Goal: Task Accomplishment & Management: Manage account settings

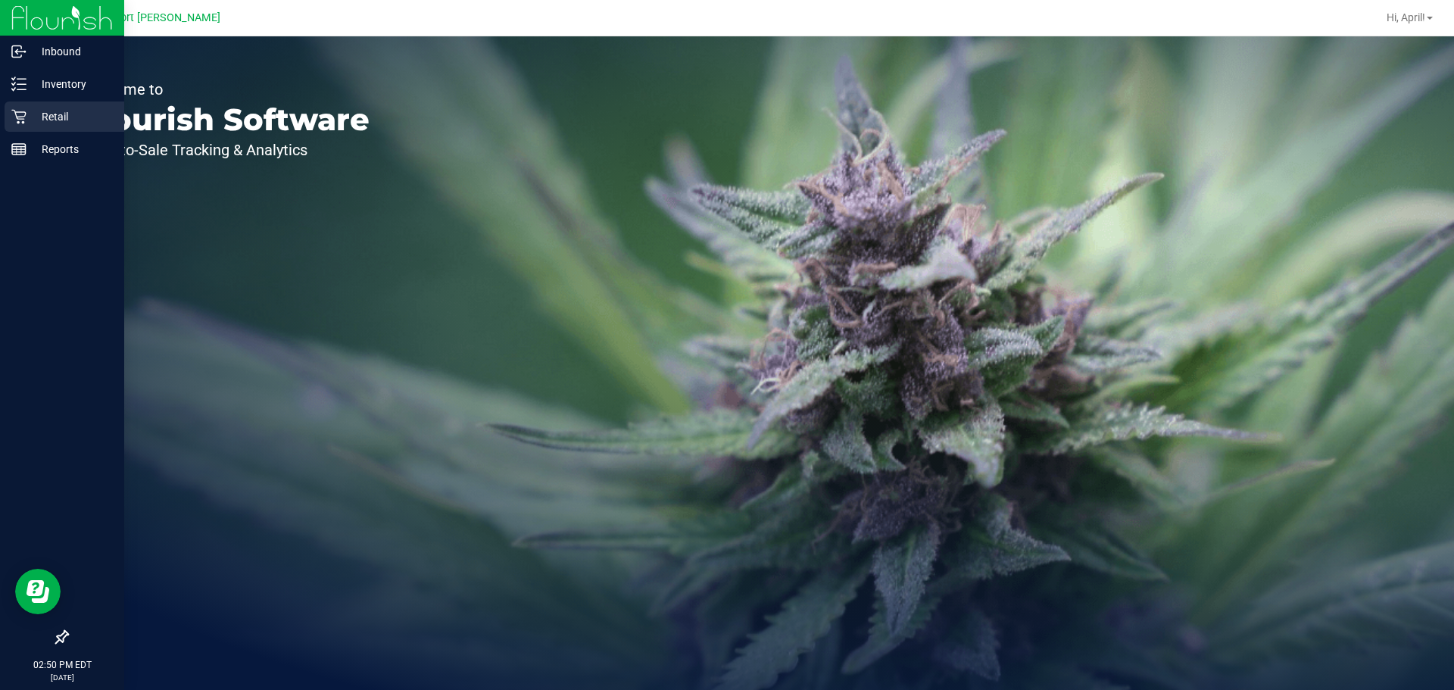
click at [26, 114] on icon at bounding box center [18, 117] width 14 height 14
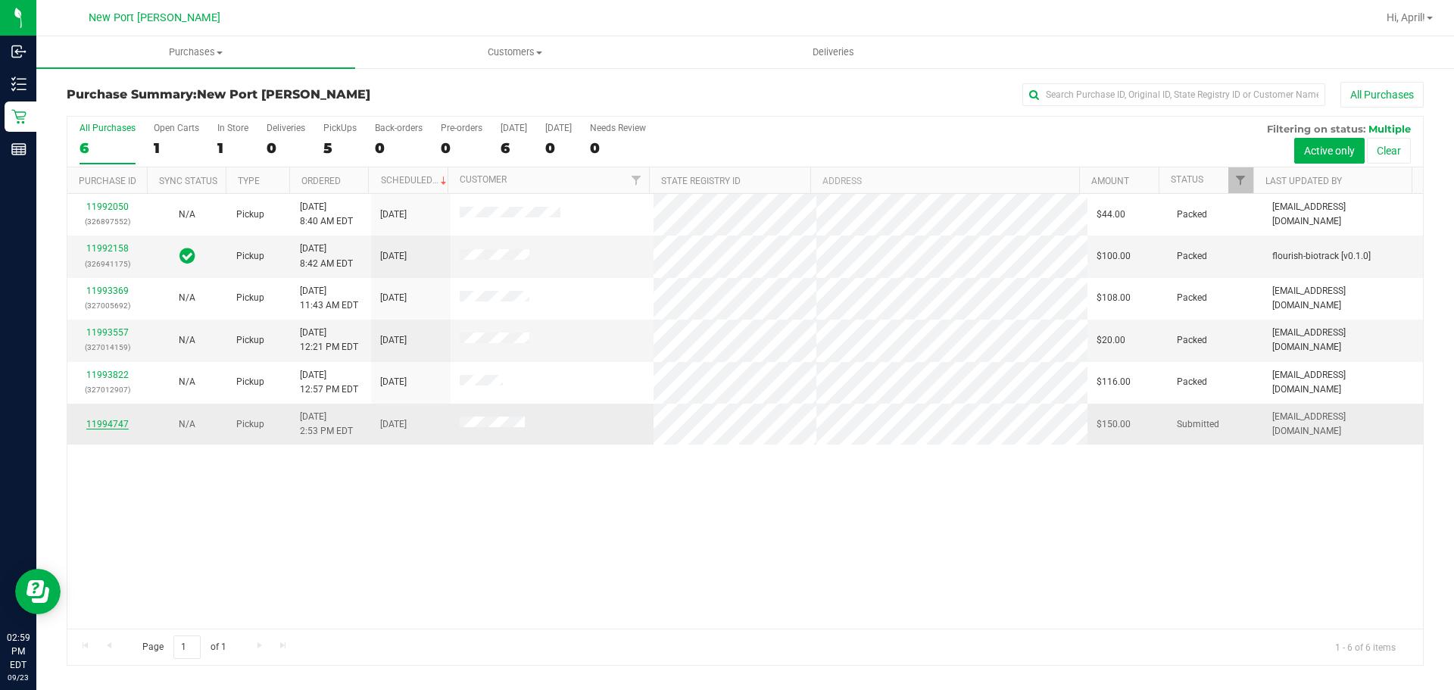
click at [114, 423] on link "11994747" at bounding box center [107, 424] width 42 height 11
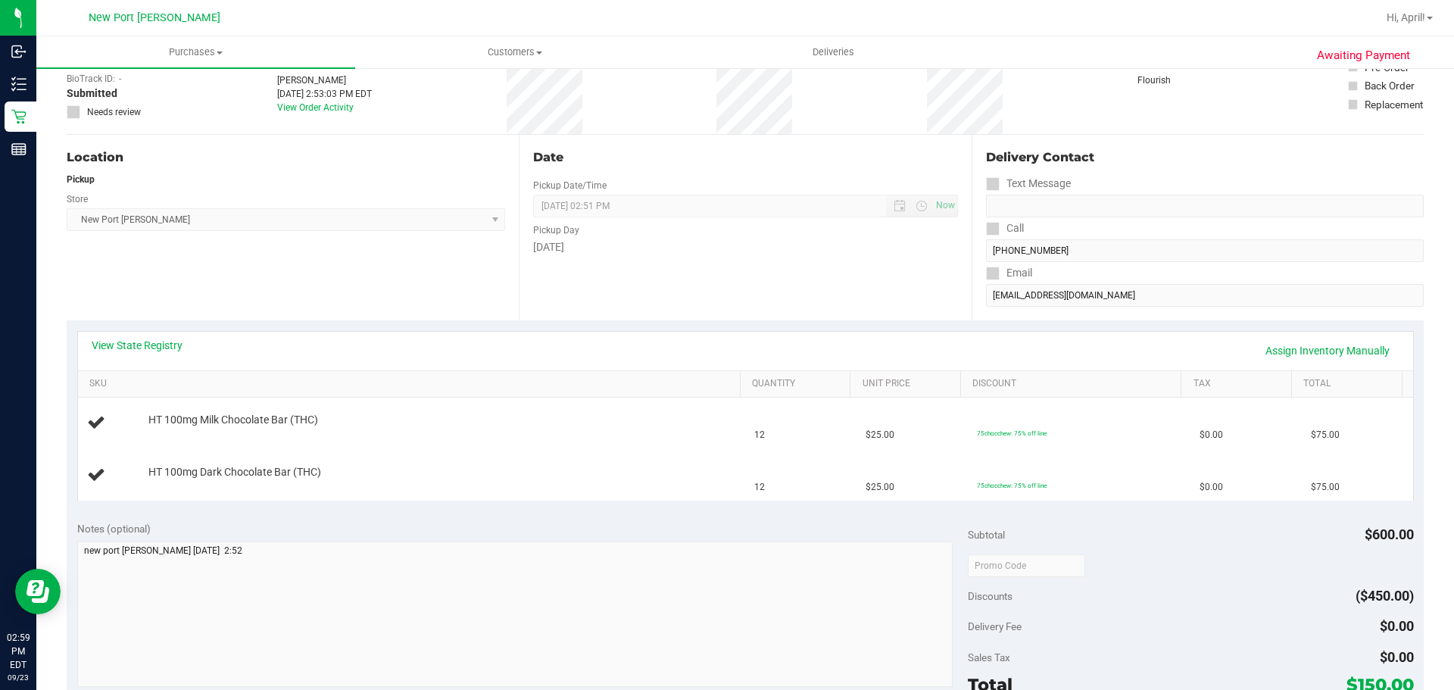
scroll to position [227, 0]
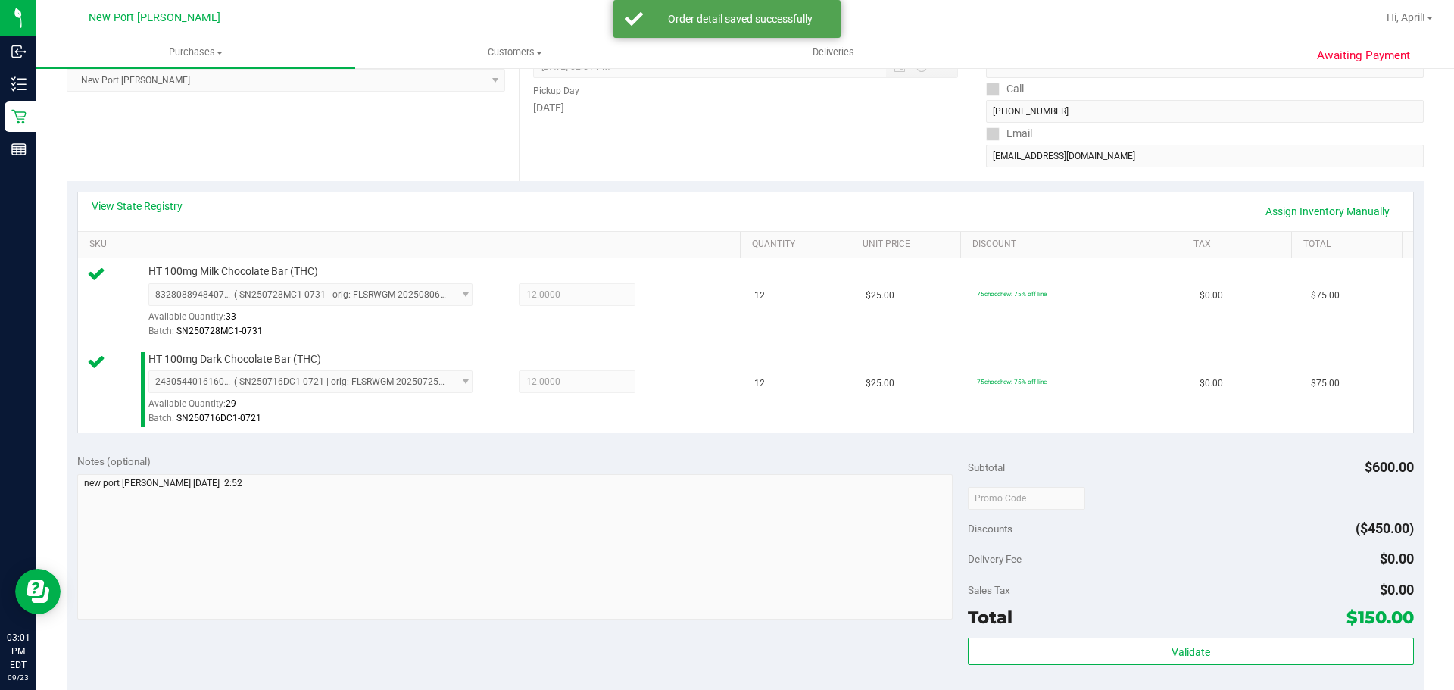
drag, startPoint x: 766, startPoint y: 726, endPoint x: 321, endPoint y: 726, distance: 445.3
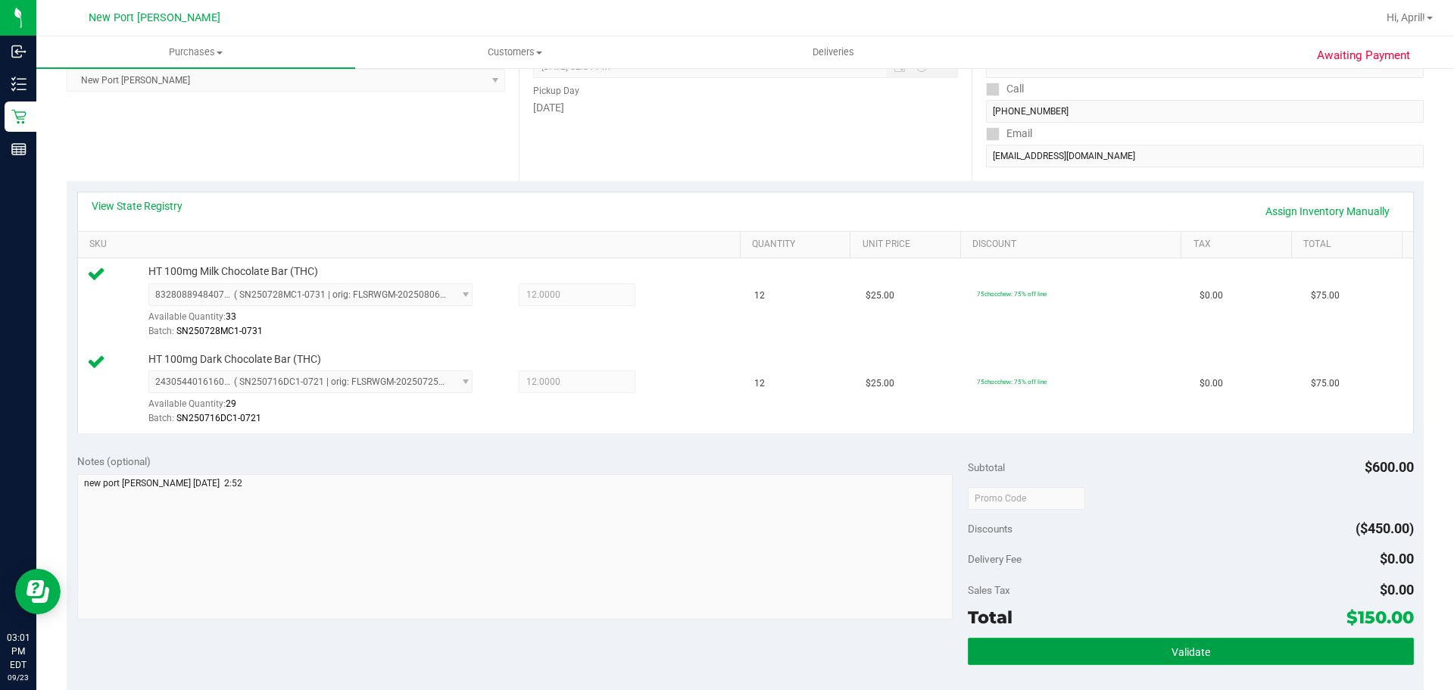
drag, startPoint x: 321, startPoint y: 726, endPoint x: 1064, endPoint y: 657, distance: 746.1
click at [1064, 657] on button "Validate" at bounding box center [1190, 651] width 445 height 27
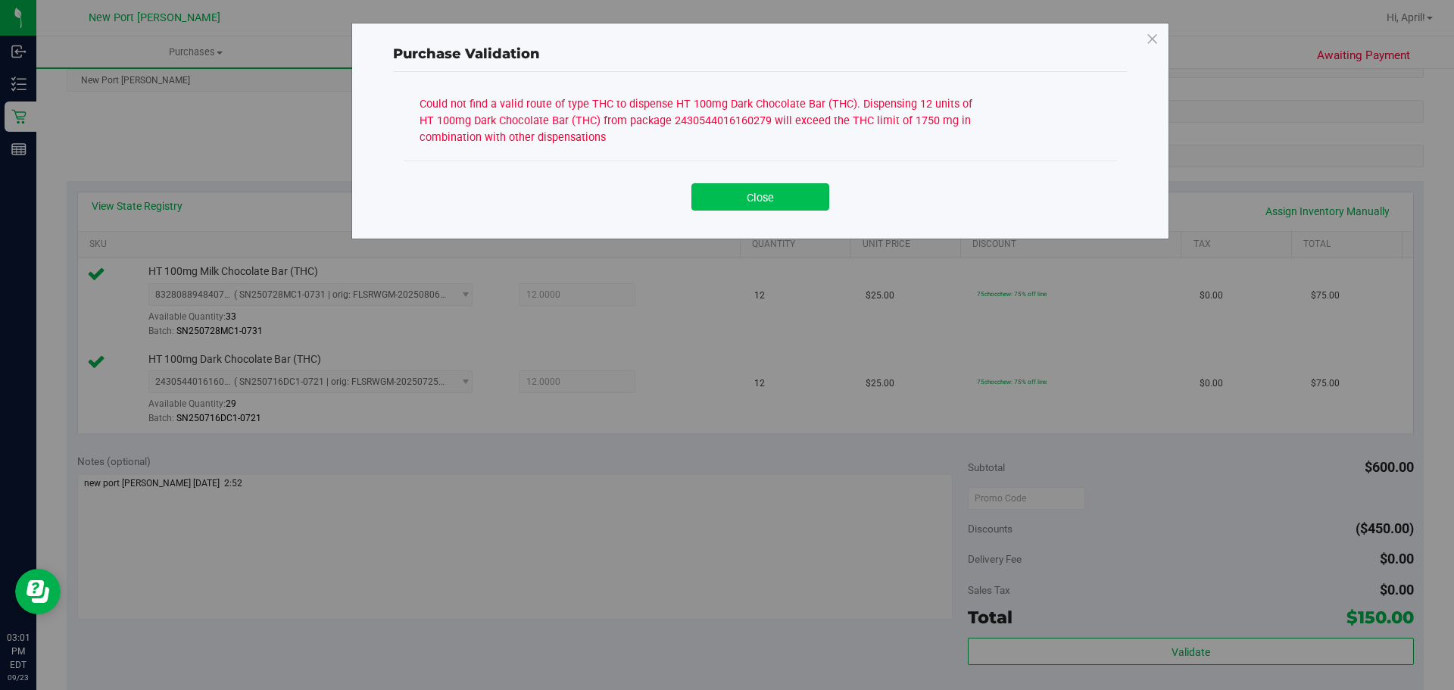
click at [794, 206] on button "Close" at bounding box center [760, 196] width 138 height 27
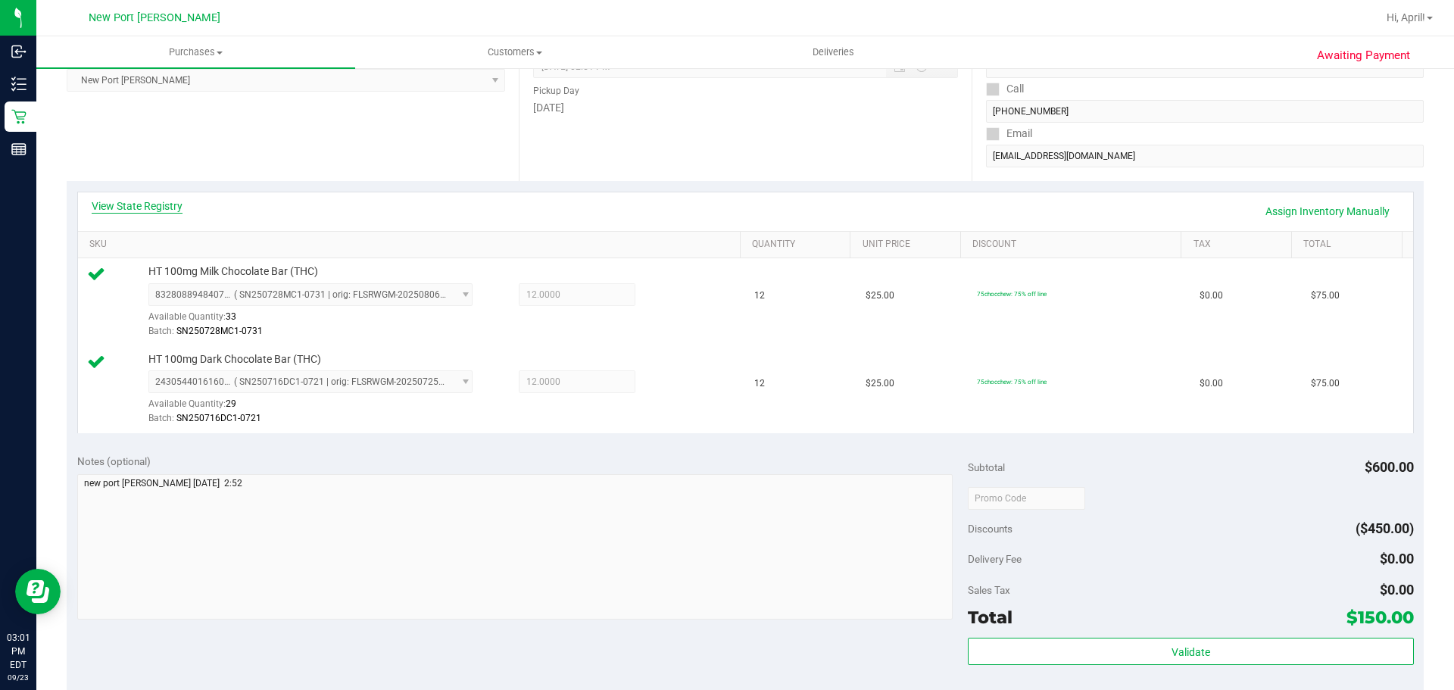
click at [167, 207] on link "View State Registry" at bounding box center [137, 205] width 91 height 15
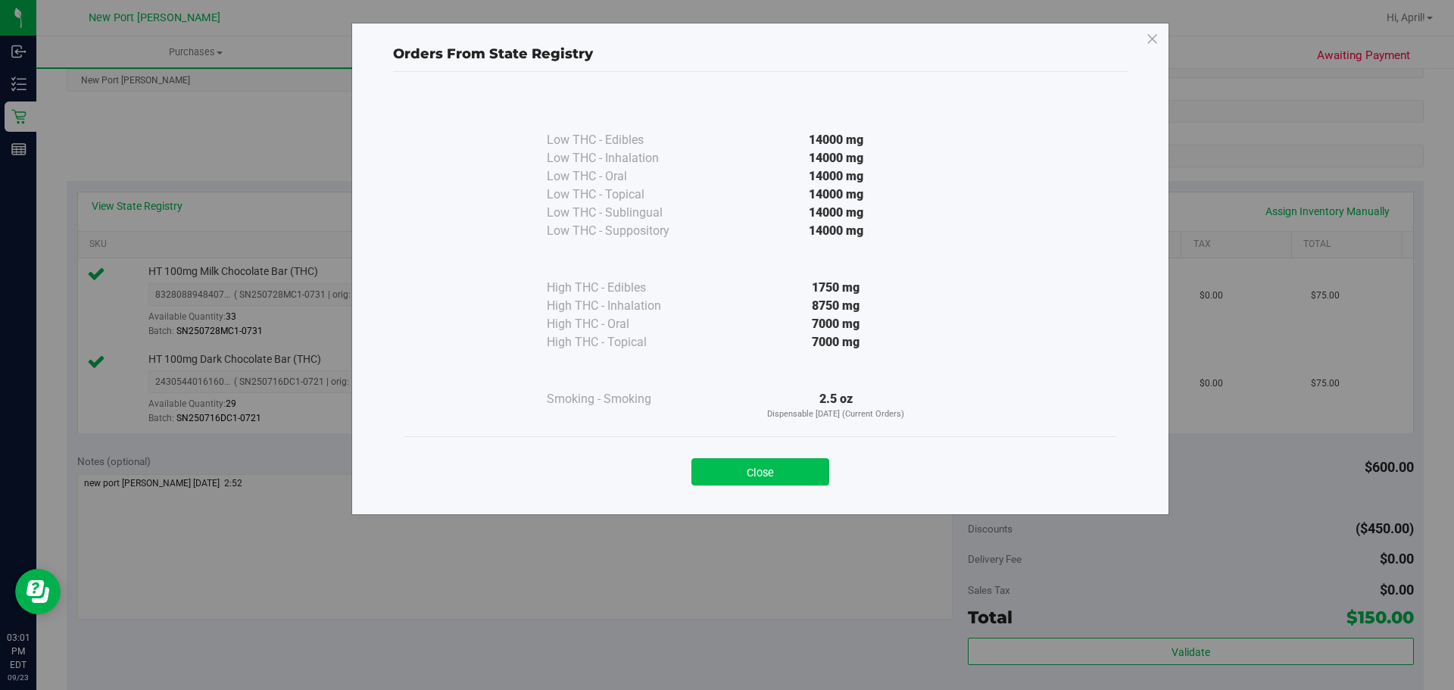
click at [776, 473] on button "Close" at bounding box center [760, 471] width 138 height 27
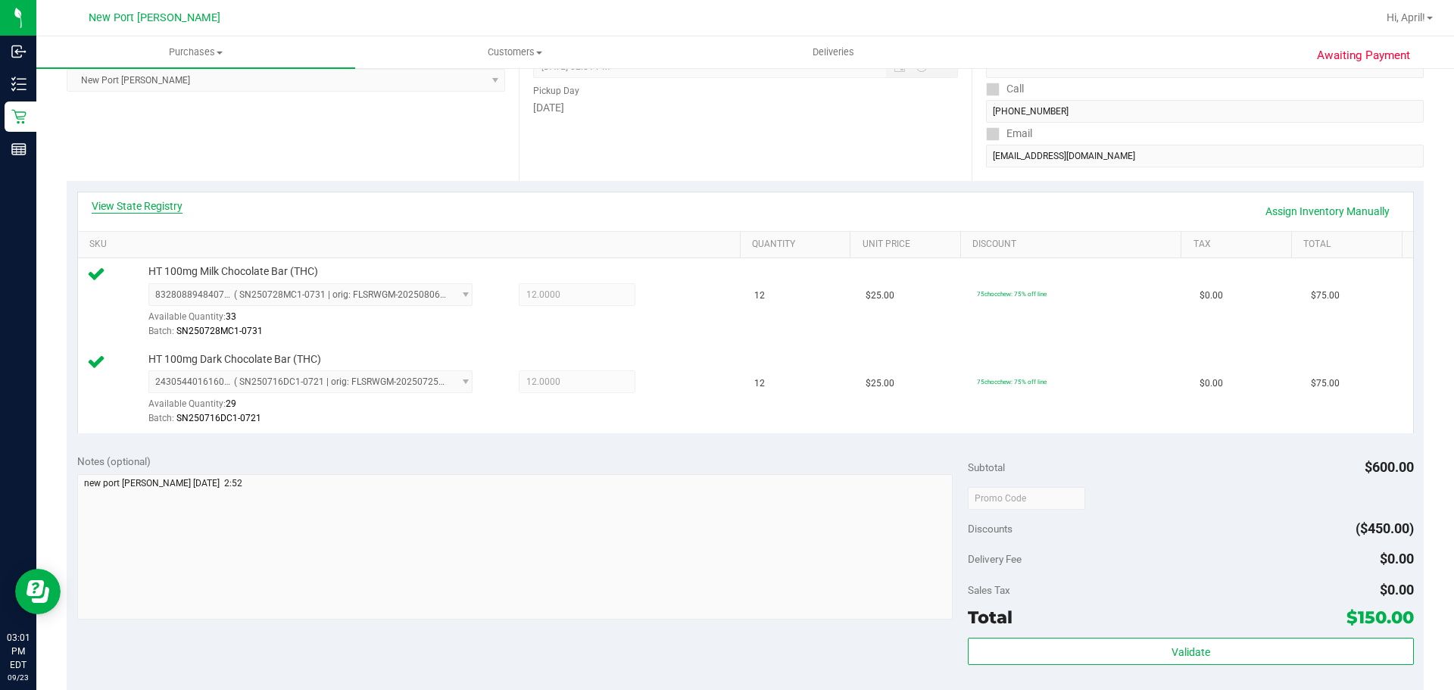
click at [145, 208] on link "View State Registry" at bounding box center [137, 205] width 91 height 15
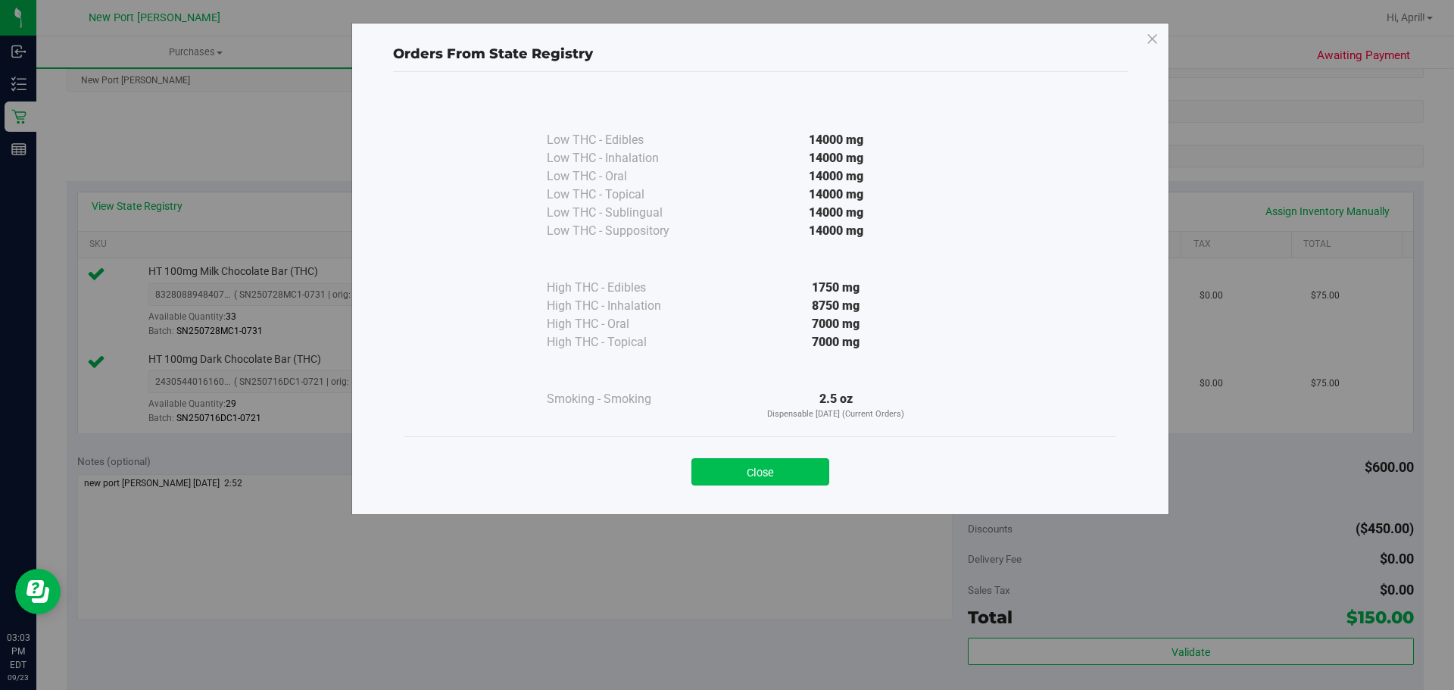
click at [716, 476] on button "Close" at bounding box center [760, 471] width 138 height 27
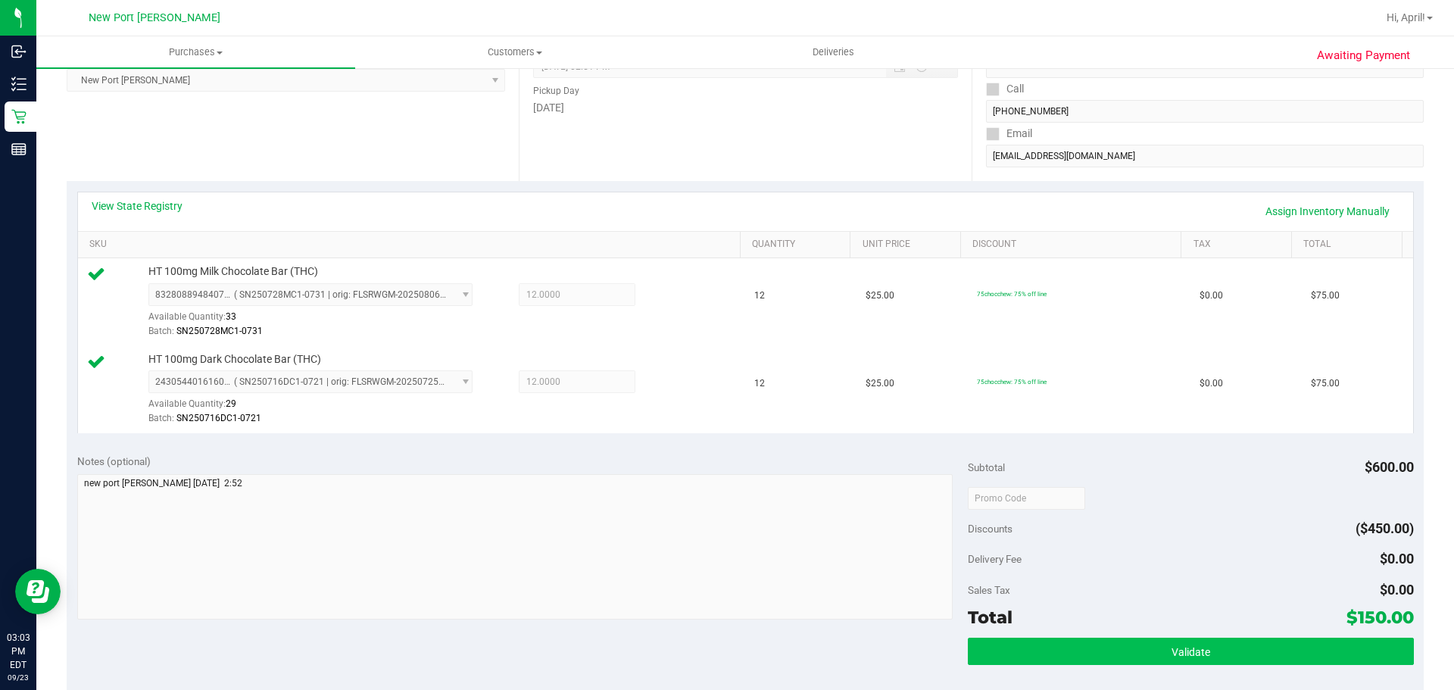
drag, startPoint x: 1119, startPoint y: 631, endPoint x: 1113, endPoint y: 645, distance: 15.6
click at [1113, 645] on div "Subtotal $600.00 Discounts ($450.00) Delivery Fee $0.00 Sales Tax $0.00 Total $…" at bounding box center [1190, 580] width 445 height 252
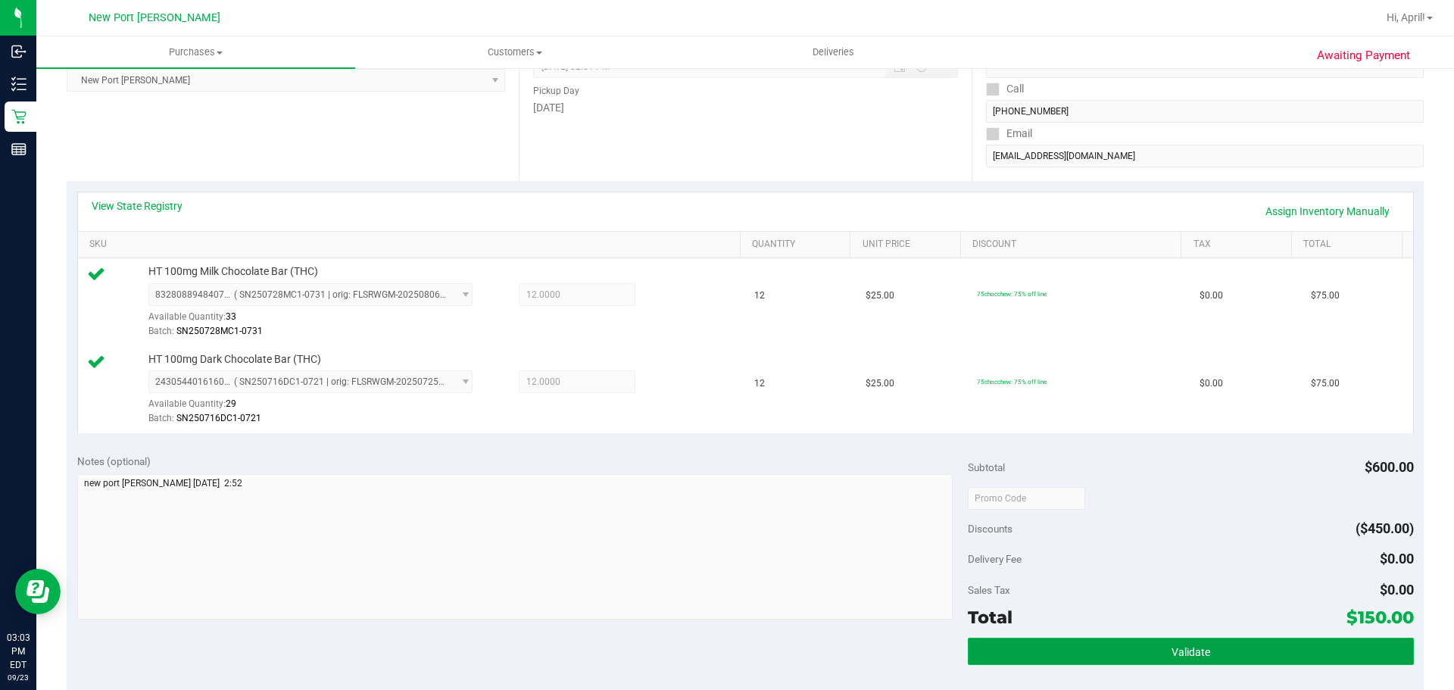
click at [1113, 645] on button "Validate" at bounding box center [1190, 651] width 445 height 27
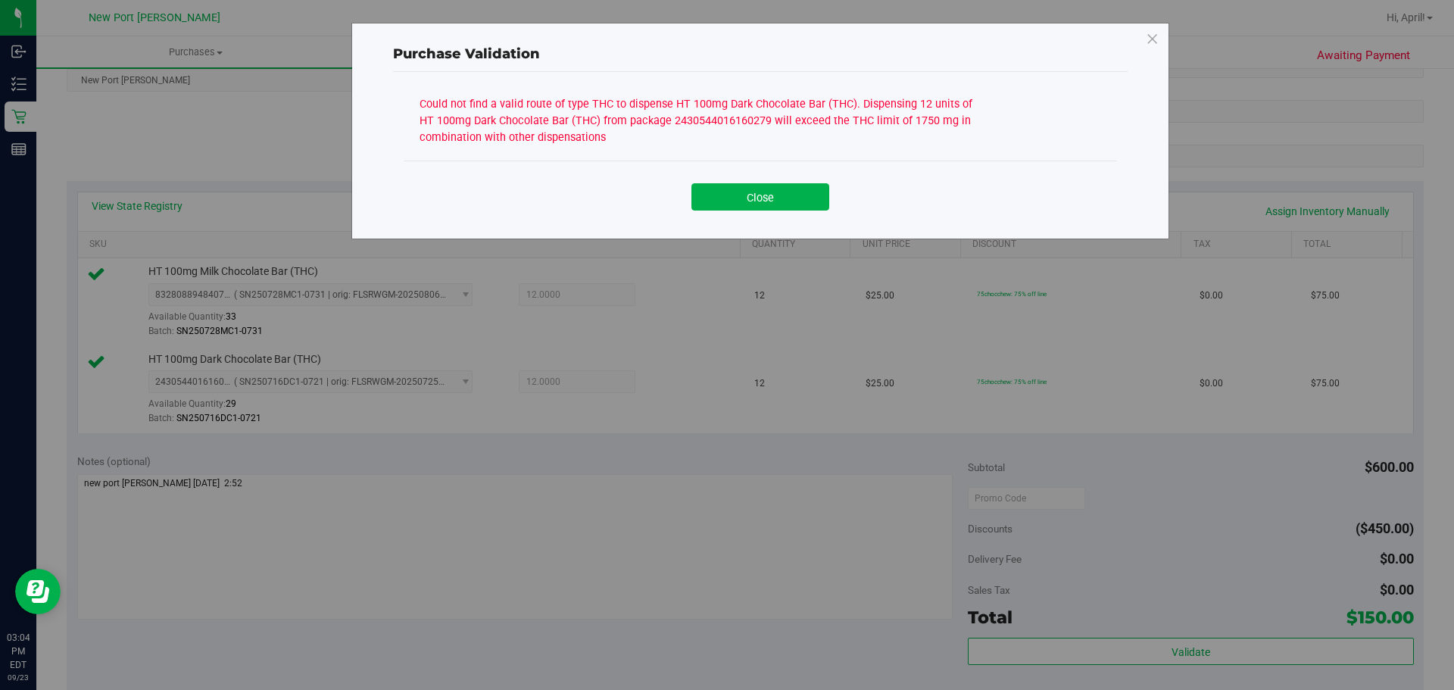
click at [180, 550] on div "Purchase Validation Could not find a valid route of type THC to dispense HT 100…" at bounding box center [732, 345] width 1465 height 690
click at [729, 191] on button "Close" at bounding box center [760, 196] width 138 height 27
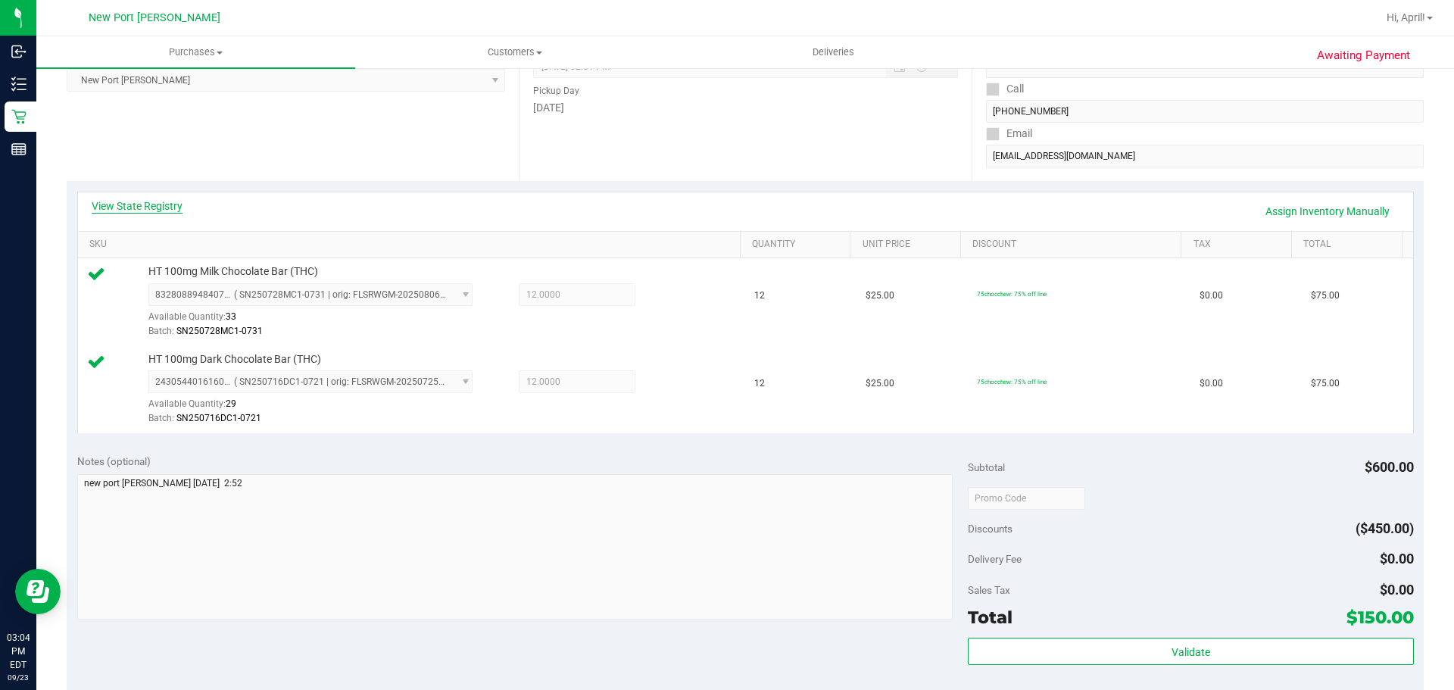
click at [164, 208] on link "View State Registry" at bounding box center [137, 205] width 91 height 15
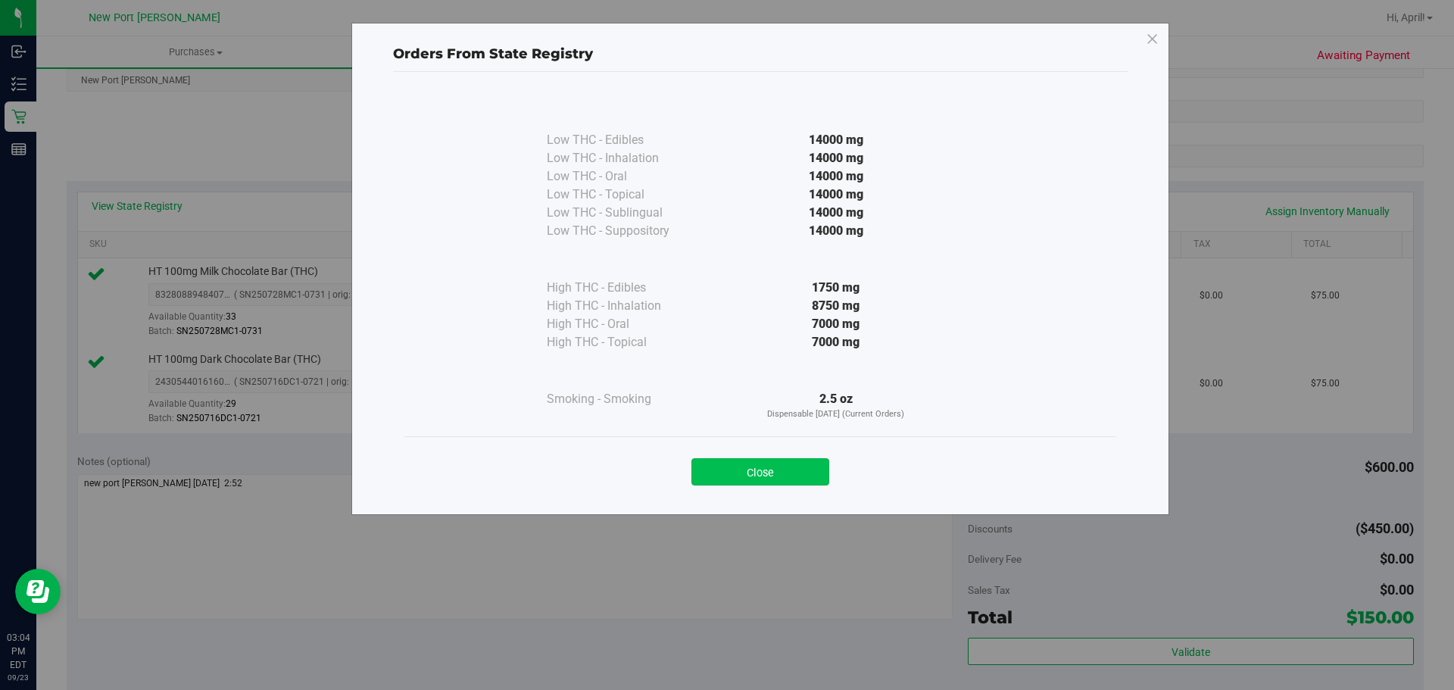
click at [722, 460] on button "Close" at bounding box center [760, 471] width 138 height 27
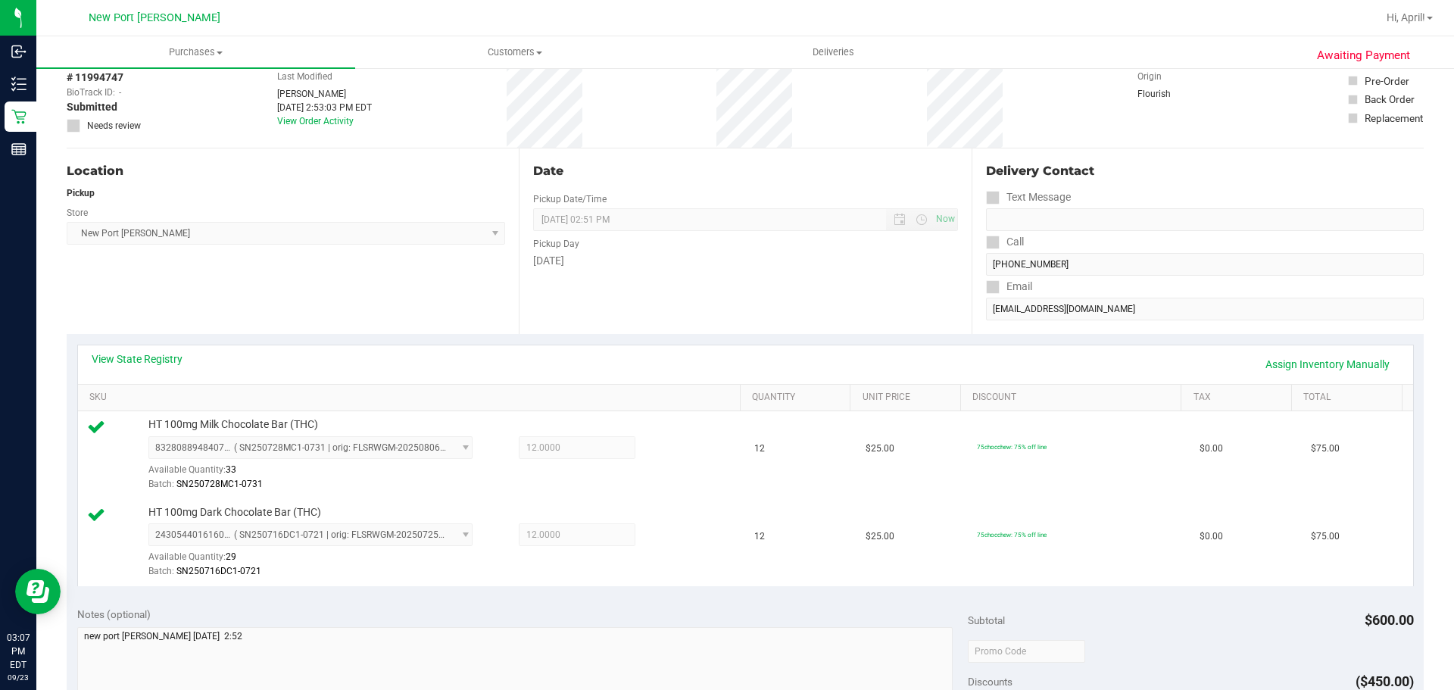
scroll to position [0, 0]
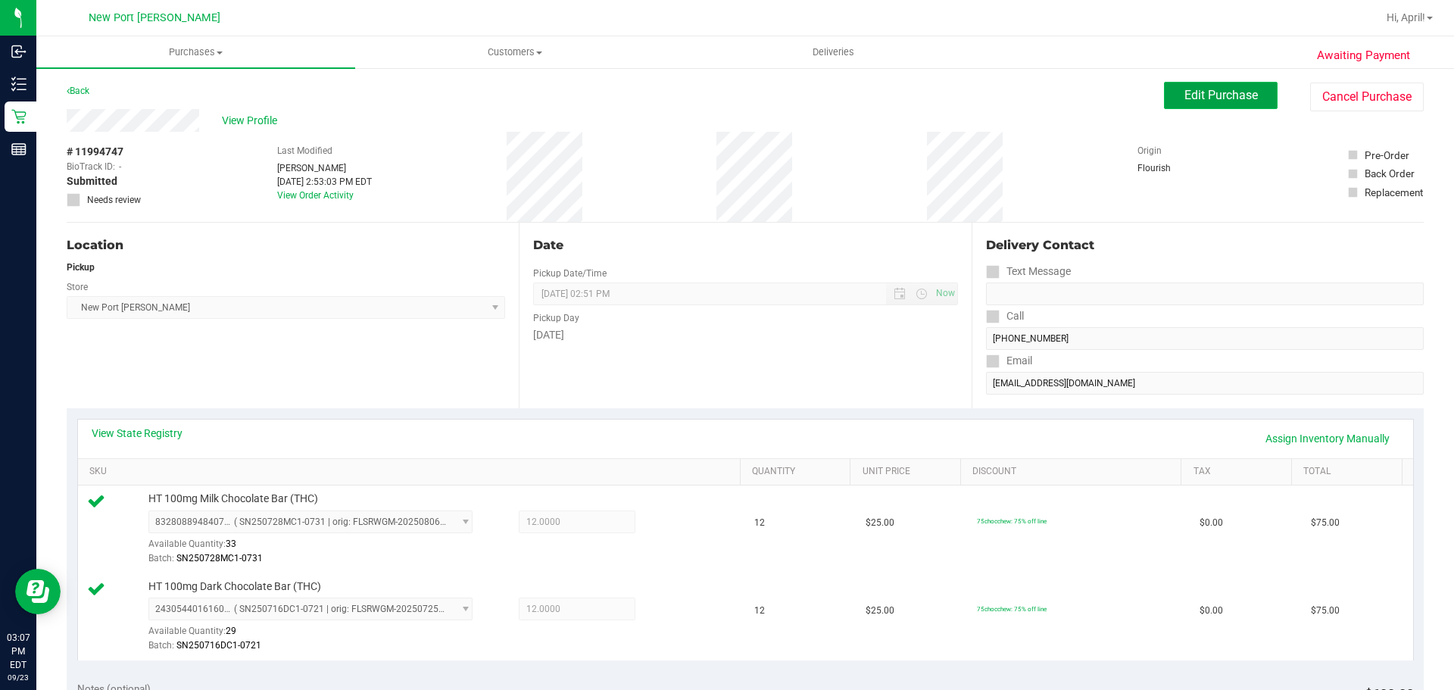
click at [1184, 98] on span "Edit Purchase" at bounding box center [1220, 95] width 73 height 14
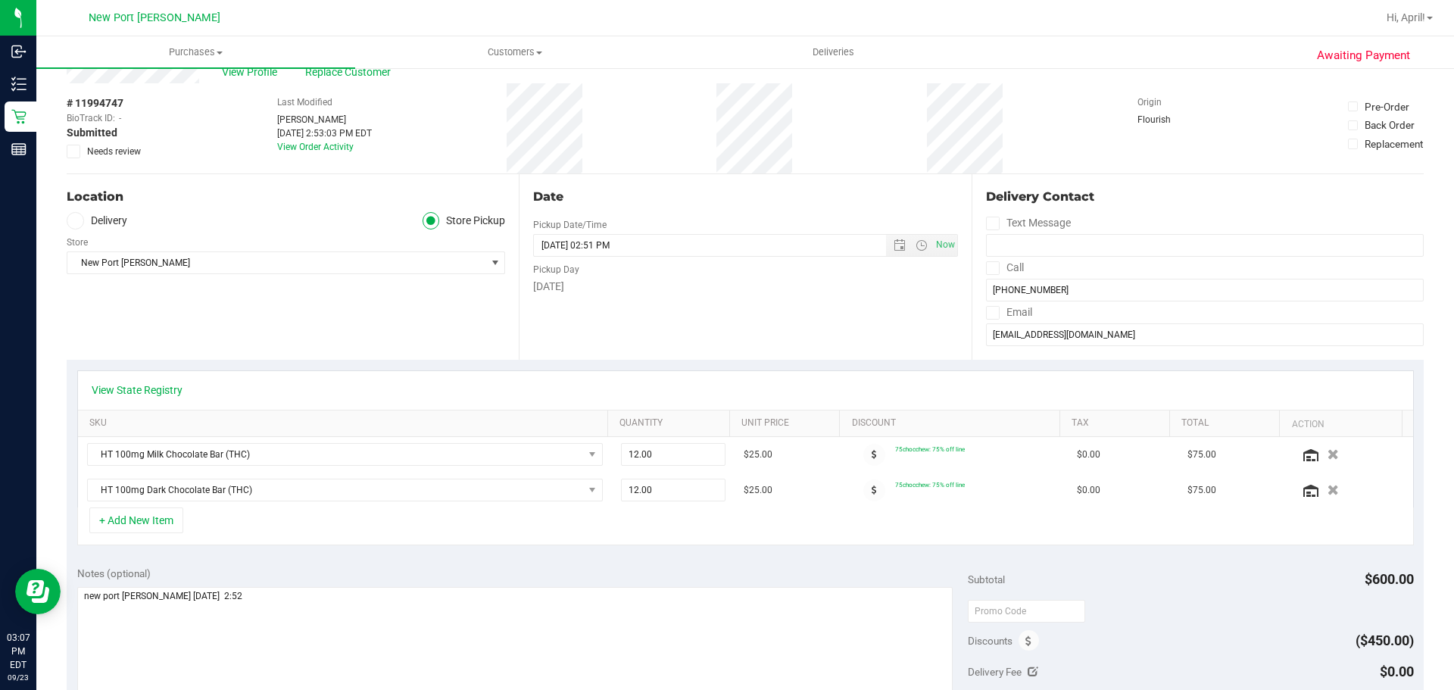
scroll to position [76, 0]
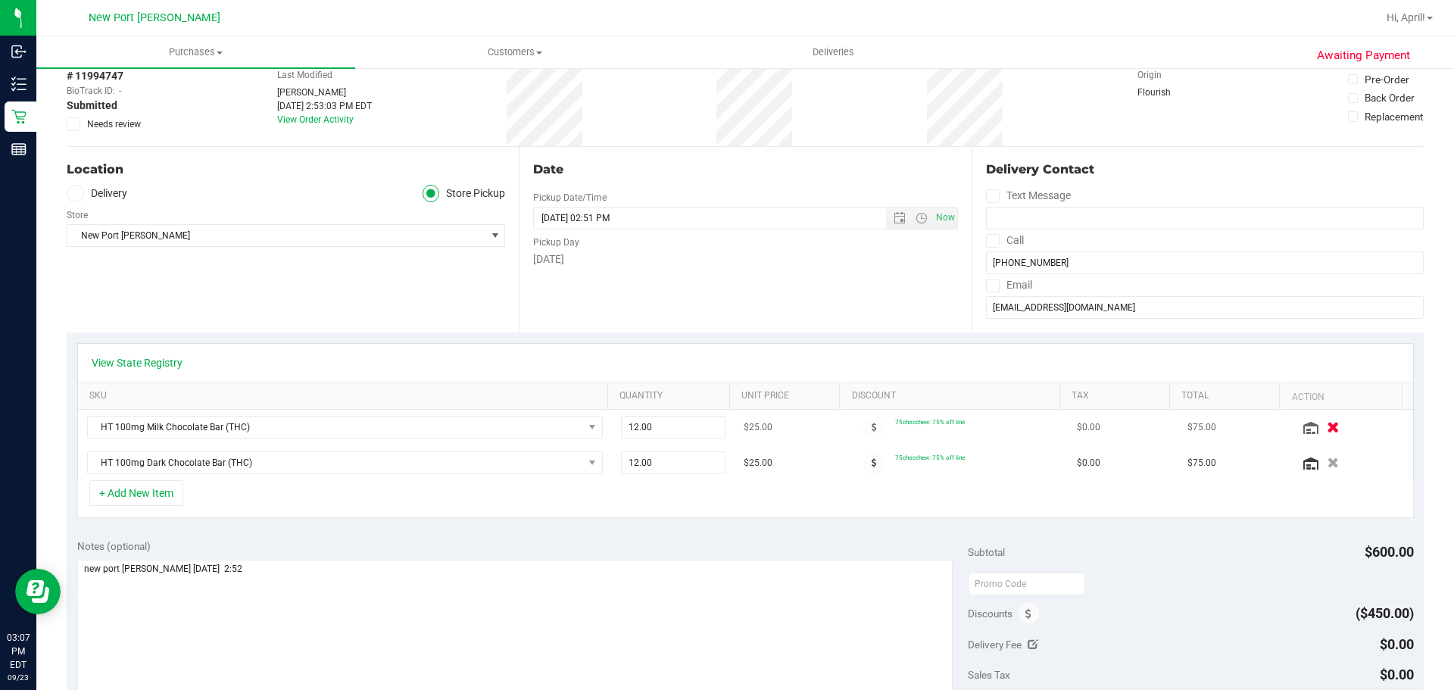
click at [1327, 428] on icon "button" at bounding box center [1333, 427] width 13 height 11
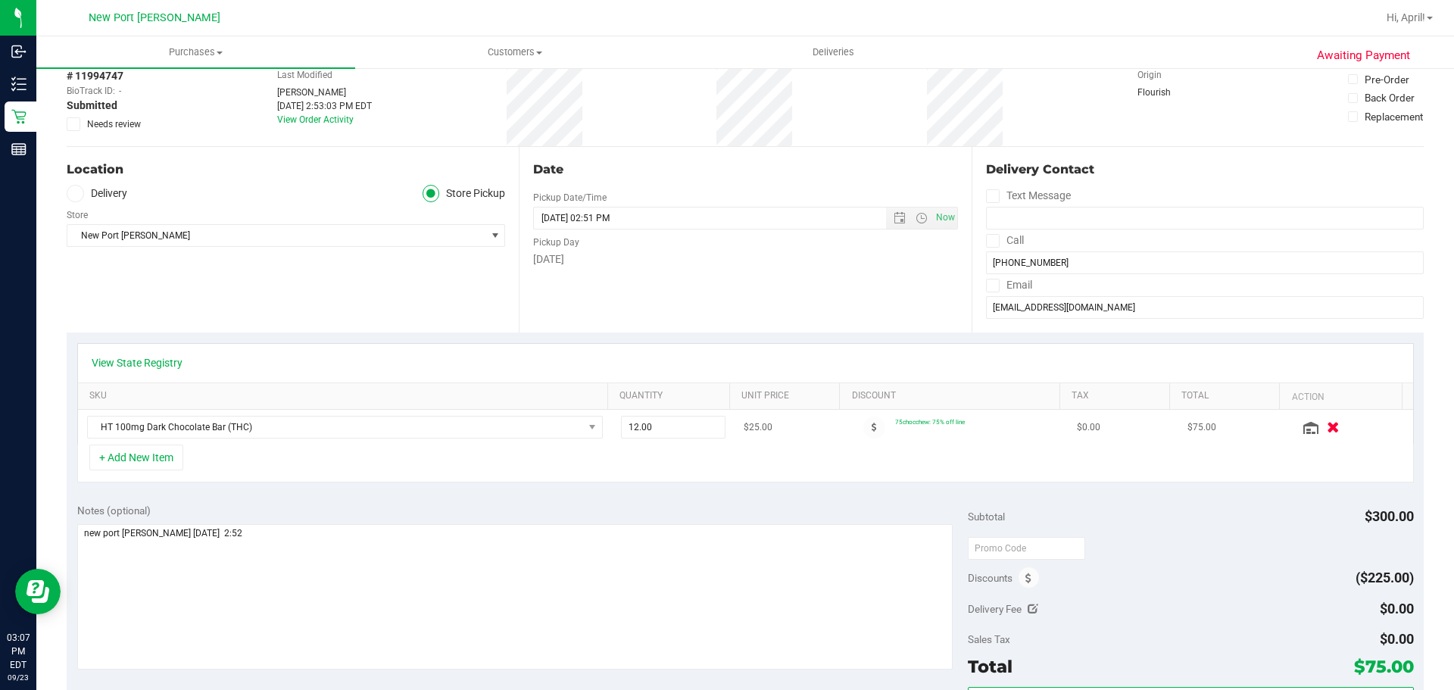
click at [1327, 426] on icon "button" at bounding box center [1333, 427] width 13 height 11
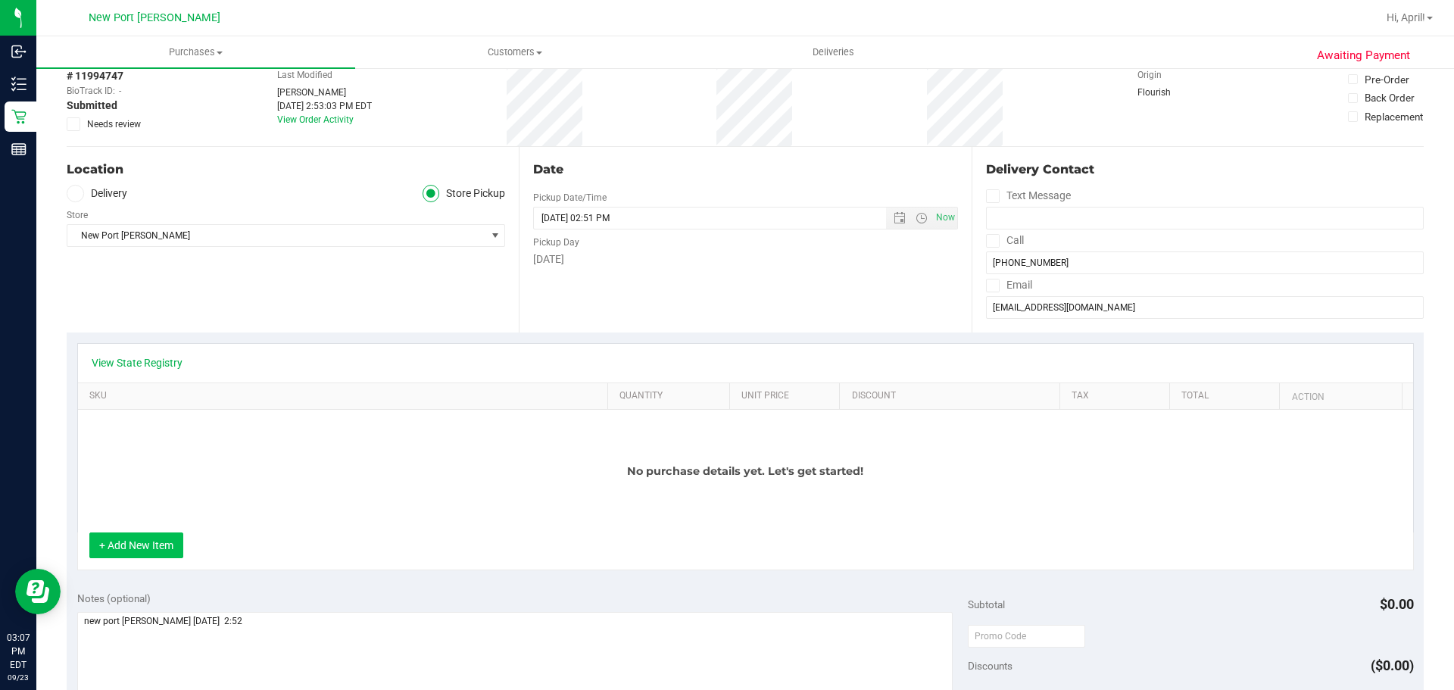
click at [140, 545] on button "+ Add New Item" at bounding box center [136, 545] width 94 height 26
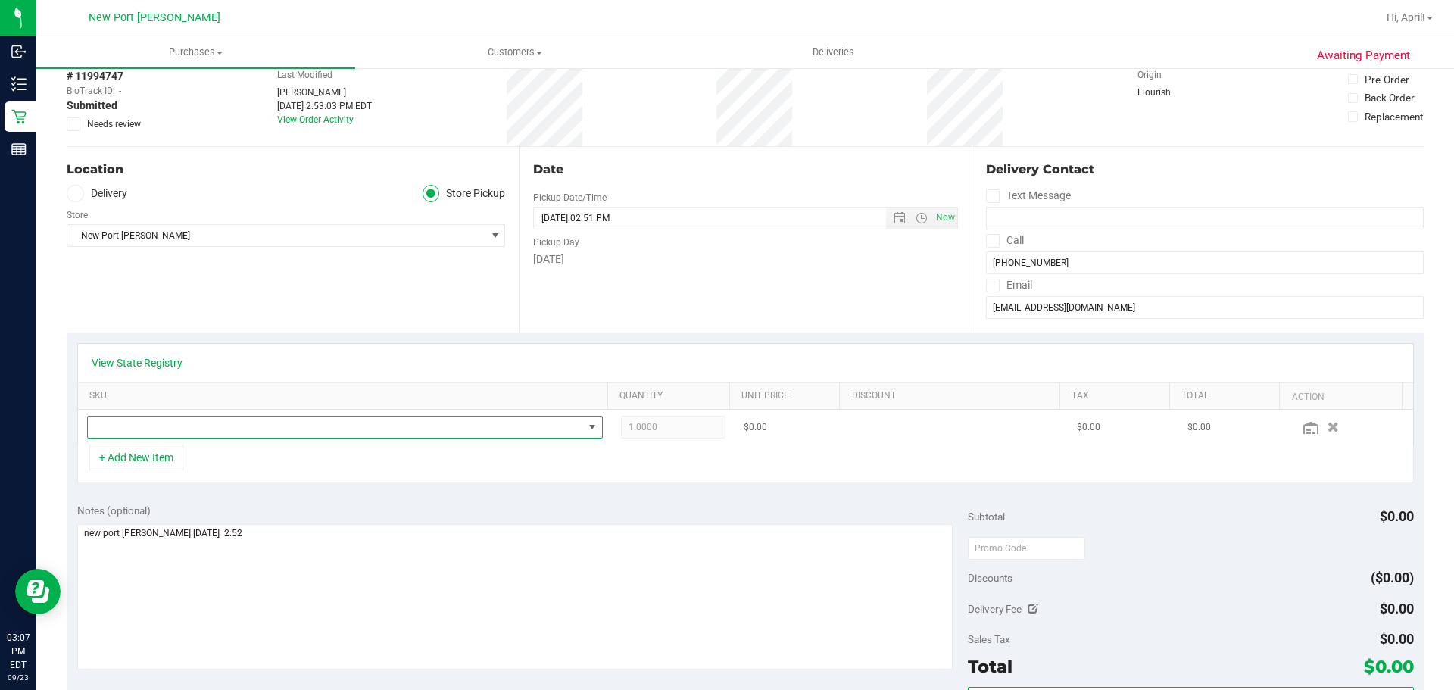
click at [154, 422] on span "NO DATA FOUND" at bounding box center [335, 427] width 495 height 21
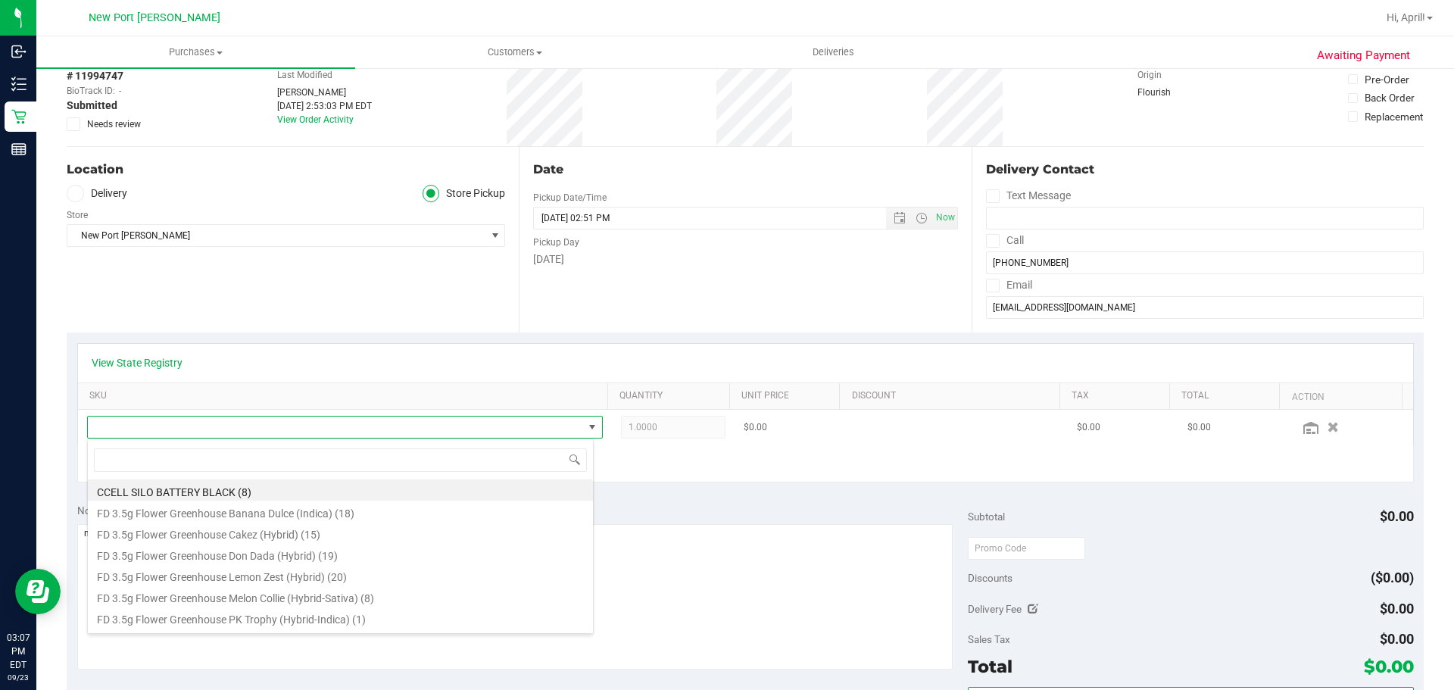
scroll to position [23, 502]
type input "milk"
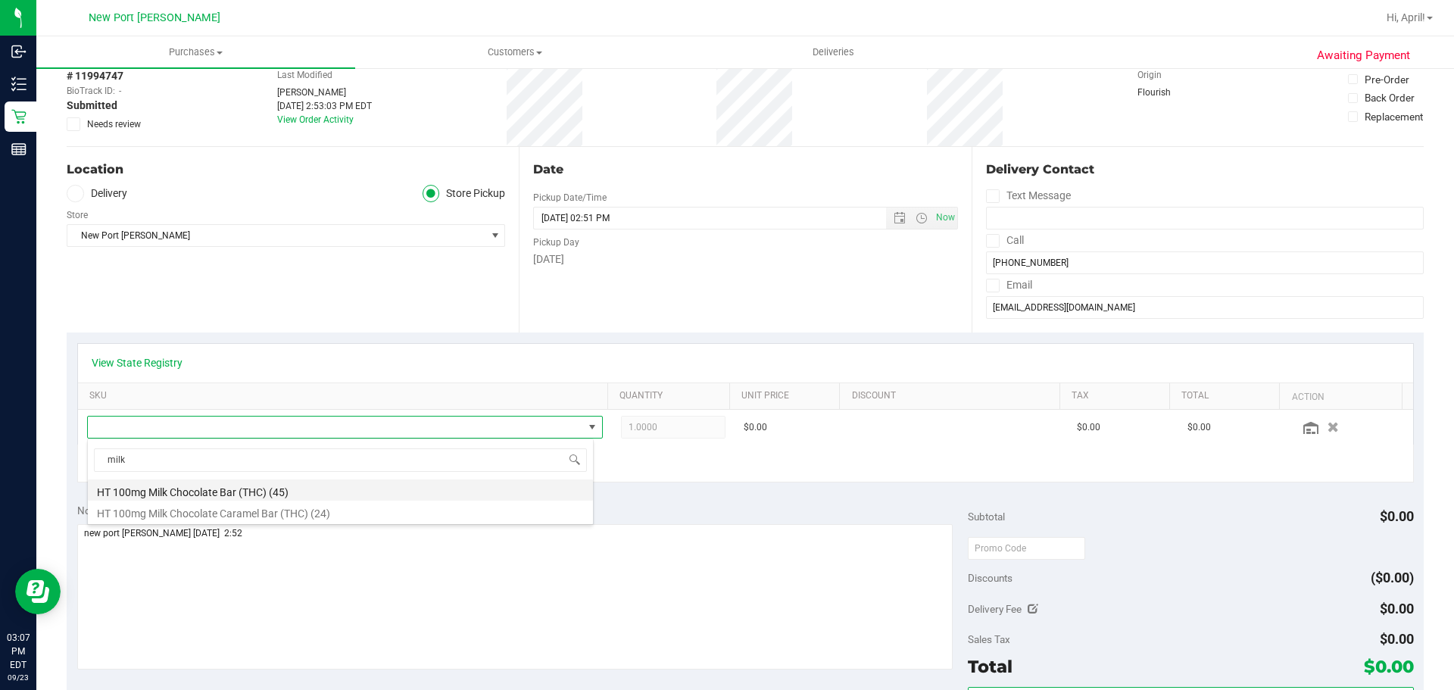
click at [215, 488] on li "HT 100mg Milk Chocolate Bar (THC) (45)" at bounding box center [340, 489] width 505 height 21
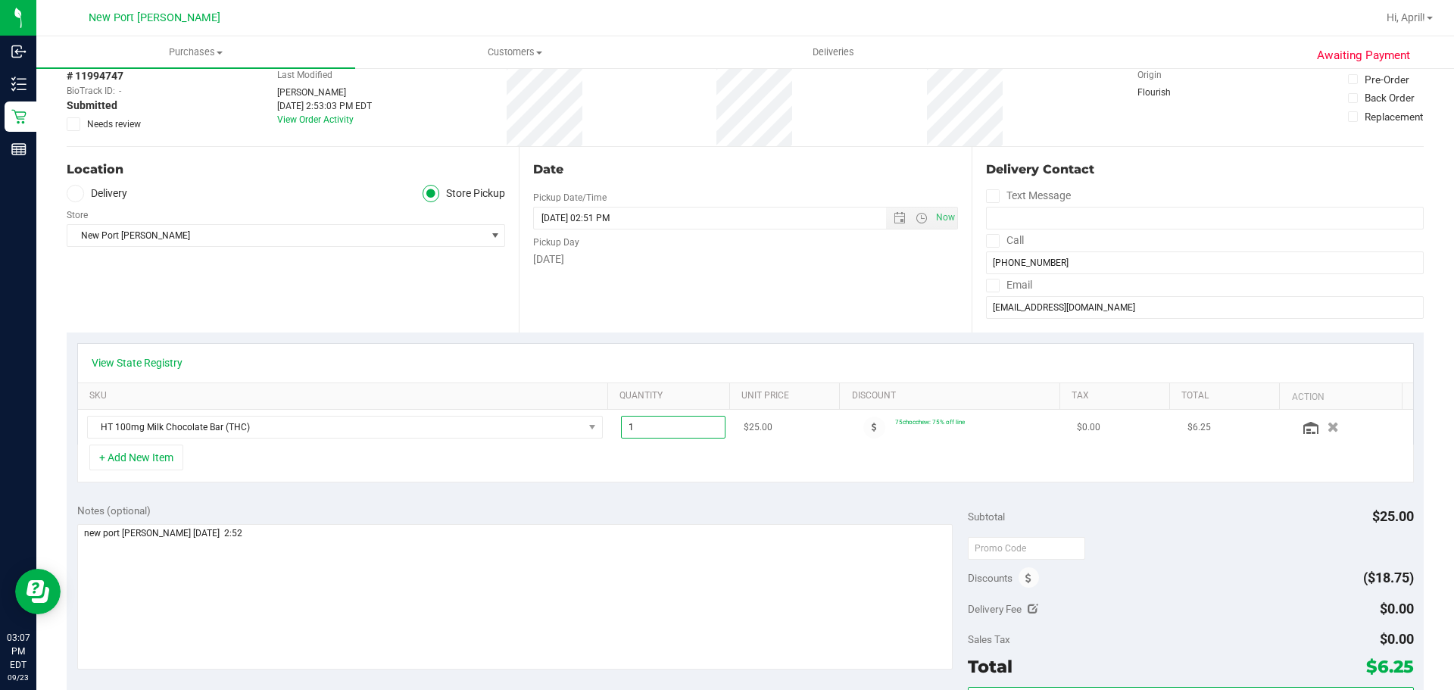
click at [627, 429] on span "1.00 1" at bounding box center [673, 427] width 105 height 23
type input "10"
click at [171, 458] on button "+ Add New Item" at bounding box center [136, 458] width 94 height 26
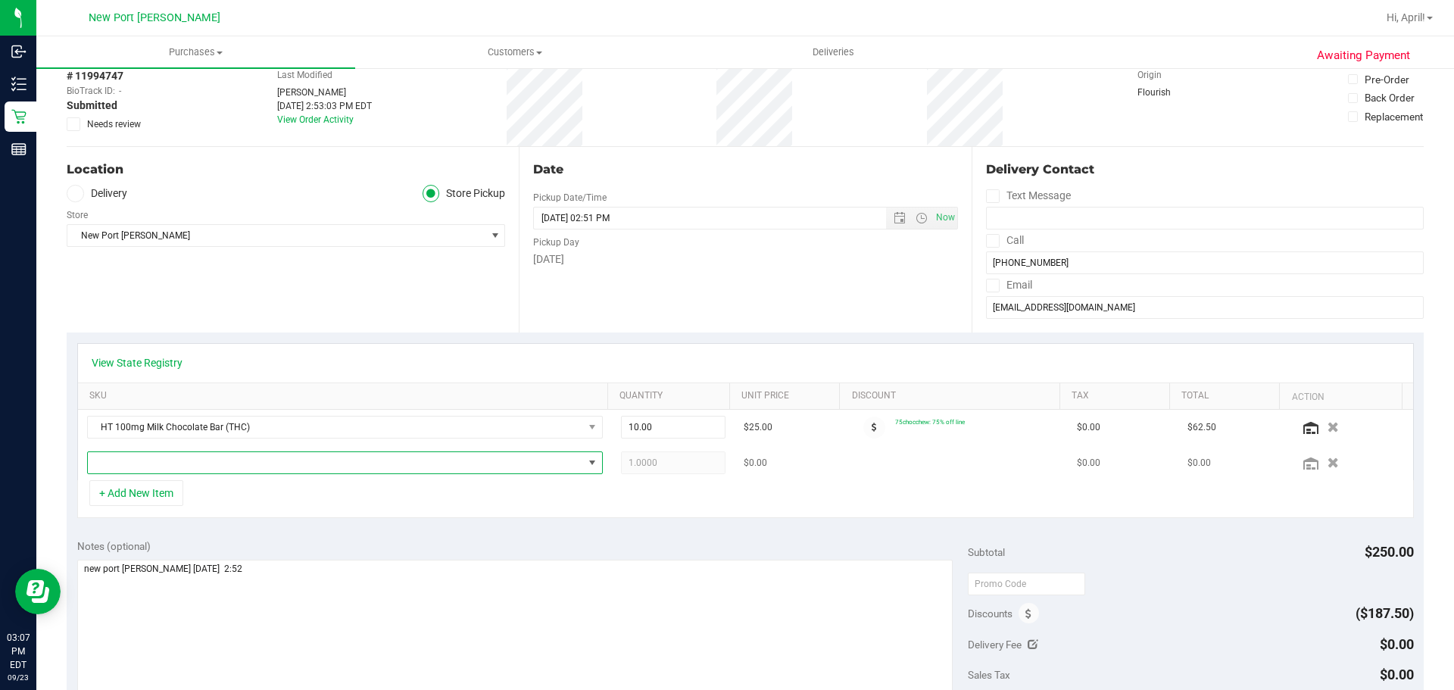
click at [166, 463] on span "NO DATA FOUND" at bounding box center [335, 462] width 495 height 21
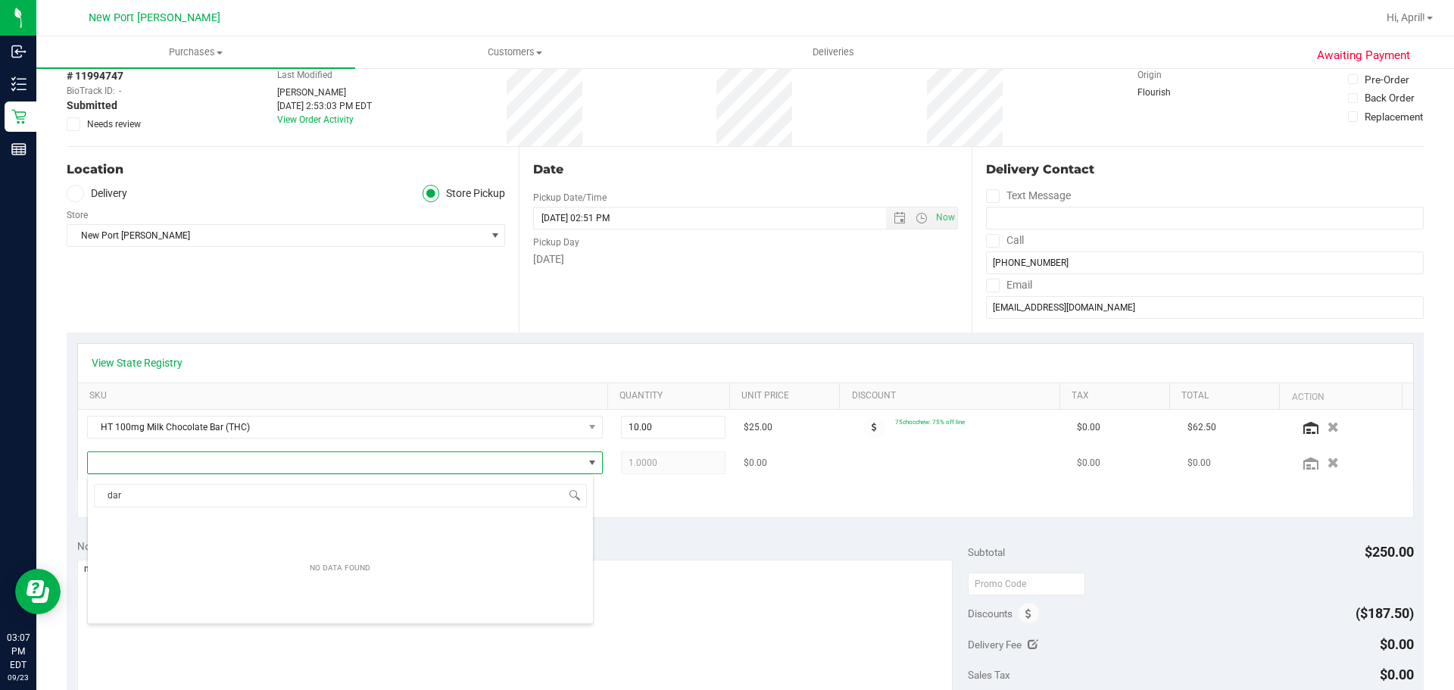
type input "dark"
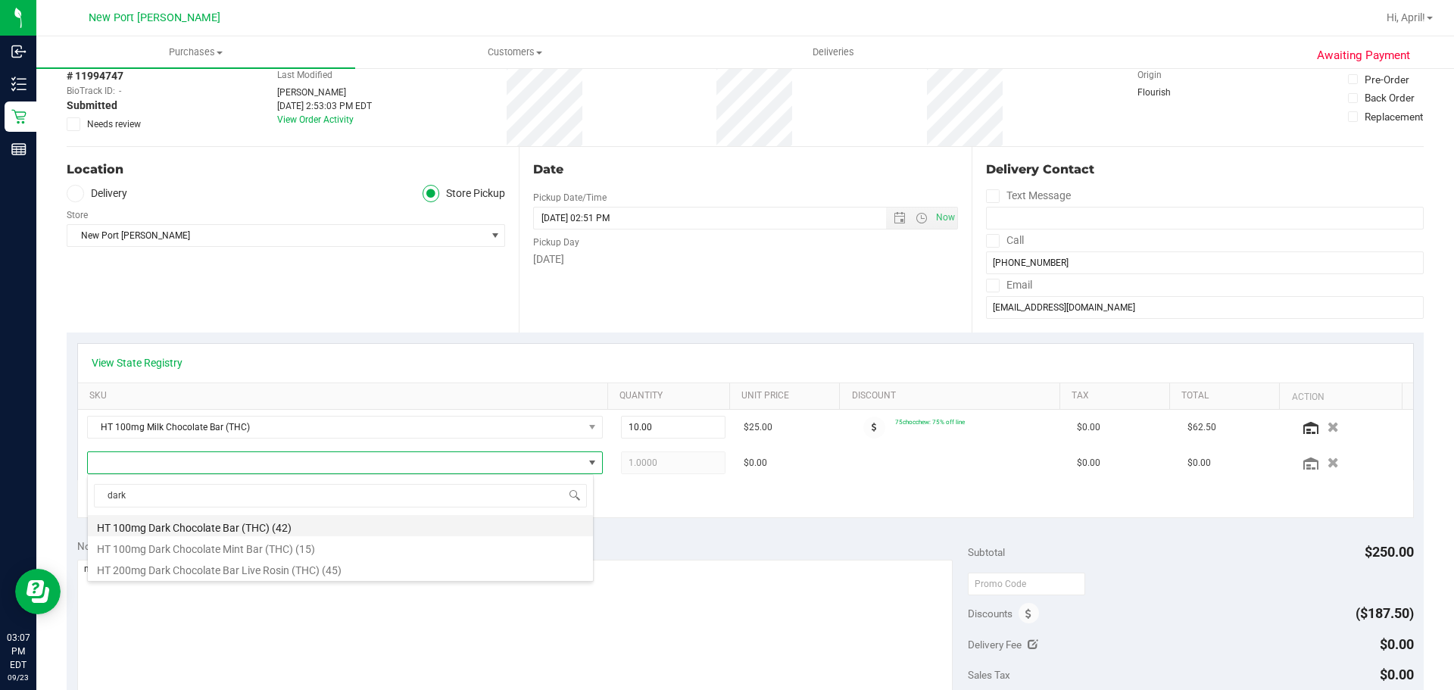
click at [192, 530] on li "HT 100mg Dark Chocolate Bar (THC) (42)" at bounding box center [340, 525] width 505 height 21
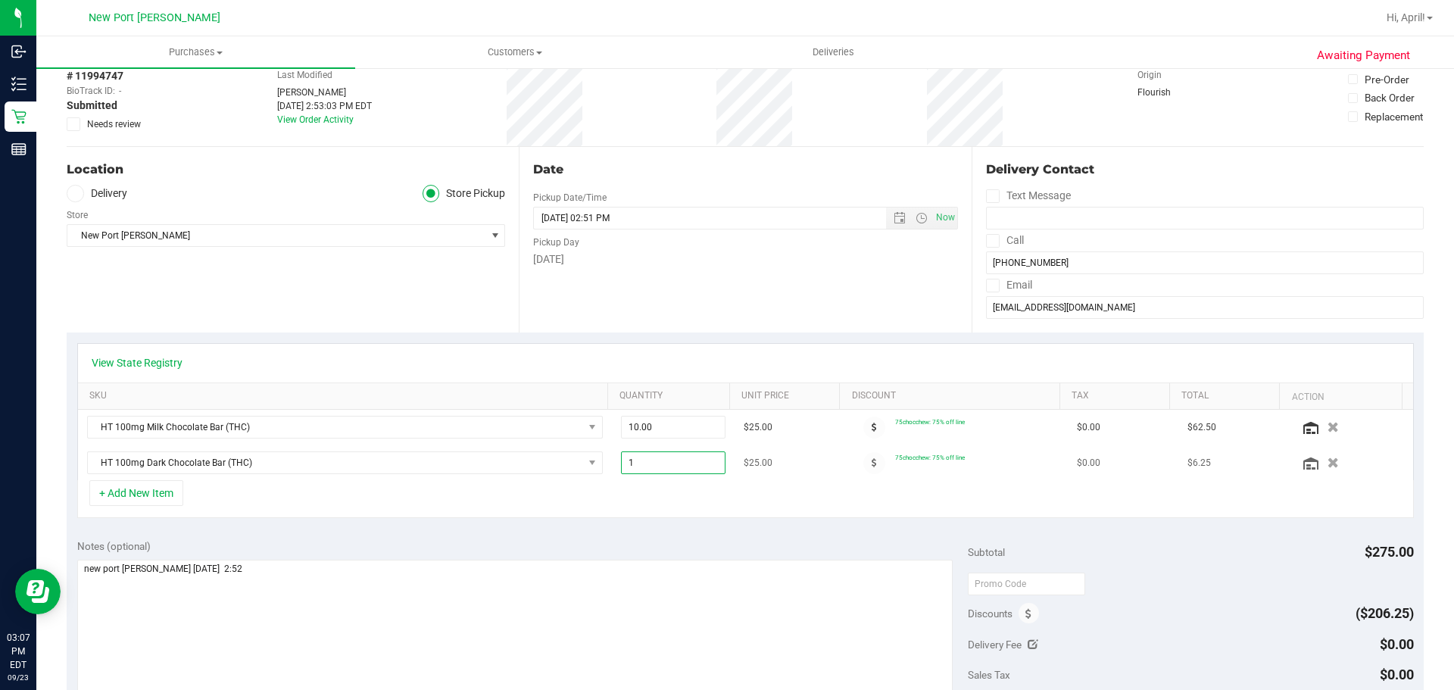
click at [624, 460] on span "1.00 1" at bounding box center [673, 462] width 105 height 23
type input "7"
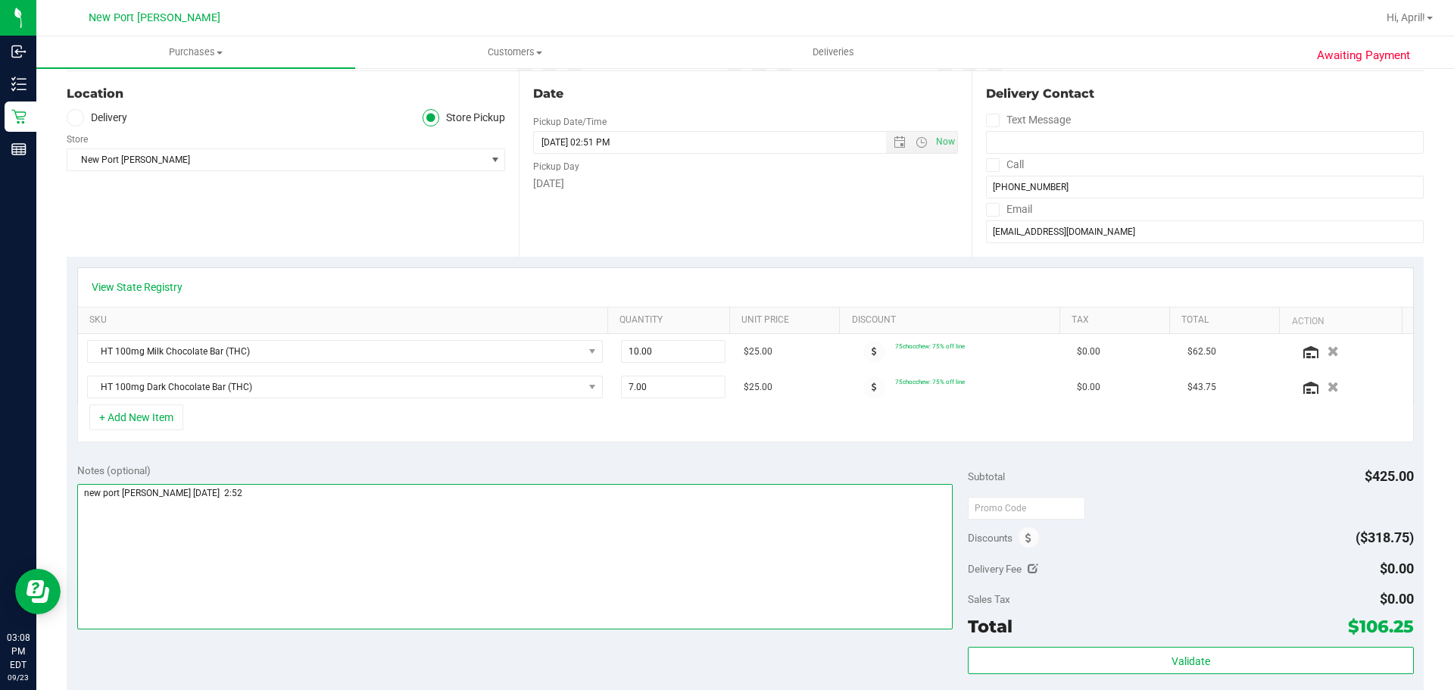
click at [231, 546] on textarea at bounding box center [515, 556] width 876 height 145
click at [326, 533] on textarea at bounding box center [515, 556] width 876 height 145
click at [664, 576] on textarea at bounding box center [515, 556] width 876 height 145
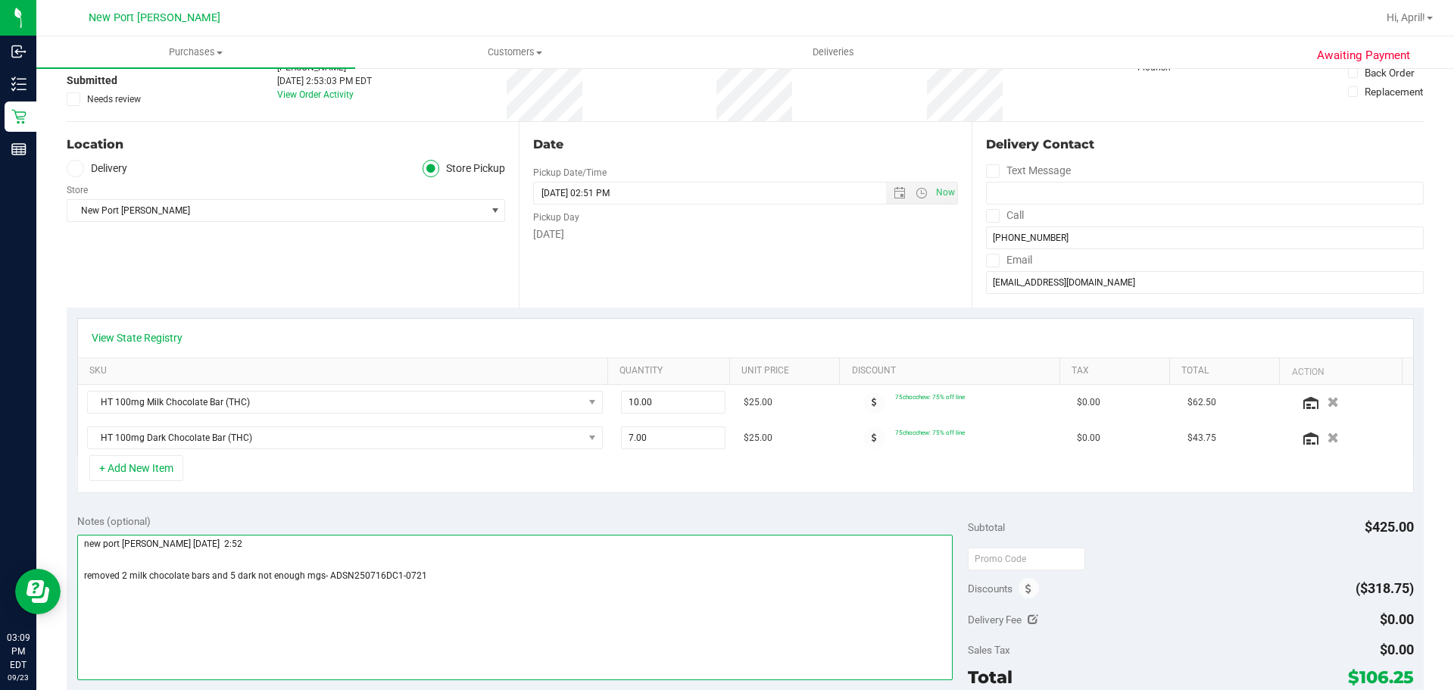
scroll to position [0, 0]
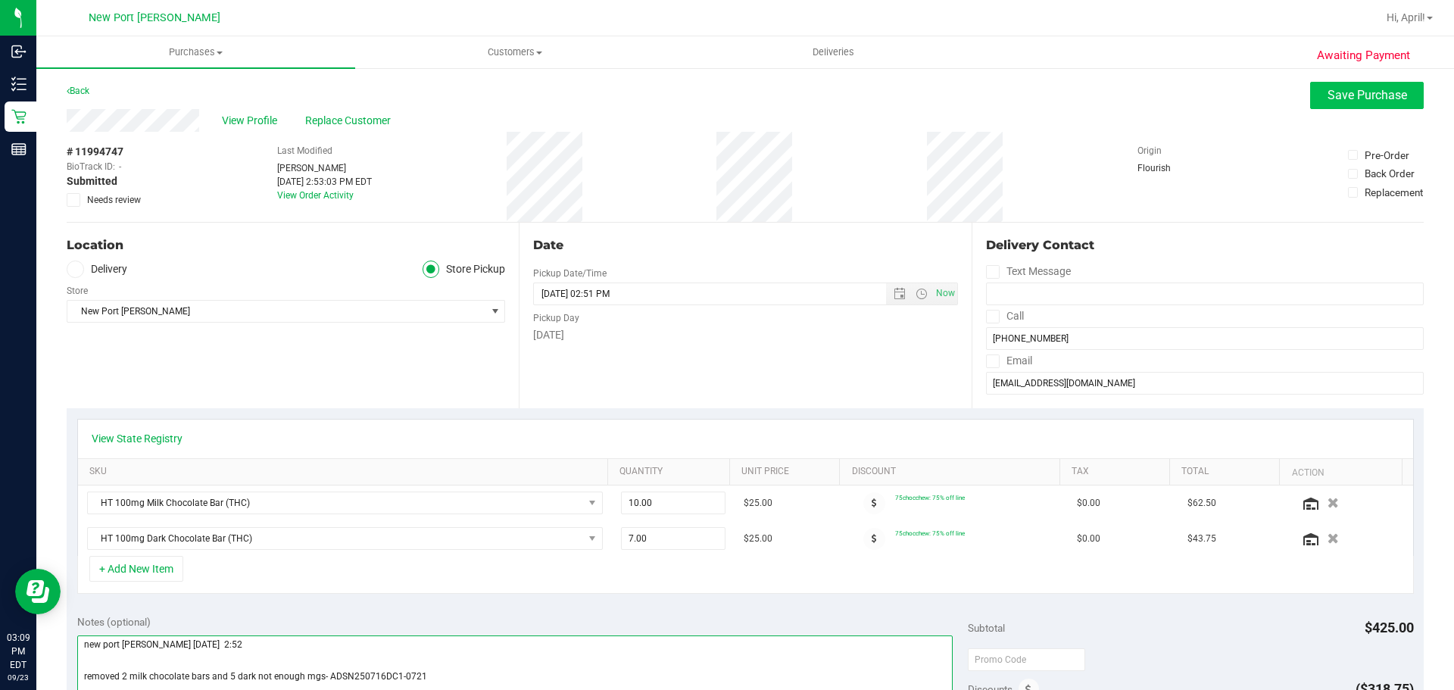
type textarea "new port rich todd 9/23 2:52 removed 2 milk chocolate bars and 5 dark not enoug…"
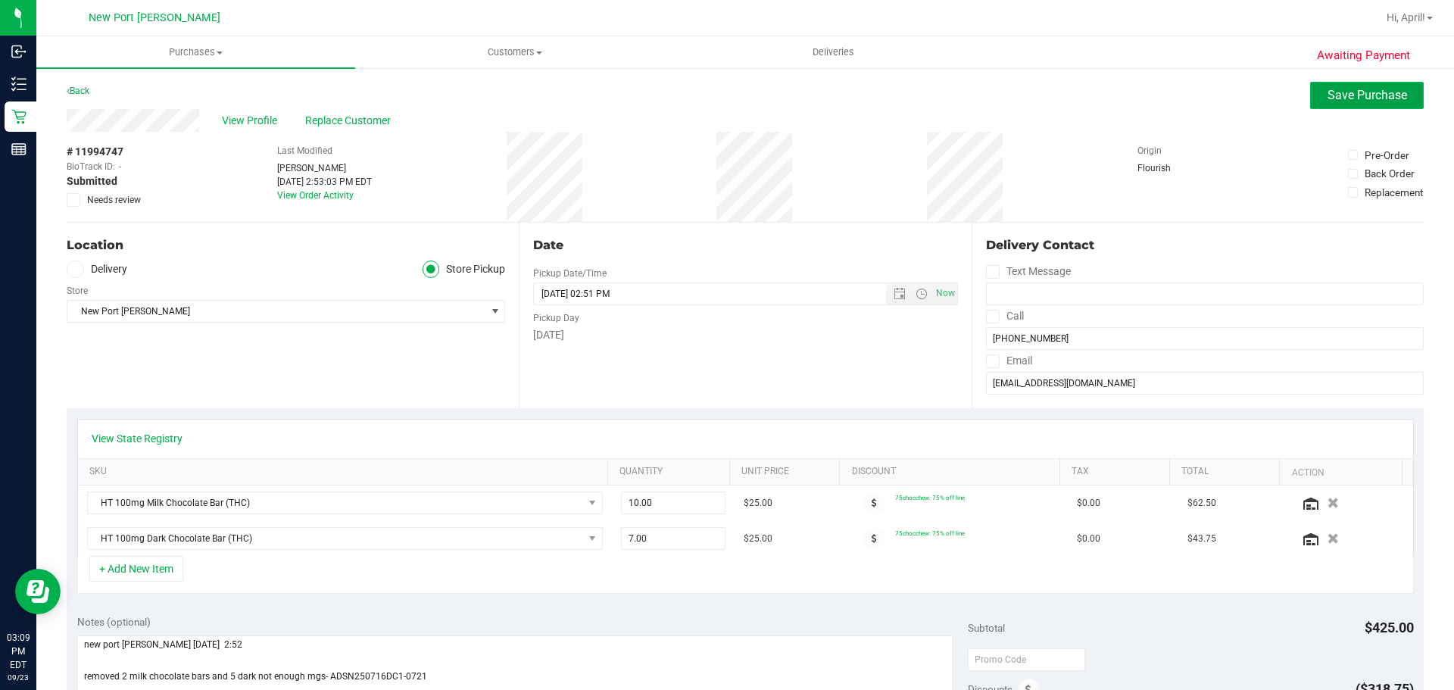
click at [1332, 96] on span "Save Purchase" at bounding box center [1368, 95] width 80 height 14
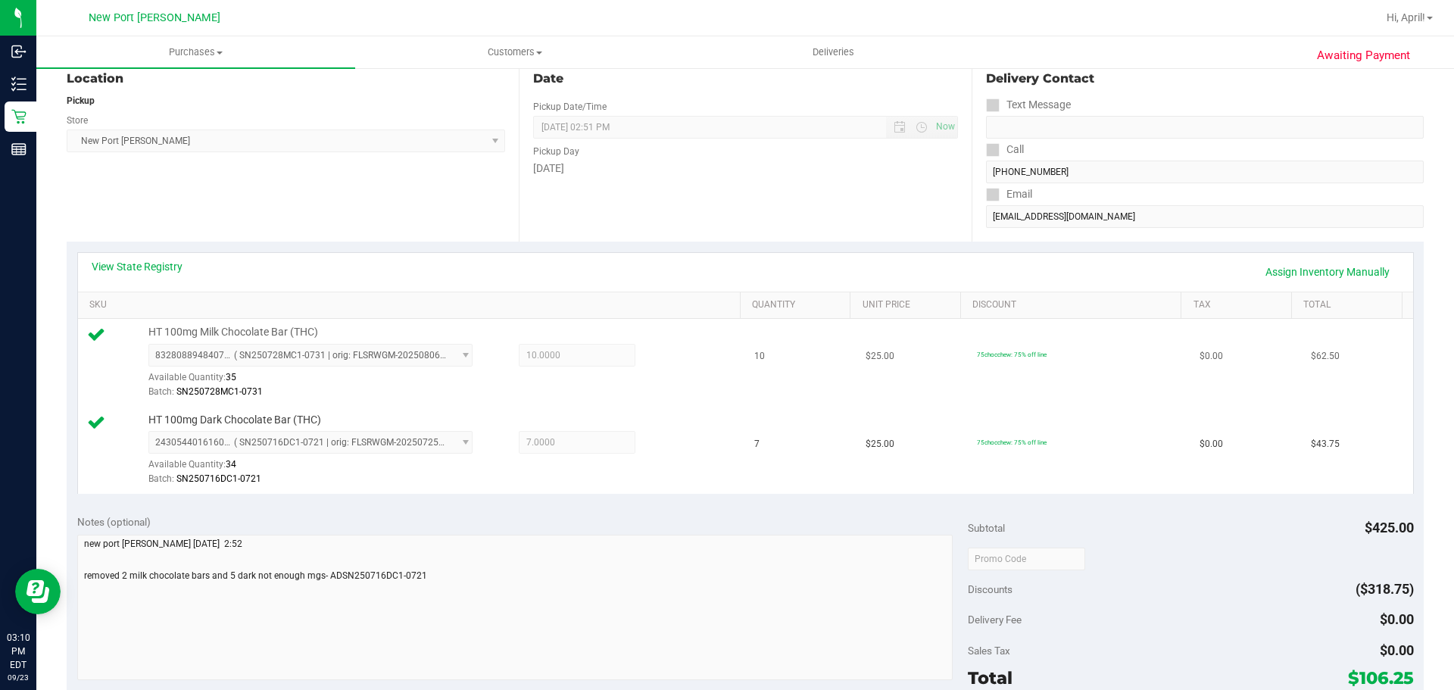
scroll to position [227, 0]
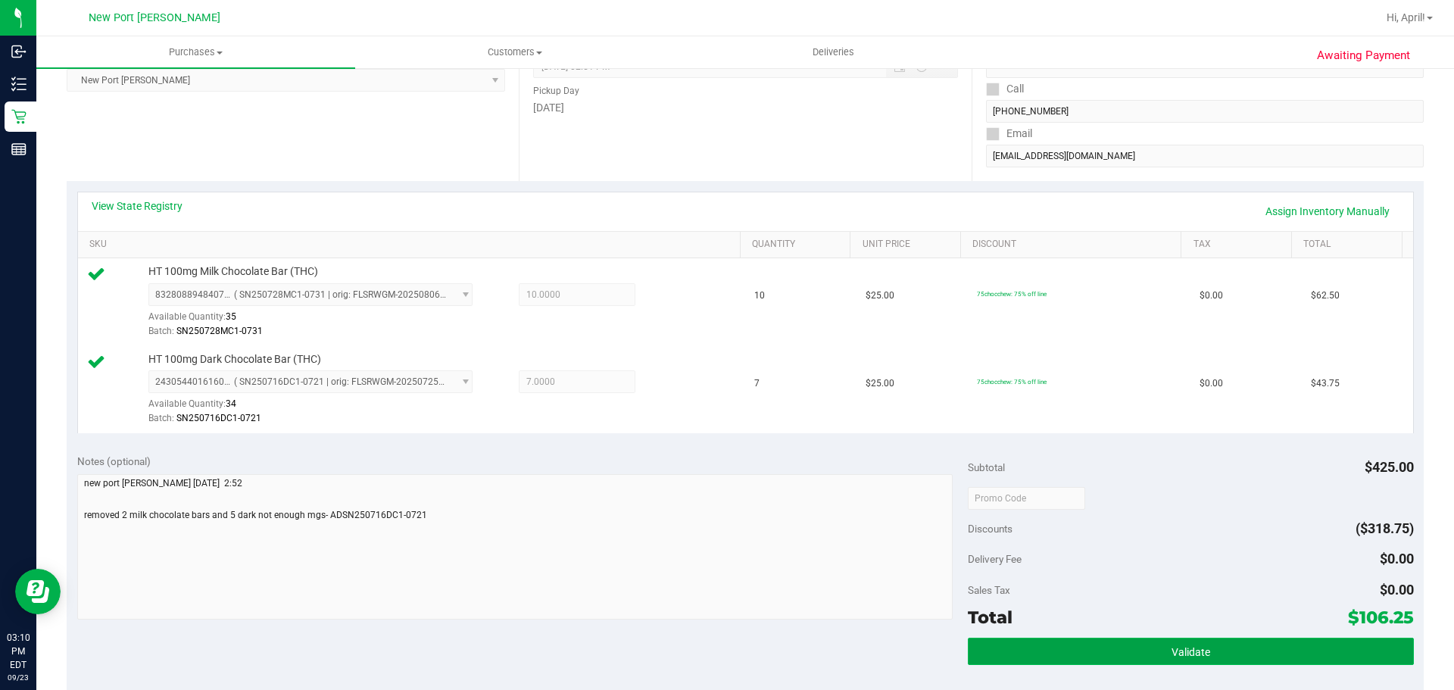
click at [1224, 650] on button "Validate" at bounding box center [1190, 651] width 445 height 27
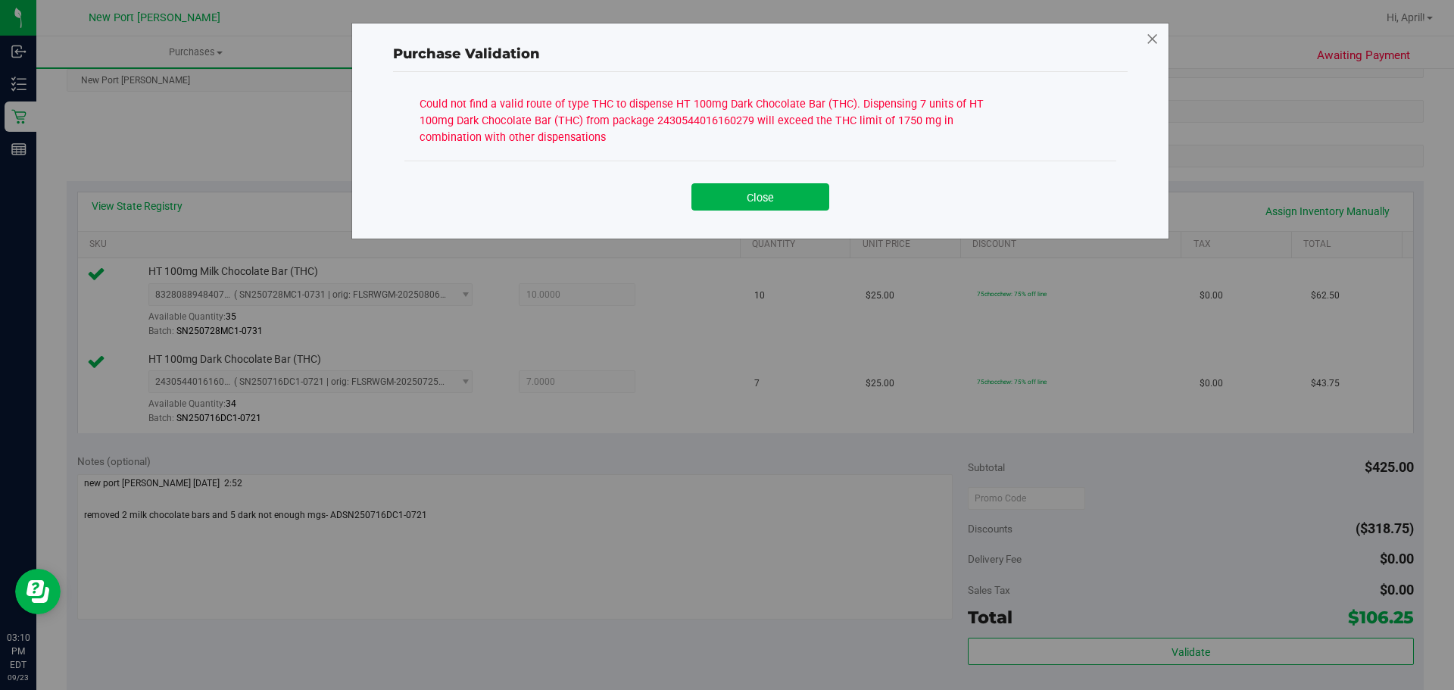
click at [1153, 37] on icon at bounding box center [1153, 39] width 14 height 24
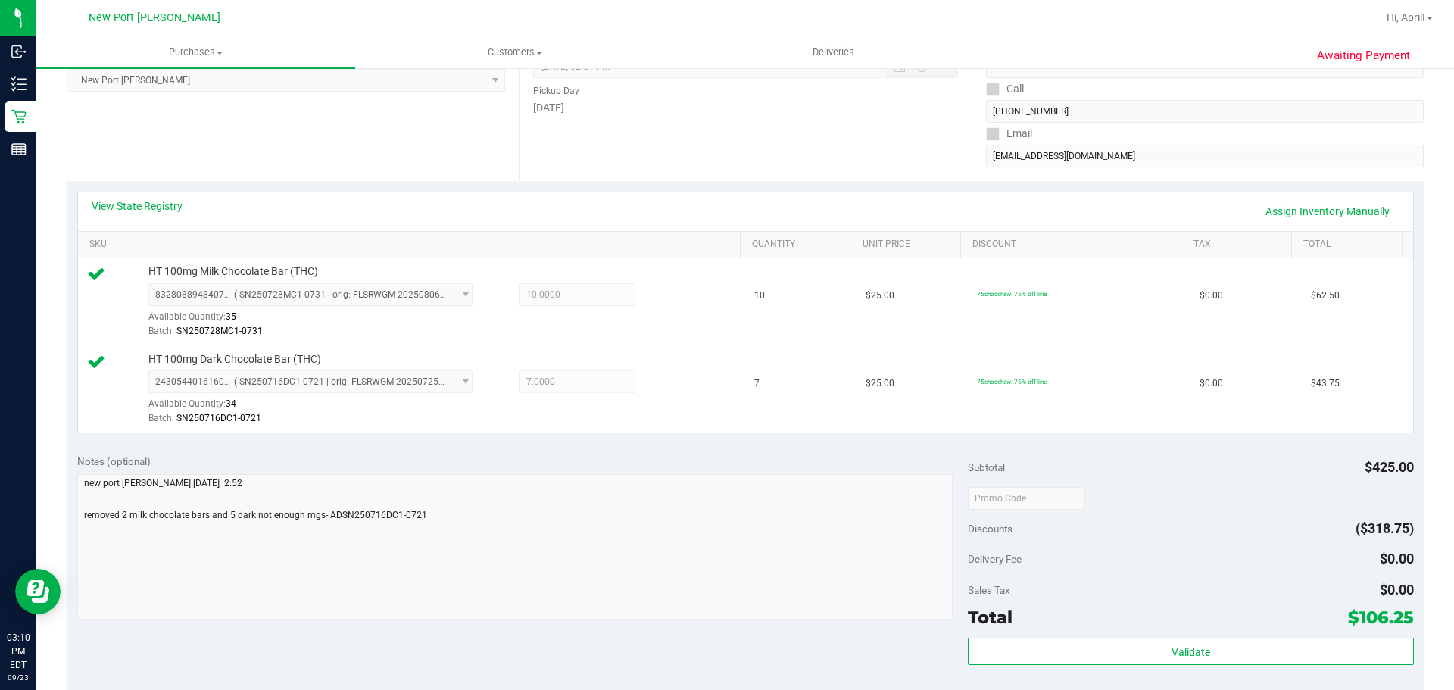
scroll to position [0, 0]
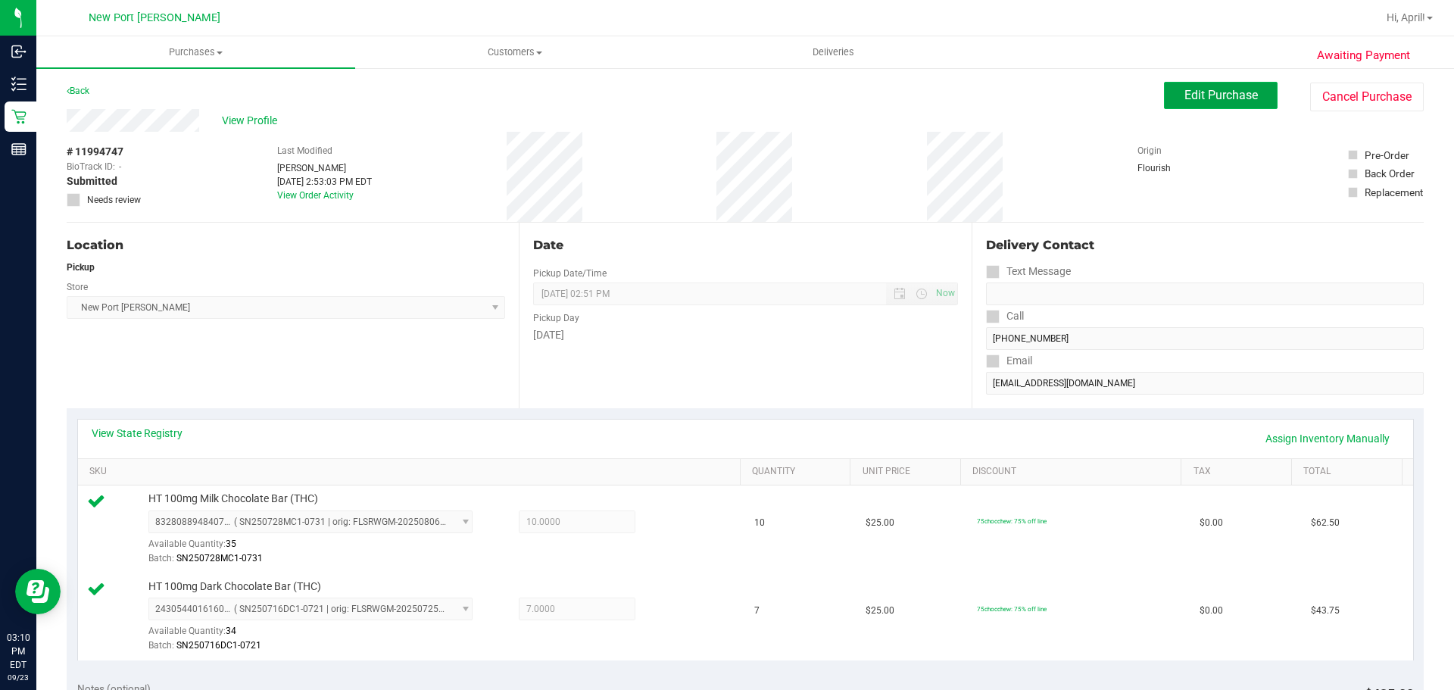
click at [1202, 96] on span "Edit Purchase" at bounding box center [1220, 95] width 73 height 14
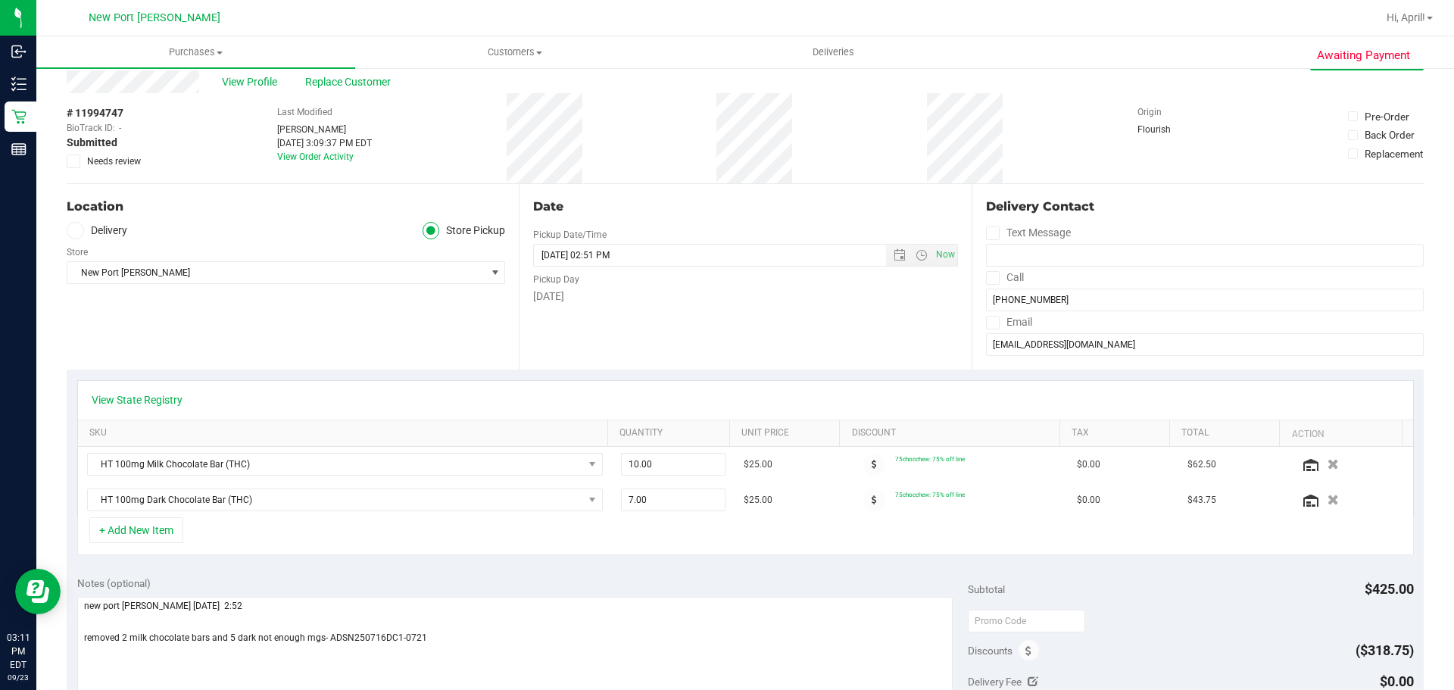
scroll to position [76, 0]
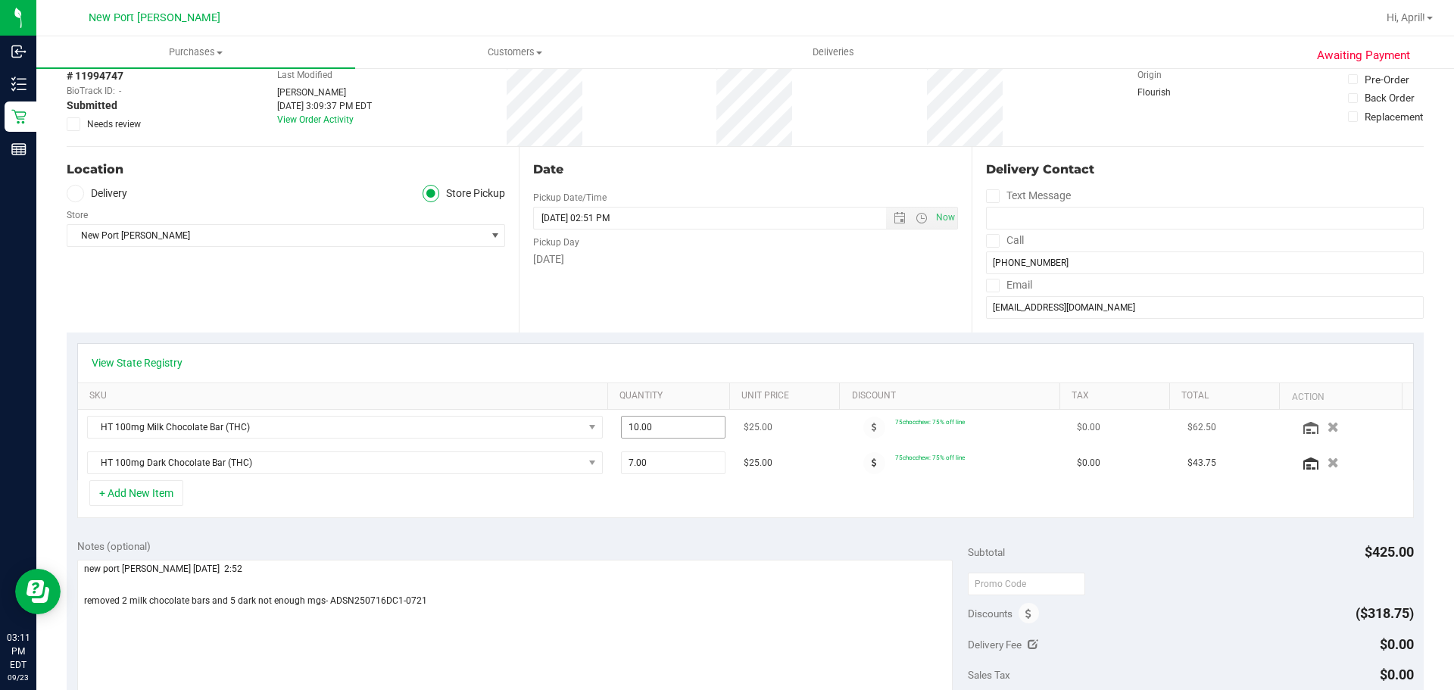
click at [666, 425] on span "10.00 10" at bounding box center [673, 427] width 105 height 23
type input "1"
type input "10"
click at [1327, 429] on icon "button" at bounding box center [1333, 427] width 13 height 11
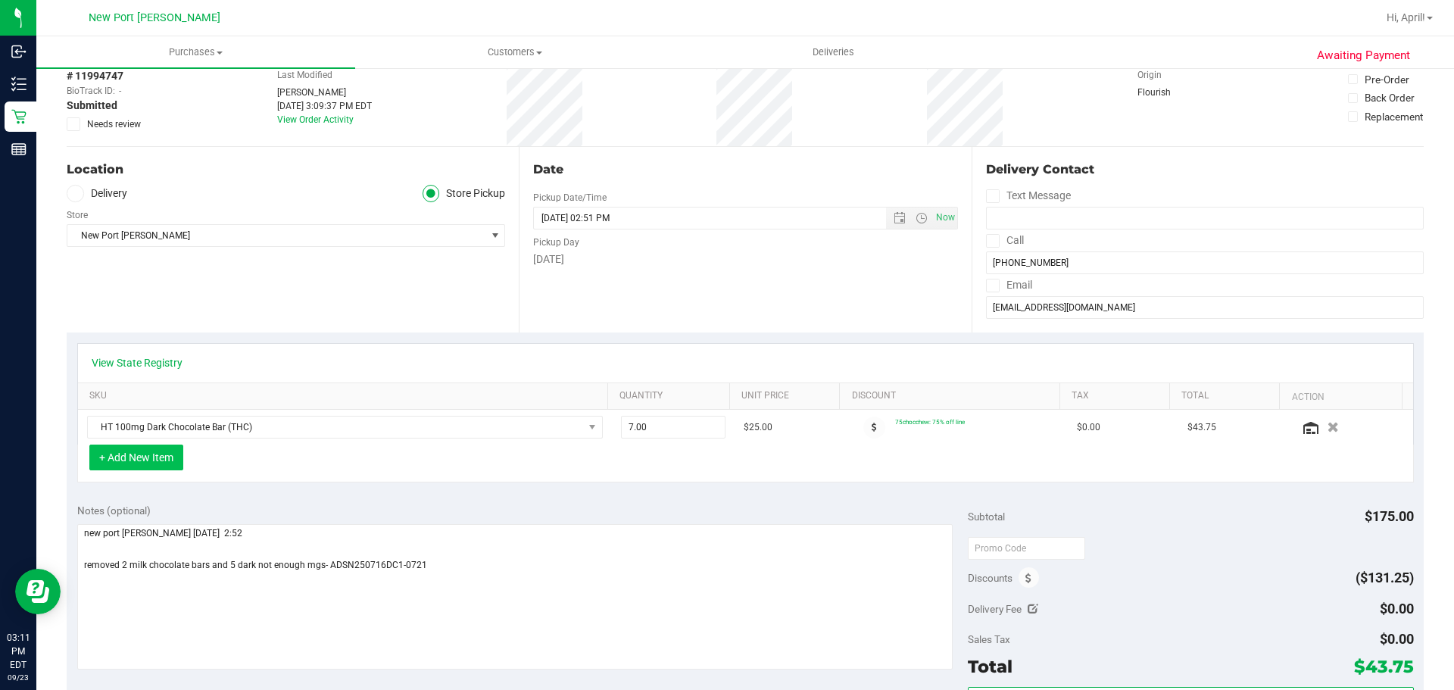
click at [167, 458] on button "+ Add New Item" at bounding box center [136, 458] width 94 height 26
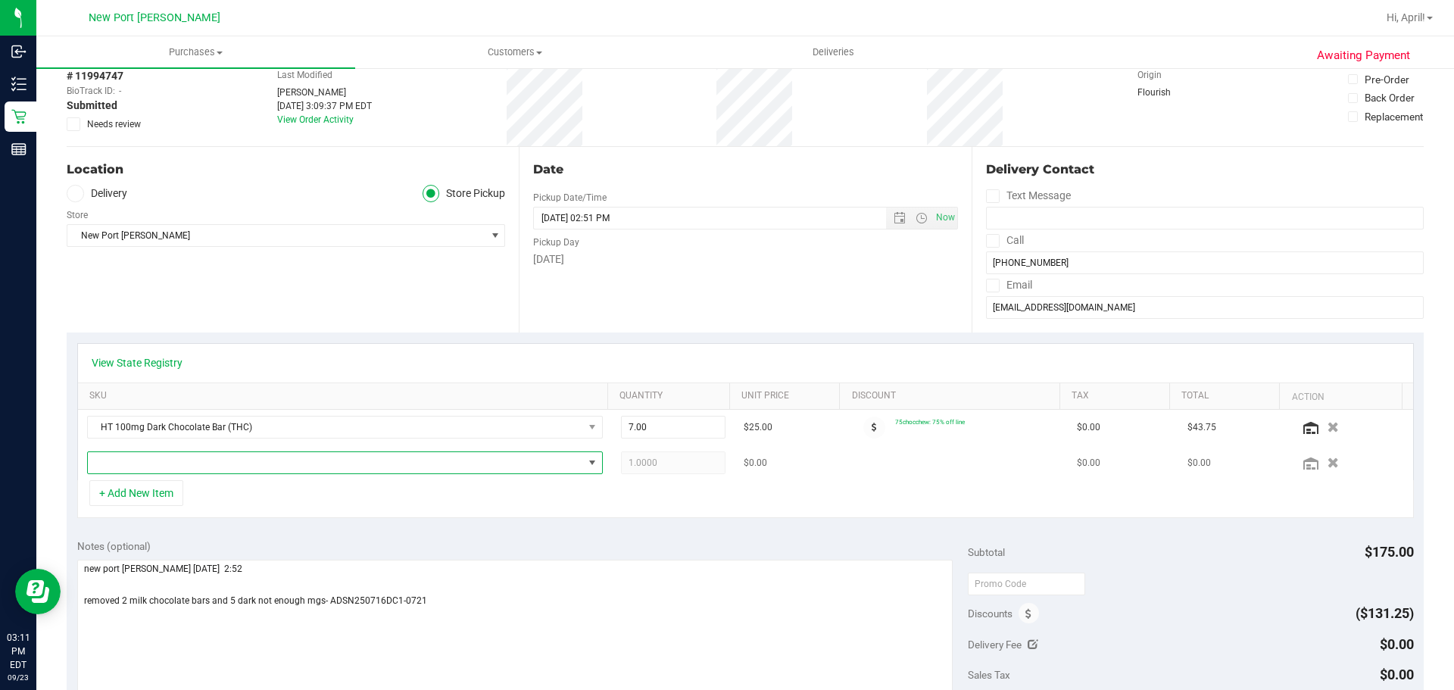
click at [166, 465] on span "NO DATA FOUND" at bounding box center [335, 462] width 495 height 21
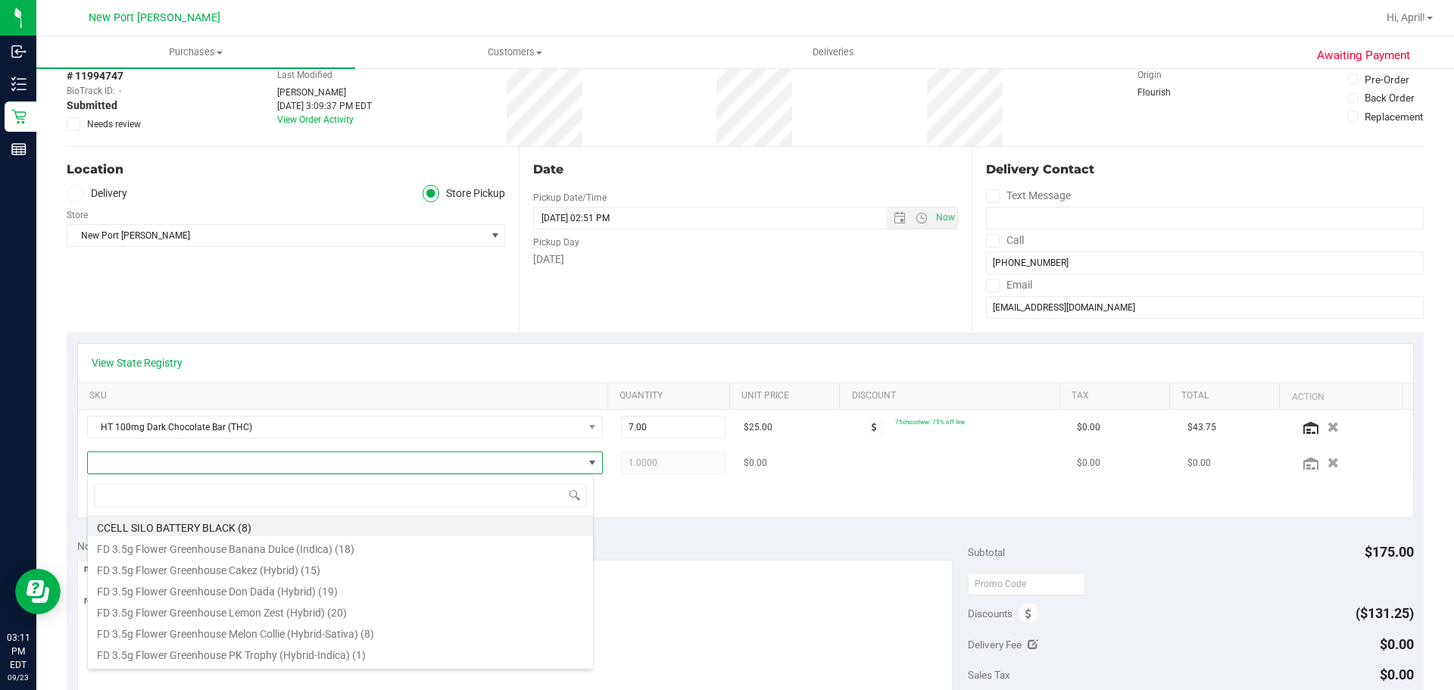
scroll to position [23, 502]
type input "milk"
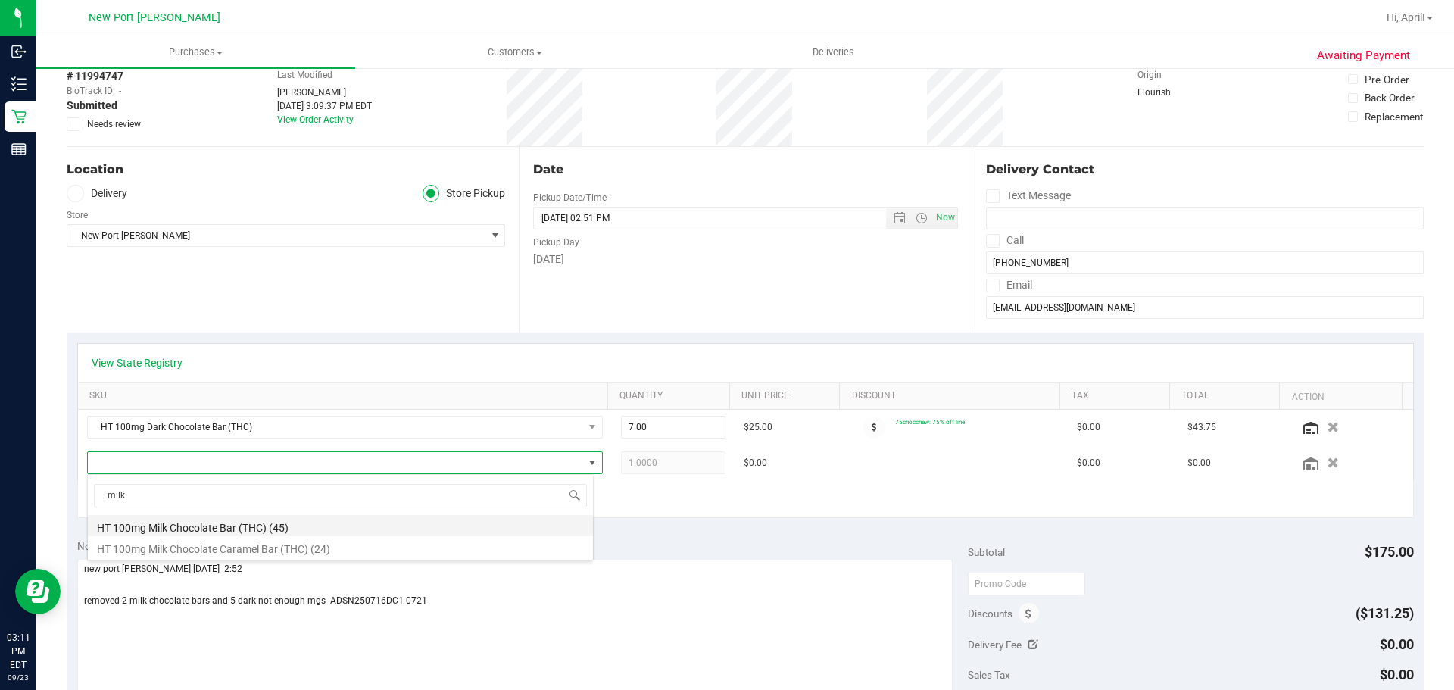
click at [187, 530] on li "HT 100mg Milk Chocolate Bar (THC) (45)" at bounding box center [340, 525] width 505 height 21
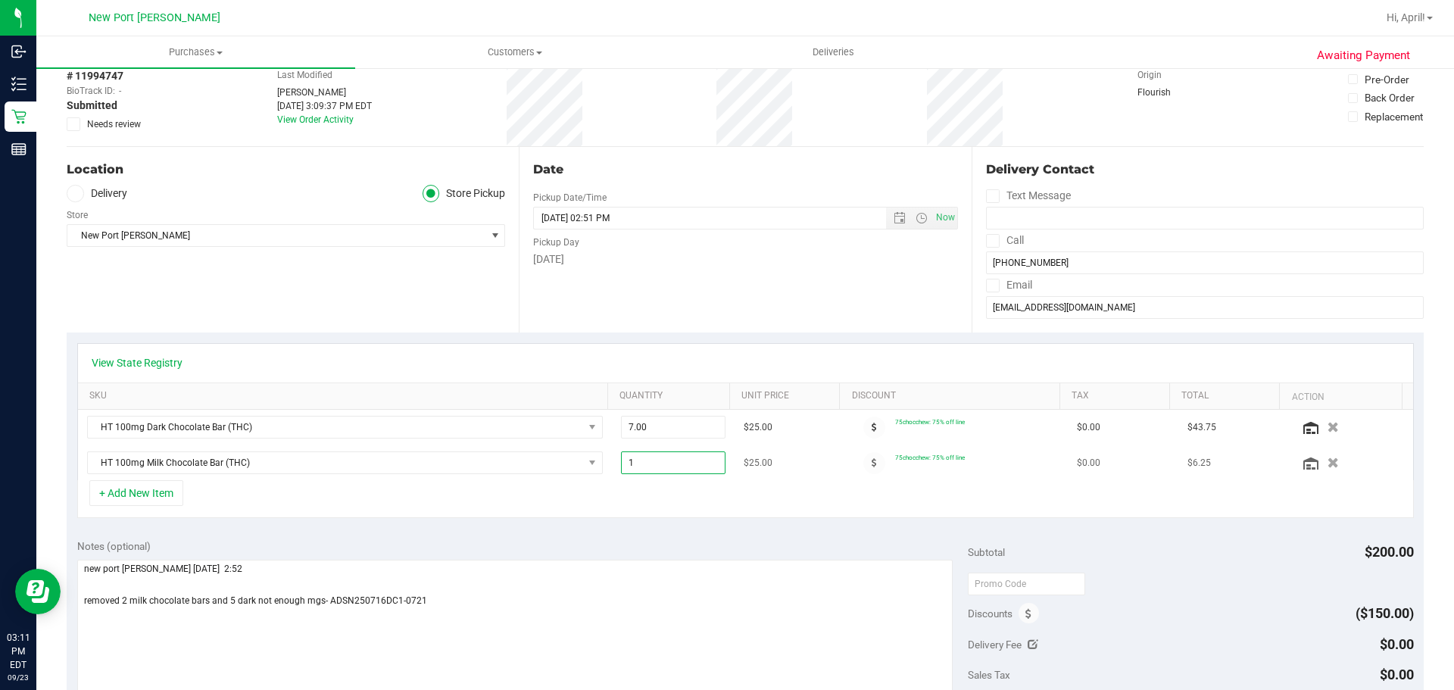
click at [638, 464] on span "1.00 1" at bounding box center [673, 462] width 105 height 23
type input "9"
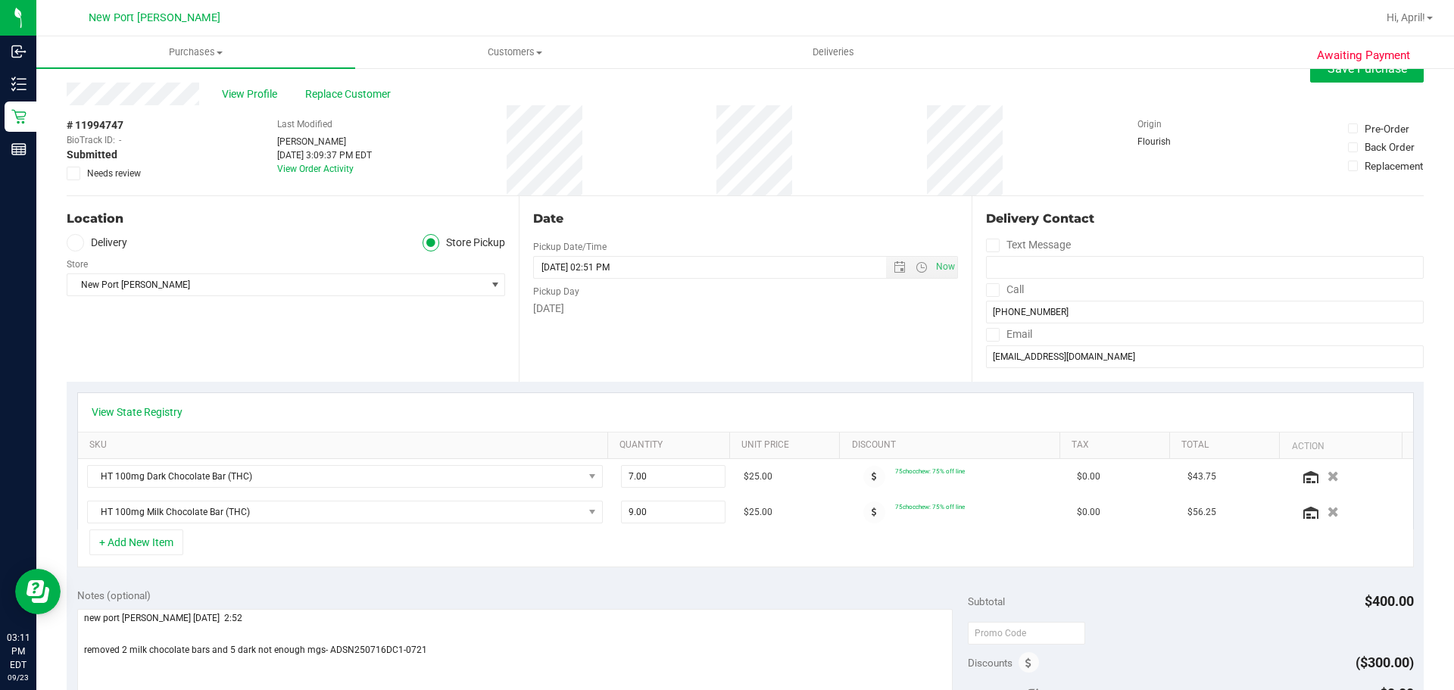
scroll to position [0, 0]
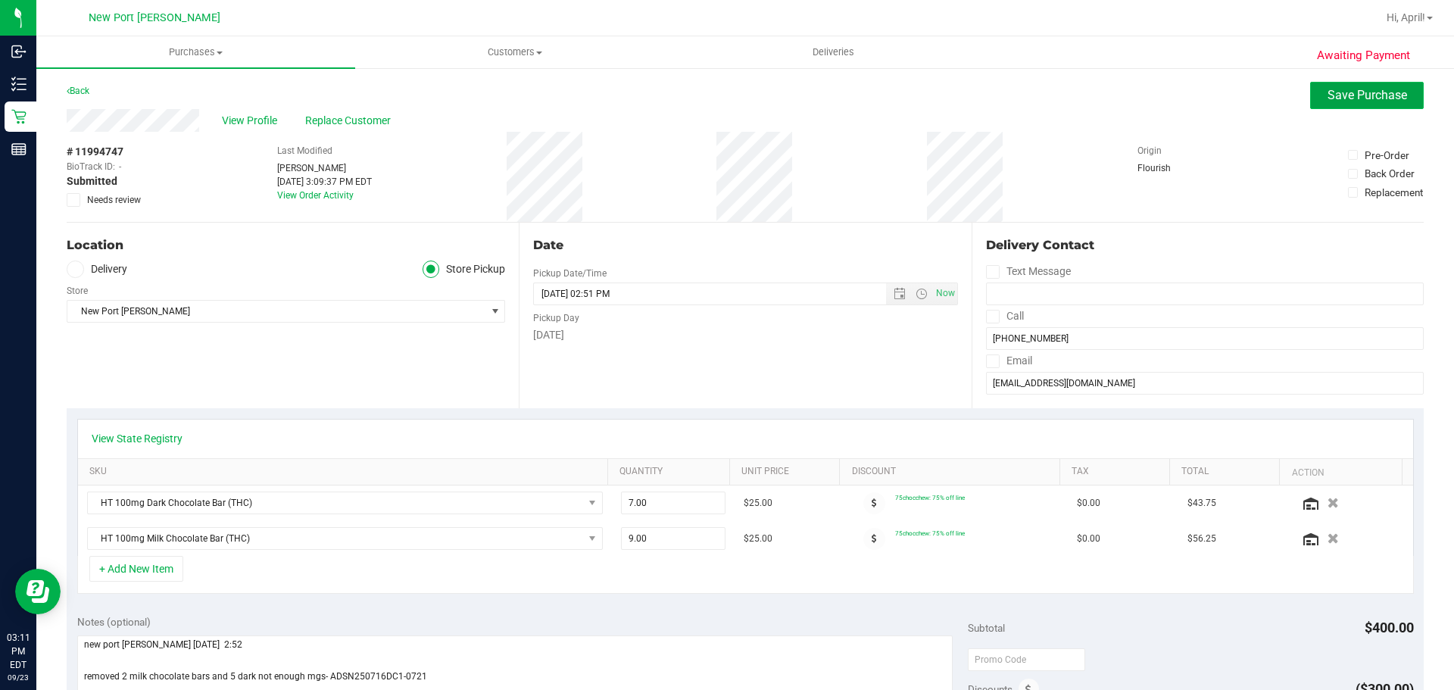
click at [1340, 97] on span "Save Purchase" at bounding box center [1368, 95] width 80 height 14
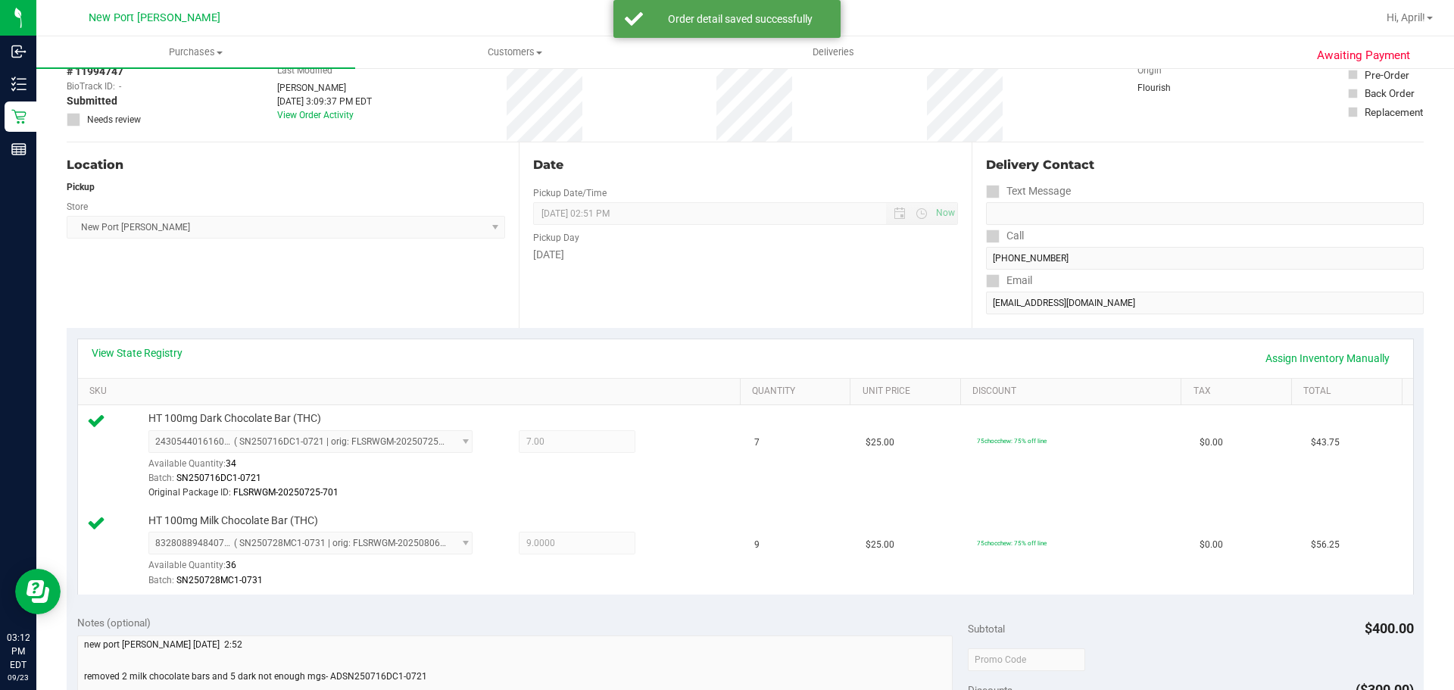
scroll to position [303, 0]
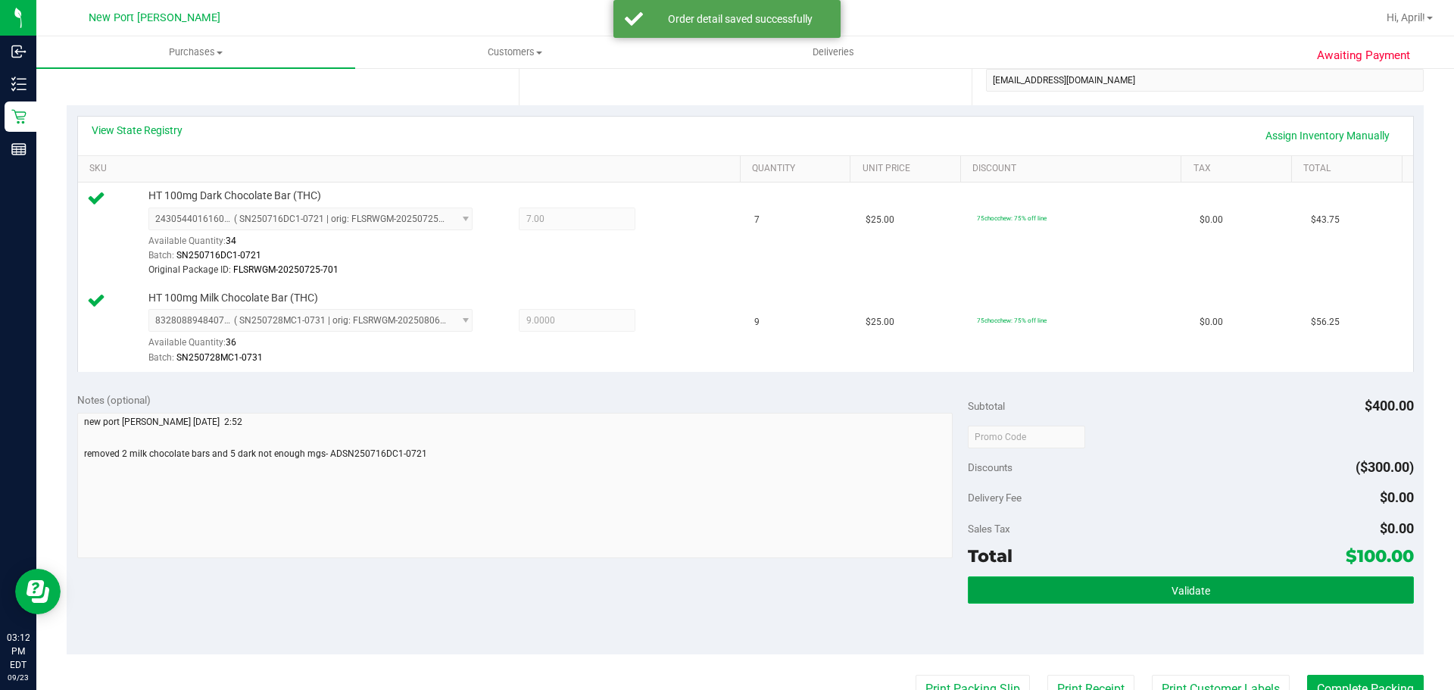
click at [1194, 589] on span "Validate" at bounding box center [1191, 591] width 39 height 12
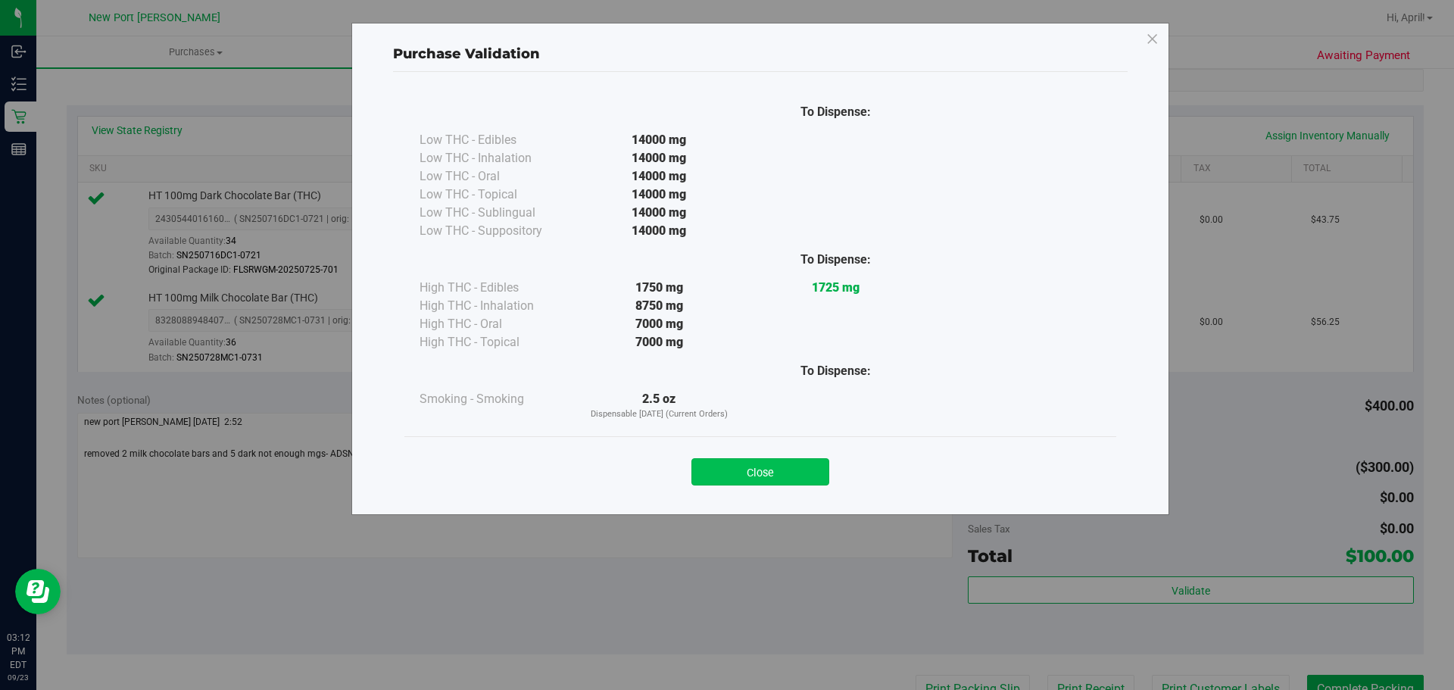
click at [779, 472] on button "Close" at bounding box center [760, 471] width 138 height 27
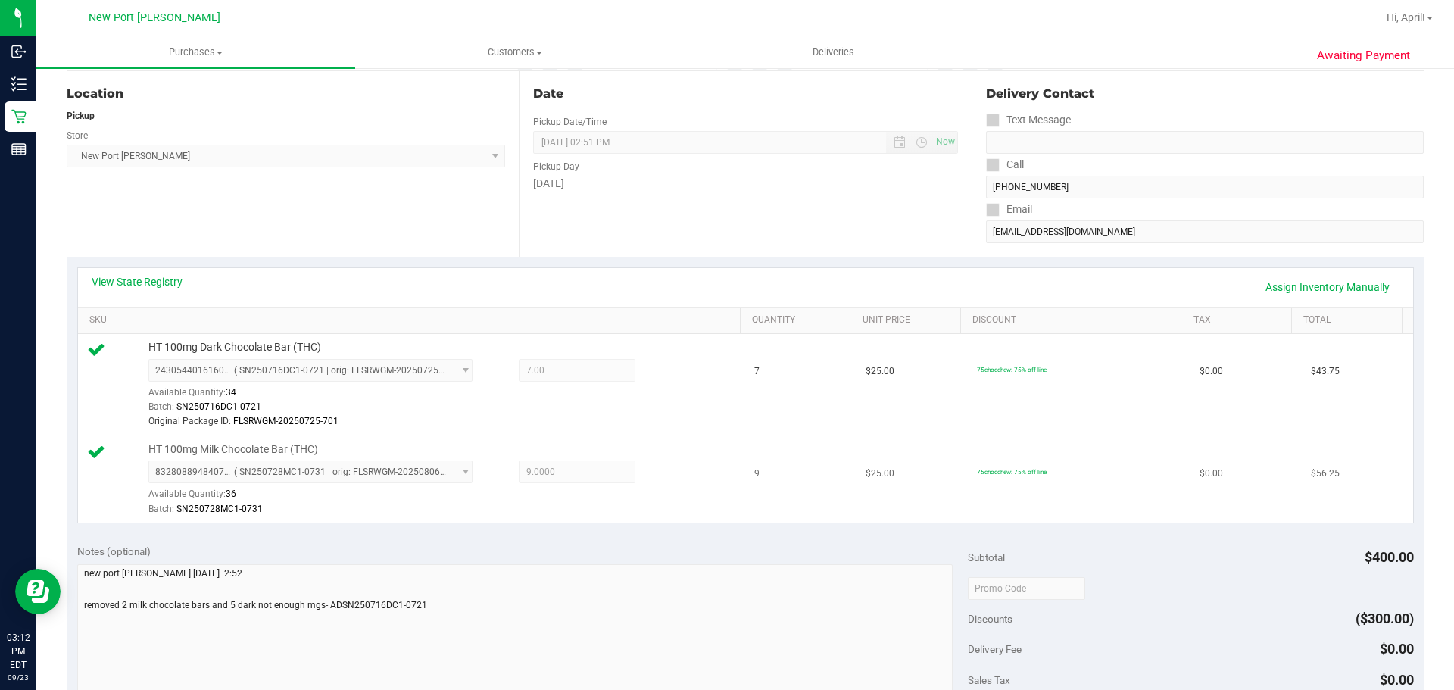
scroll to position [0, 0]
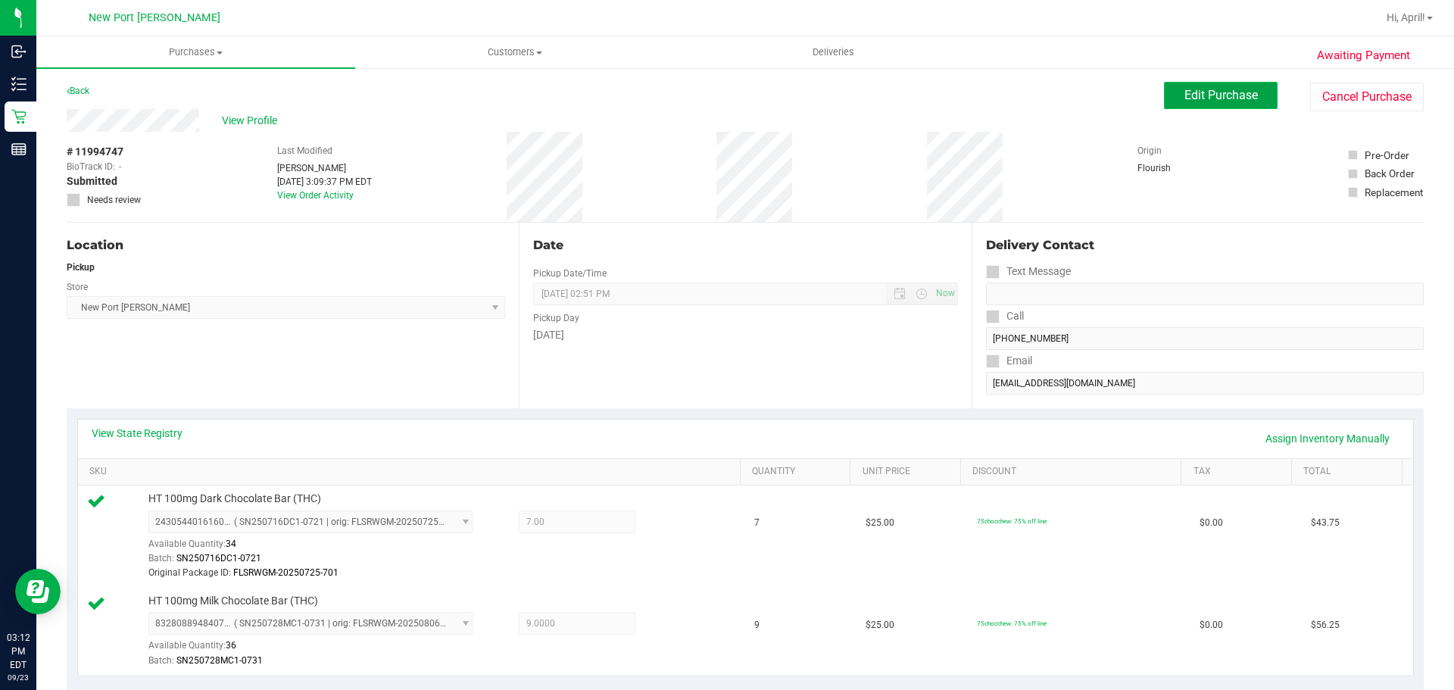
click at [1212, 95] on span "Edit Purchase" at bounding box center [1220, 95] width 73 height 14
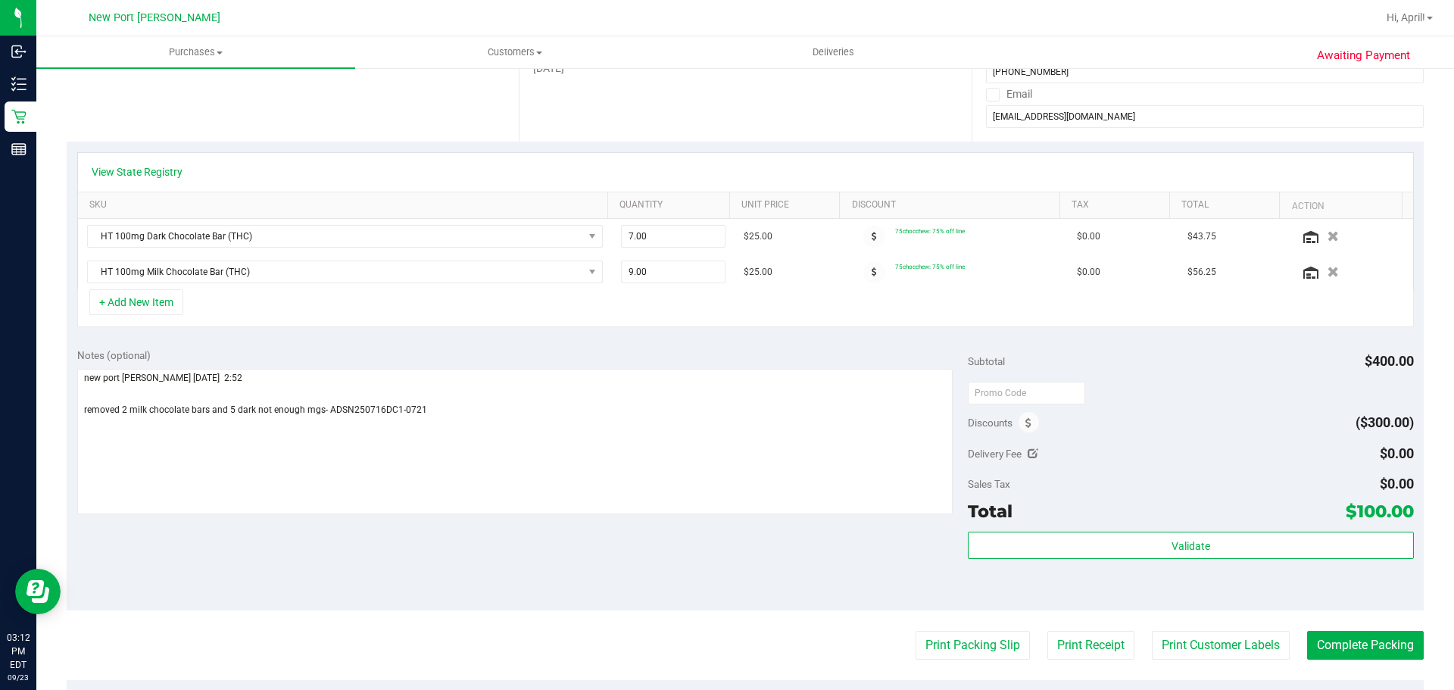
scroll to position [303, 0]
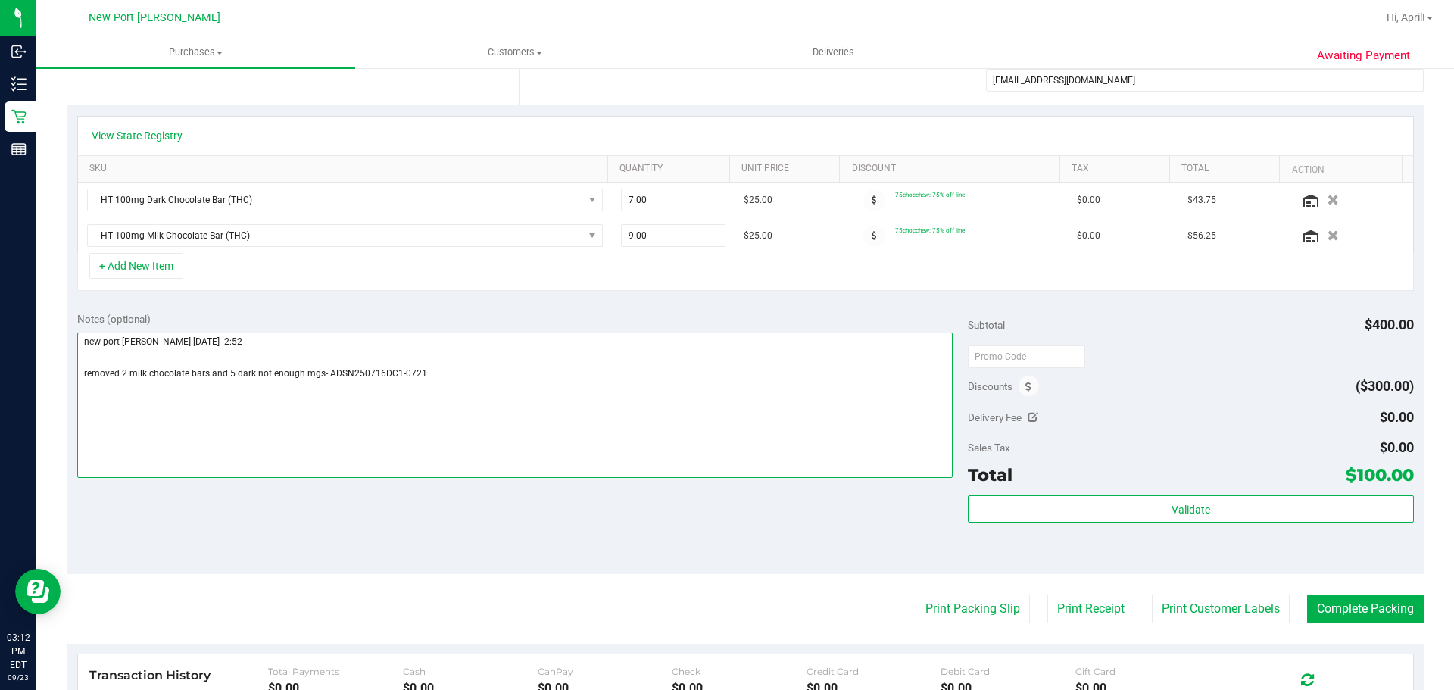
click at [435, 386] on textarea at bounding box center [515, 404] width 876 height 145
click at [358, 382] on textarea at bounding box center [515, 404] width 876 height 145
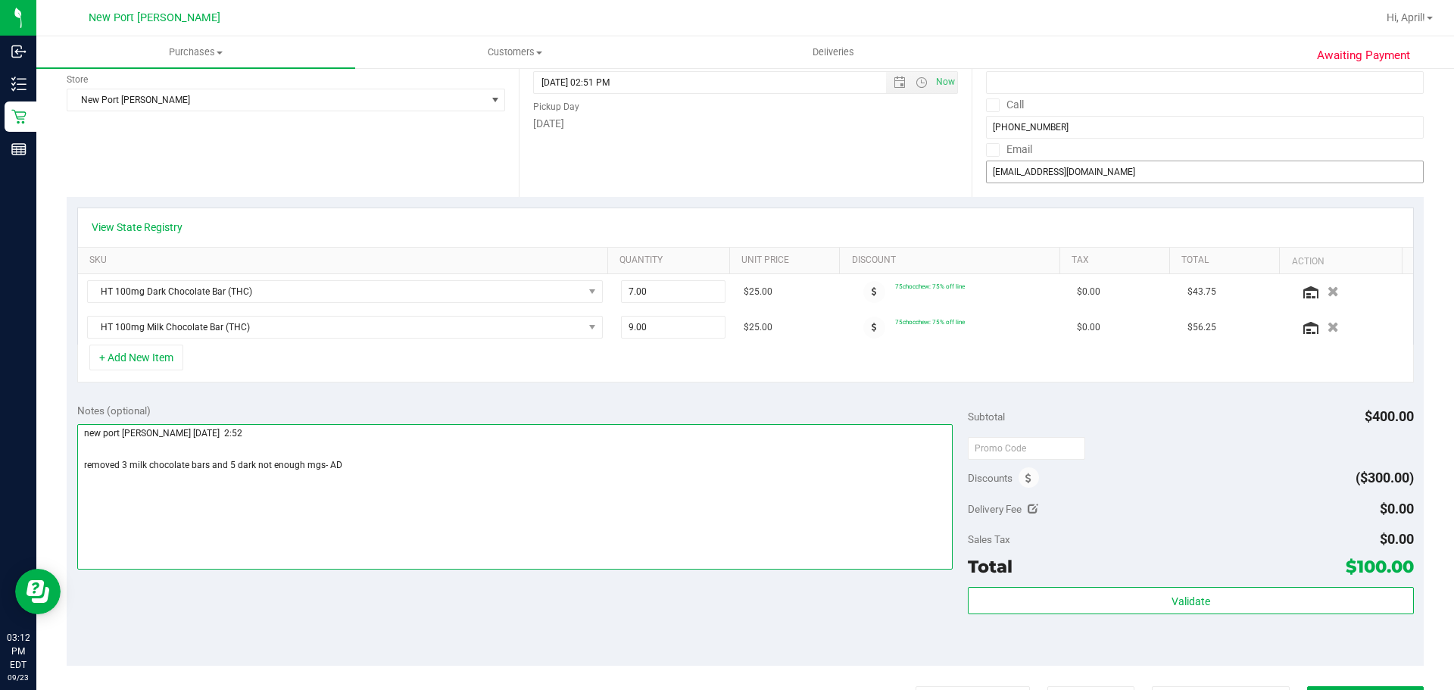
scroll to position [0, 0]
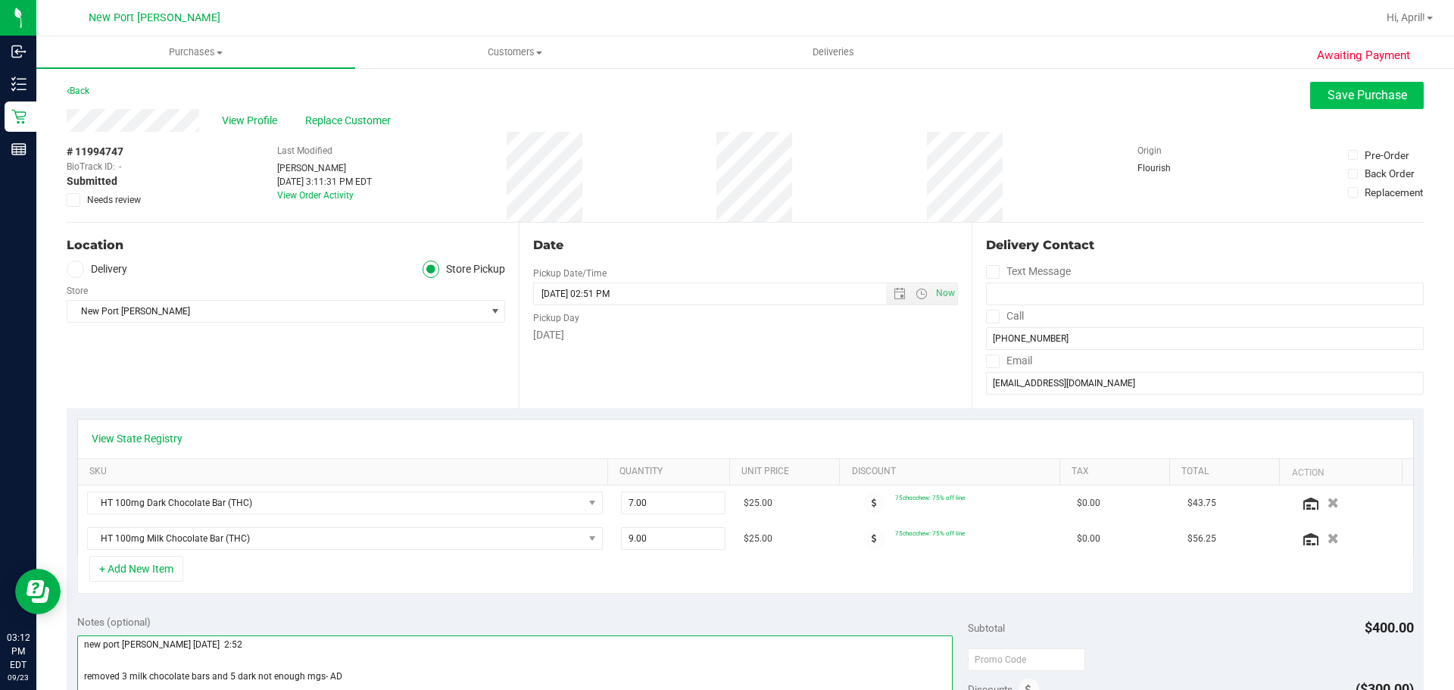
type textarea "new port rich todd 9/23 2:52 removed 3 milk chocolate bars and 5 dark not enoug…"
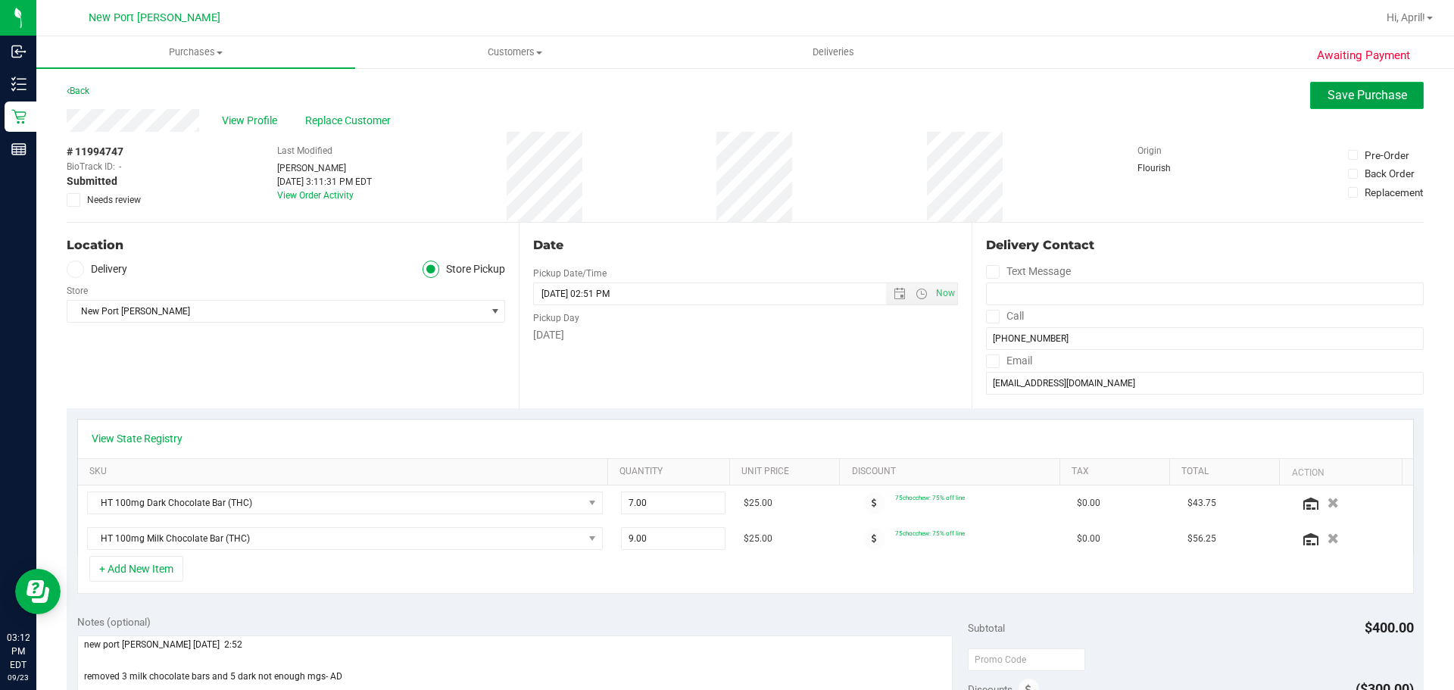
click at [1377, 94] on span "Save Purchase" at bounding box center [1368, 95] width 80 height 14
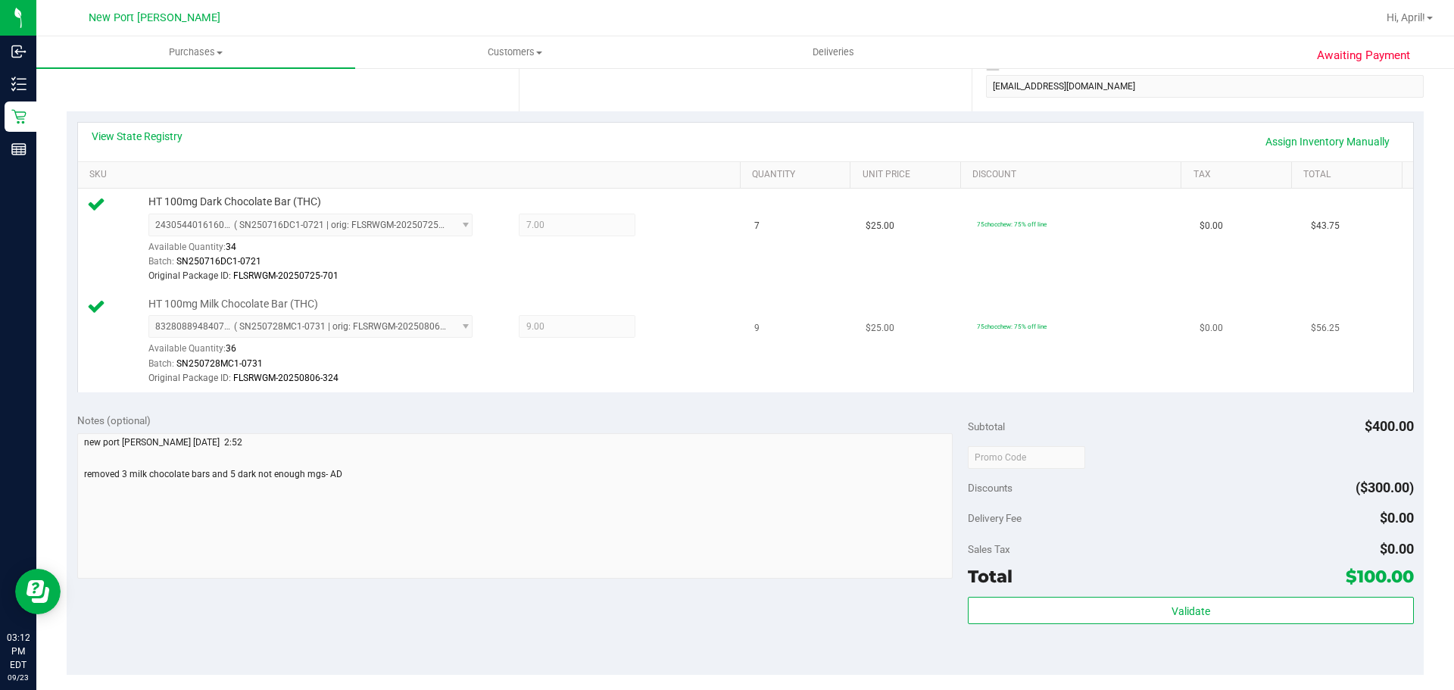
scroll to position [303, 0]
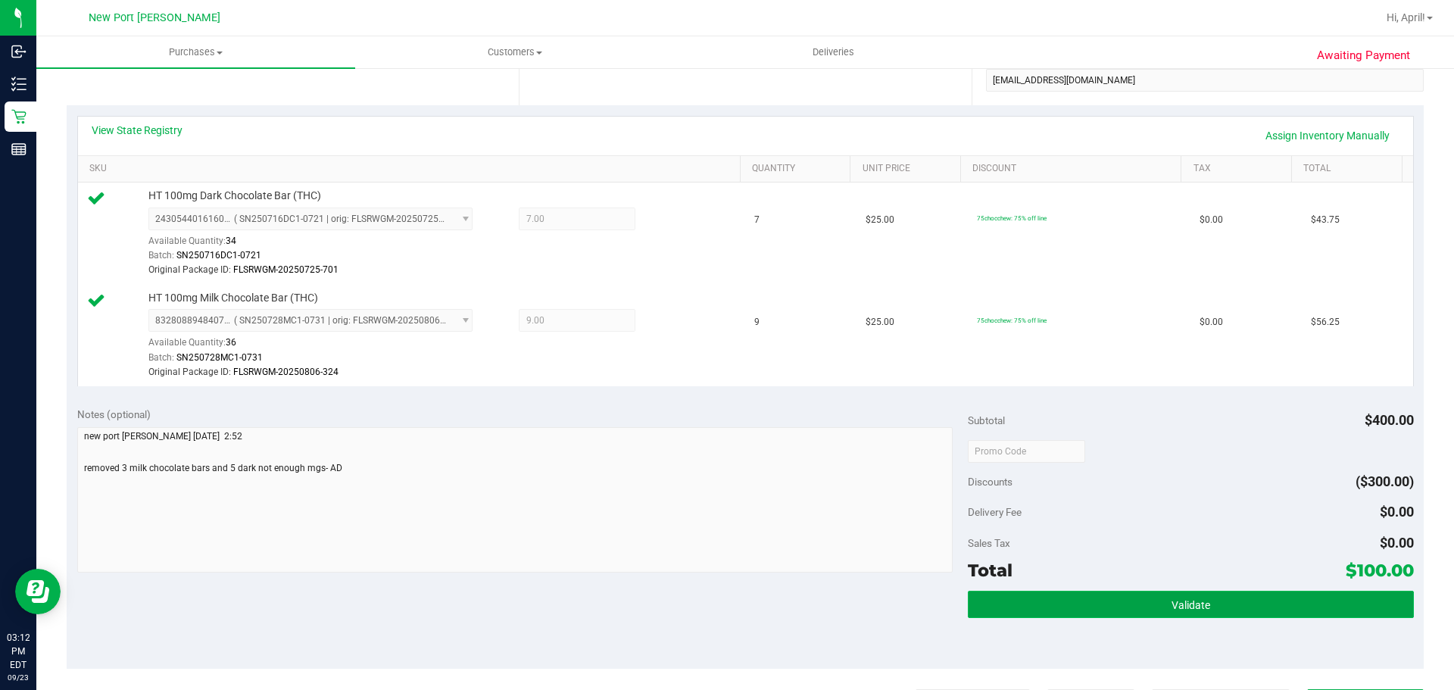
click at [1172, 607] on span "Validate" at bounding box center [1191, 605] width 39 height 12
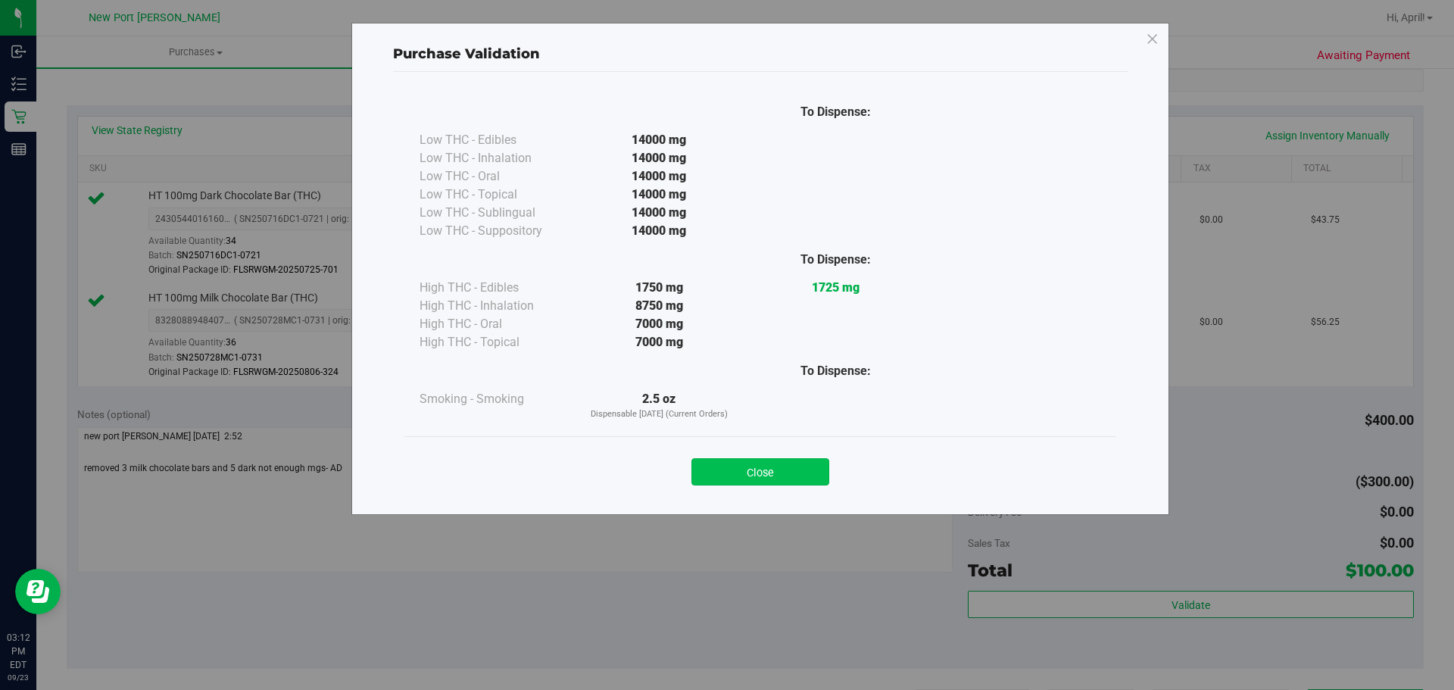
click at [779, 475] on button "Close" at bounding box center [760, 471] width 138 height 27
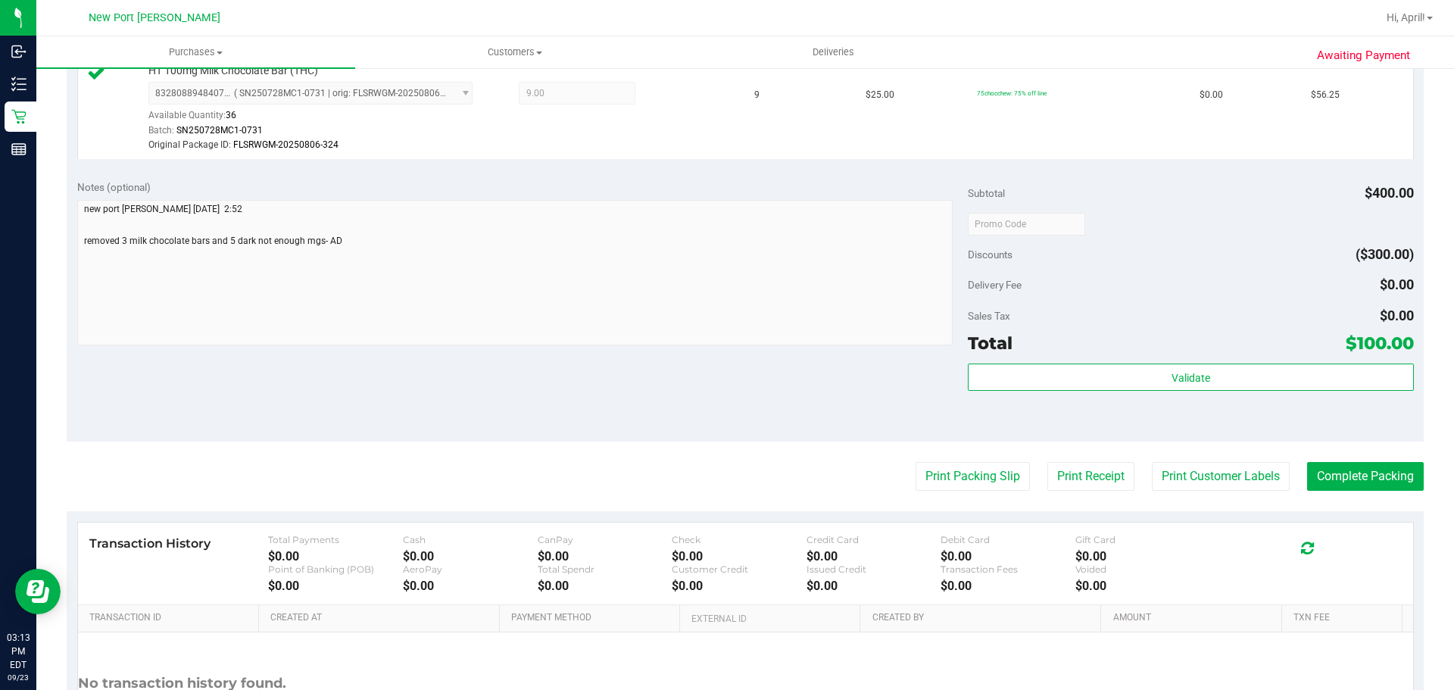
scroll to position [606, 0]
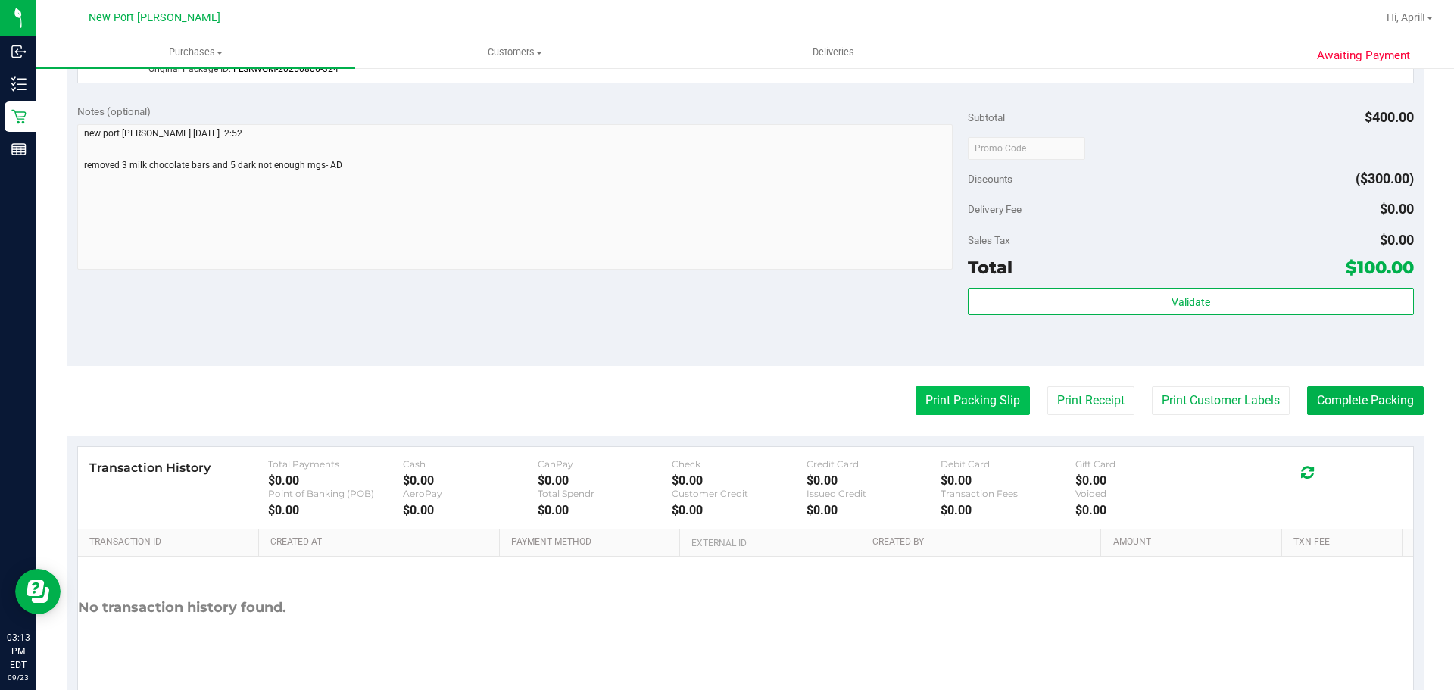
click at [988, 401] on button "Print Packing Slip" at bounding box center [973, 400] width 114 height 29
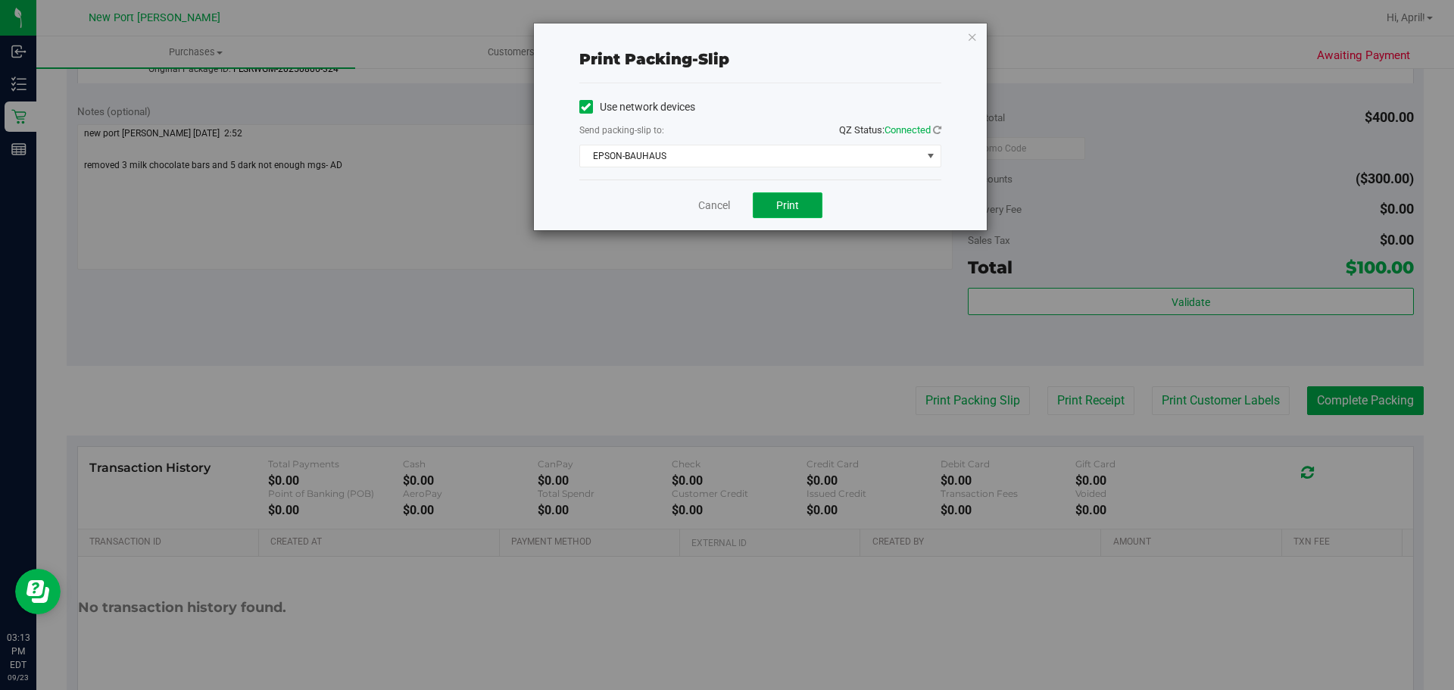
click at [804, 203] on button "Print" at bounding box center [788, 205] width 70 height 26
click at [707, 201] on link "Cancel" at bounding box center [714, 206] width 32 height 16
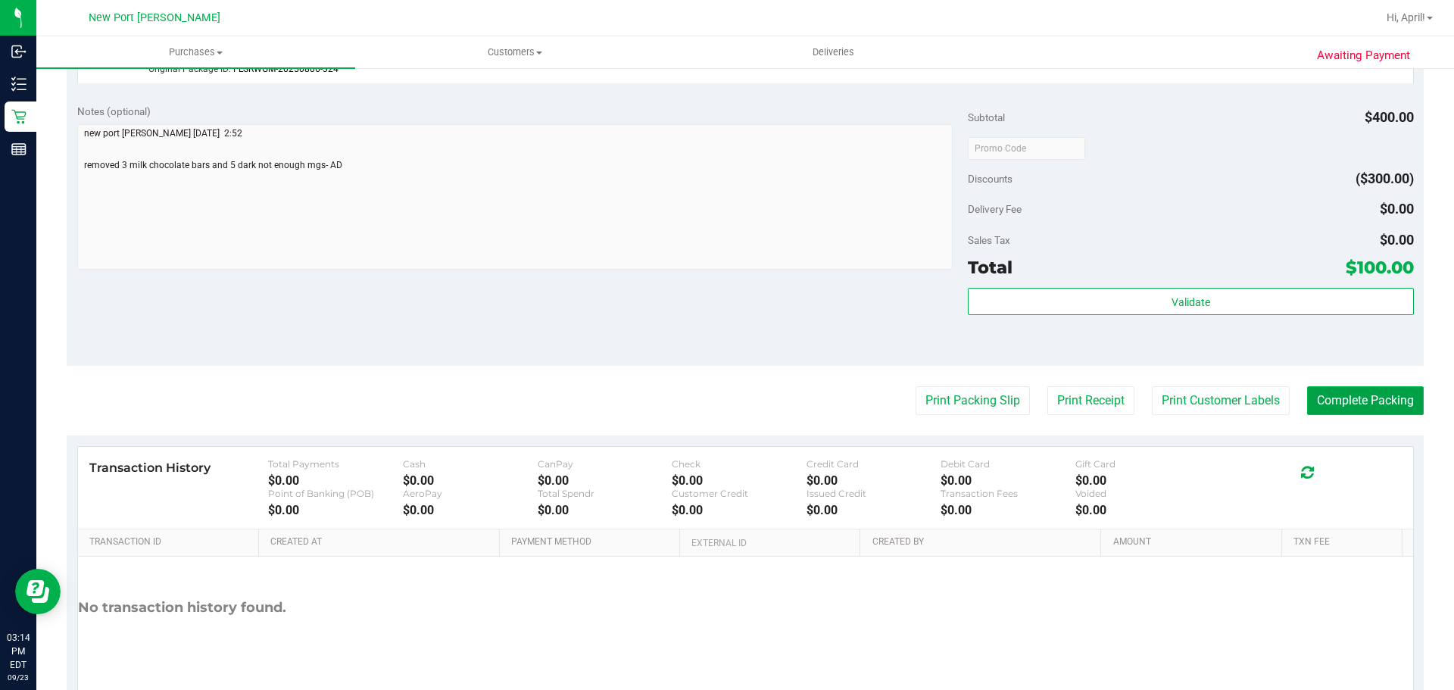
click at [1359, 410] on button "Complete Packing" at bounding box center [1365, 400] width 117 height 29
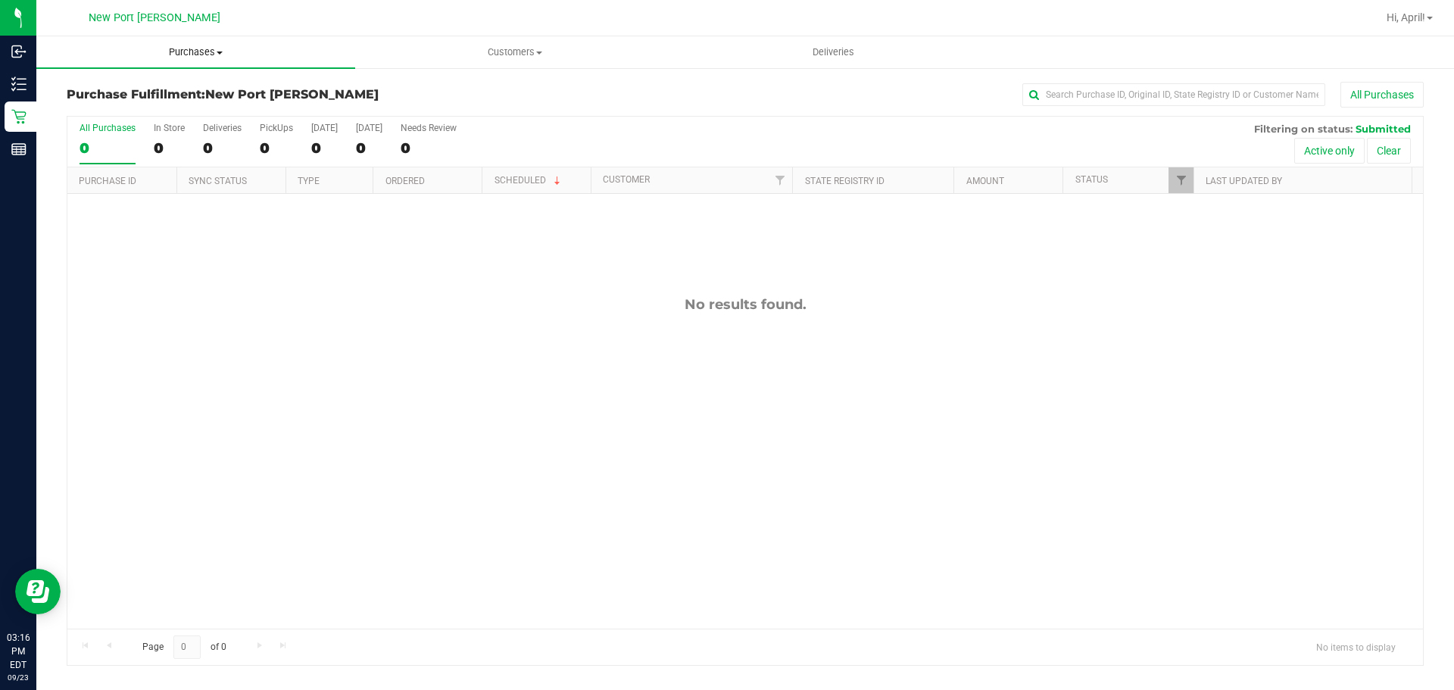
click at [180, 50] on span "Purchases" at bounding box center [195, 52] width 319 height 14
click at [161, 89] on span "Summary of purchases" at bounding box center [113, 91] width 155 height 13
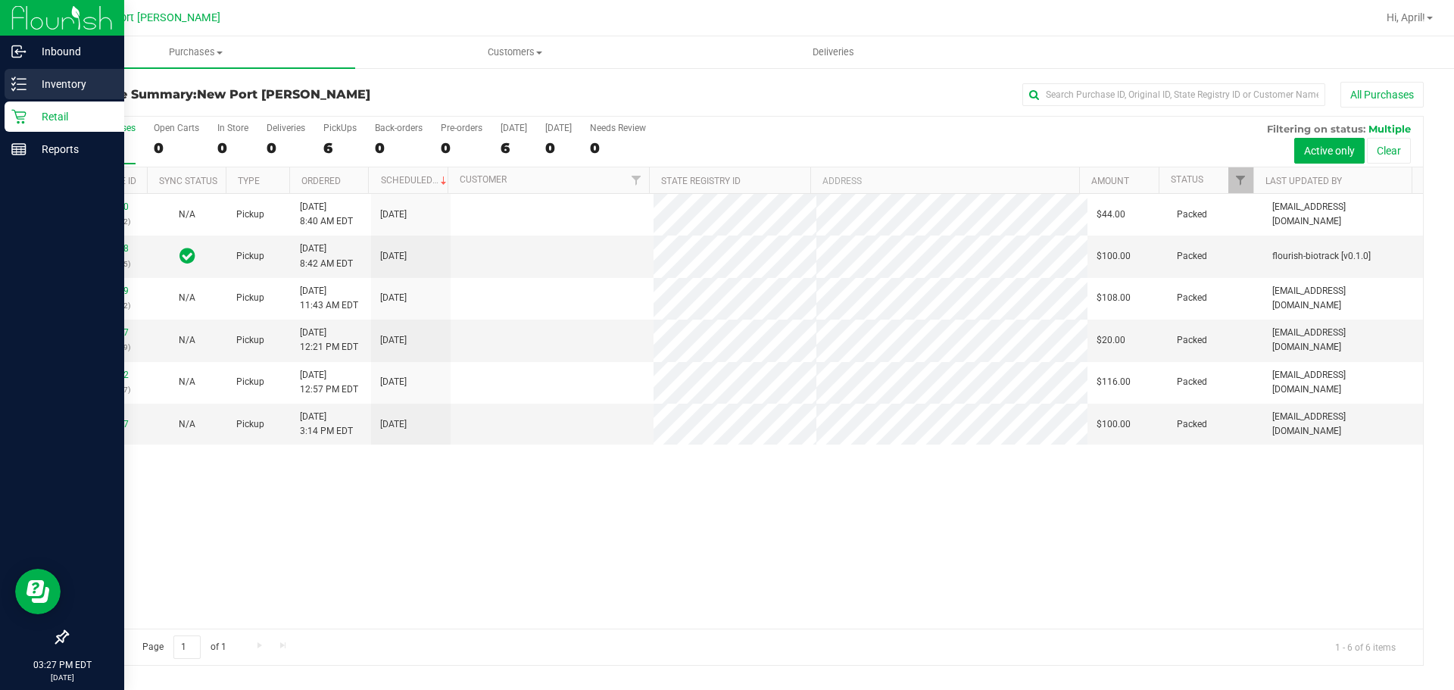
click at [22, 78] on icon at bounding box center [18, 83] width 15 height 15
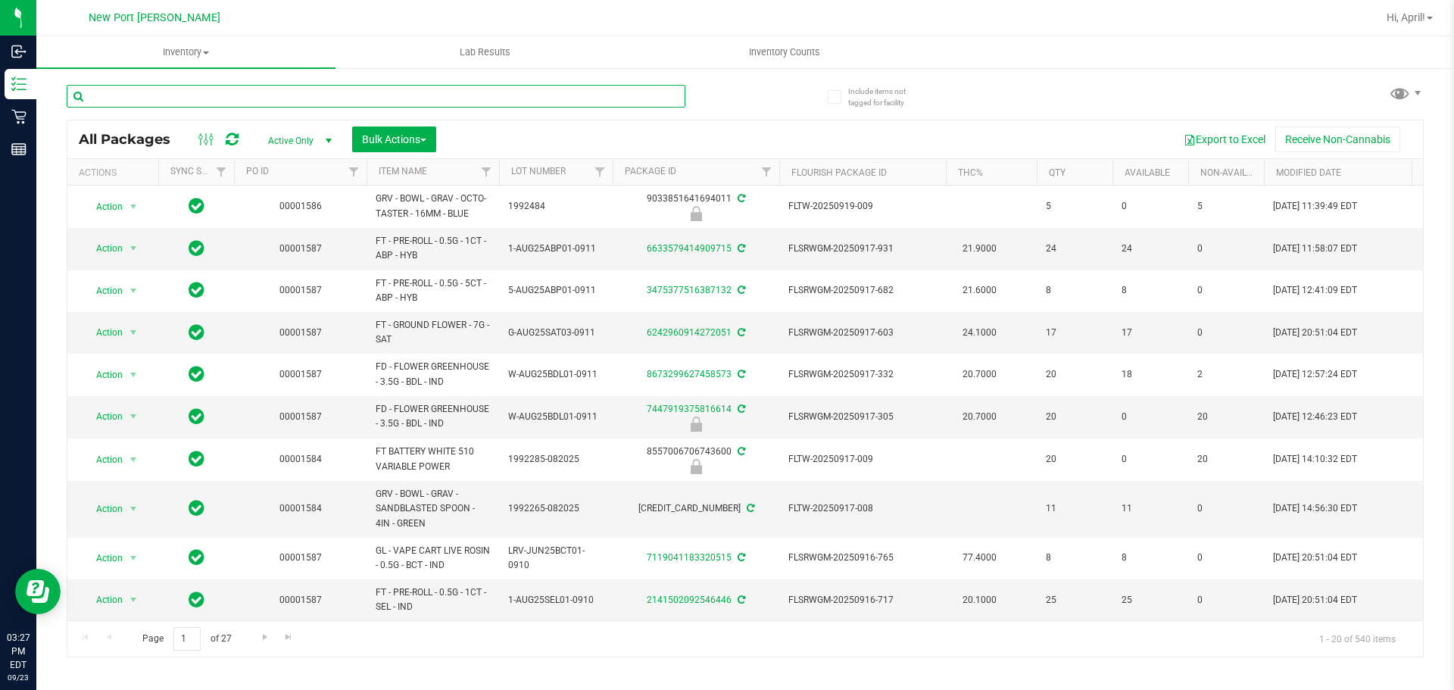
click at [154, 98] on input "text" at bounding box center [376, 96] width 619 height 23
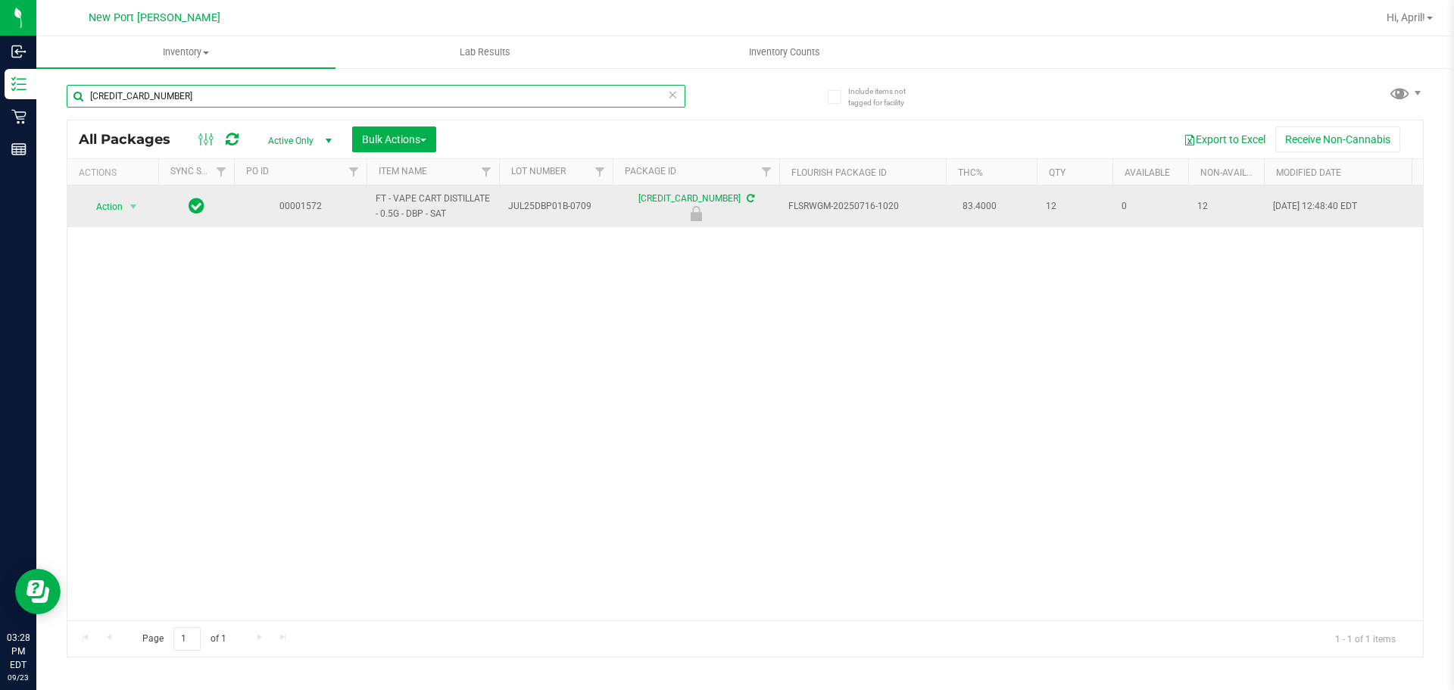
type input "[CREDIT_CARD_NUMBER]"
click at [123, 211] on td "Action Action Edit attributes Global inventory Locate package Package audit log…" at bounding box center [112, 207] width 91 height 42
click at [123, 211] on span "Action" at bounding box center [103, 206] width 41 height 21
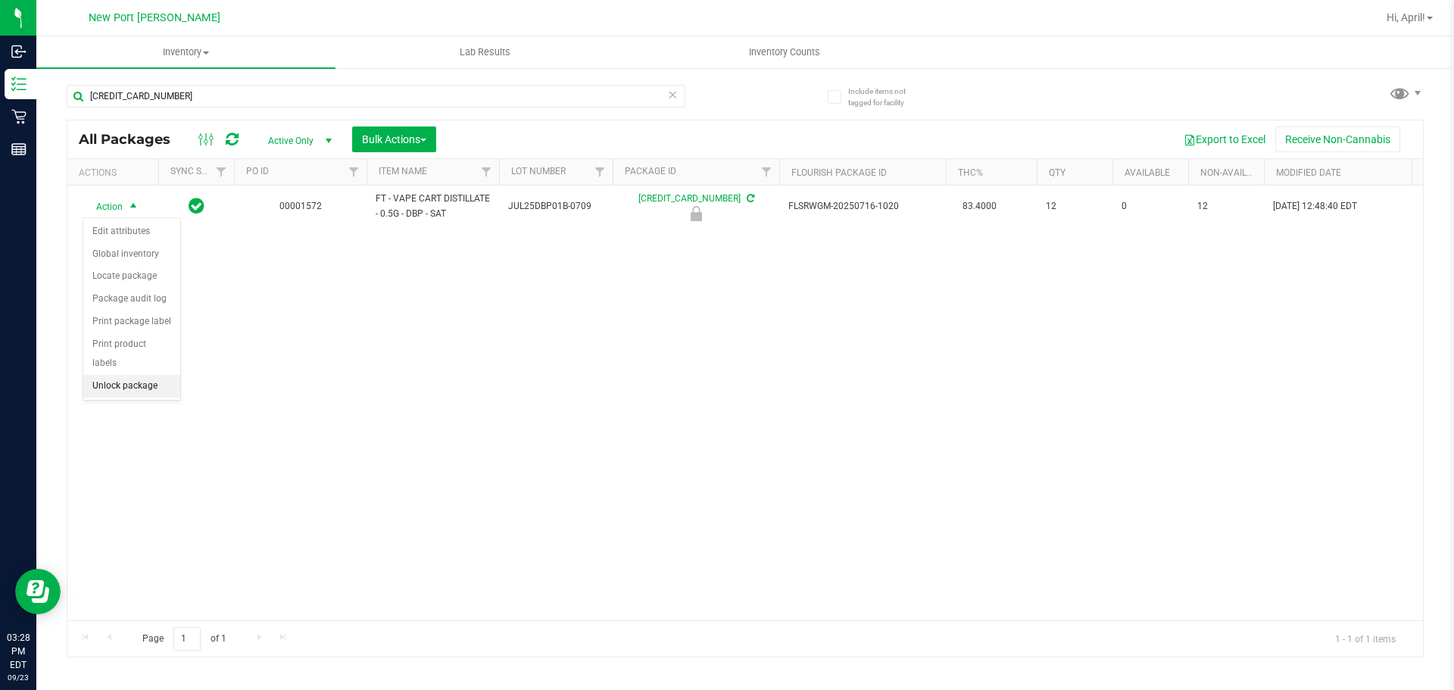
click at [124, 375] on li "Unlock package" at bounding box center [131, 386] width 97 height 23
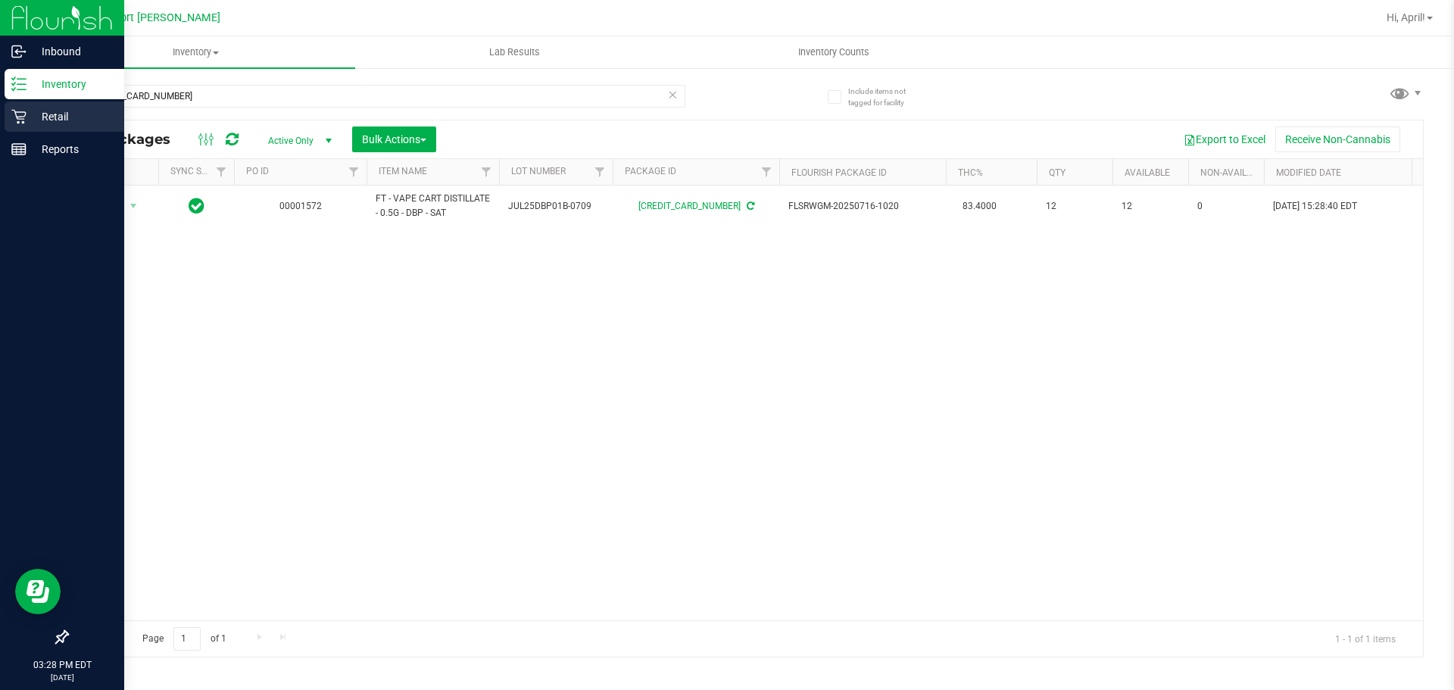
click at [24, 118] on icon at bounding box center [18, 116] width 15 height 15
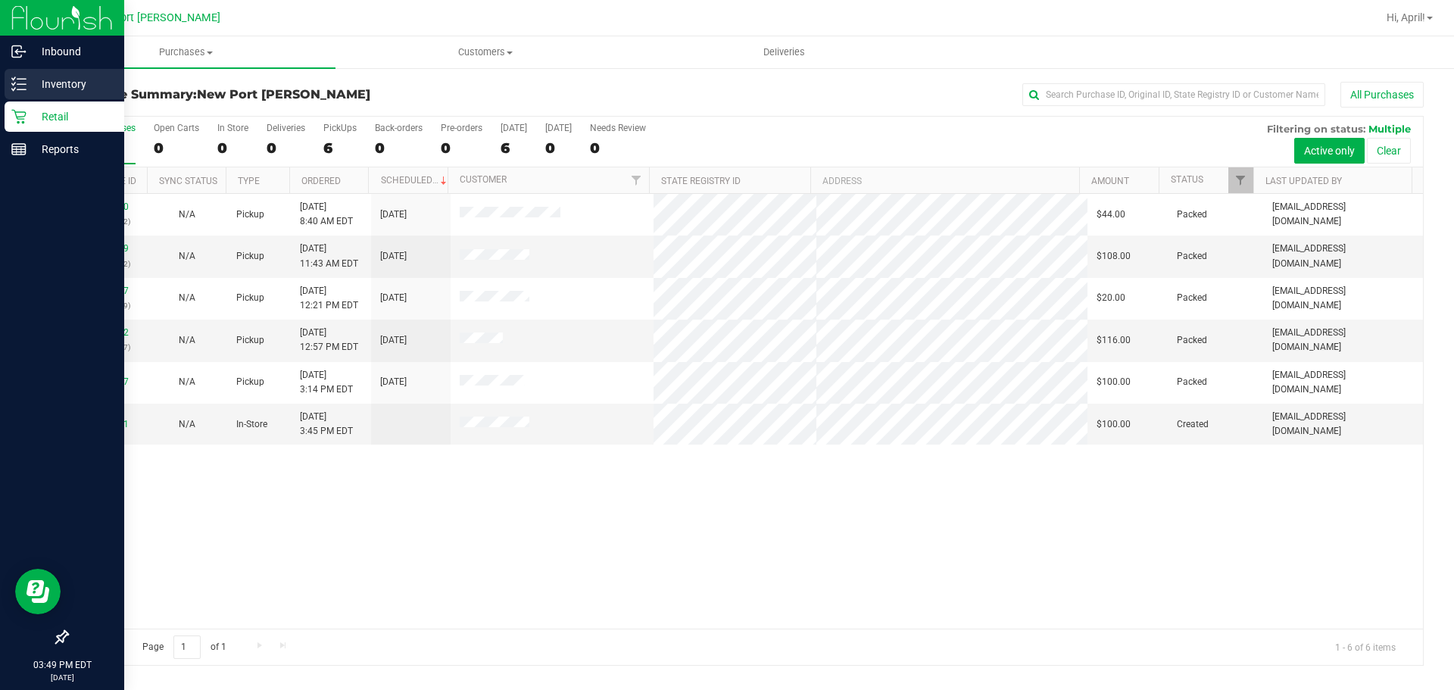
click at [23, 83] on icon at bounding box center [18, 83] width 15 height 15
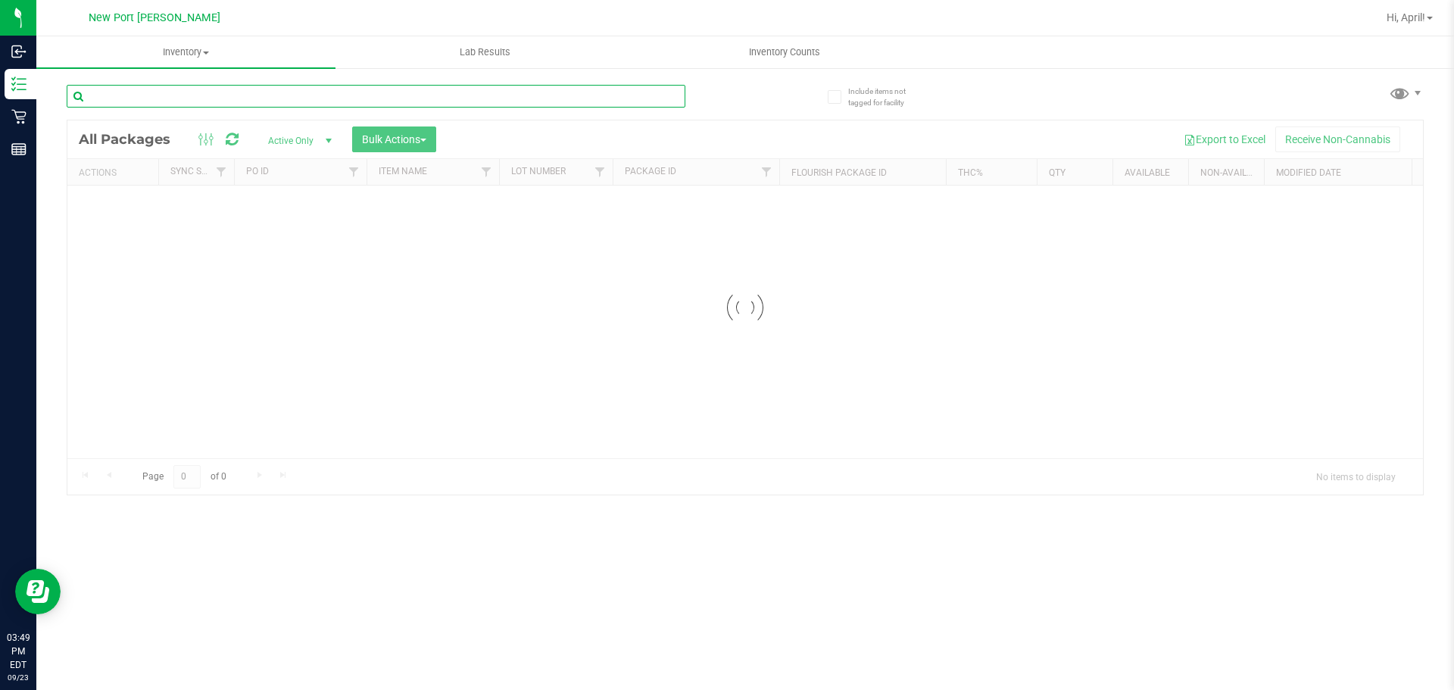
click at [153, 100] on input "text" at bounding box center [376, 96] width 619 height 23
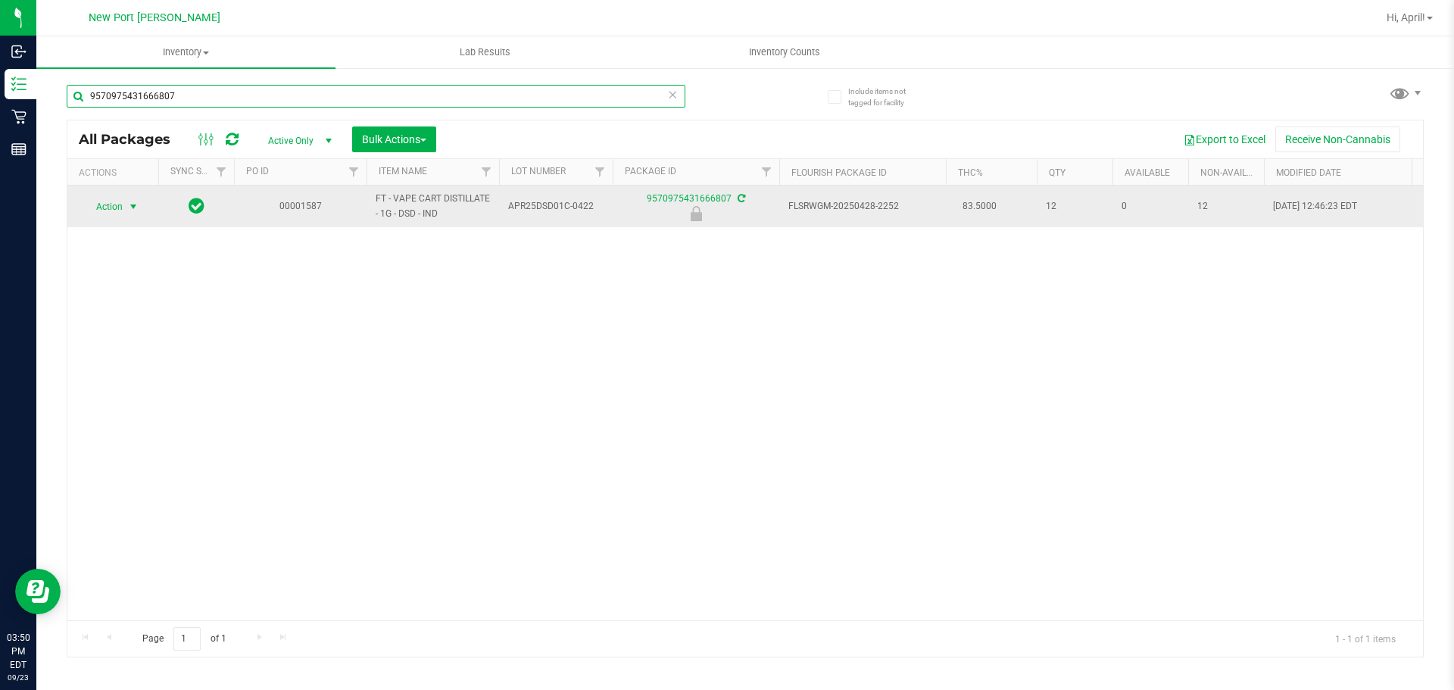
type input "9570975431666807"
click at [126, 213] on span "select" at bounding box center [133, 206] width 19 height 21
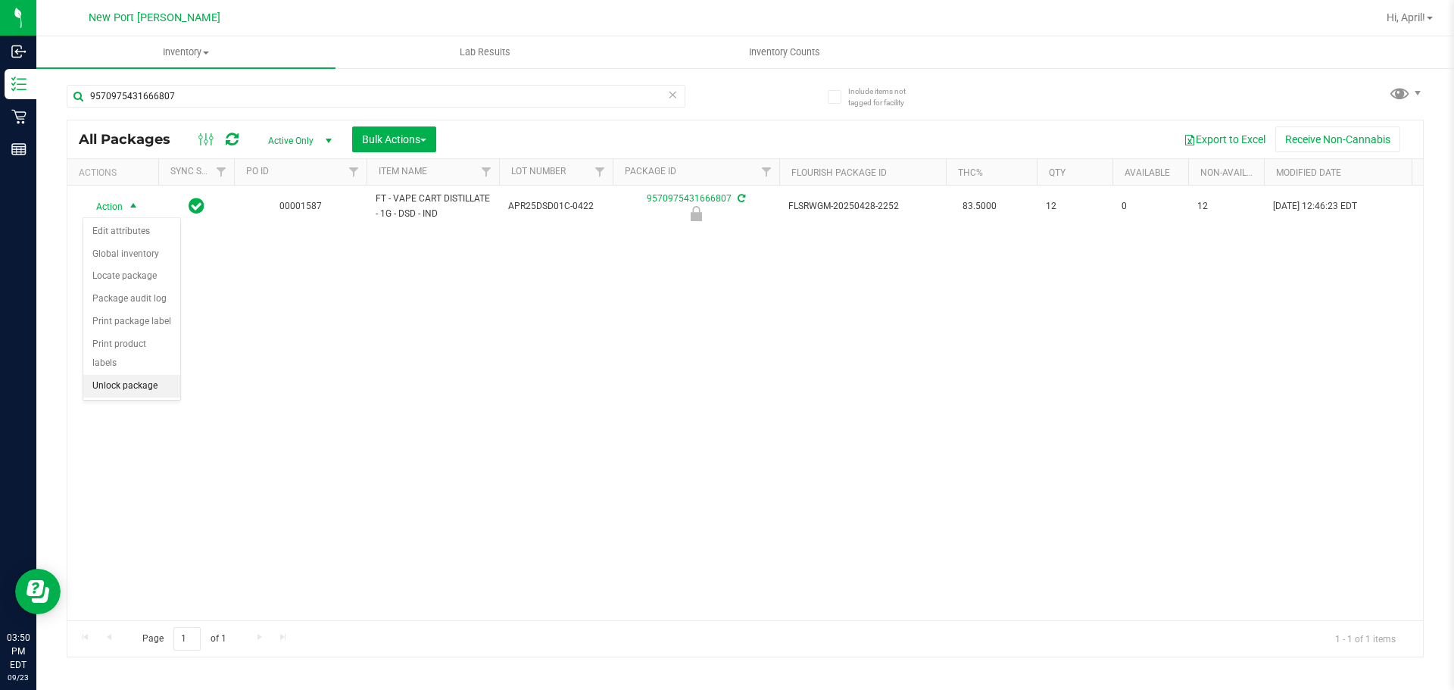
click at [127, 375] on li "Unlock package" at bounding box center [131, 386] width 97 height 23
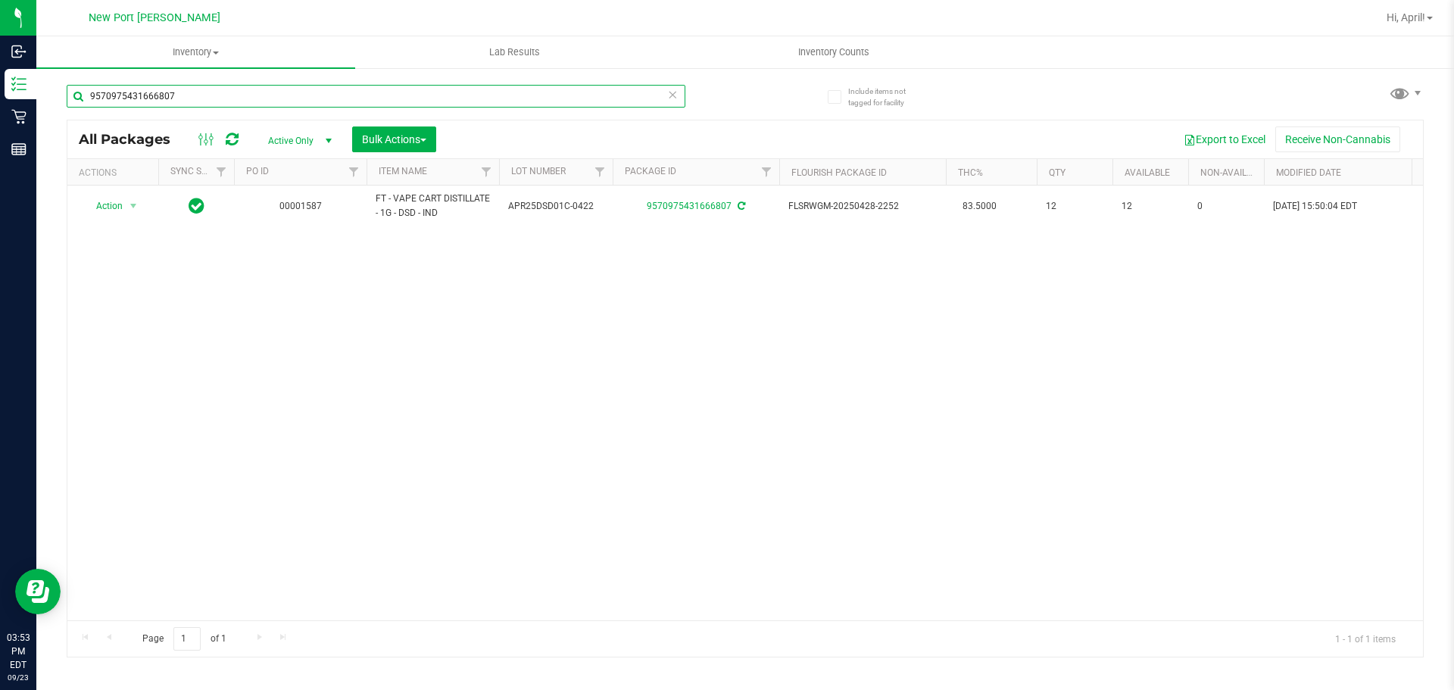
click at [195, 95] on input "9570975431666807" at bounding box center [376, 96] width 619 height 23
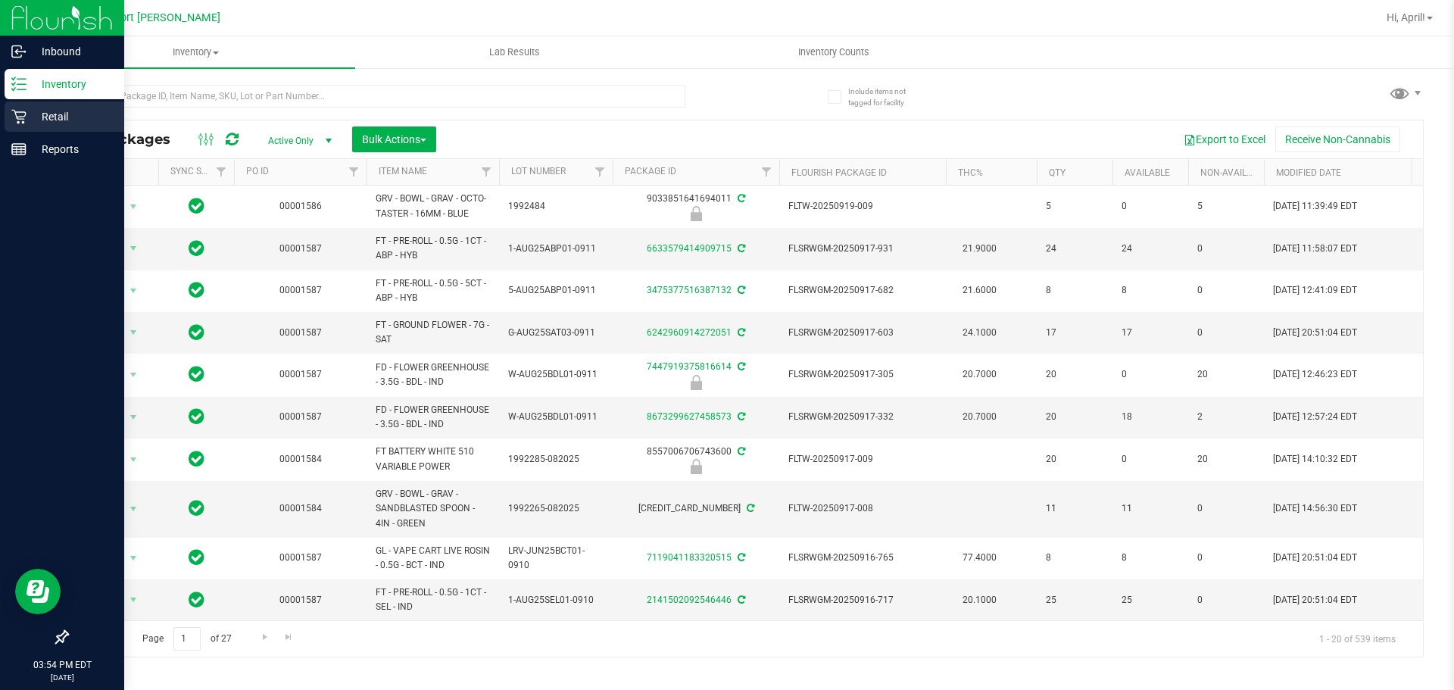
click at [23, 121] on icon at bounding box center [18, 117] width 14 height 14
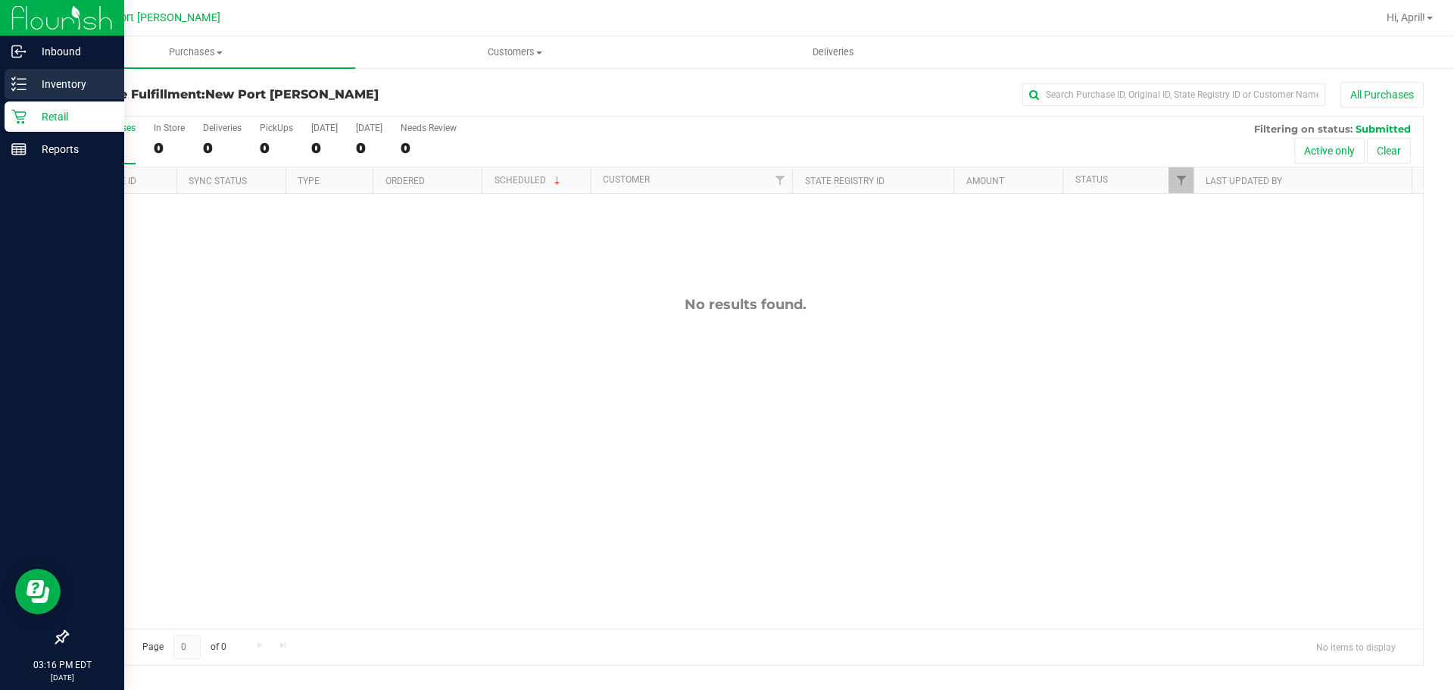
click at [26, 81] on icon at bounding box center [18, 83] width 15 height 15
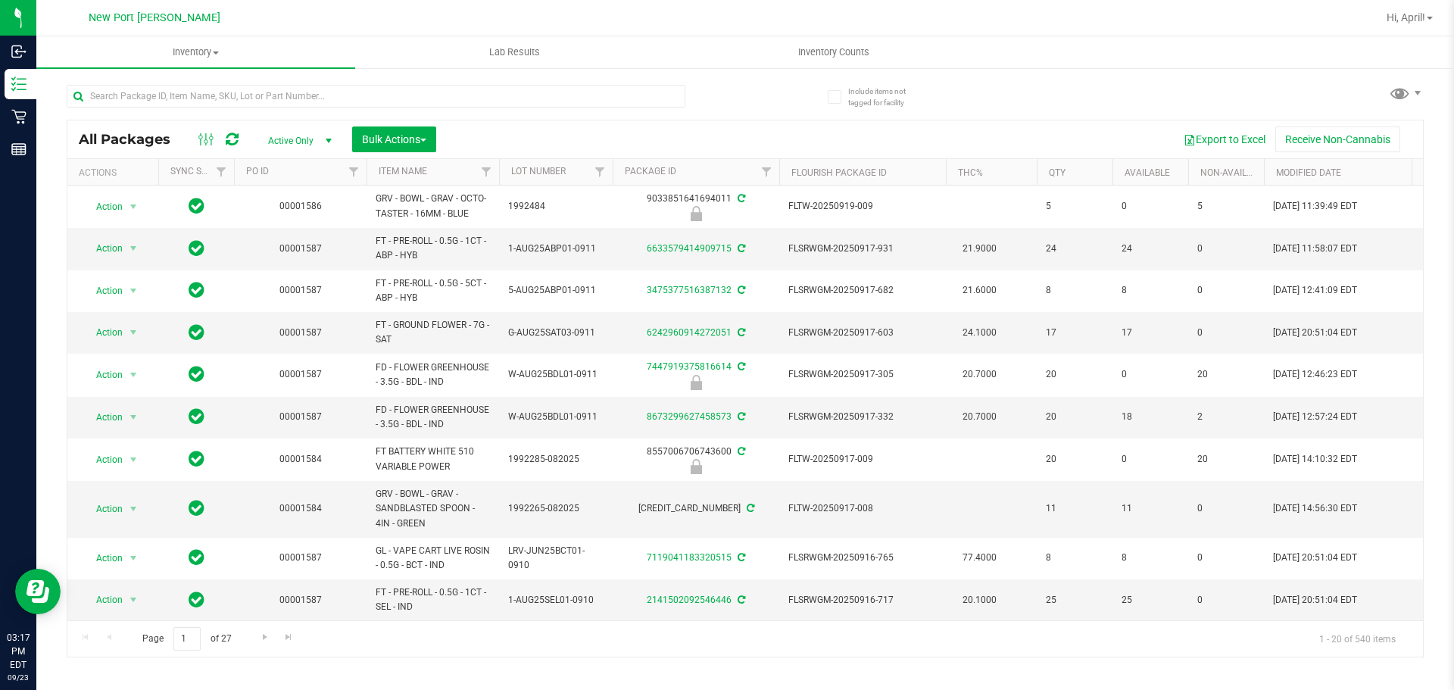
click at [395, 179] on th "Item Name" at bounding box center [433, 172] width 133 height 27
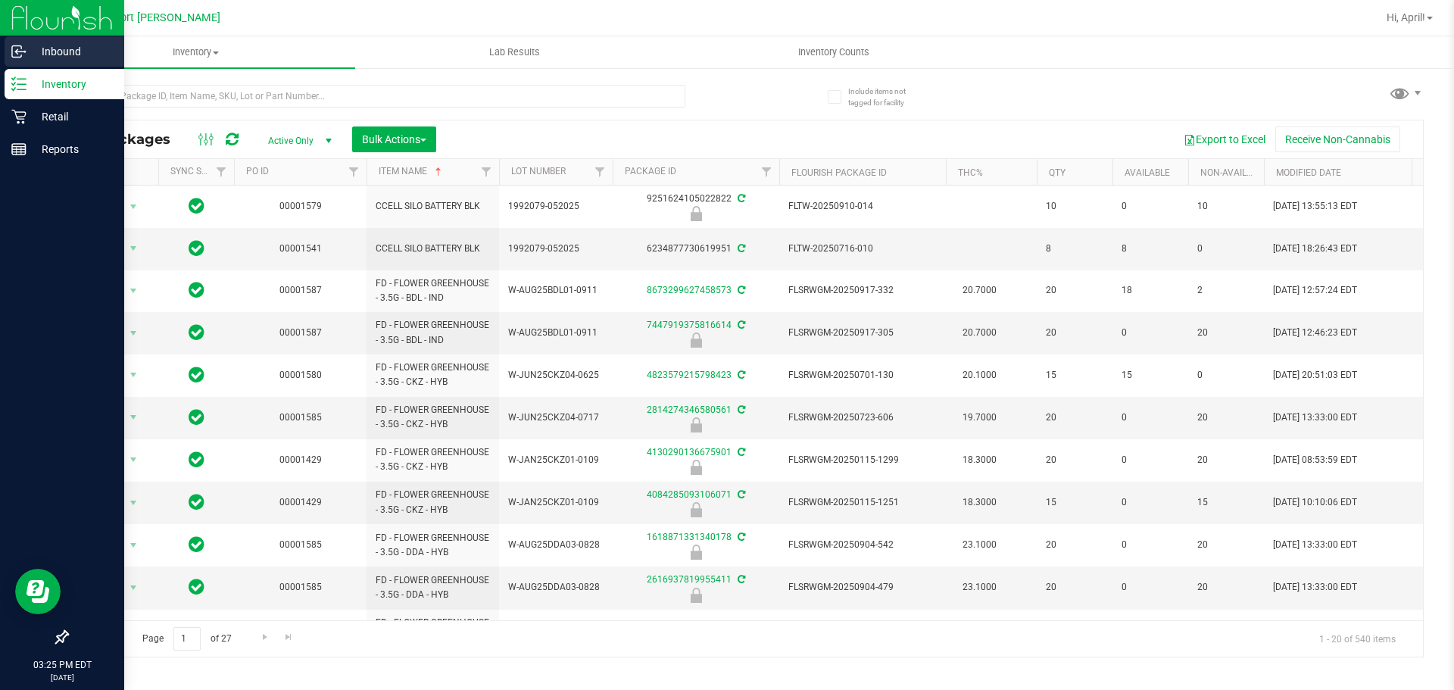
click at [23, 55] on icon at bounding box center [18, 51] width 15 height 15
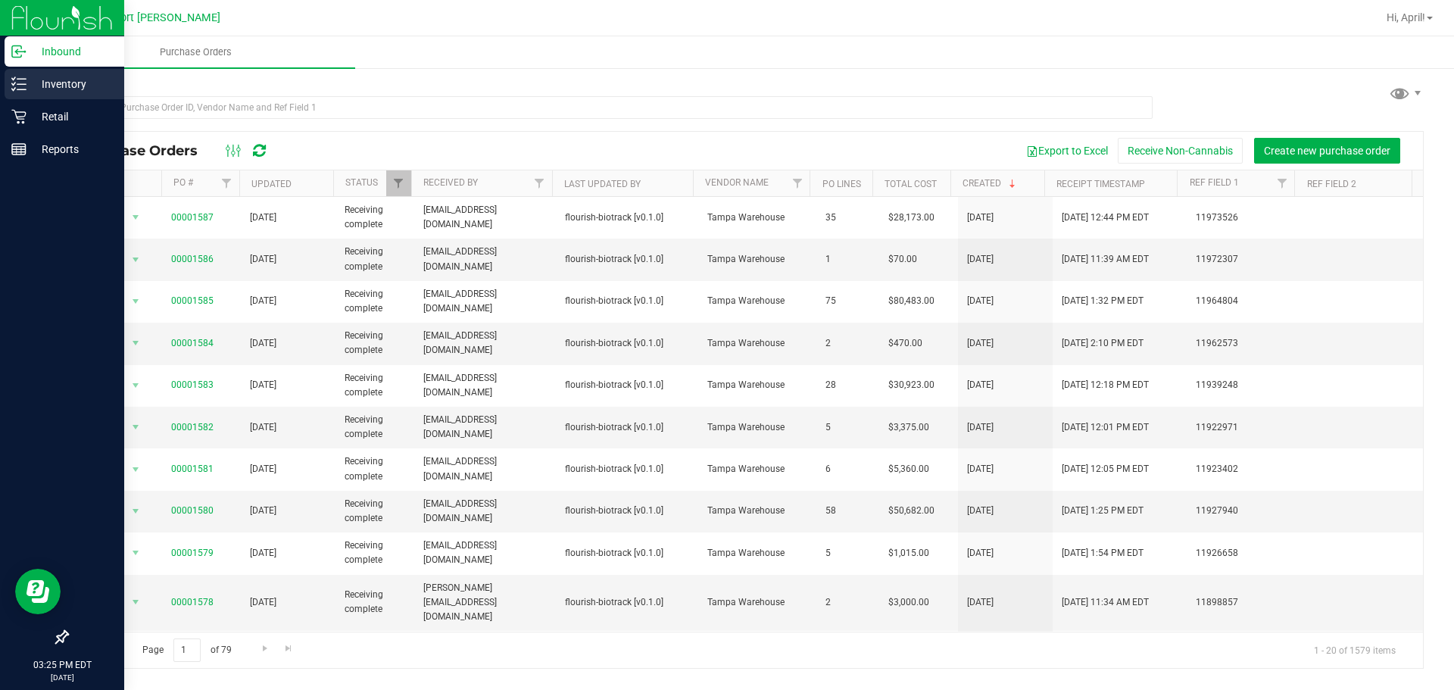
click at [21, 89] on line at bounding box center [21, 89] width 8 height 0
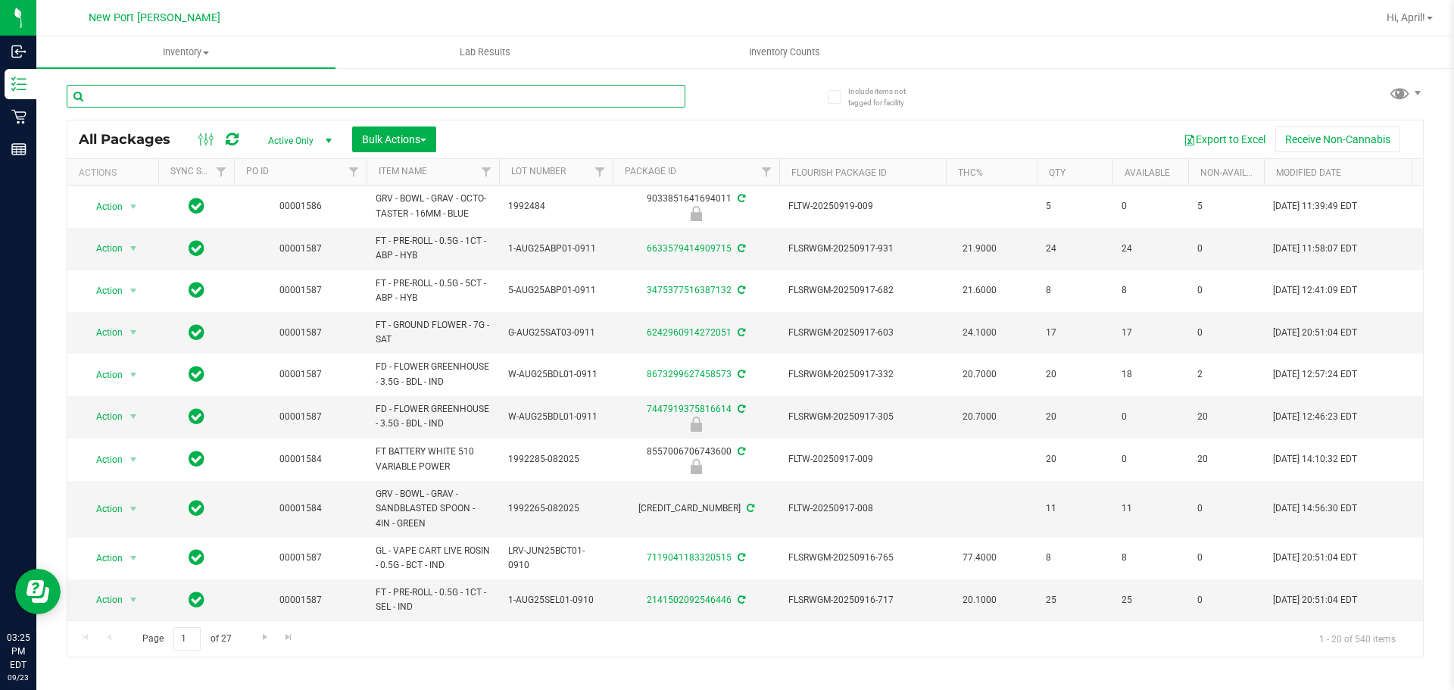
click at [284, 93] on input "text" at bounding box center [376, 96] width 619 height 23
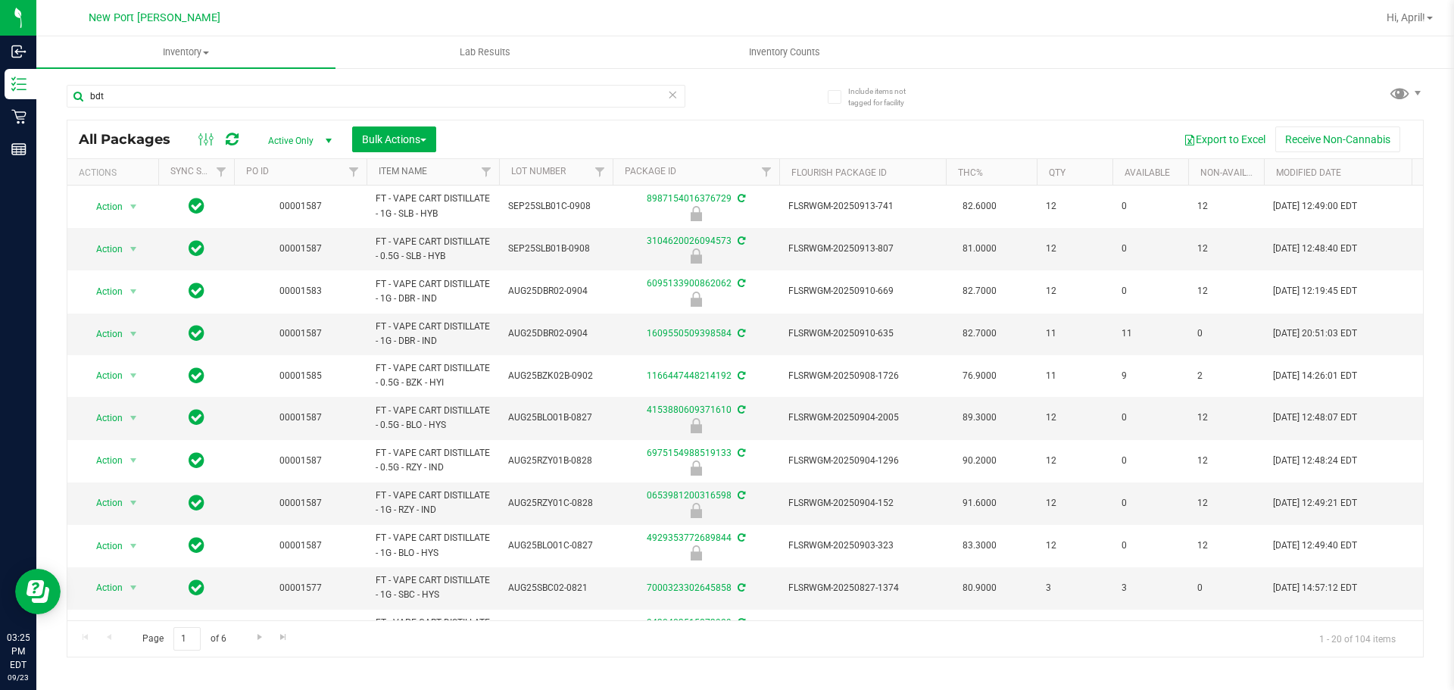
click at [396, 170] on link "Item Name" at bounding box center [403, 171] width 48 height 11
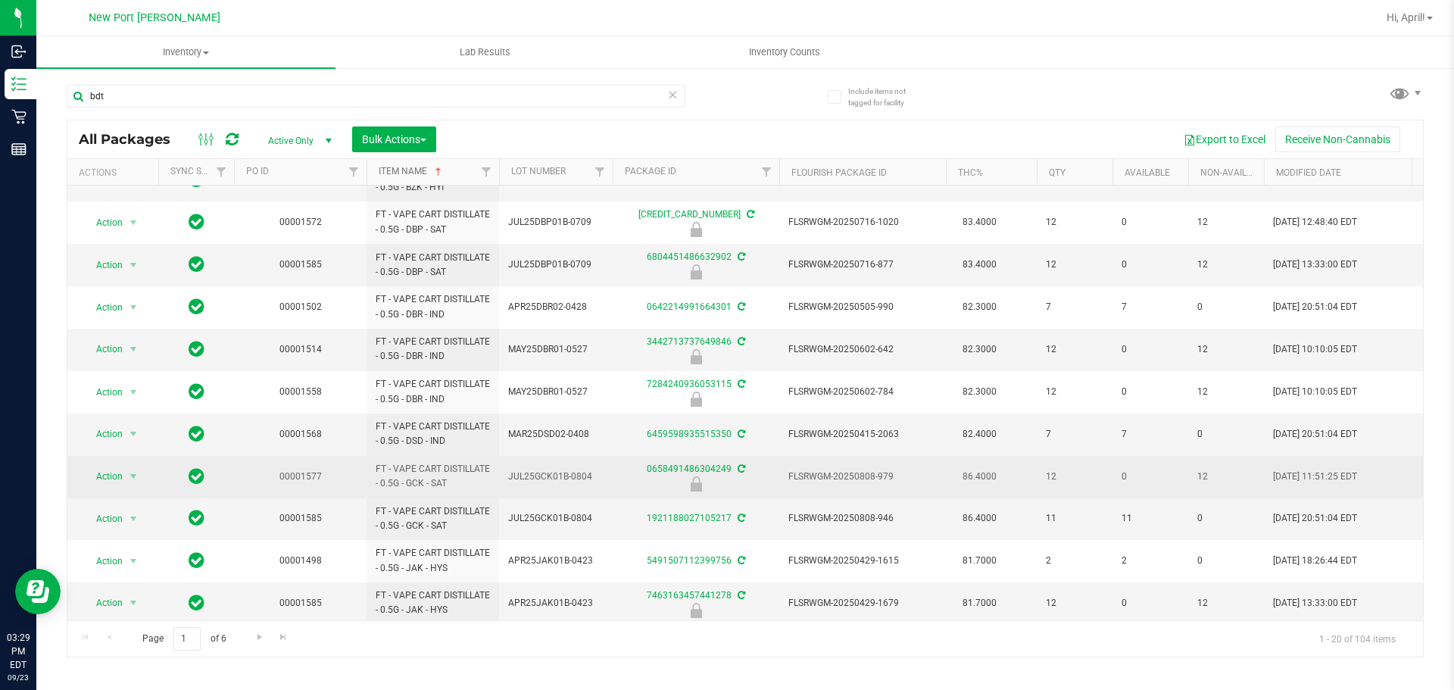
scroll to position [422, 0]
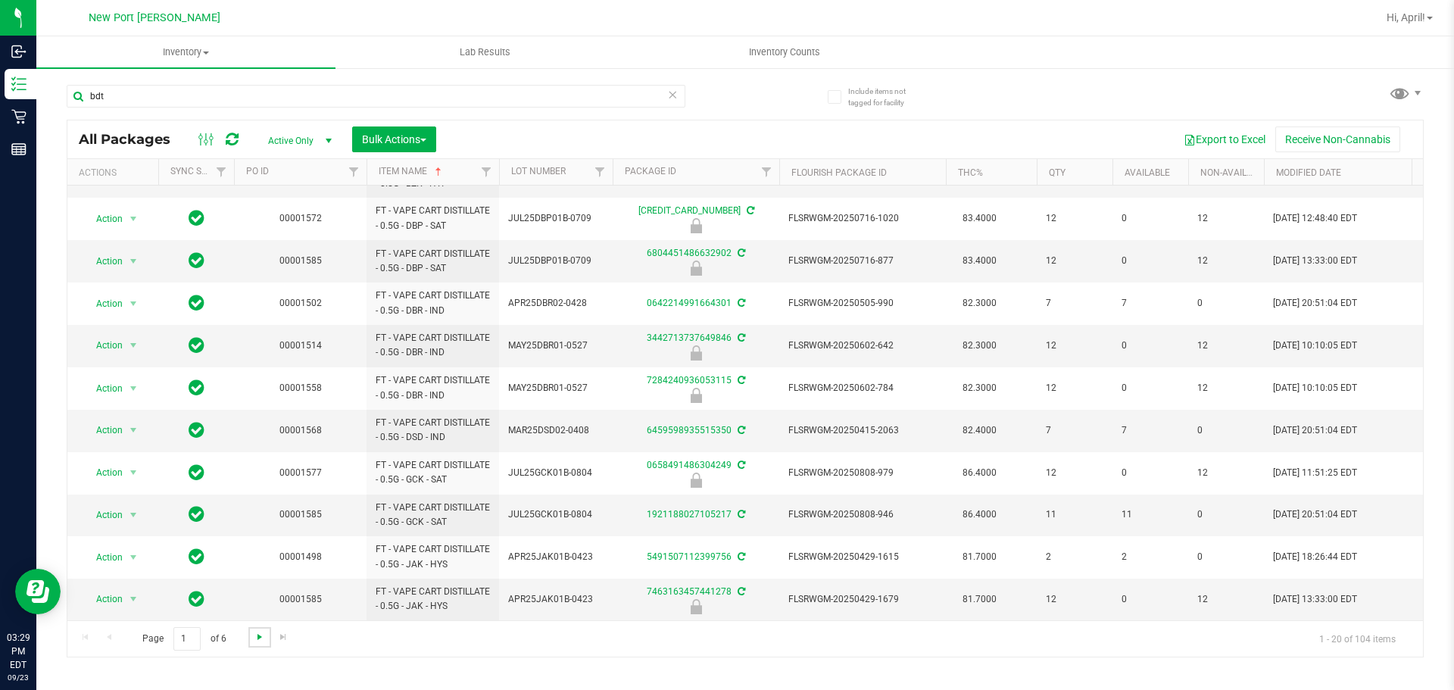
click at [258, 640] on span "Go to the next page" at bounding box center [260, 637] width 12 height 12
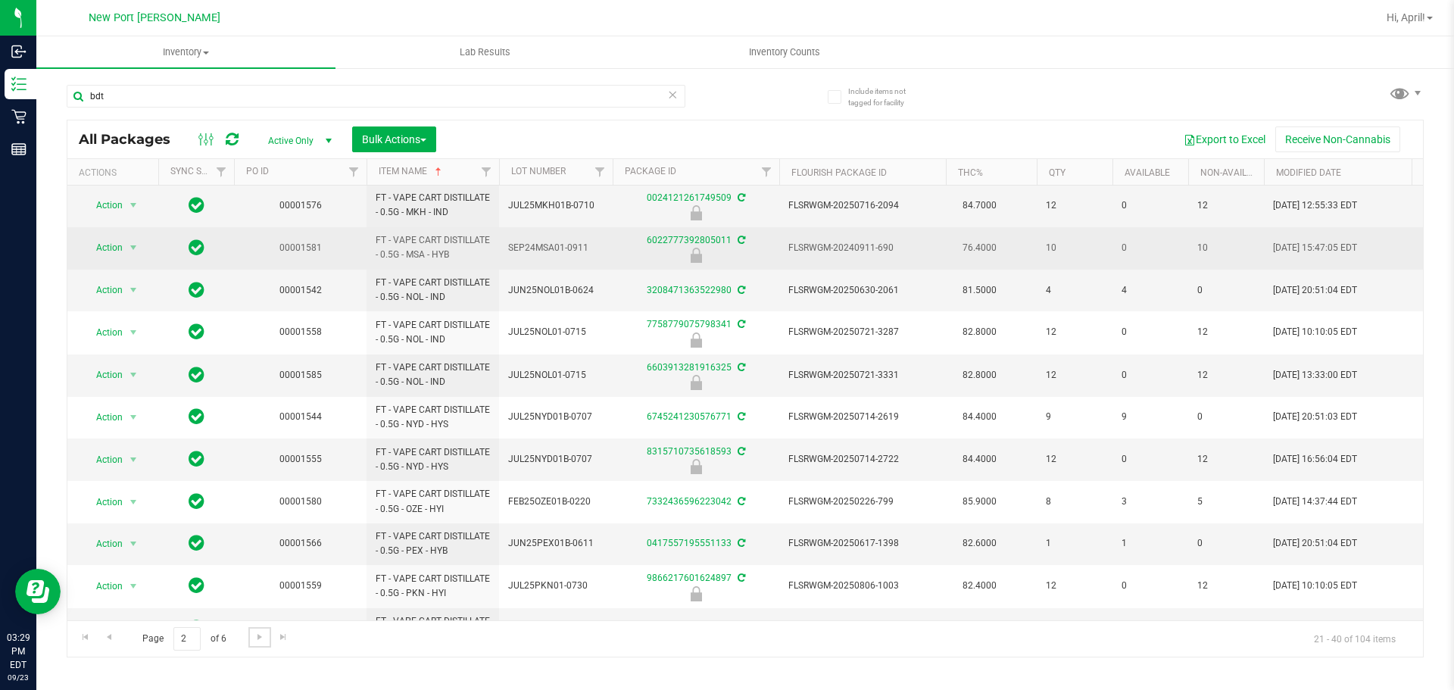
scroll to position [422, 0]
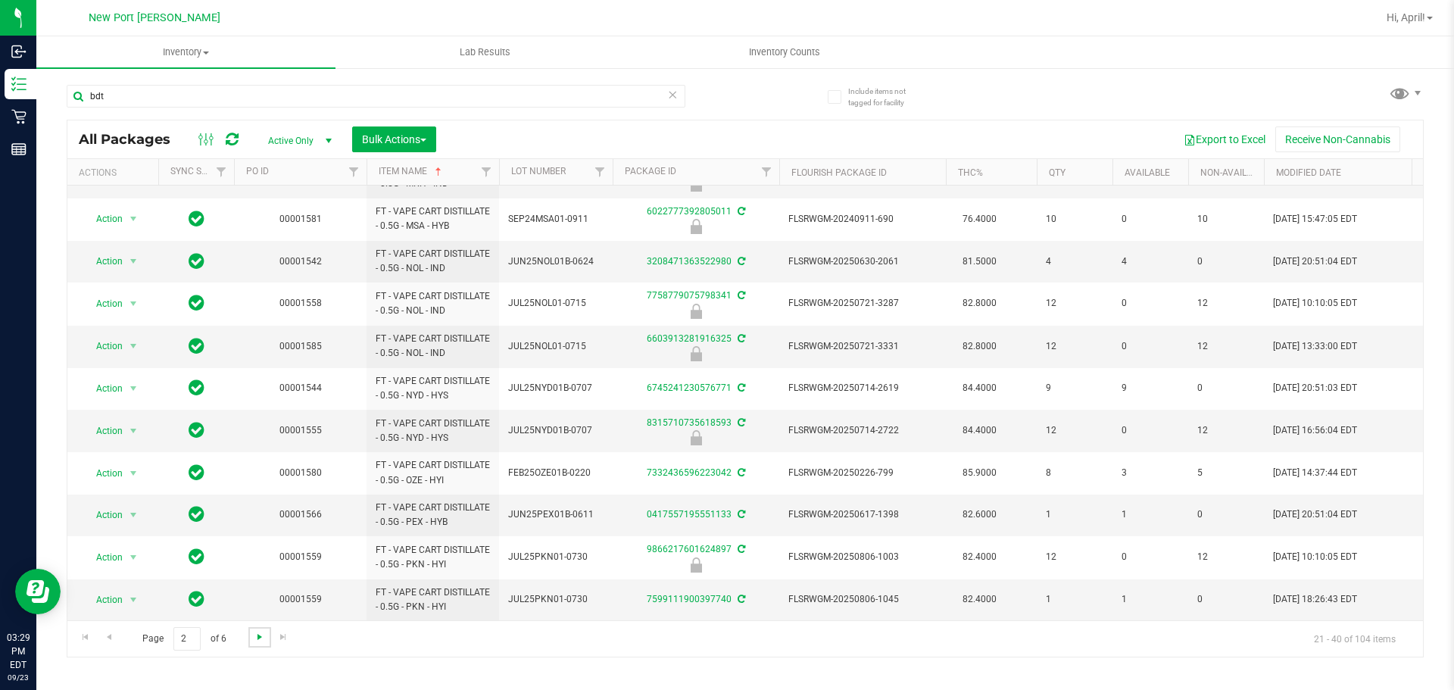
click at [258, 636] on span "Go to the next page" at bounding box center [260, 637] width 12 height 12
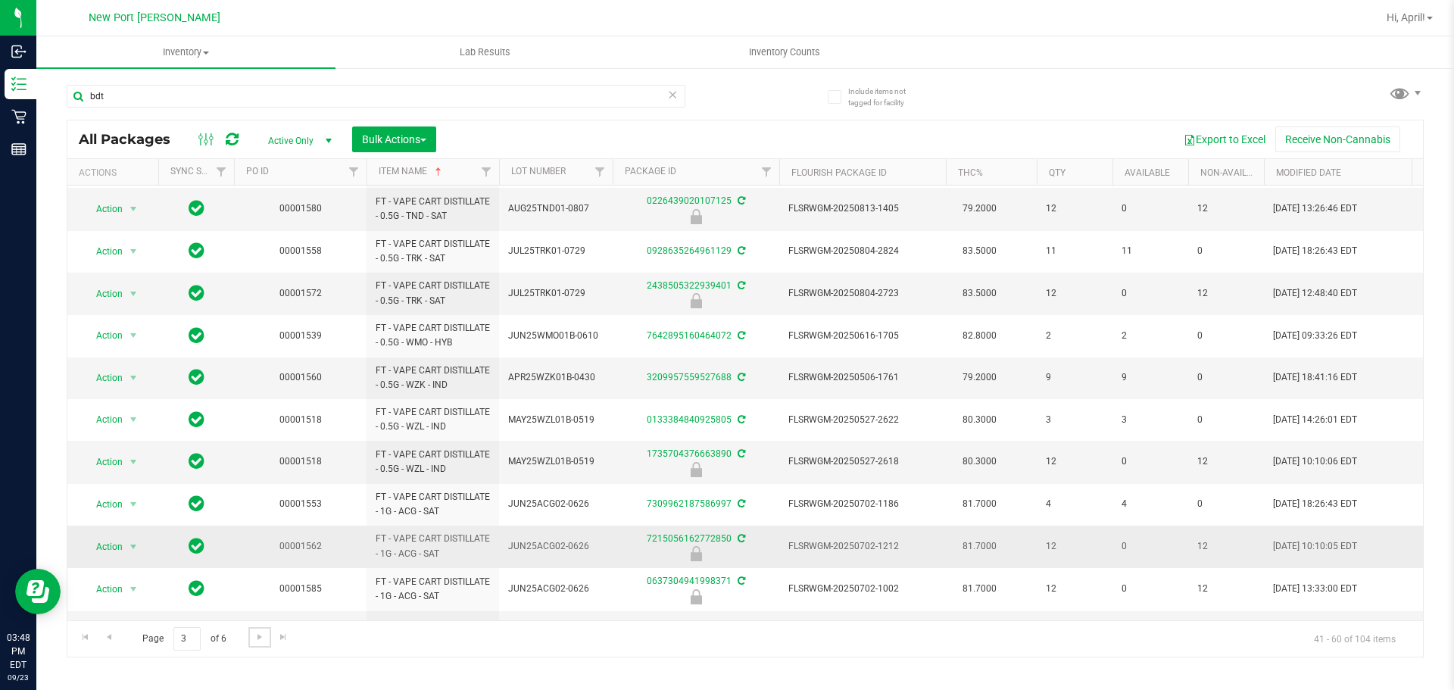
scroll to position [422, 0]
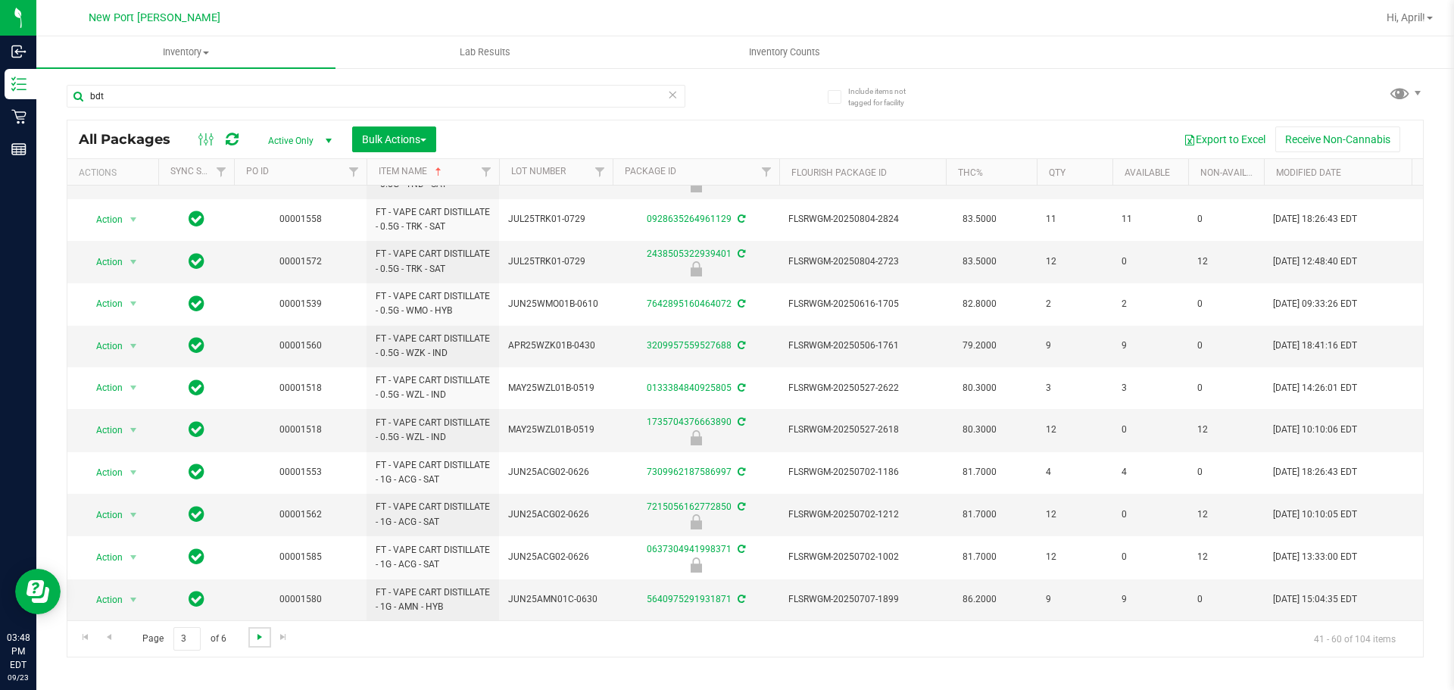
click at [257, 636] on span "Go to the next page" at bounding box center [260, 637] width 12 height 12
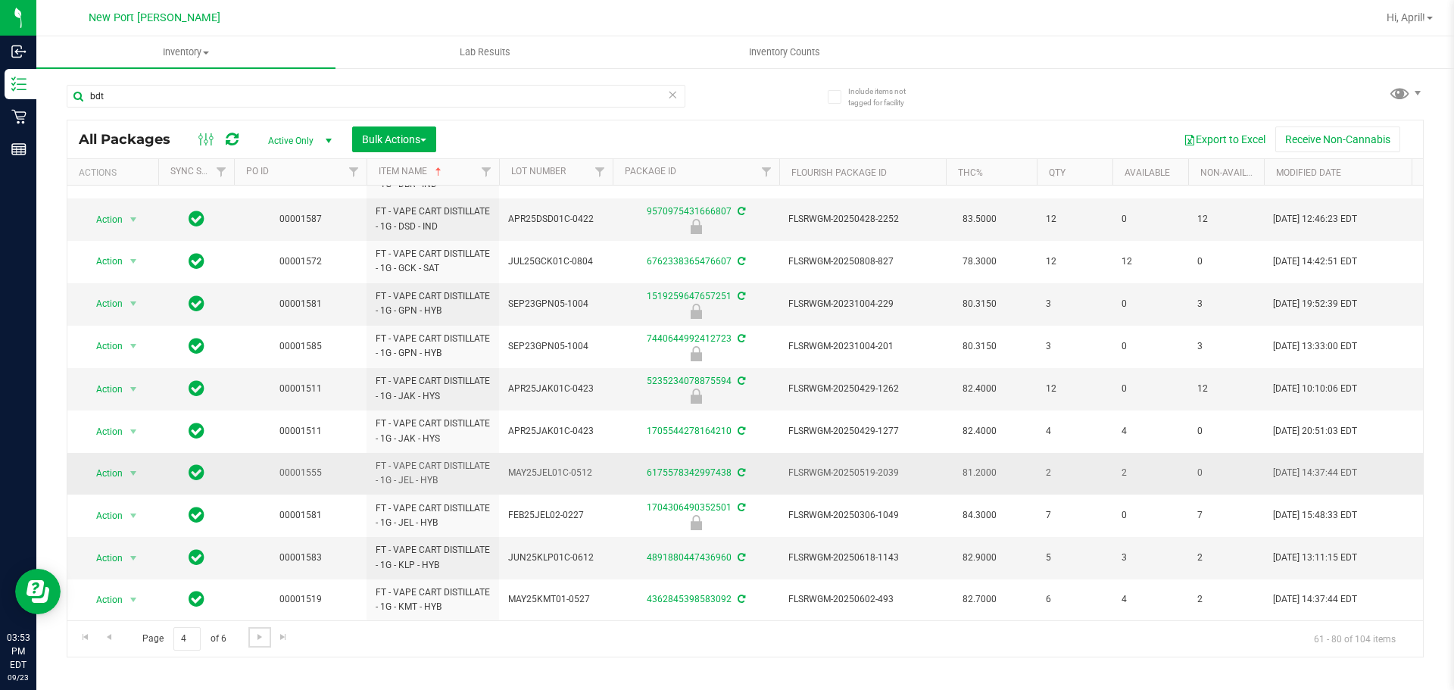
scroll to position [508, 0]
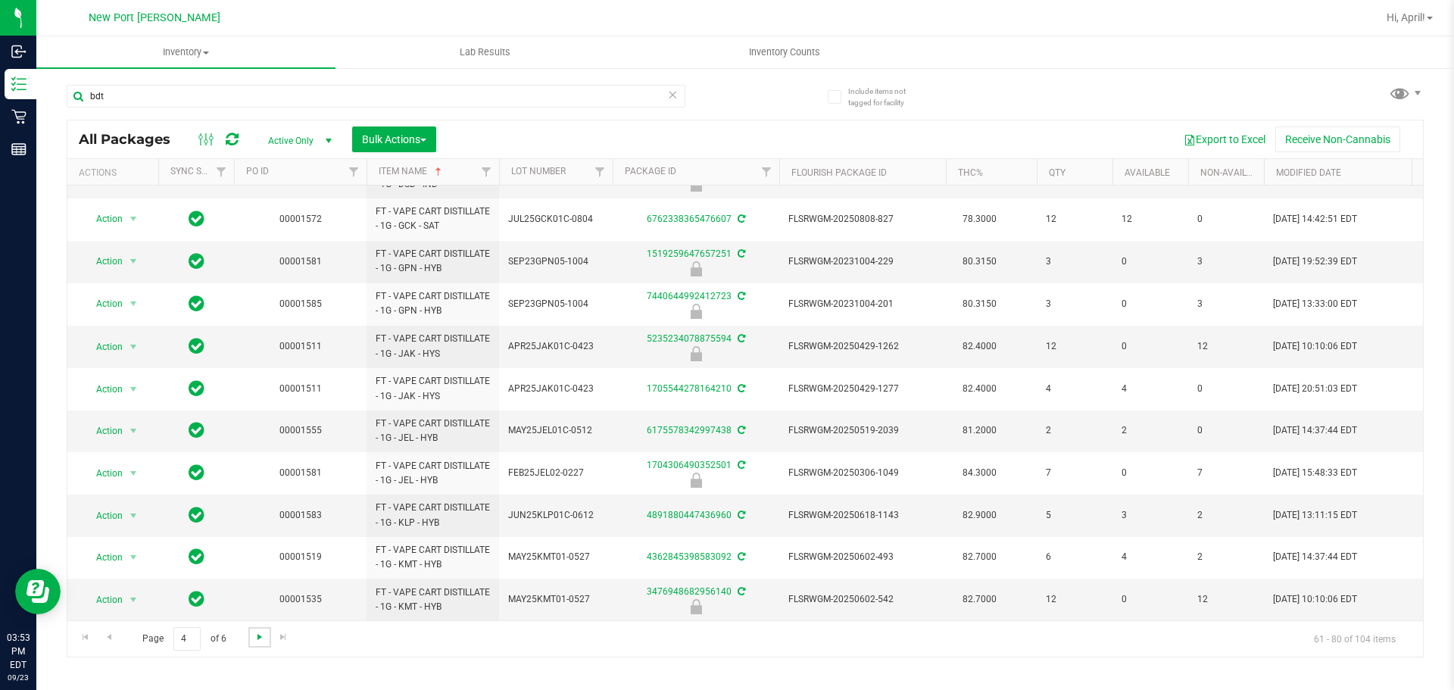
click at [261, 636] on span "Go to the next page" at bounding box center [260, 637] width 12 height 12
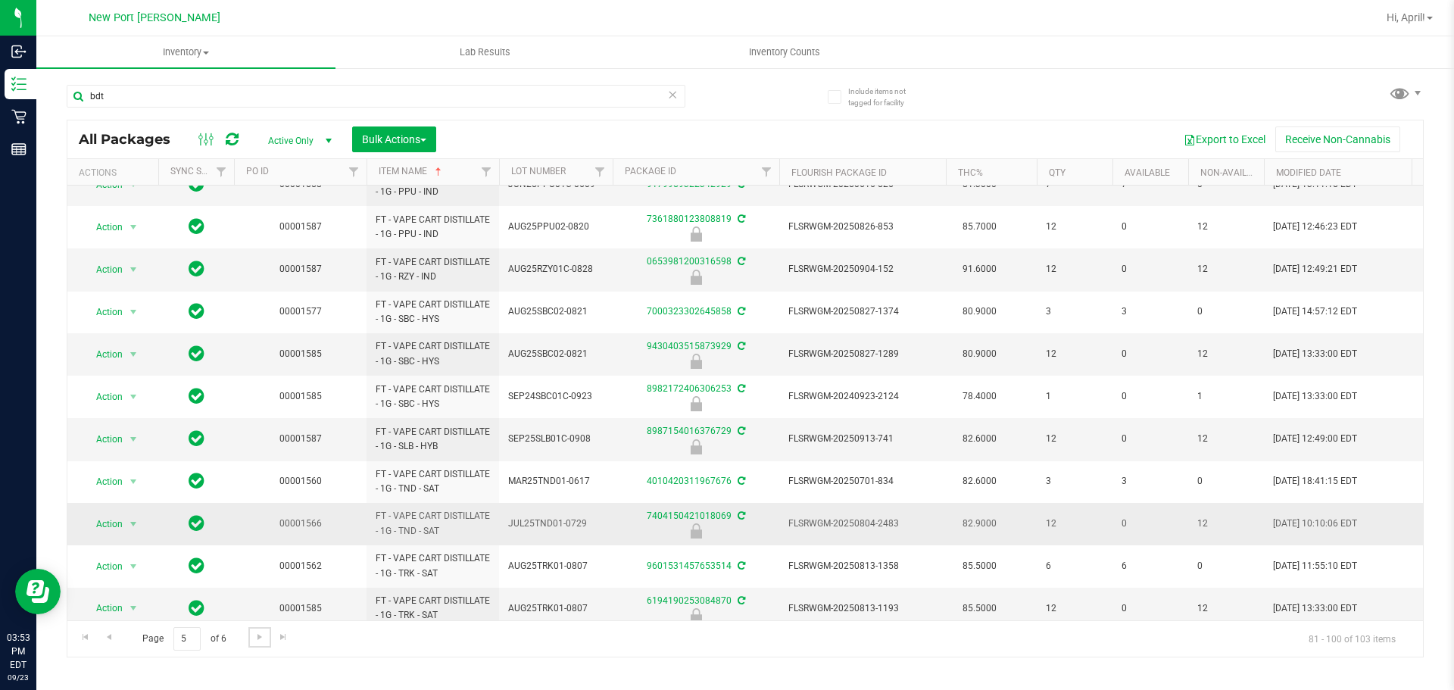
scroll to position [422, 0]
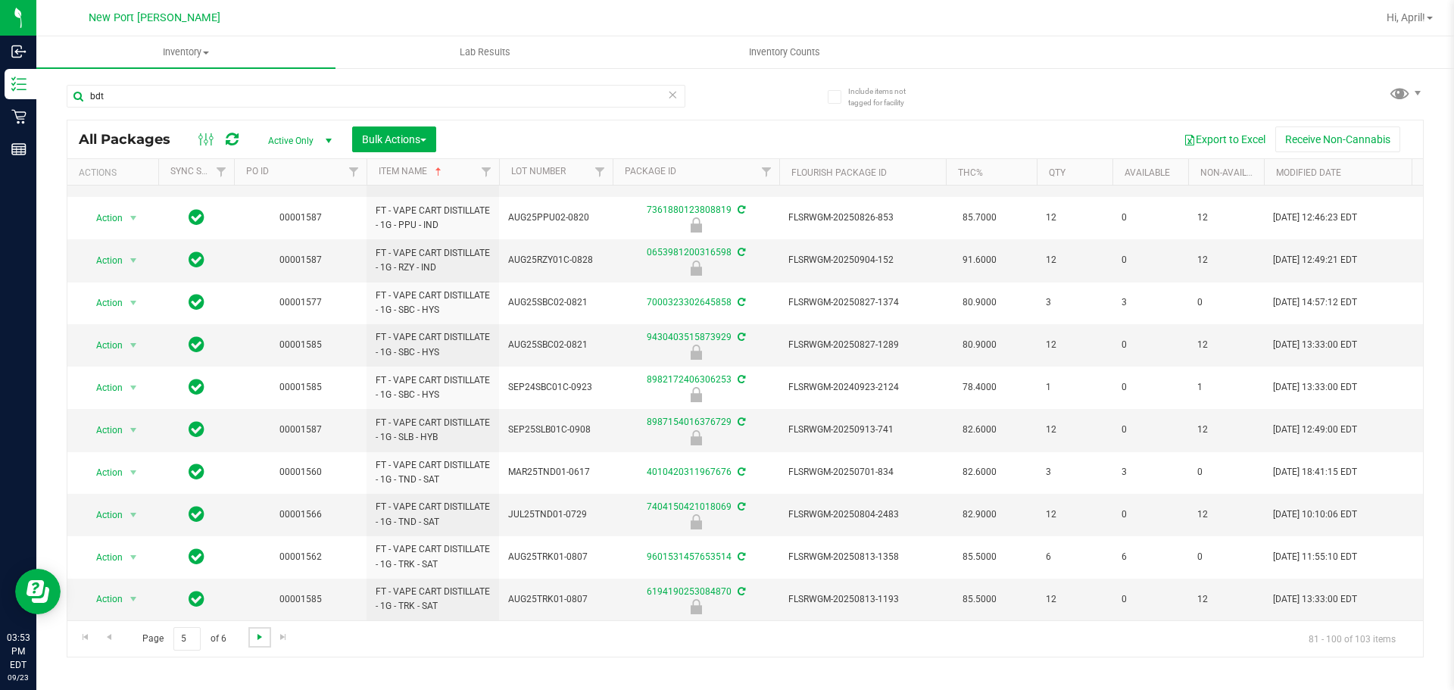
click at [259, 637] on span "Go to the next page" at bounding box center [260, 637] width 12 height 12
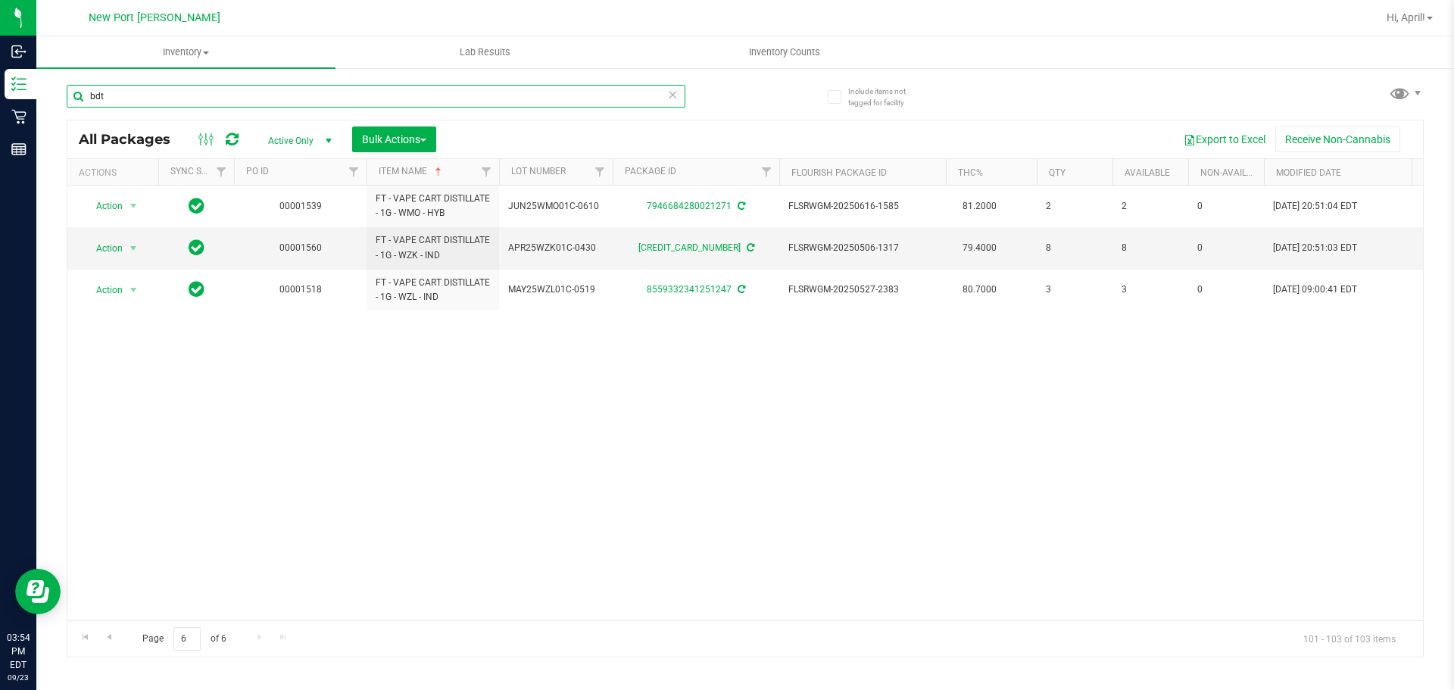
click at [193, 96] on input "bdt" at bounding box center [376, 96] width 619 height 23
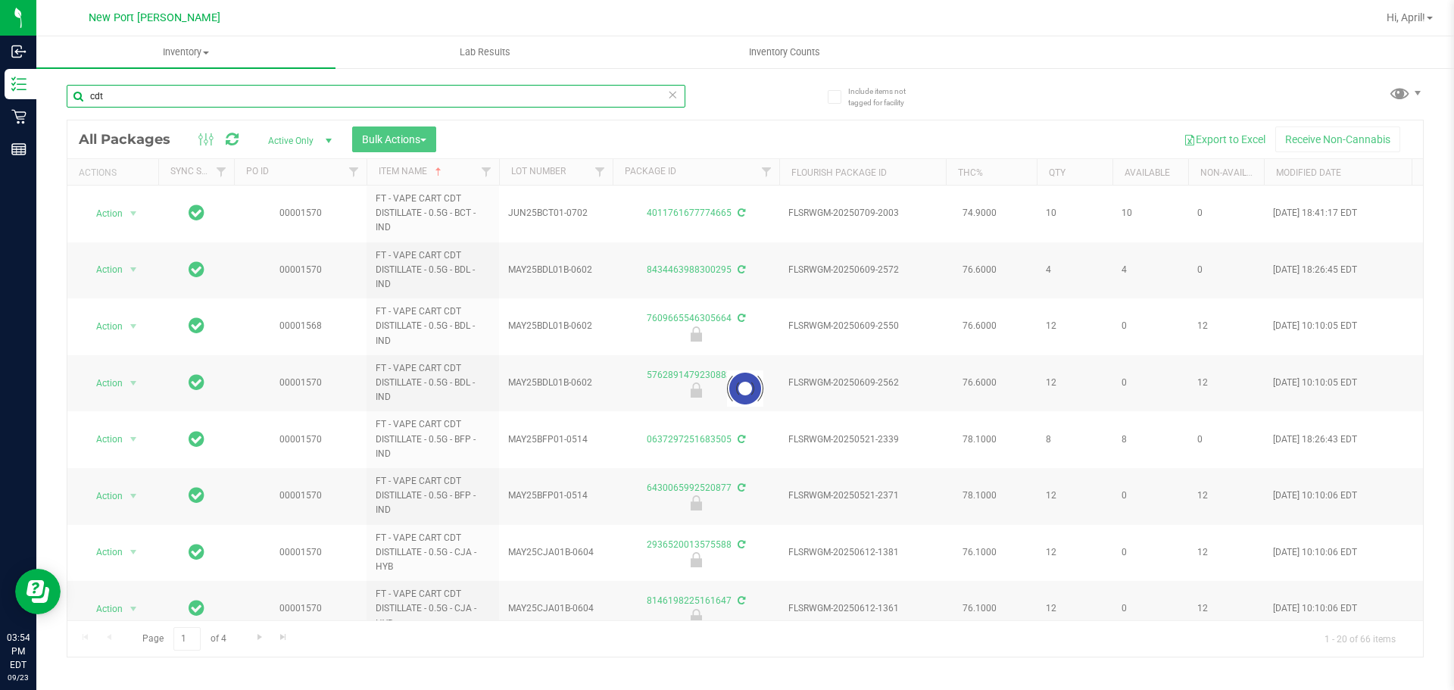
type input "cdt"
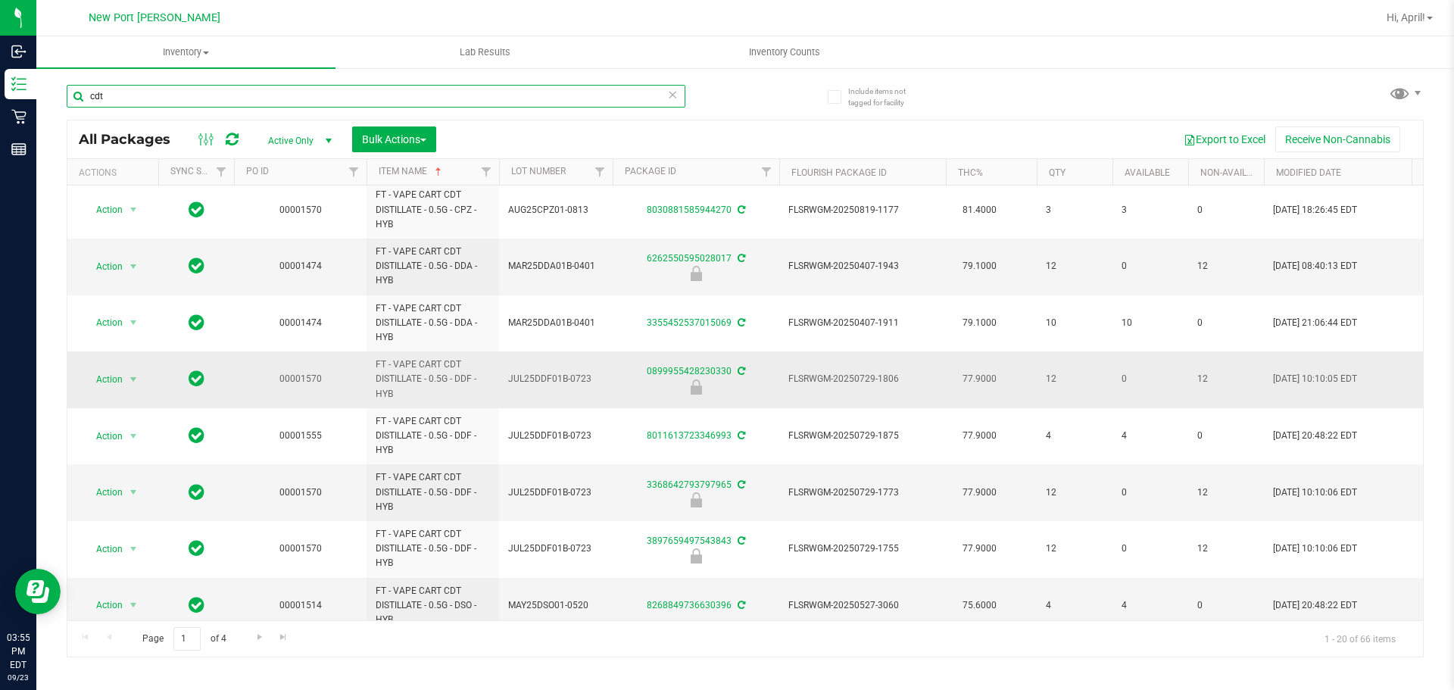
scroll to position [706, 0]
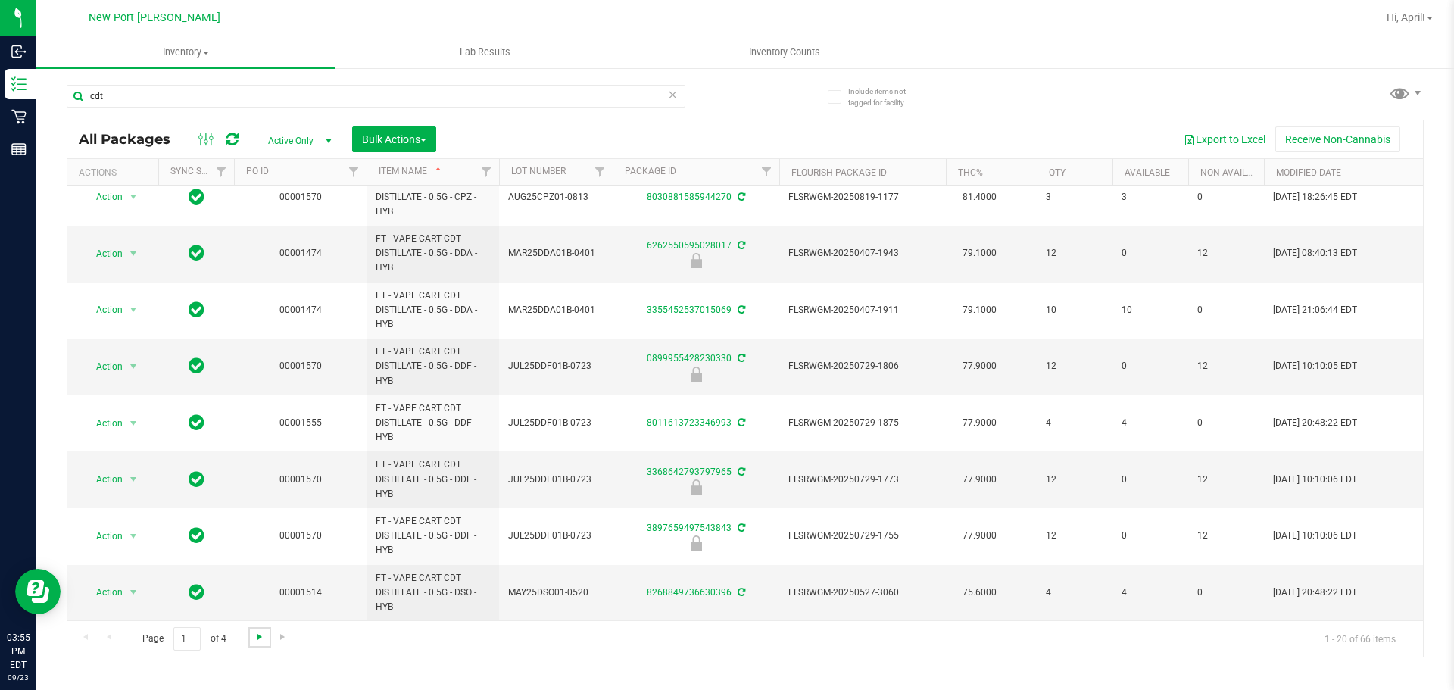
click at [261, 634] on span "Go to the next page" at bounding box center [260, 637] width 12 height 12
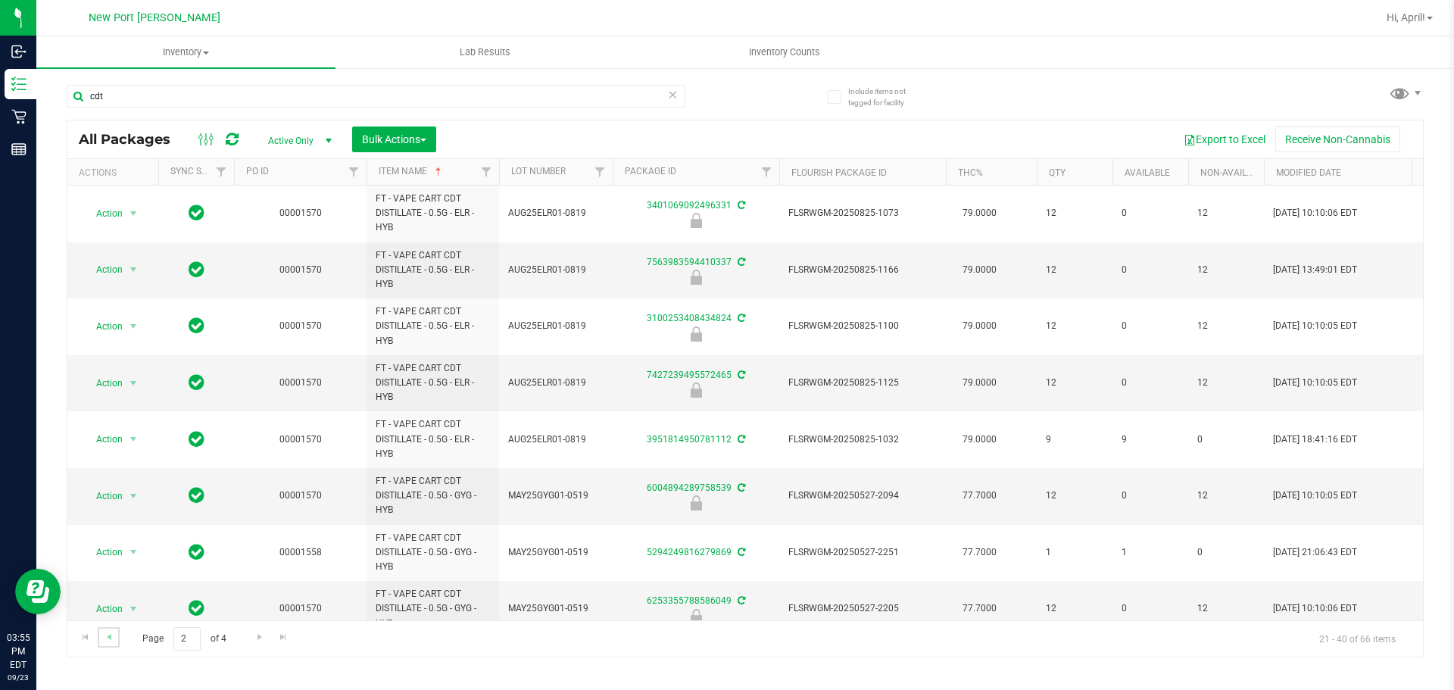
click at [110, 643] on link "Go to the previous page" at bounding box center [109, 637] width 22 height 20
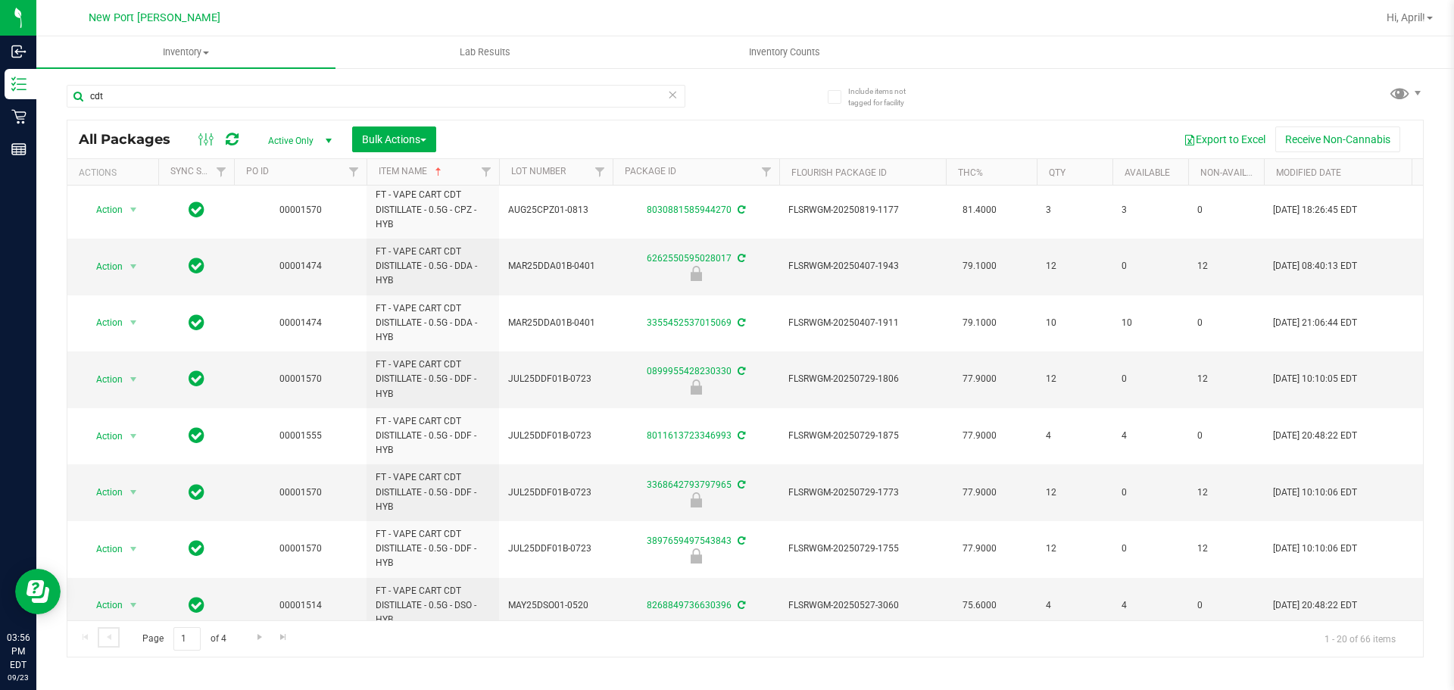
scroll to position [706, 0]
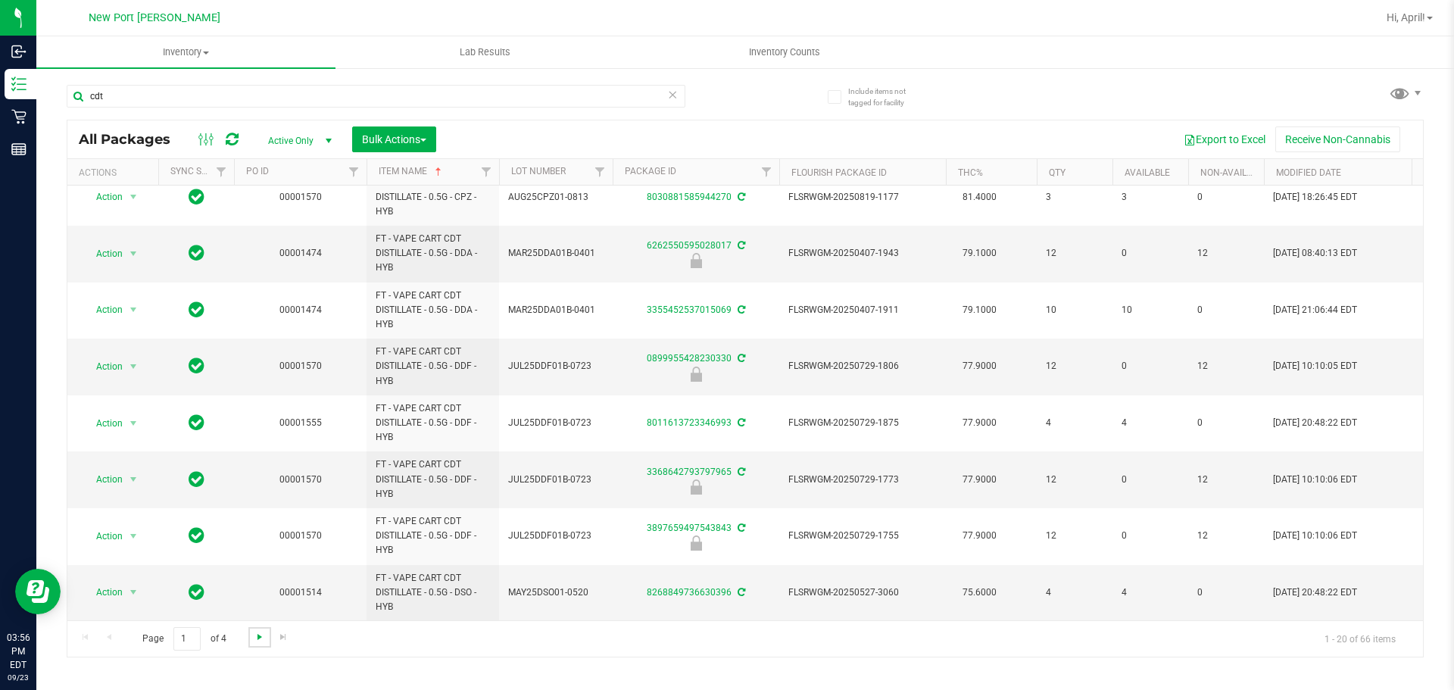
click at [258, 642] on span "Go to the next page" at bounding box center [260, 637] width 12 height 12
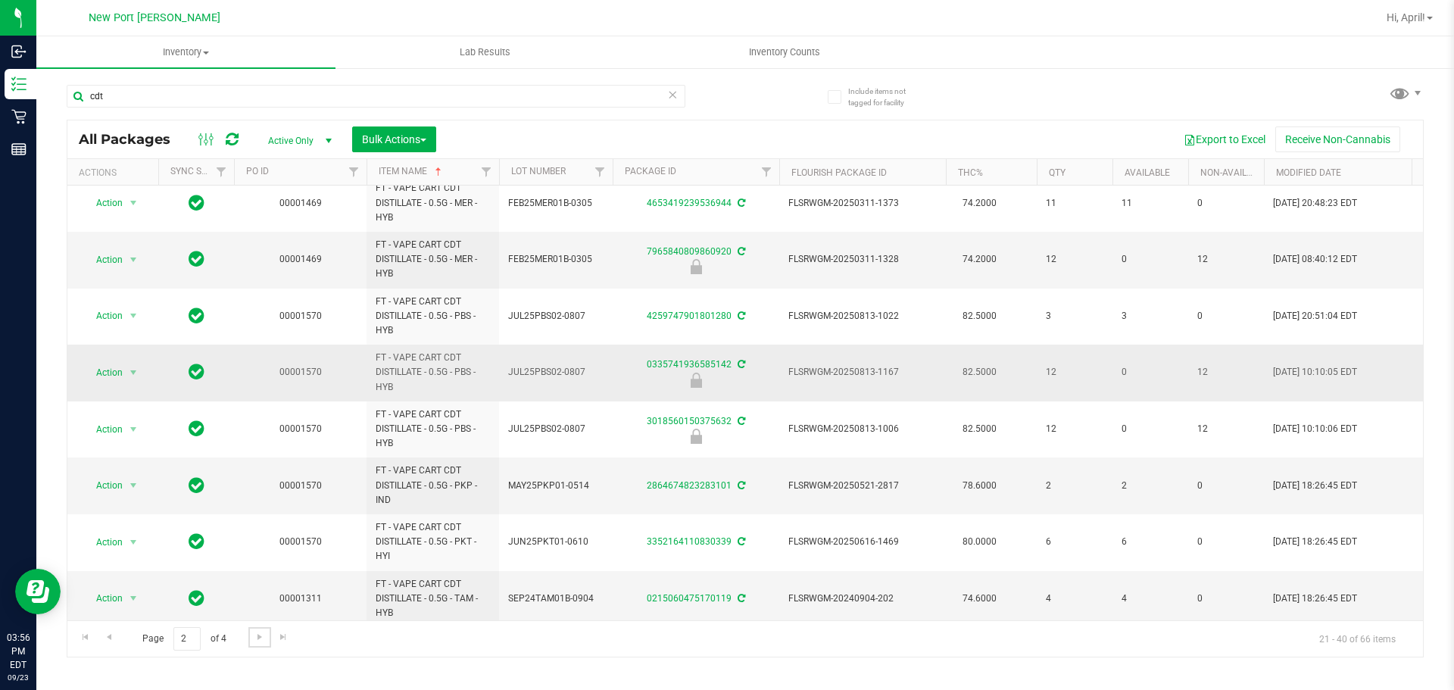
scroll to position [706, 0]
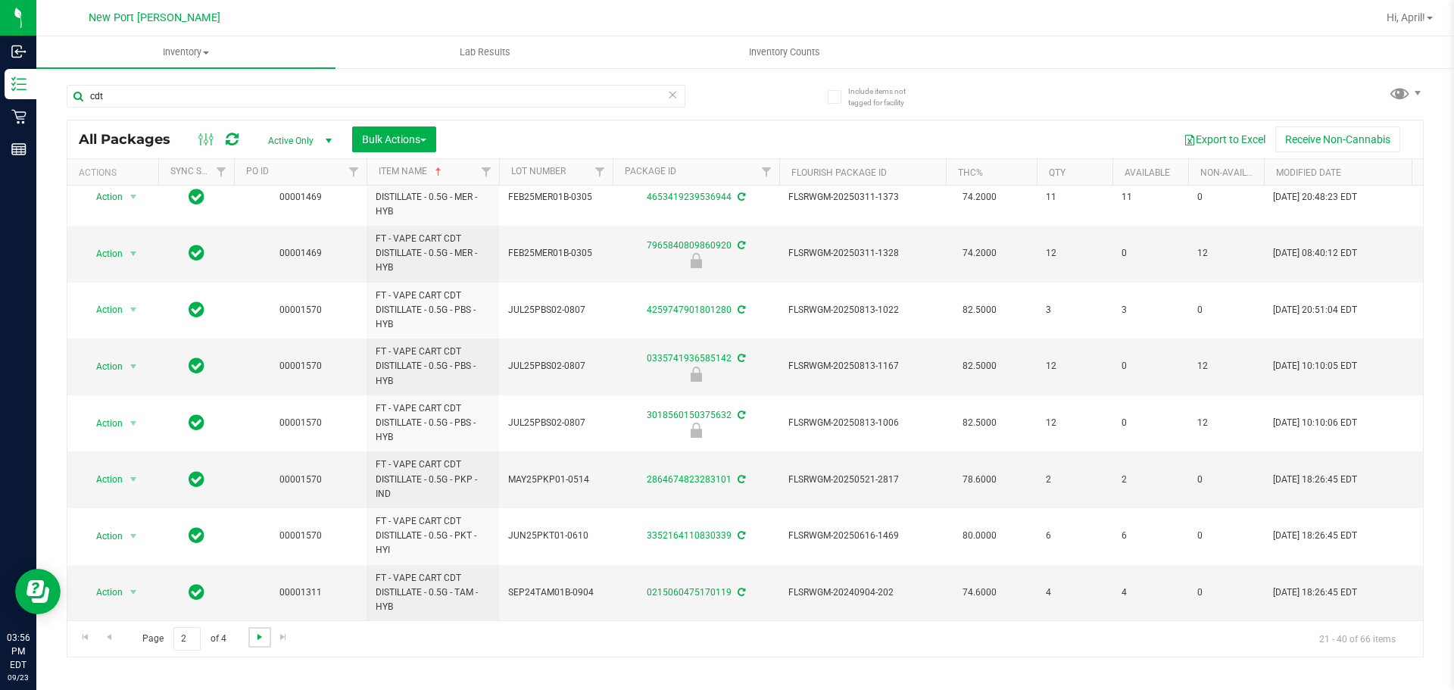
click at [259, 641] on span "Go to the next page" at bounding box center [260, 637] width 12 height 12
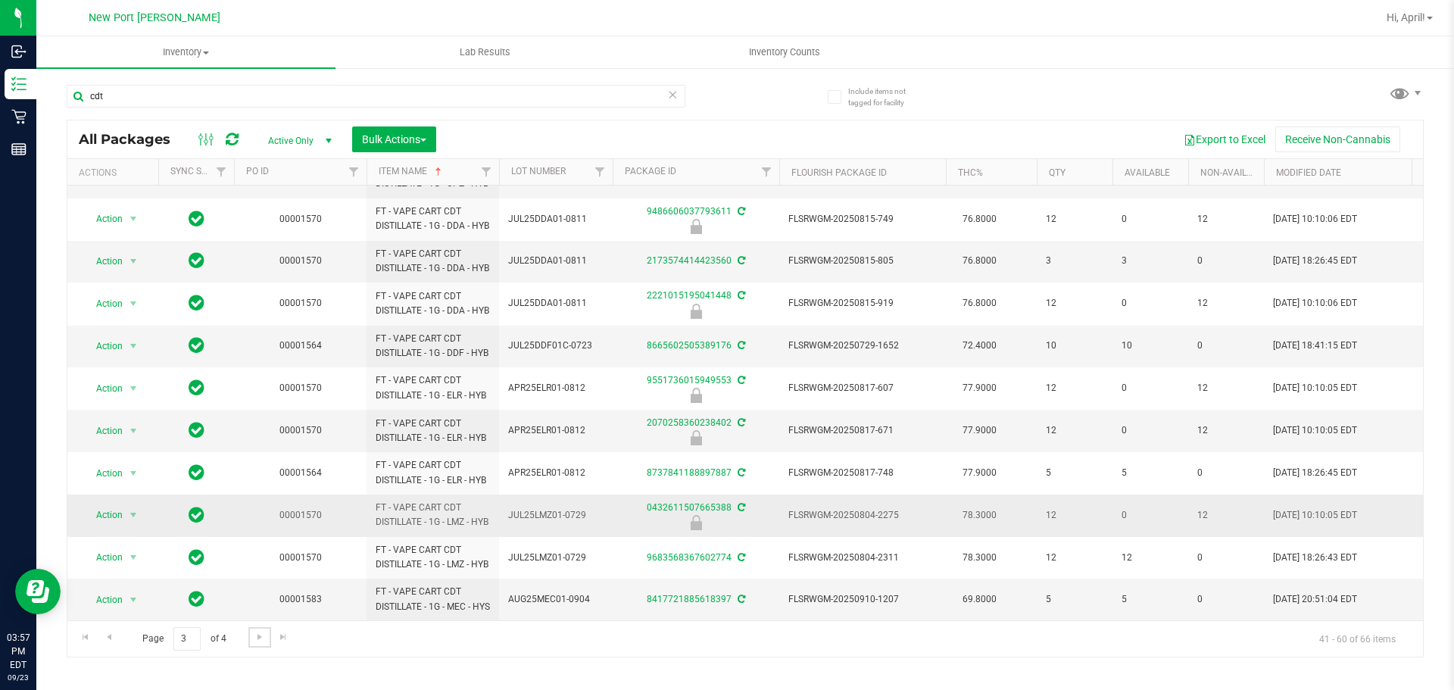
scroll to position [591, 0]
click at [261, 643] on link "Go to the next page" at bounding box center [259, 637] width 22 height 20
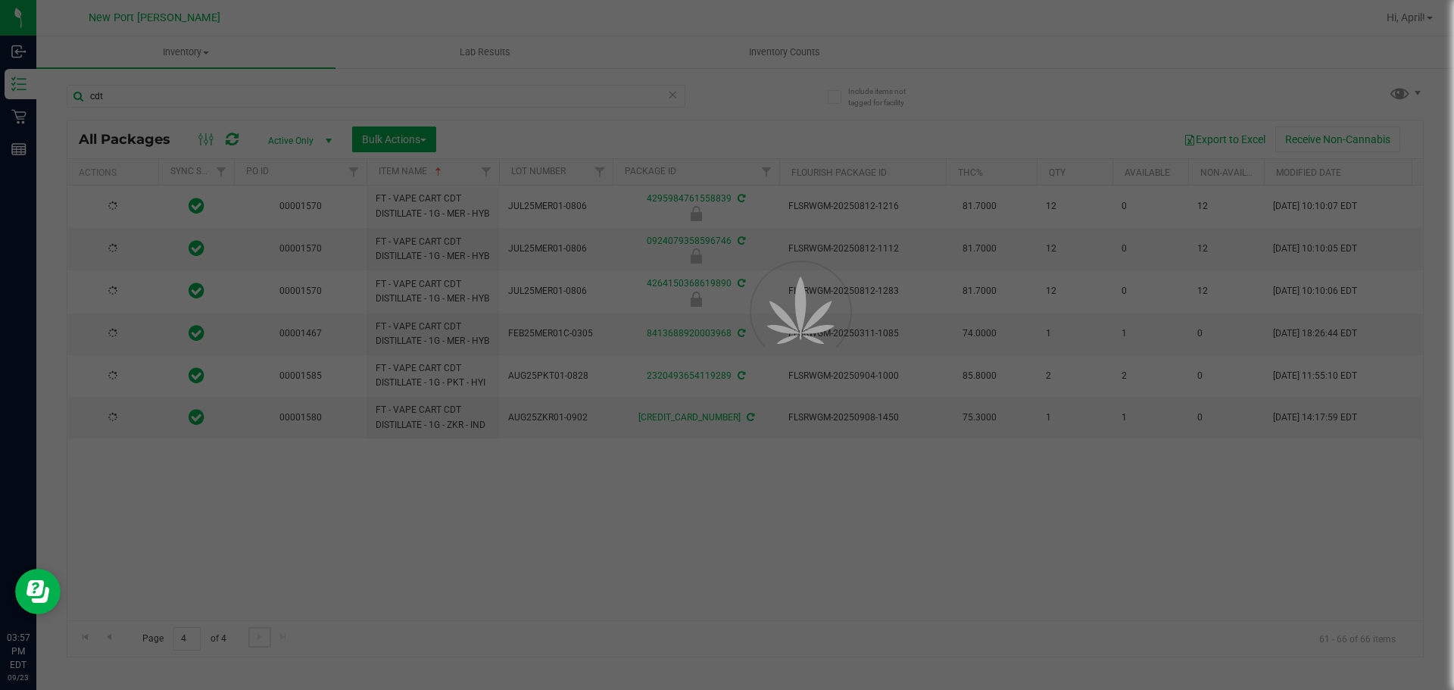
scroll to position [0, 0]
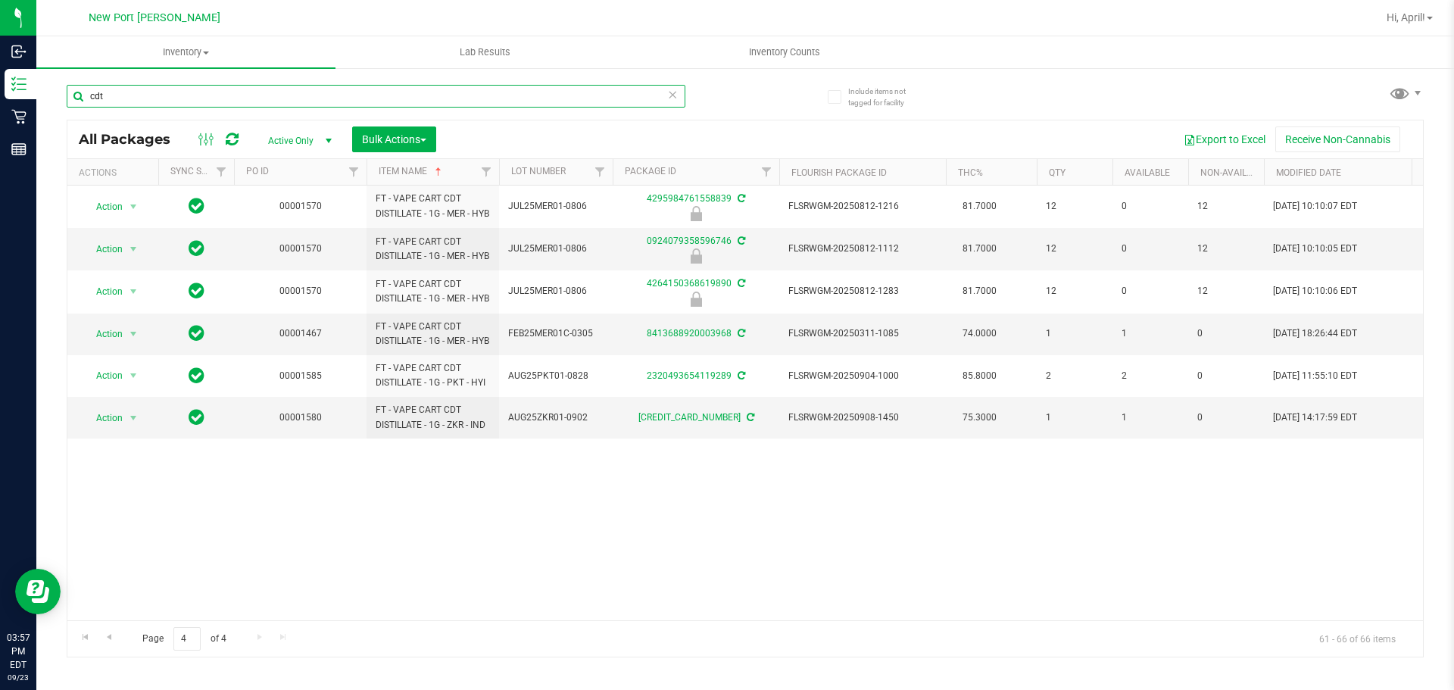
click at [170, 89] on input "cdt" at bounding box center [376, 96] width 619 height 23
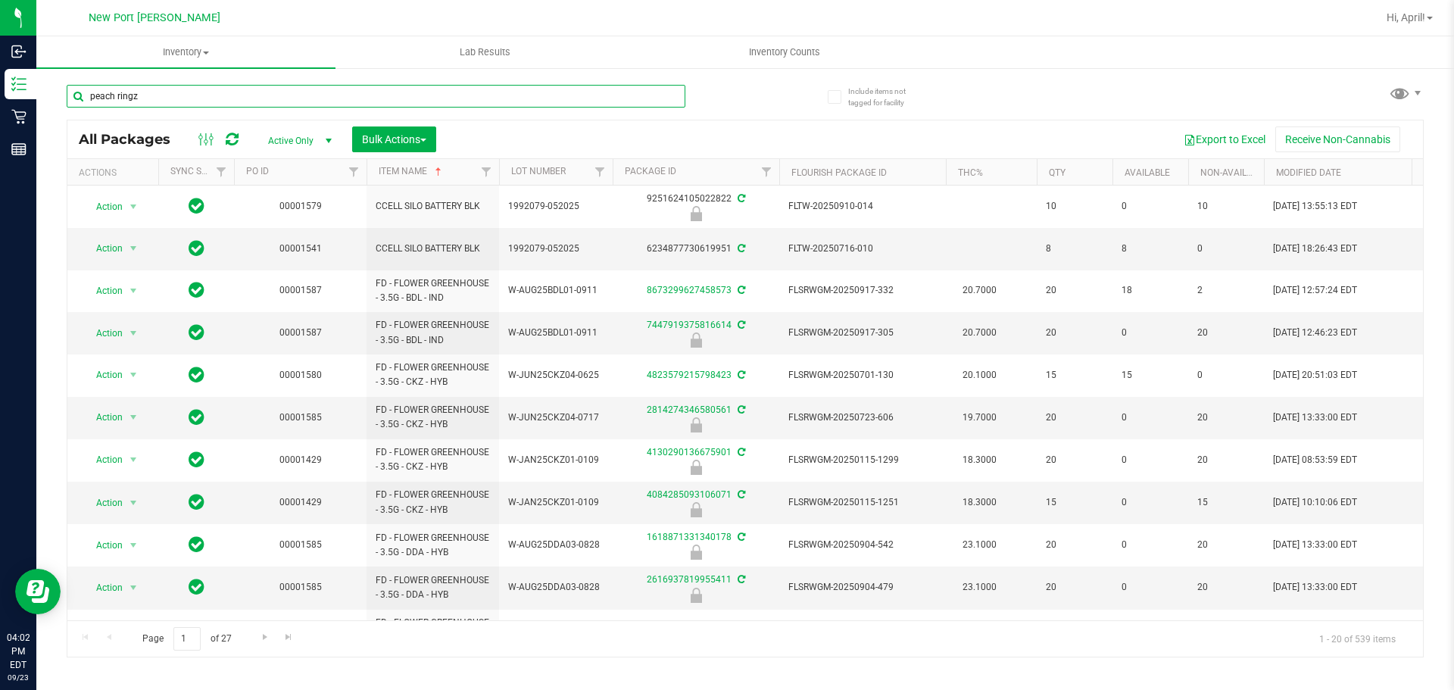
type input "peach ringz"
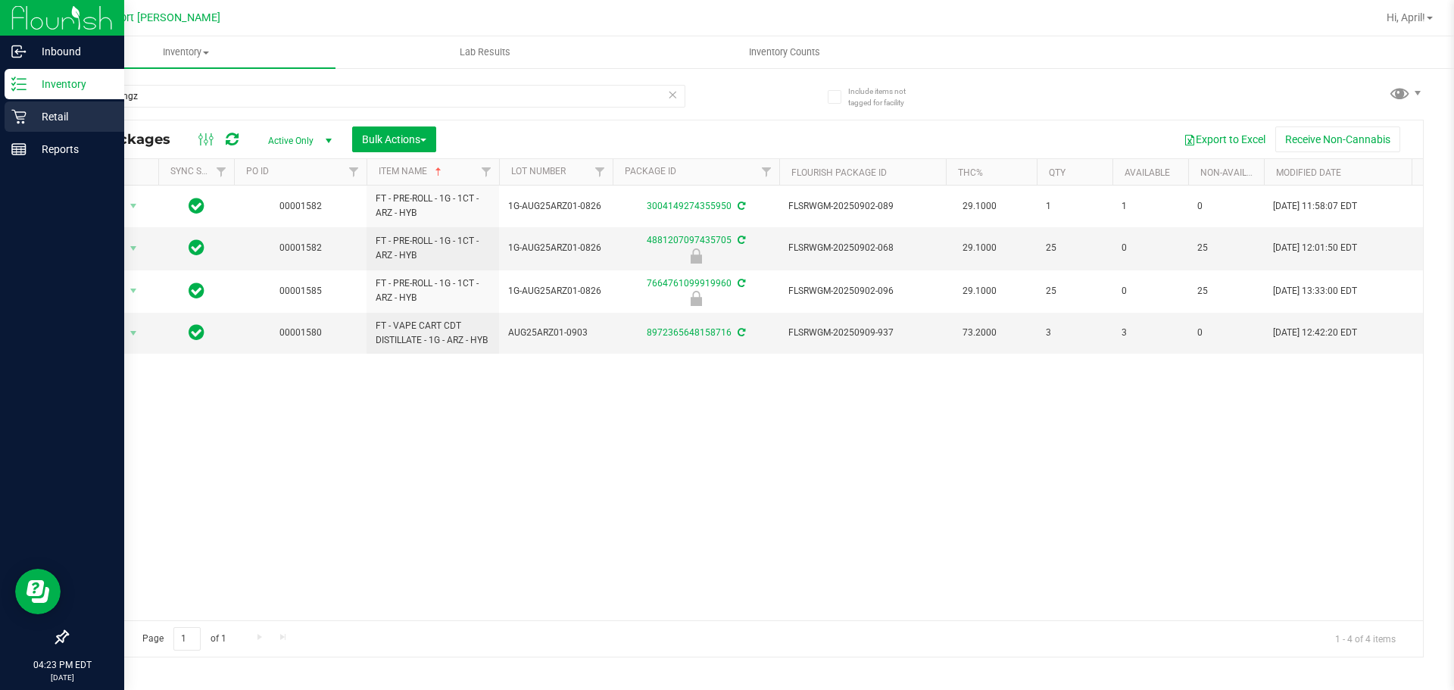
click at [41, 111] on p "Retail" at bounding box center [72, 117] width 91 height 18
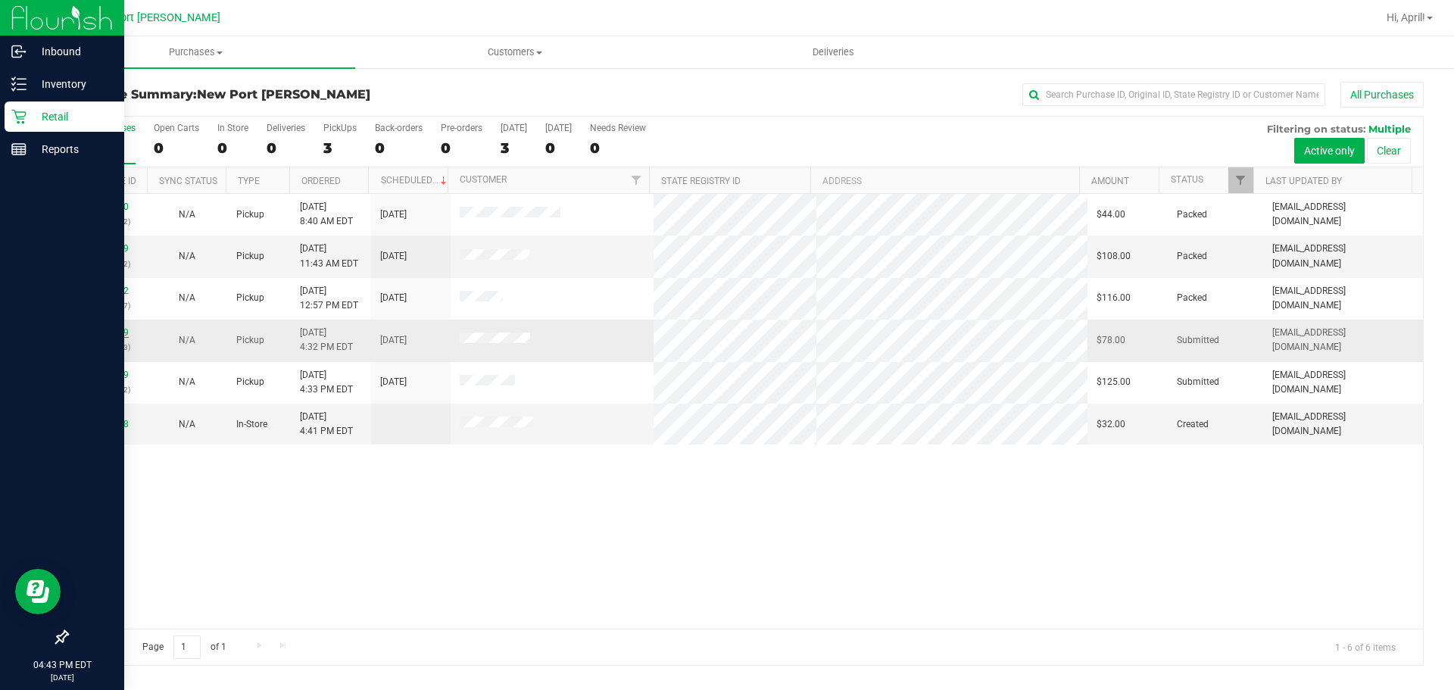
click at [116, 335] on link "11995499" at bounding box center [107, 332] width 42 height 11
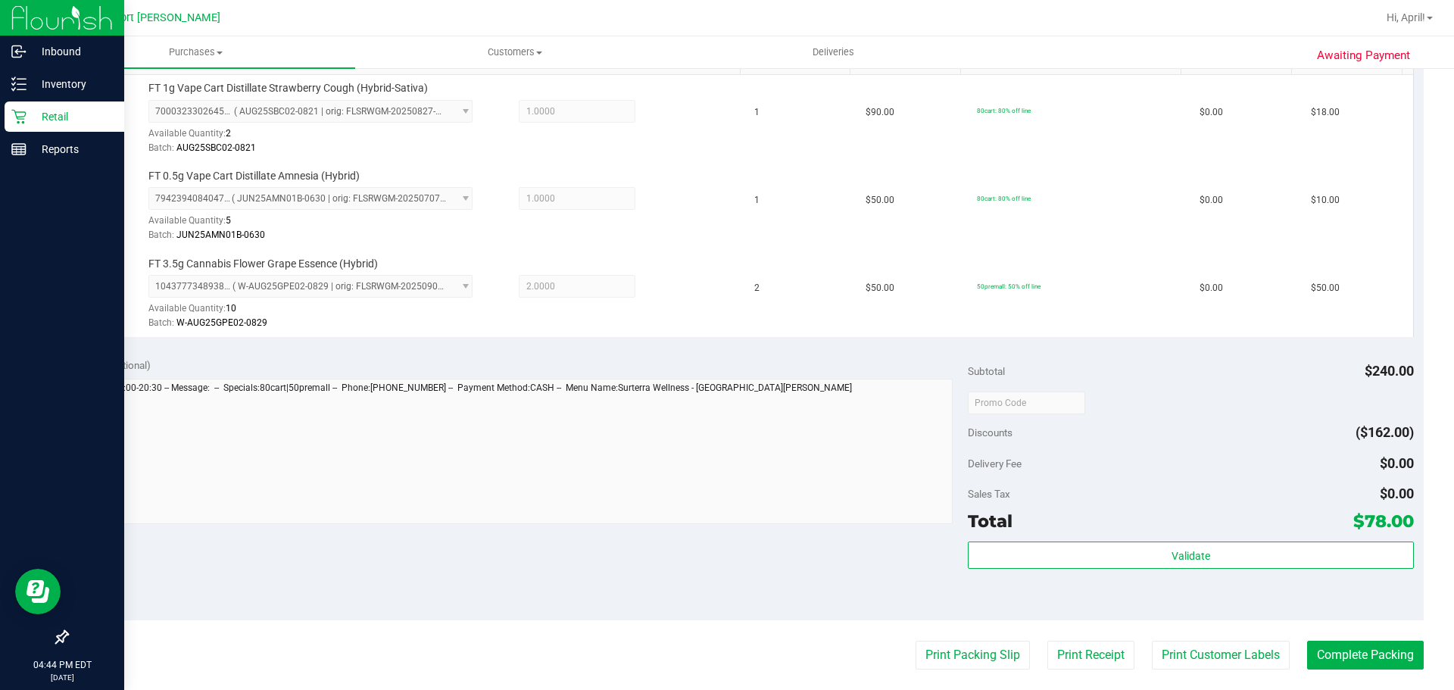
scroll to position [454, 0]
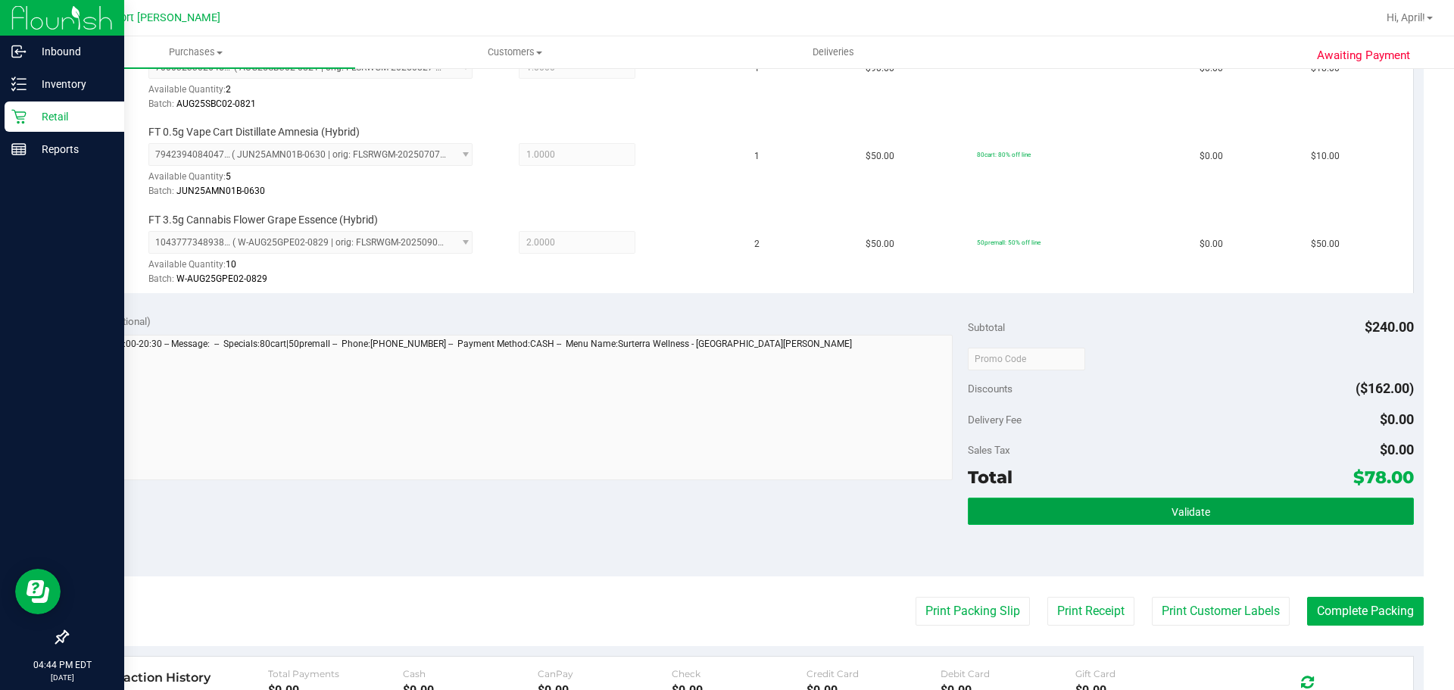
click at [1142, 505] on button "Validate" at bounding box center [1190, 511] width 445 height 27
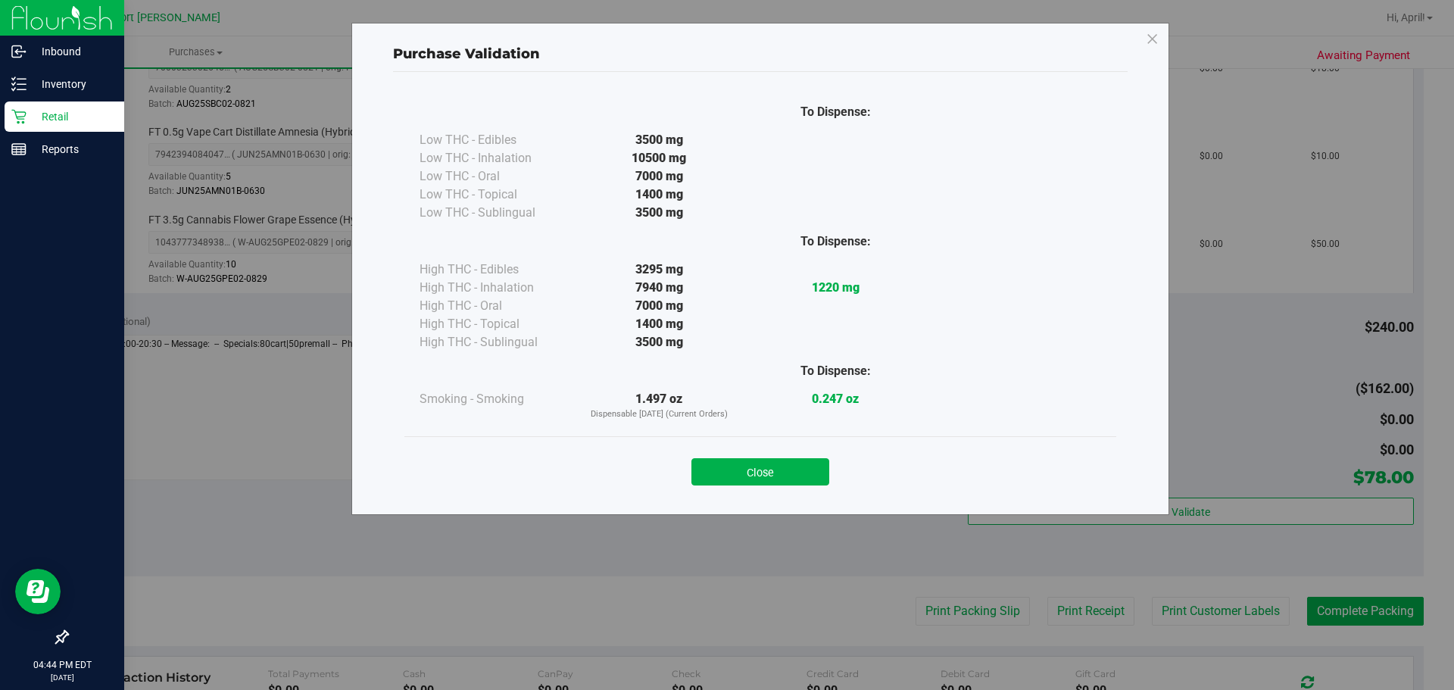
click at [800, 457] on div "Close" at bounding box center [760, 467] width 689 height 38
click at [800, 469] on button "Close" at bounding box center [760, 471] width 138 height 27
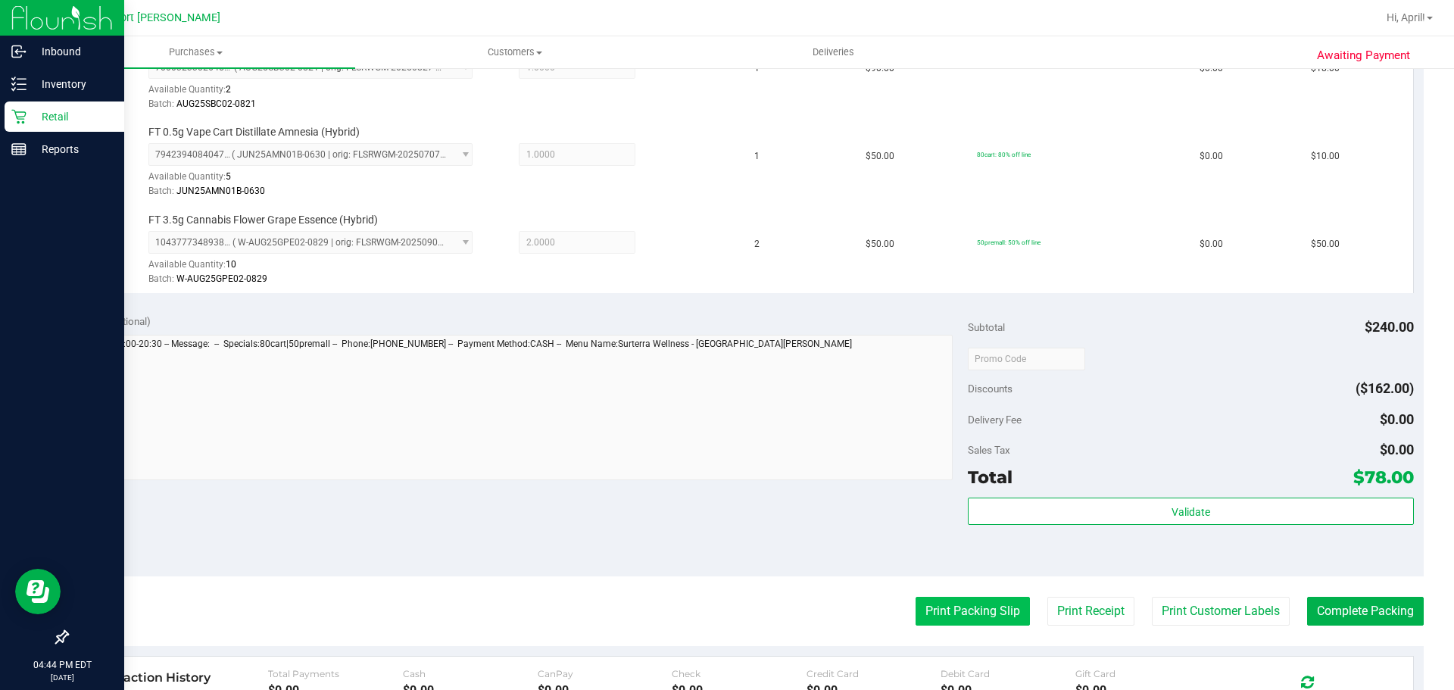
click at [920, 598] on button "Print Packing Slip" at bounding box center [973, 611] width 114 height 29
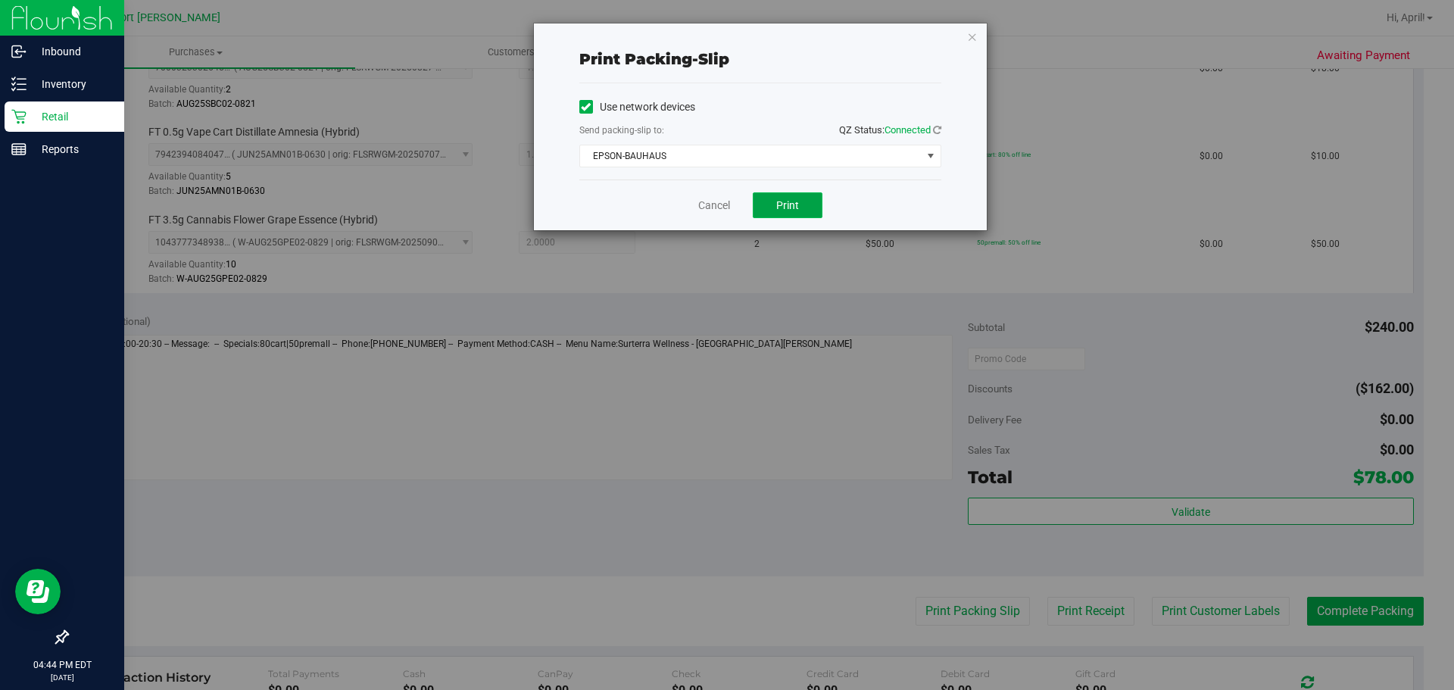
click at [781, 207] on span "Print" at bounding box center [787, 205] width 23 height 12
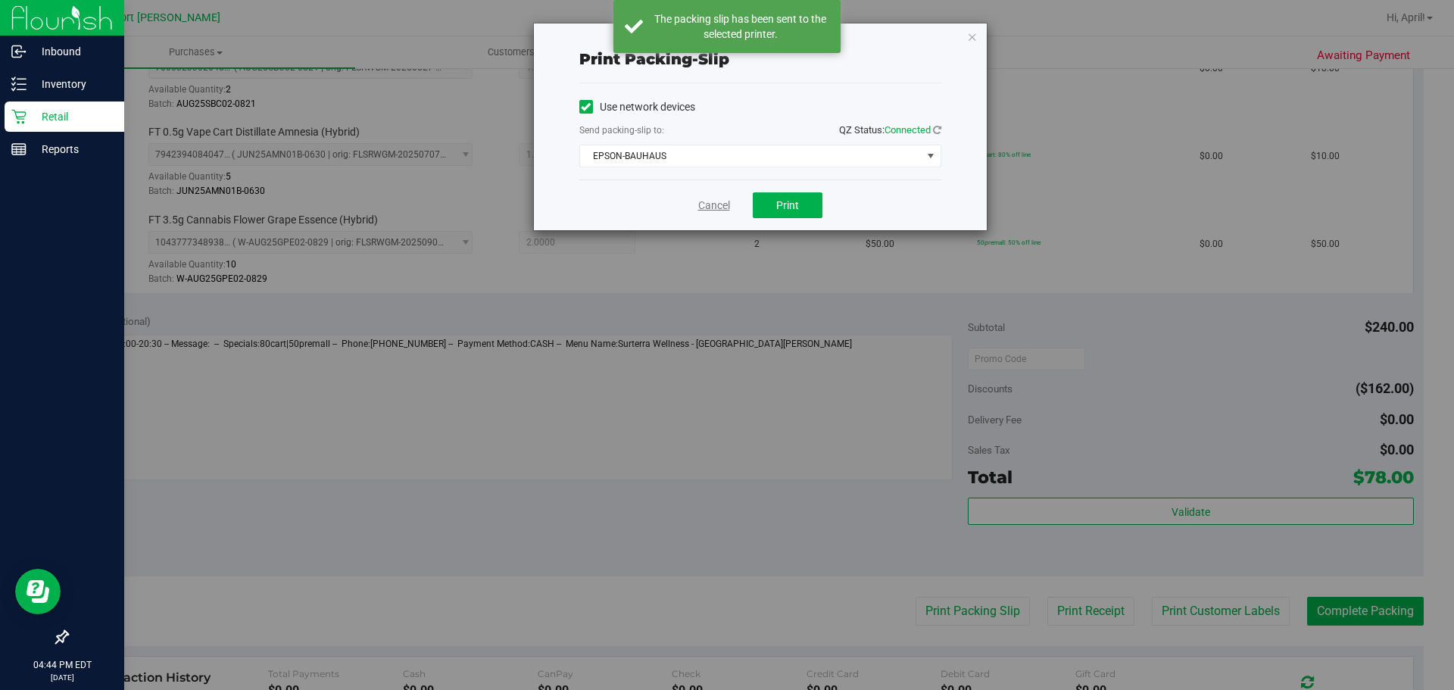
click at [705, 208] on link "Cancel" at bounding box center [714, 206] width 32 height 16
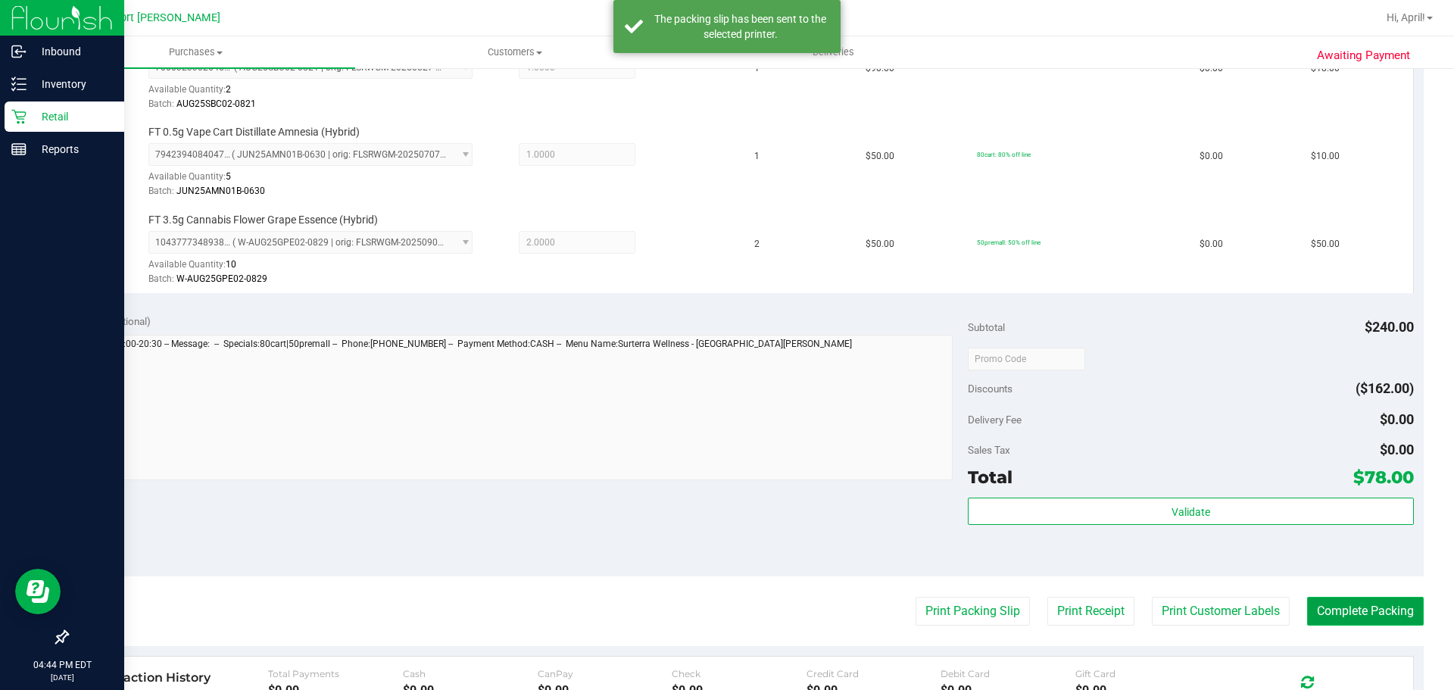
click at [1365, 613] on button "Complete Packing" at bounding box center [1365, 611] width 117 height 29
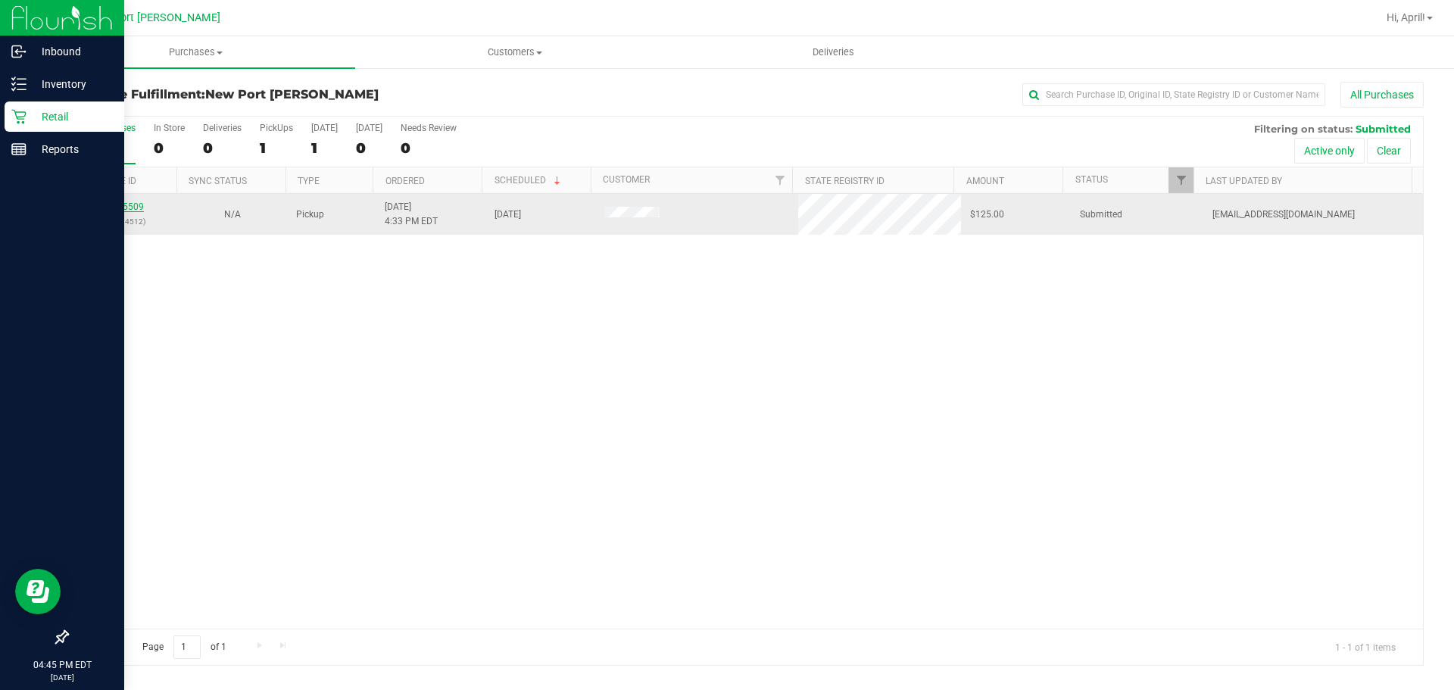
click at [134, 210] on link "11995509" at bounding box center [122, 206] width 42 height 11
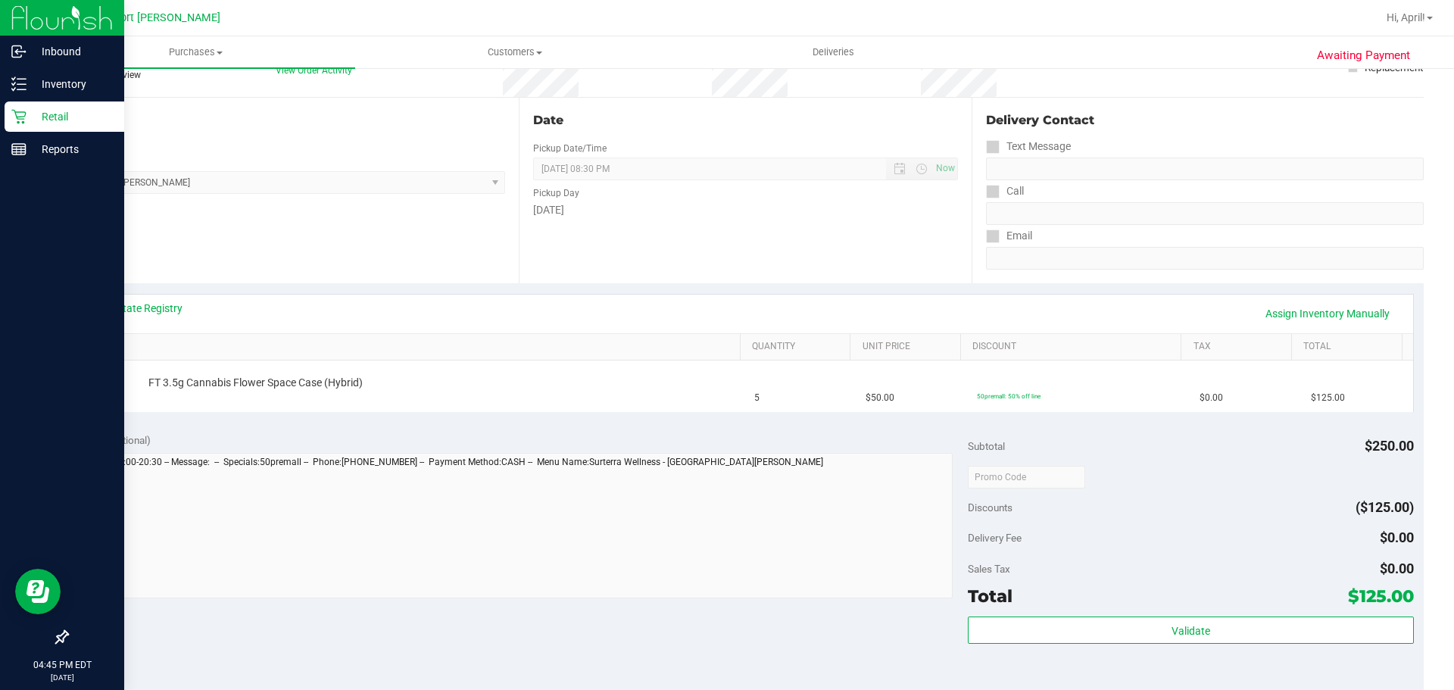
scroll to position [151, 0]
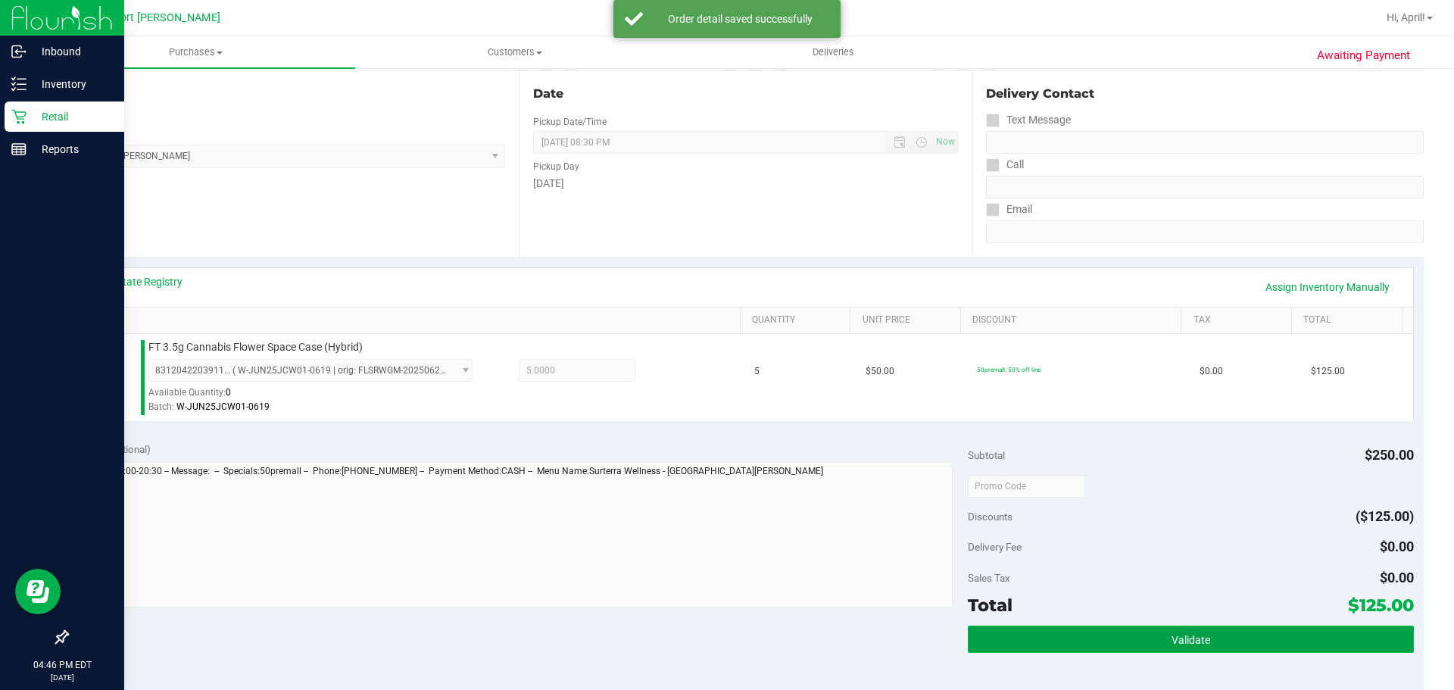
click at [1193, 637] on span "Validate" at bounding box center [1191, 640] width 39 height 12
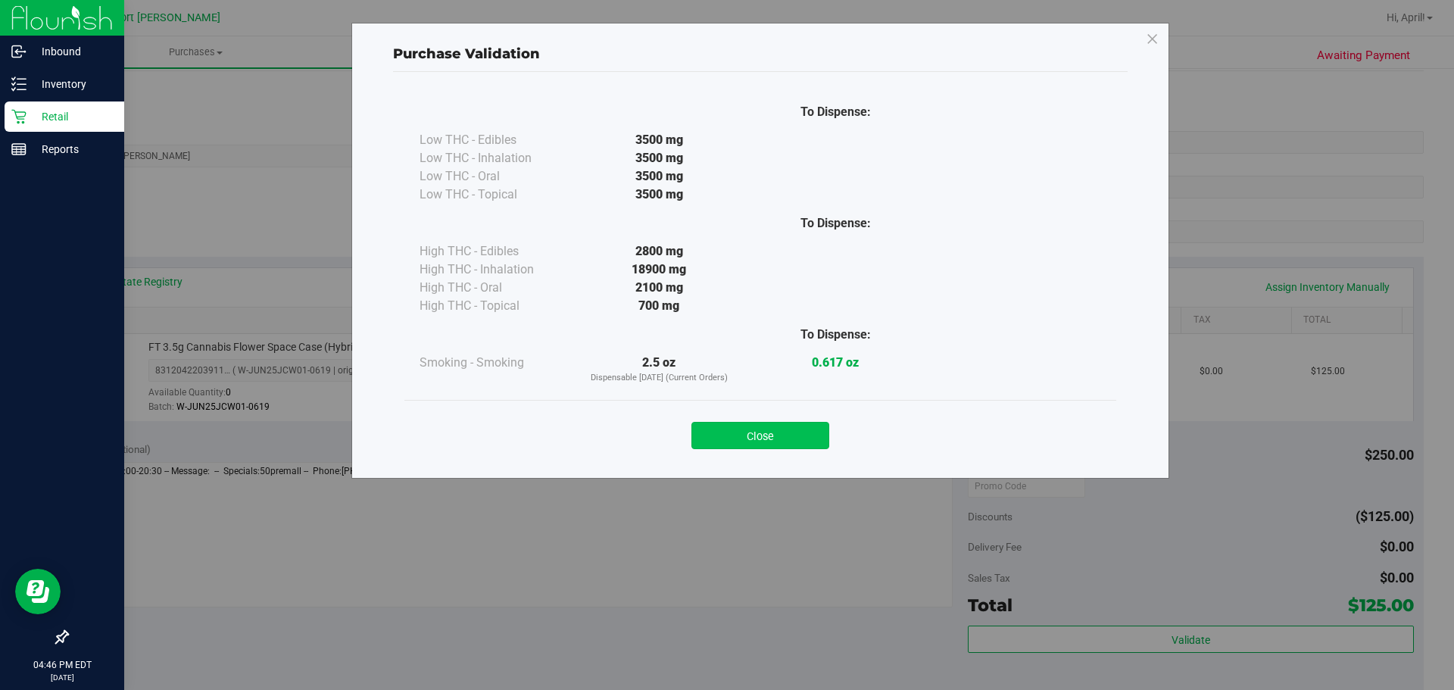
click at [782, 438] on button "Close" at bounding box center [760, 435] width 138 height 27
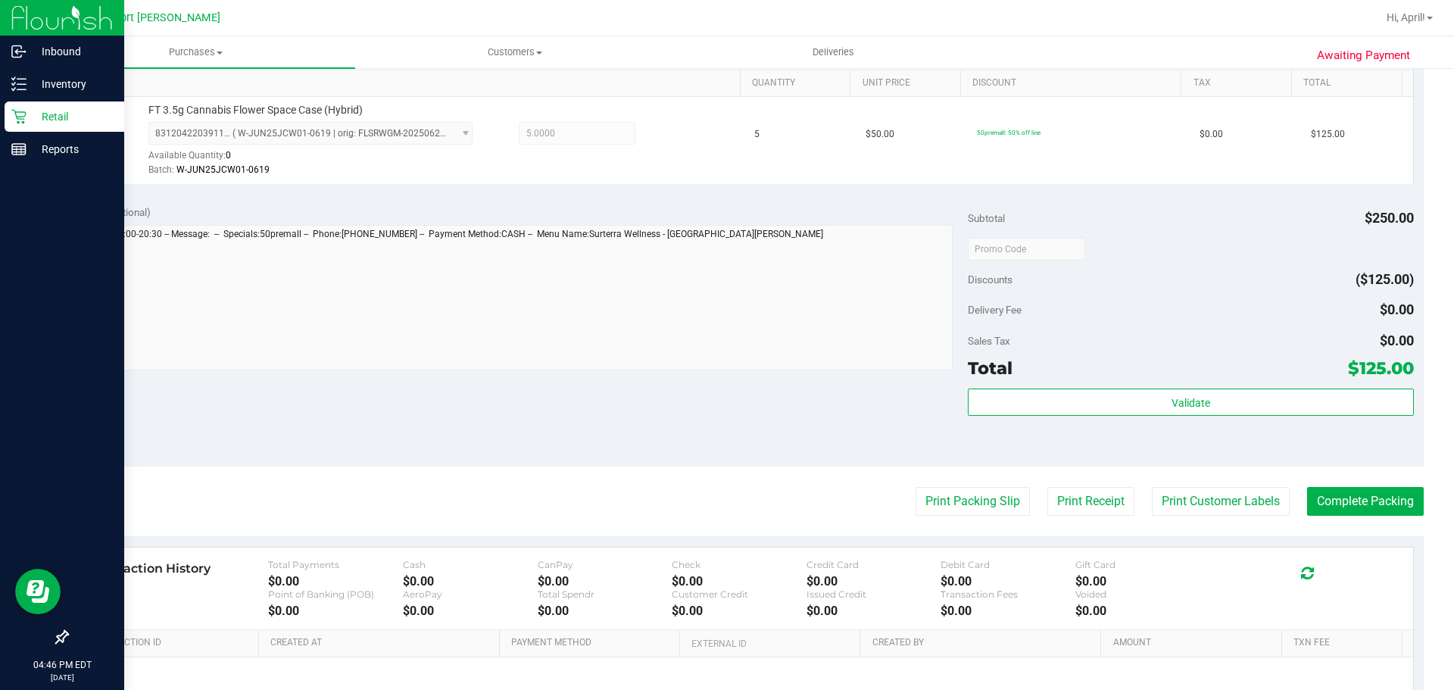
scroll to position [454, 0]
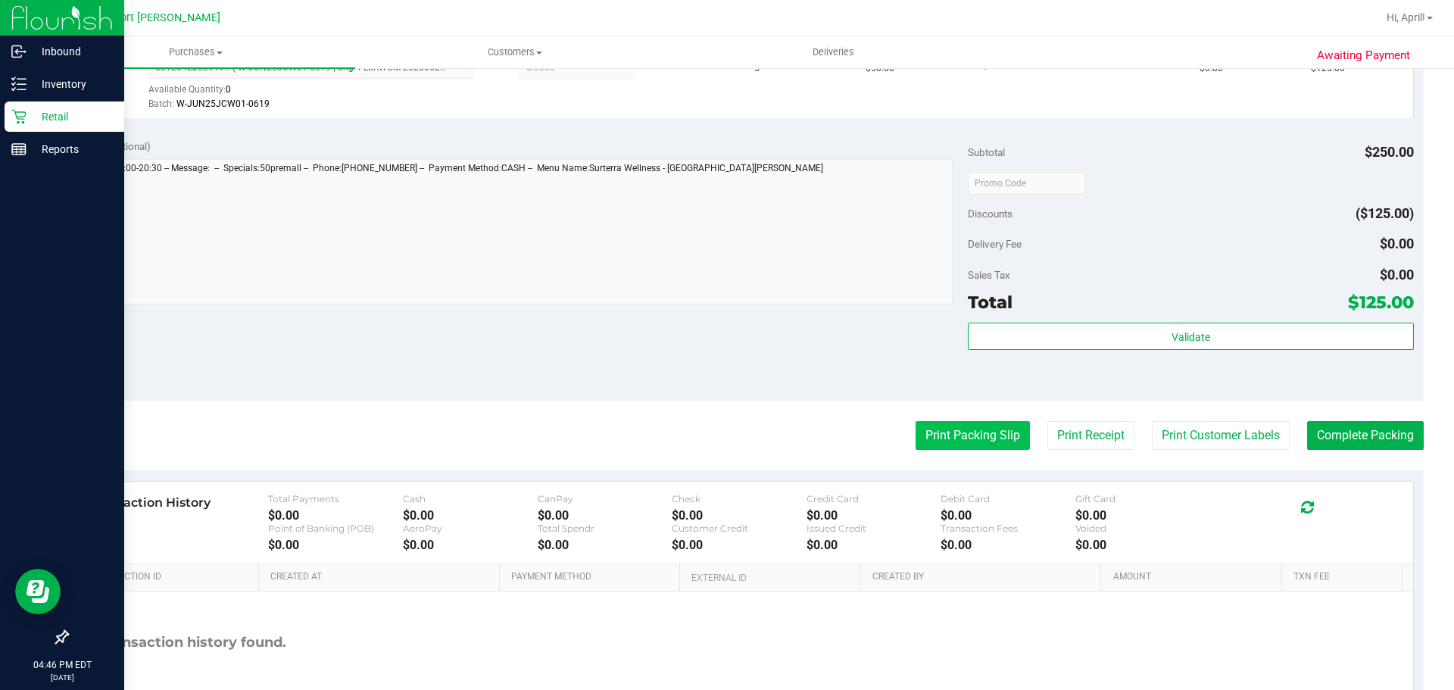
click at [944, 435] on button "Print Packing Slip" at bounding box center [973, 435] width 114 height 29
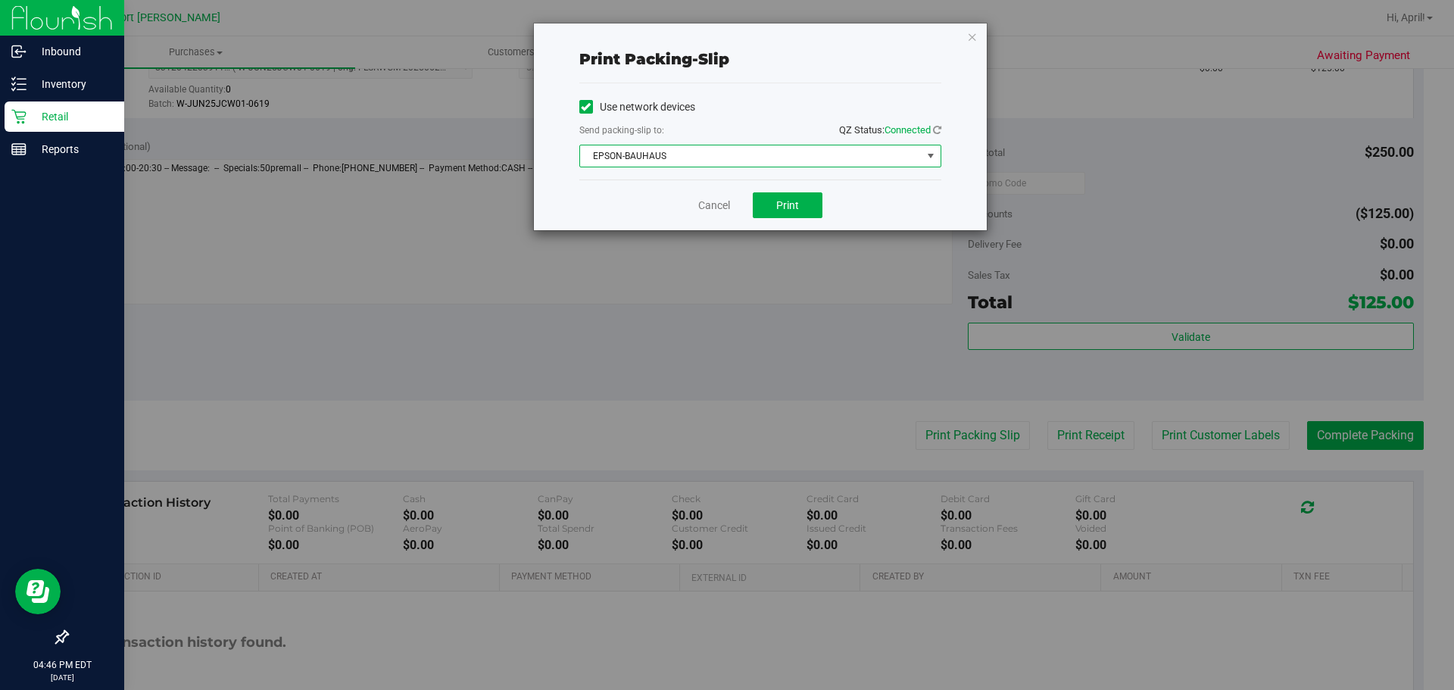
click at [880, 158] on span "EPSON-BAUHAUS" at bounding box center [751, 155] width 342 height 21
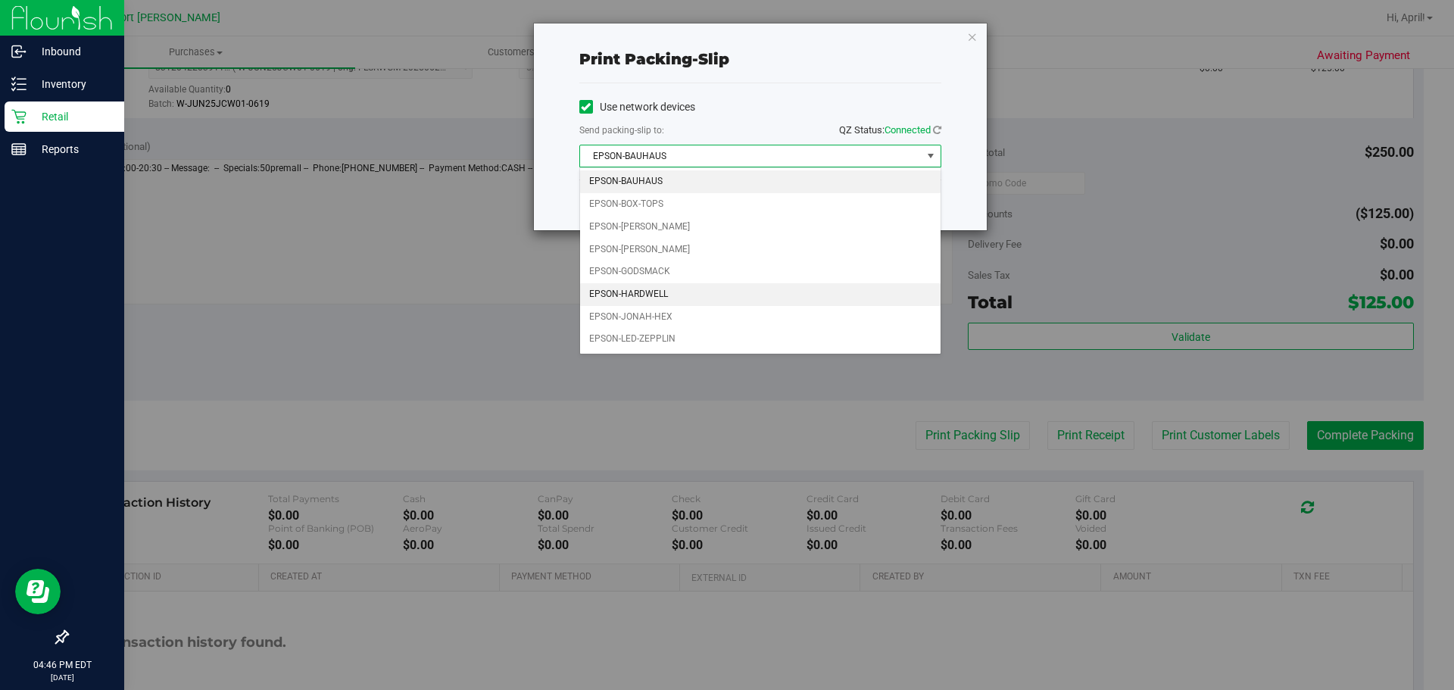
click at [642, 293] on li "EPSON-HARDWELL" at bounding box center [760, 294] width 360 height 23
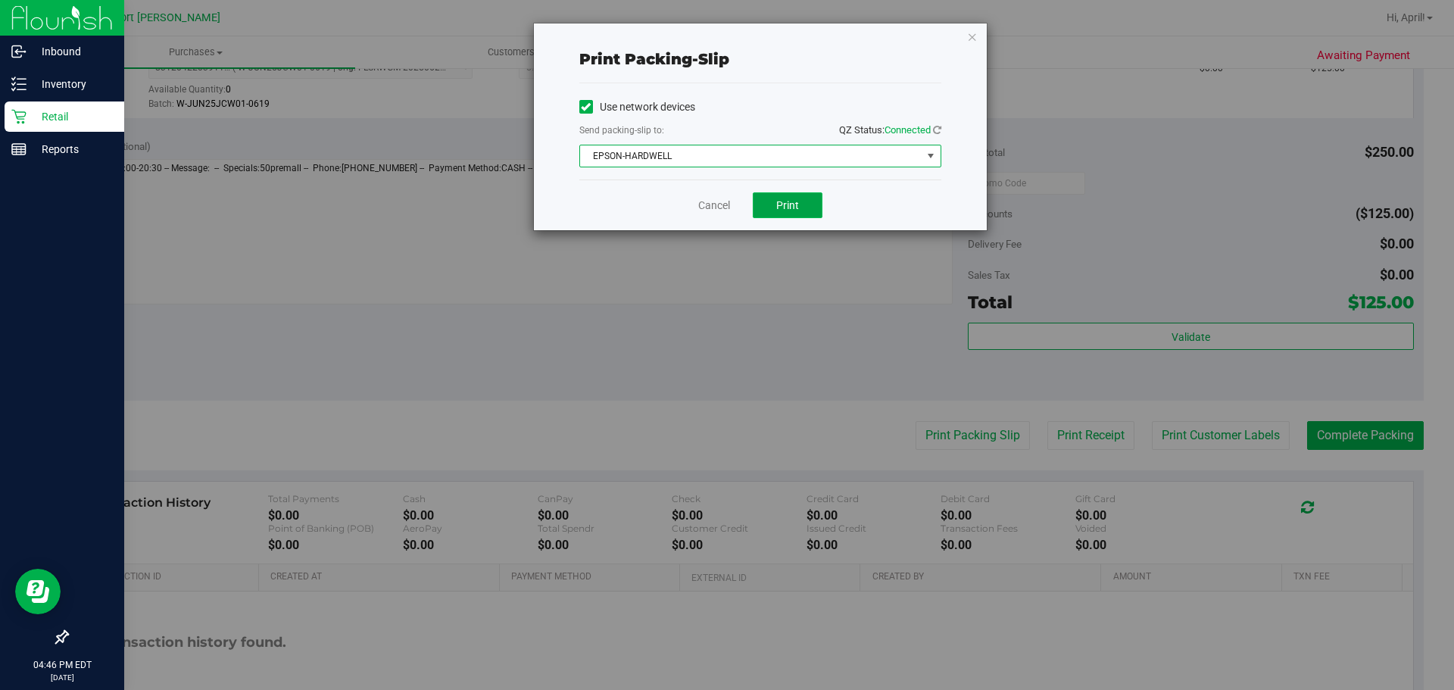
click at [806, 207] on button "Print" at bounding box center [788, 205] width 70 height 26
click at [714, 206] on link "Cancel" at bounding box center [714, 206] width 32 height 16
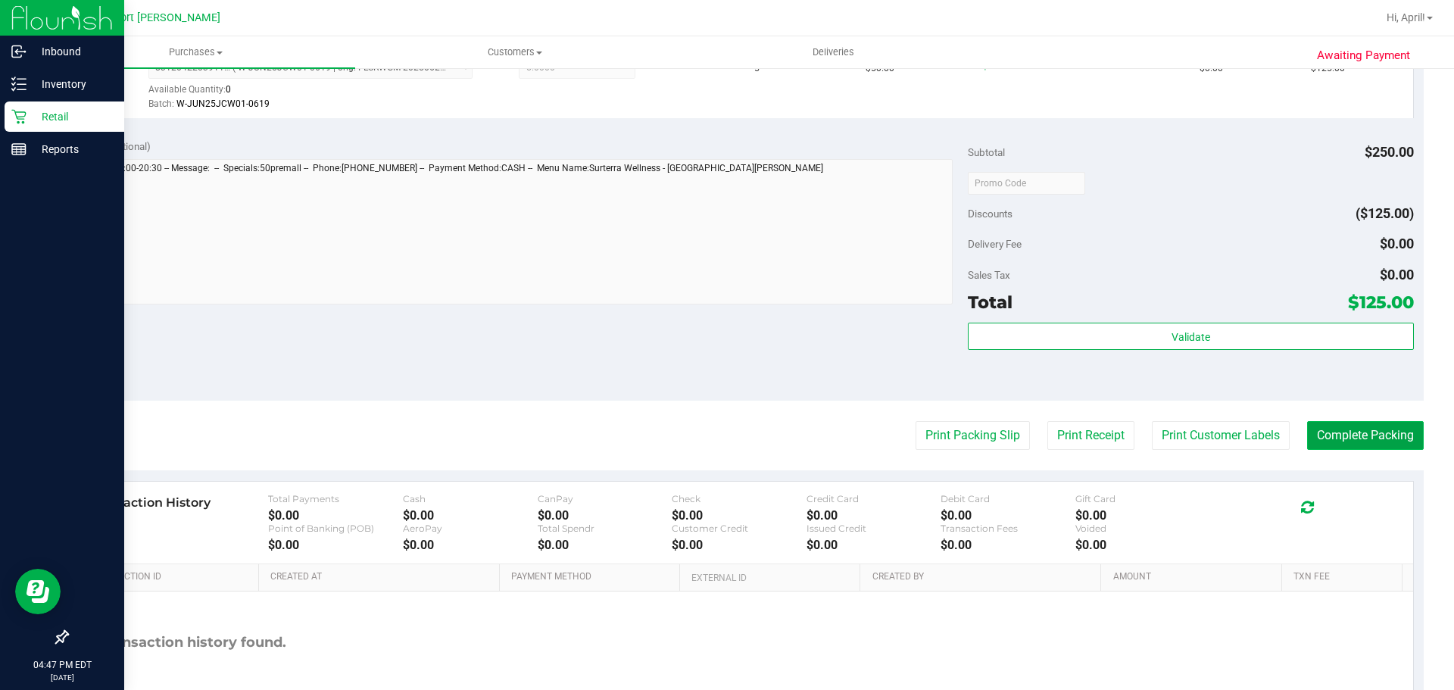
click at [1350, 437] on button "Complete Packing" at bounding box center [1365, 435] width 117 height 29
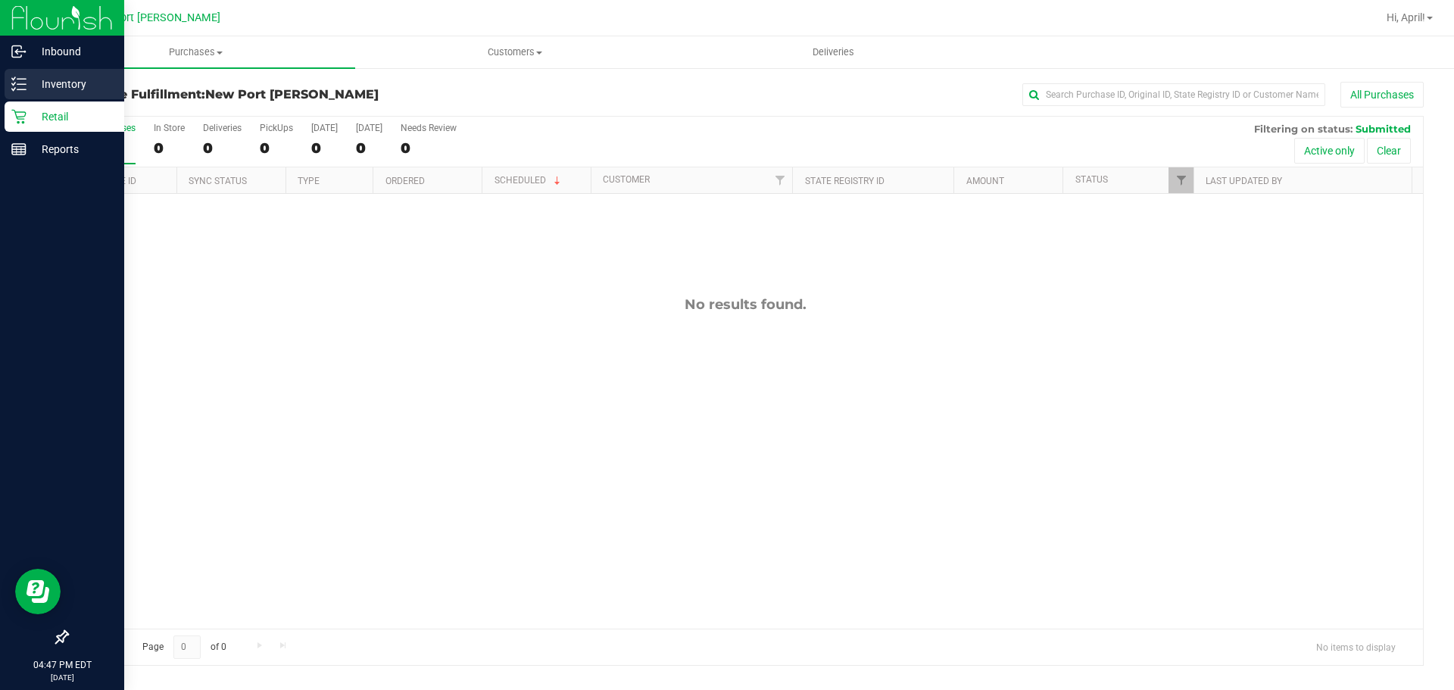
click at [23, 86] on icon at bounding box center [18, 83] width 15 height 15
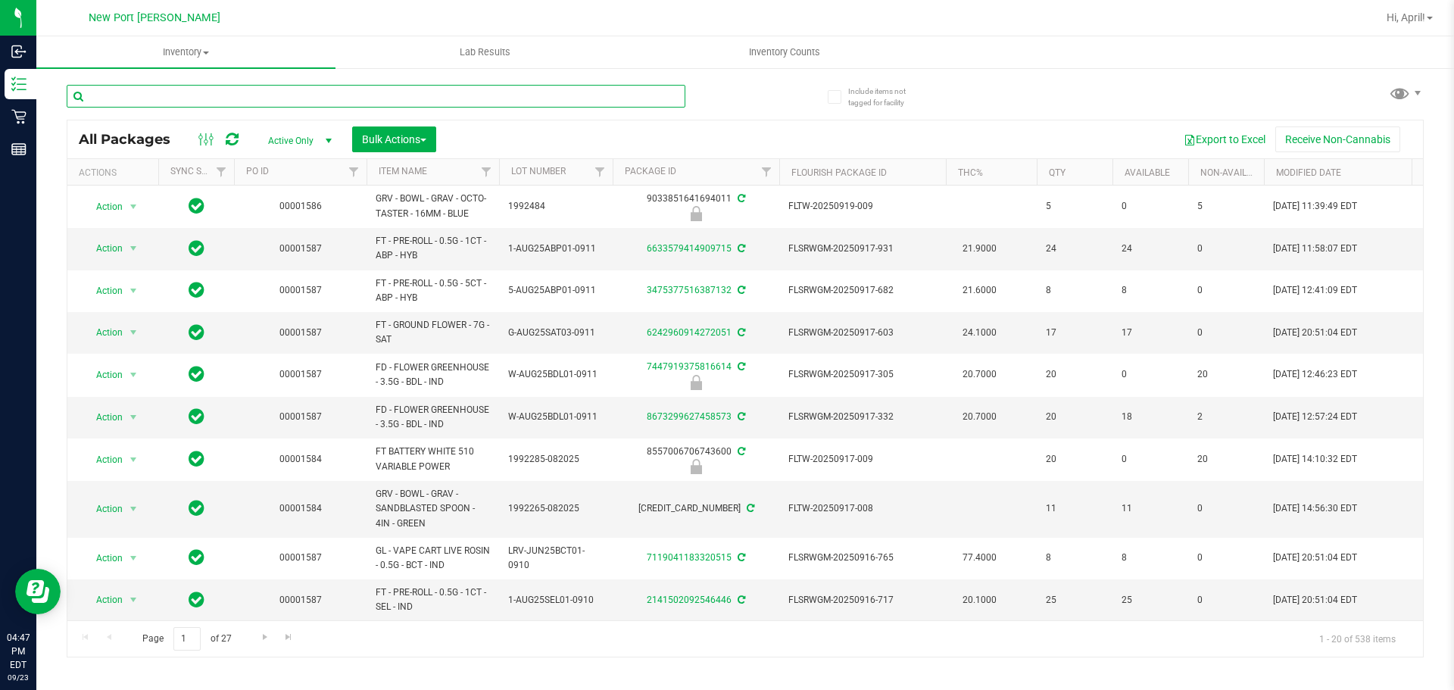
click at [169, 101] on input "text" at bounding box center [376, 96] width 619 height 23
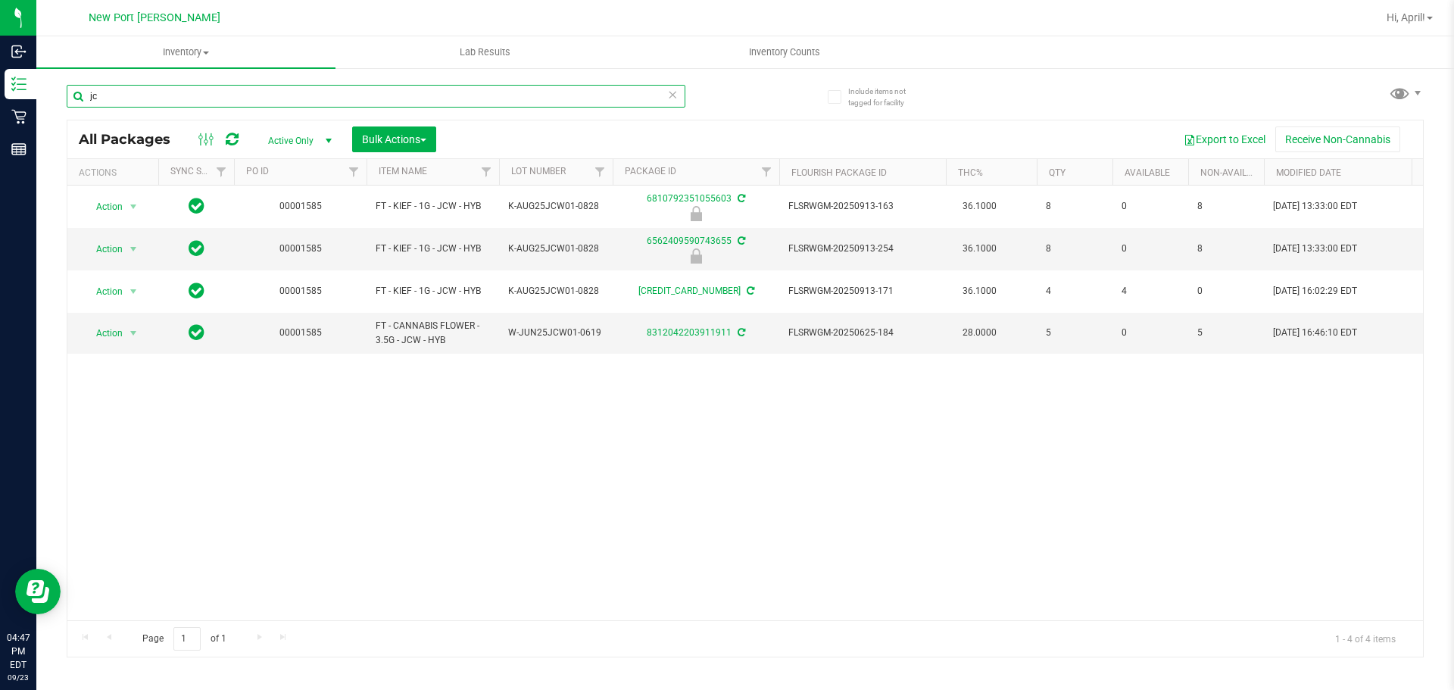
type input "j"
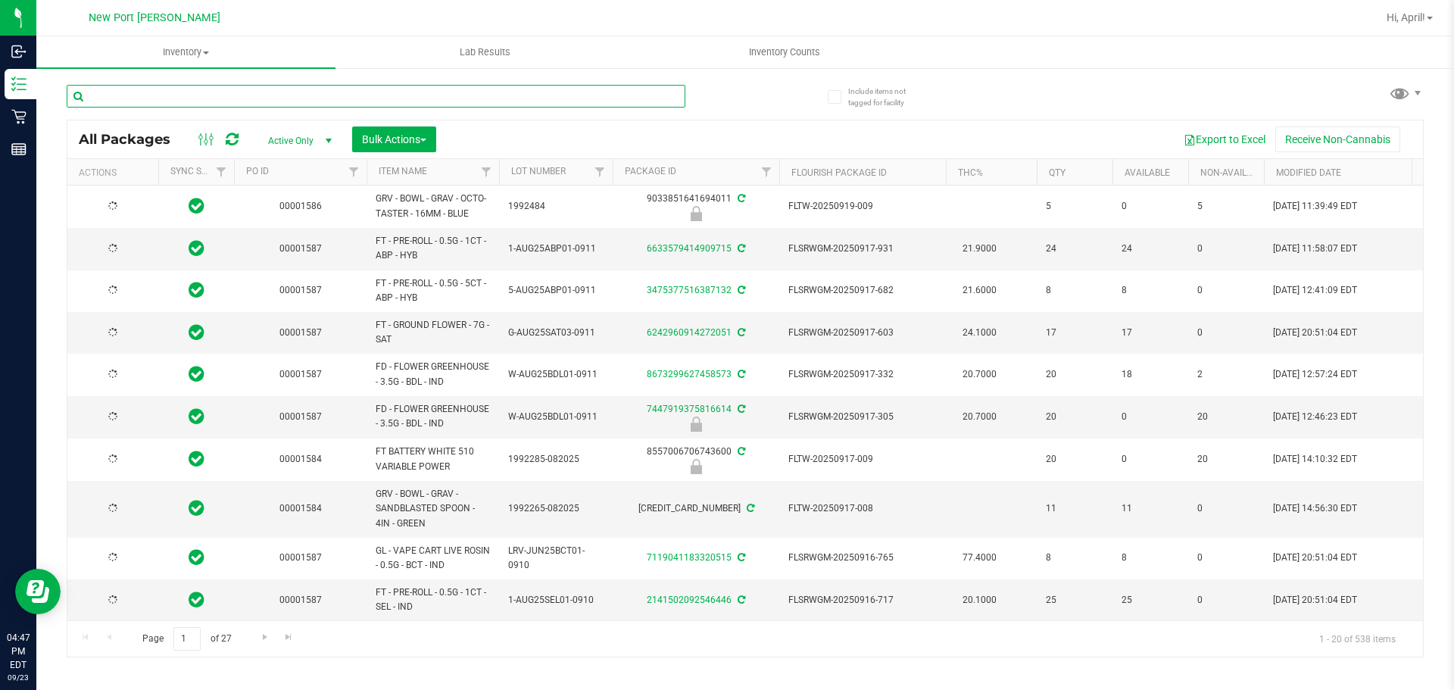
type input "[DATE]"
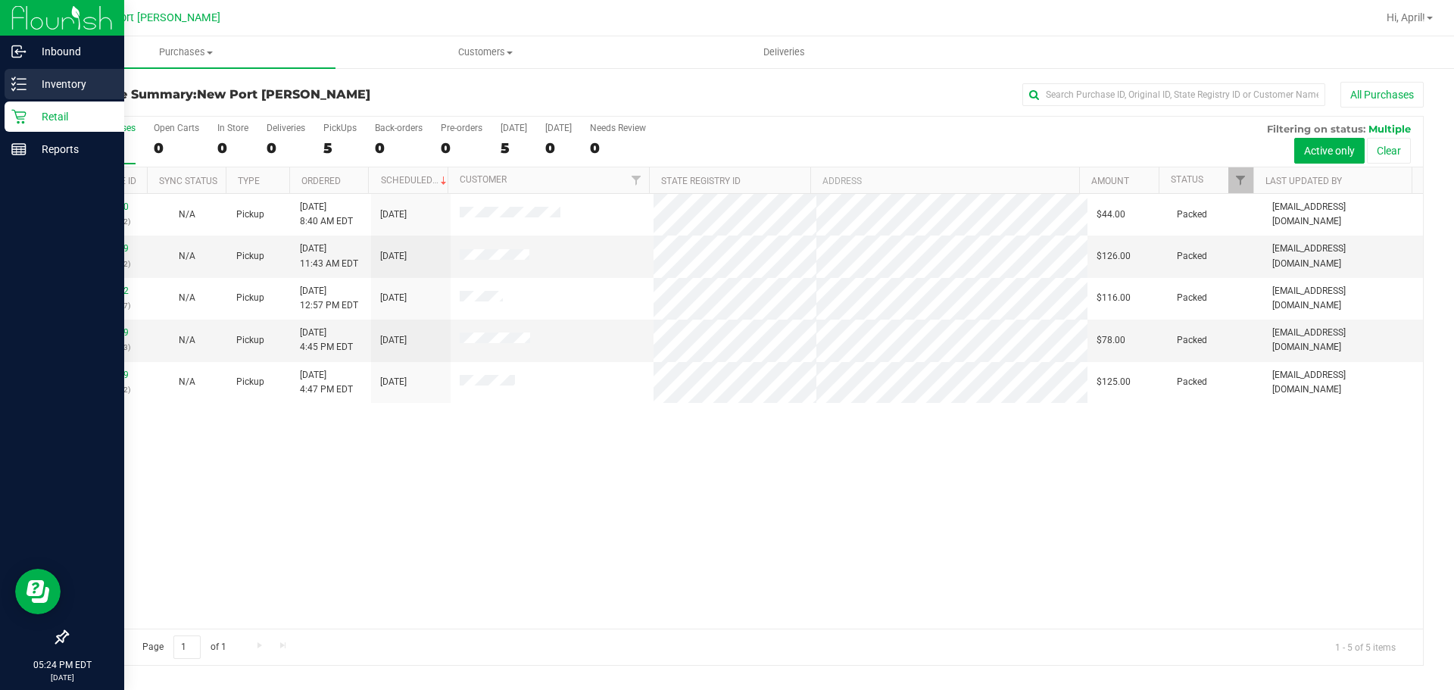
click at [14, 90] on icon at bounding box center [13, 89] width 3 height 2
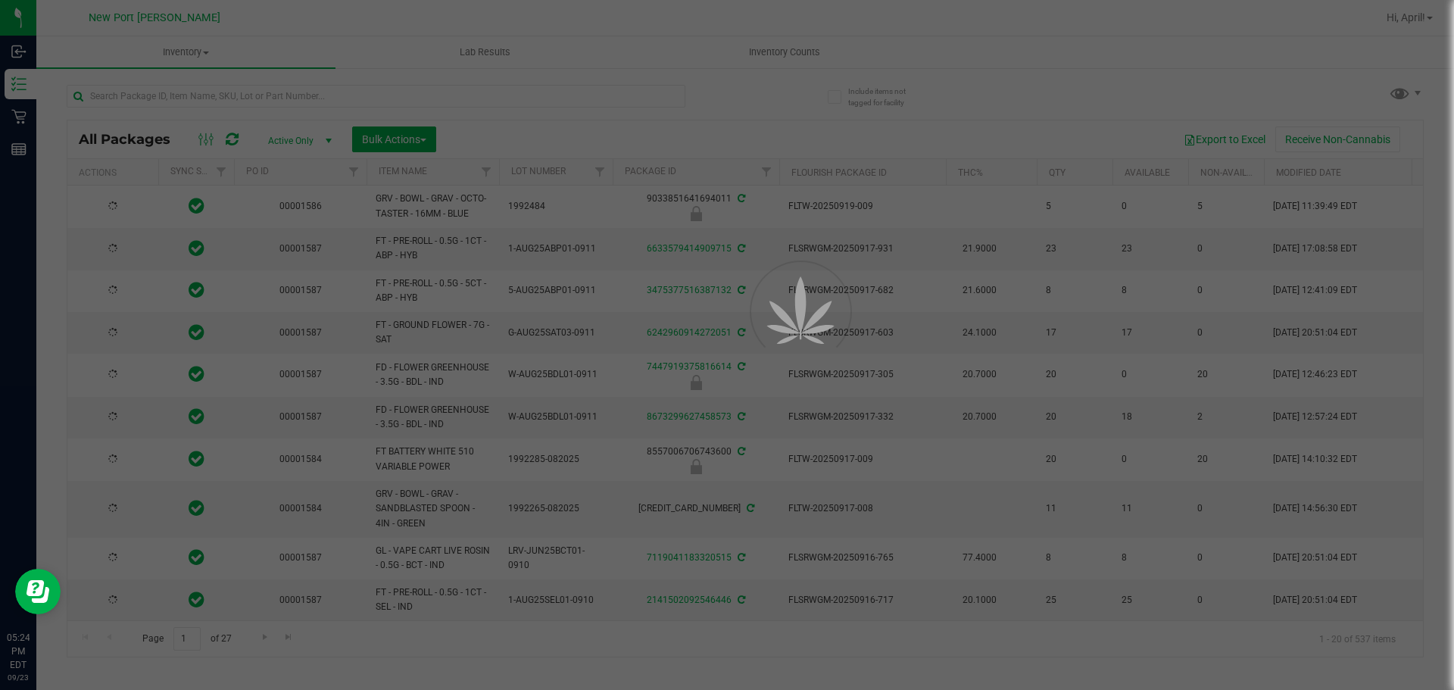
click at [289, 83] on div at bounding box center [406, 95] width 679 height 48
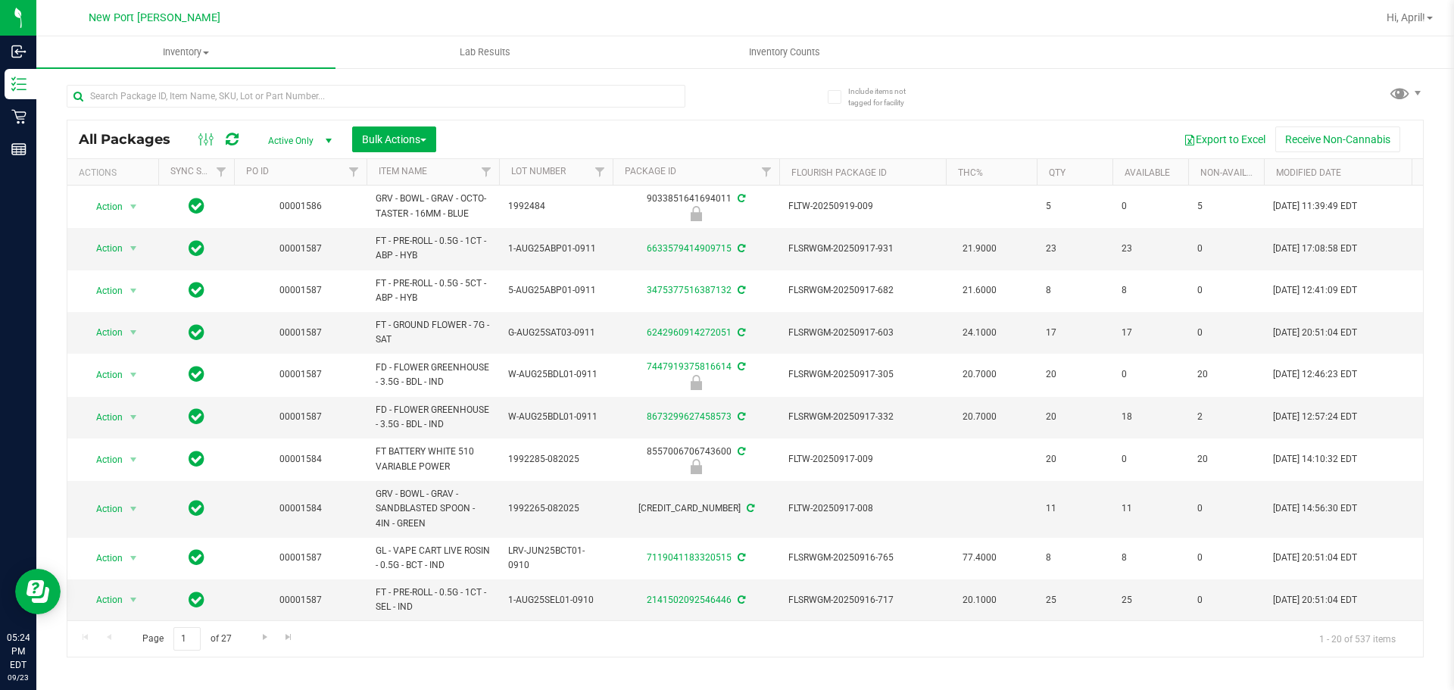
click at [291, 83] on div at bounding box center [406, 95] width 679 height 48
click at [302, 92] on input "text" at bounding box center [376, 96] width 619 height 23
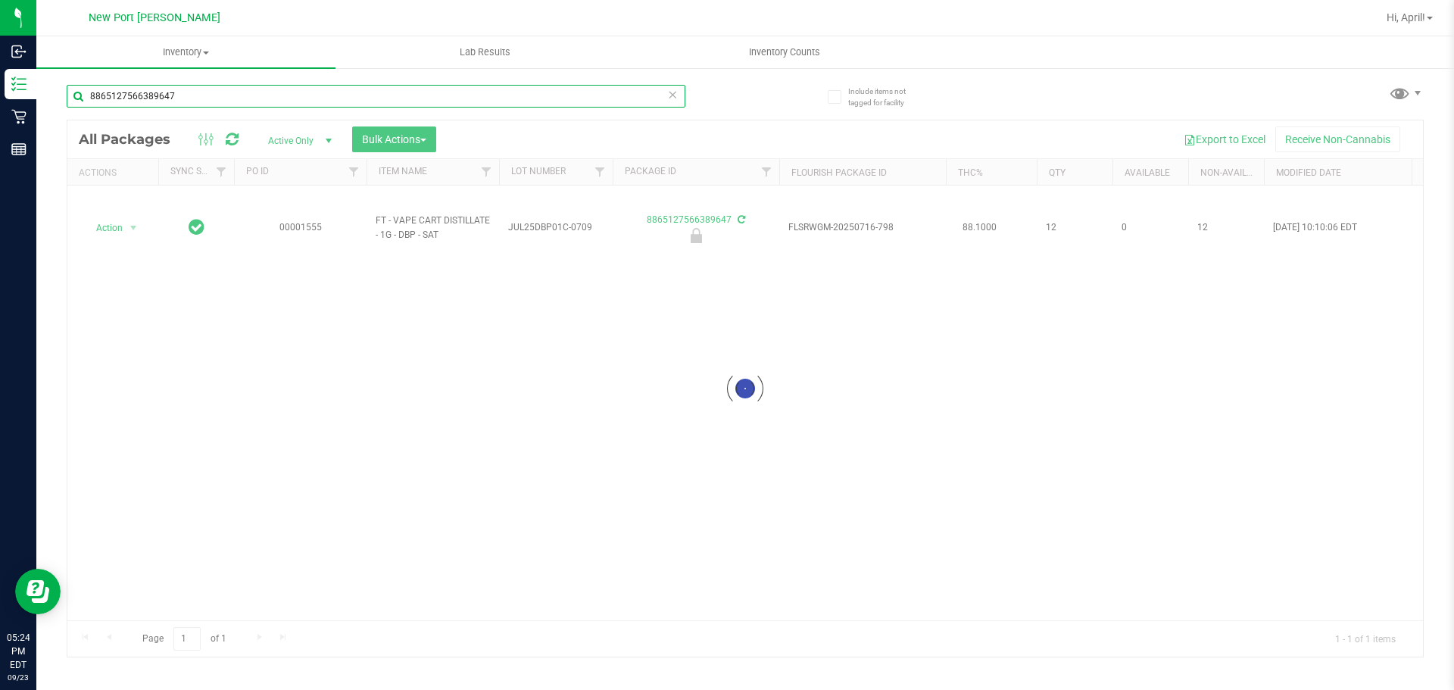
type input "8865127566389647"
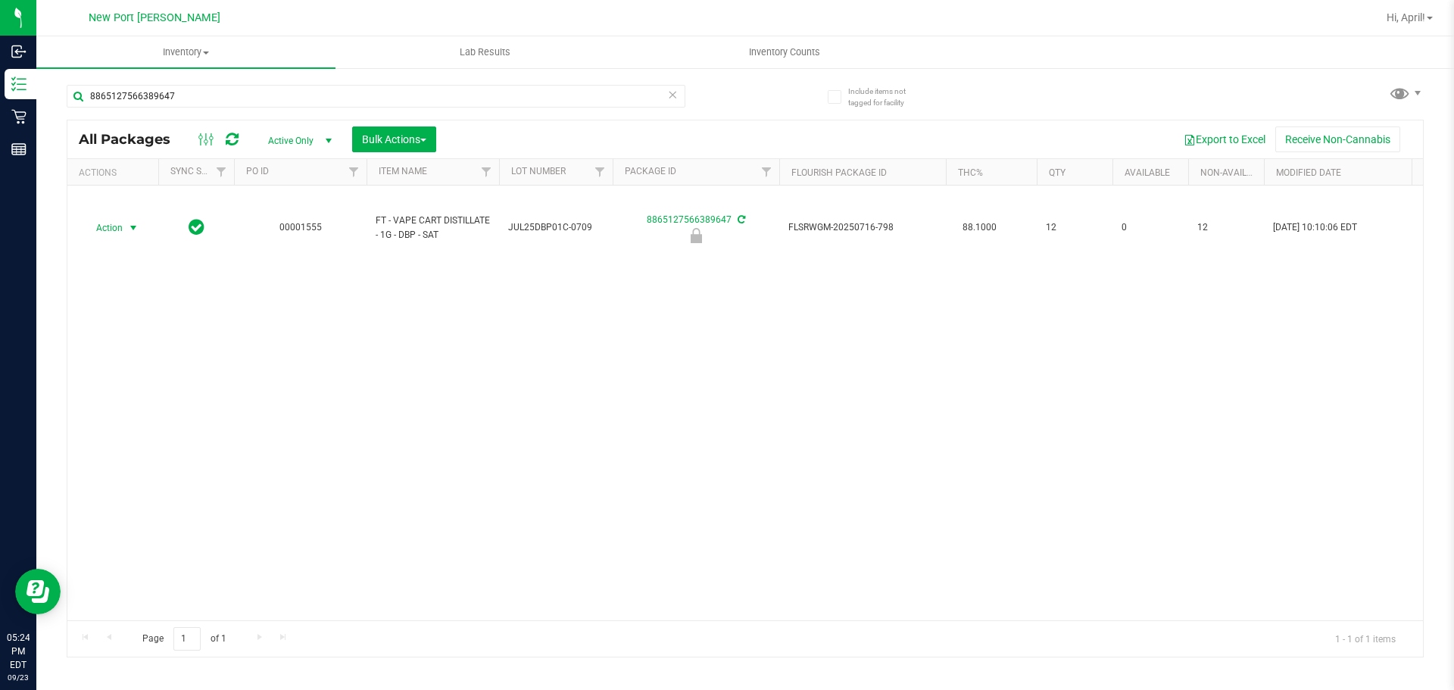
click at [131, 227] on span "select" at bounding box center [133, 228] width 12 height 12
click at [161, 400] on div "Action Edit attributes Global inventory Locate package Package audit log Print …" at bounding box center [132, 331] width 98 height 184
click at [141, 396] on li "Unlock package" at bounding box center [131, 407] width 97 height 23
click at [183, 99] on input "8865127566389647" at bounding box center [376, 96] width 619 height 23
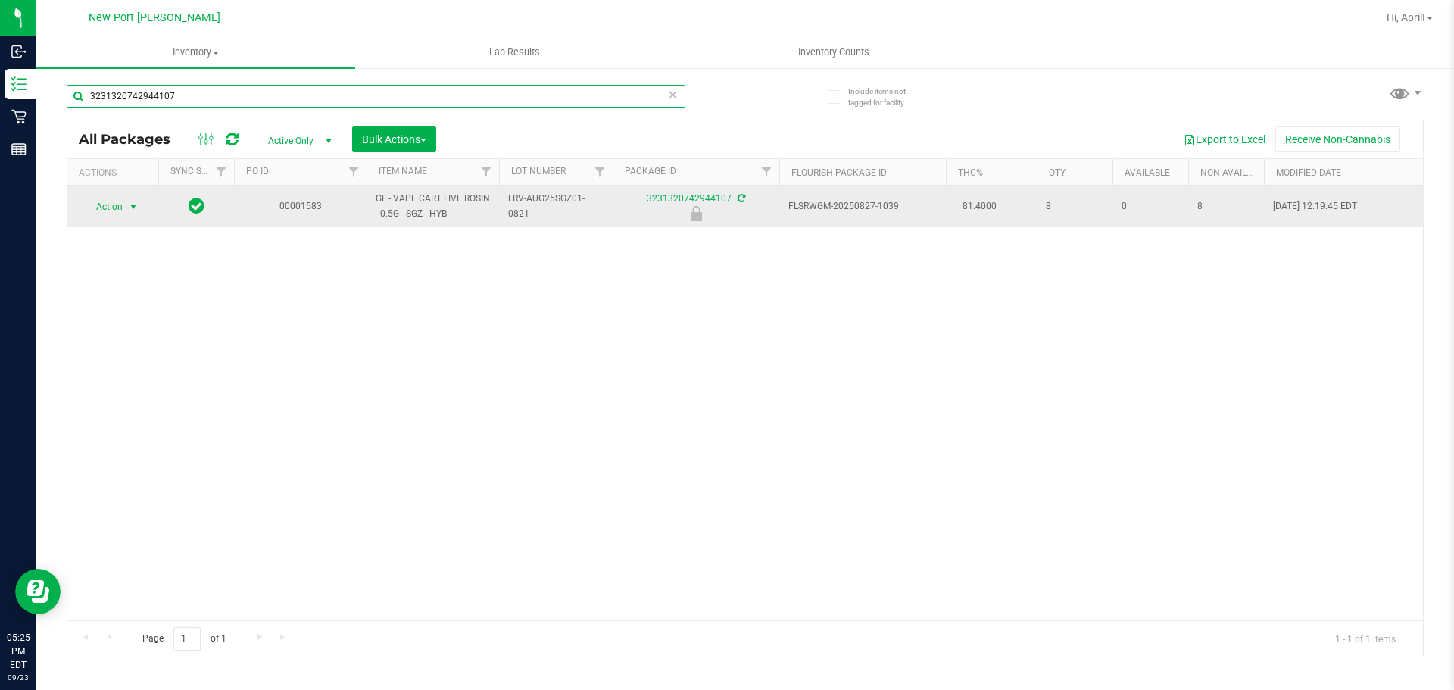
type input "3231320742944107"
click at [130, 212] on span "select" at bounding box center [133, 207] width 12 height 12
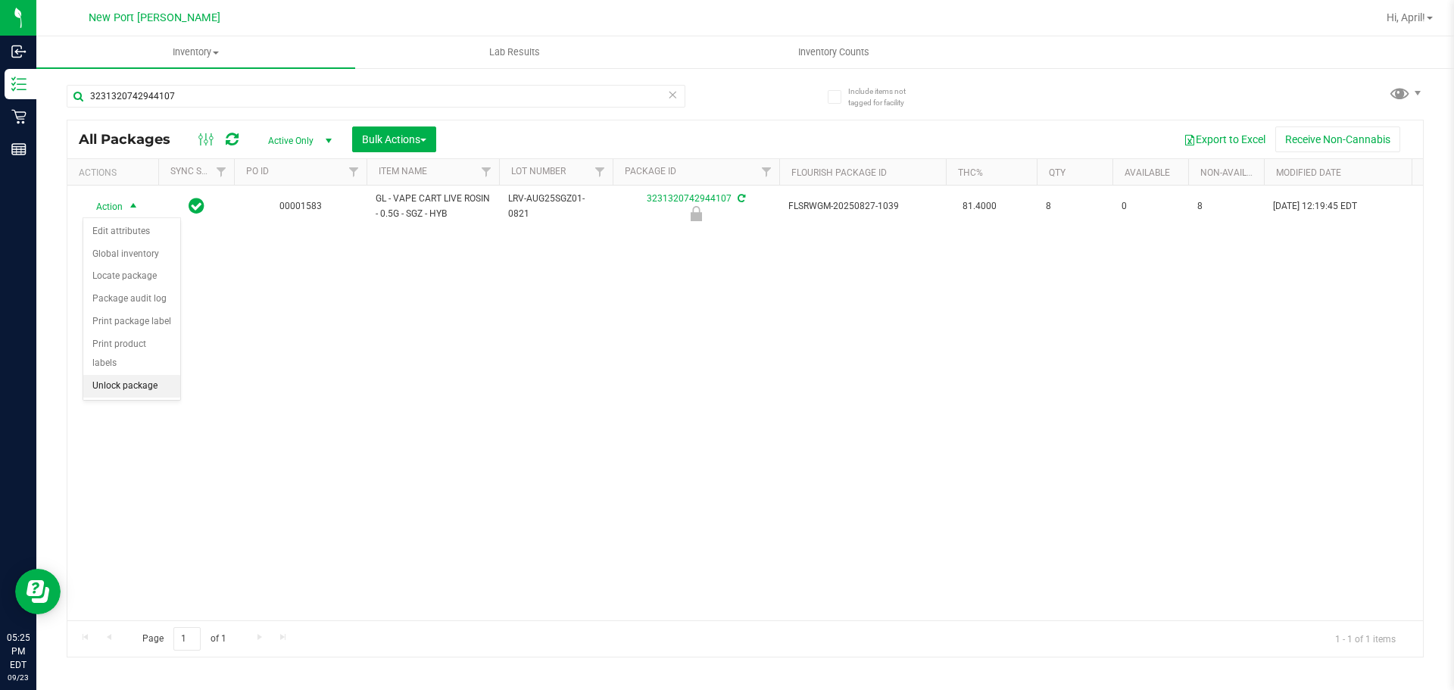
click at [127, 375] on li "Unlock package" at bounding box center [131, 386] width 97 height 23
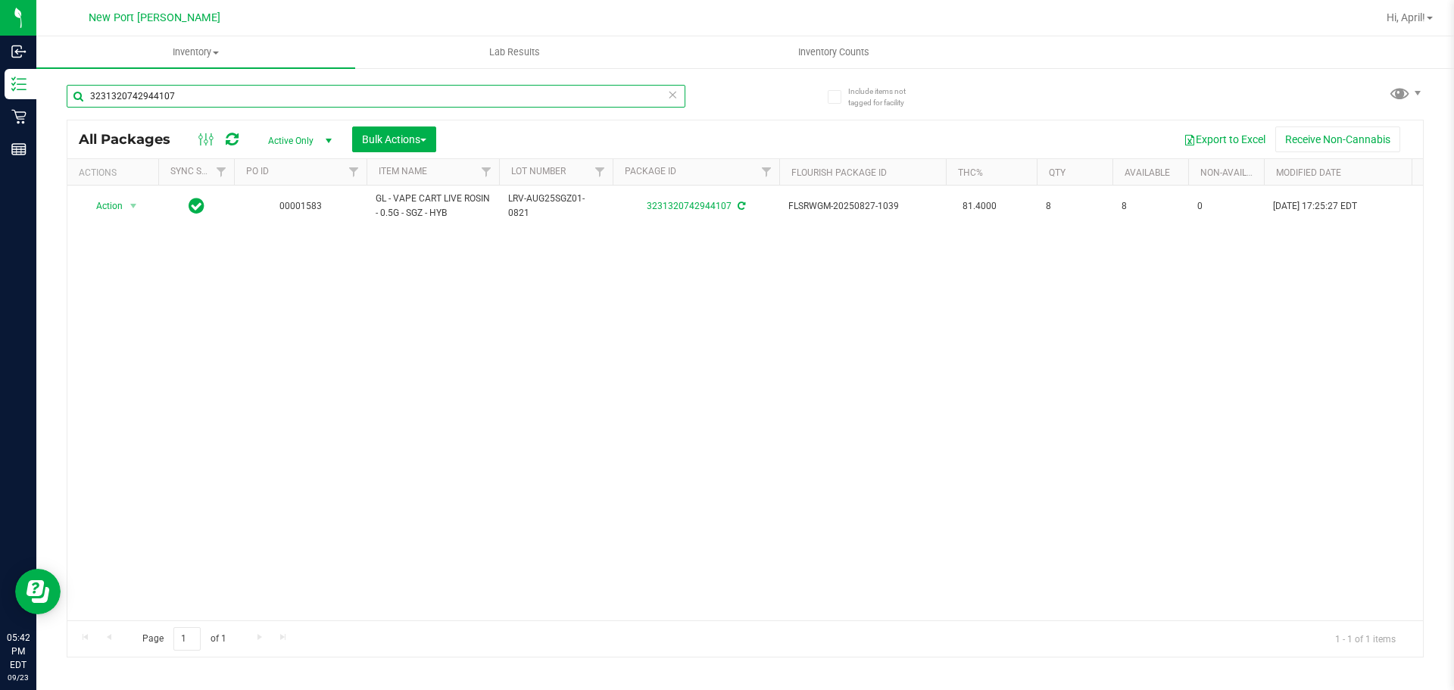
click at [636, 99] on input "3231320742944107" at bounding box center [376, 96] width 619 height 23
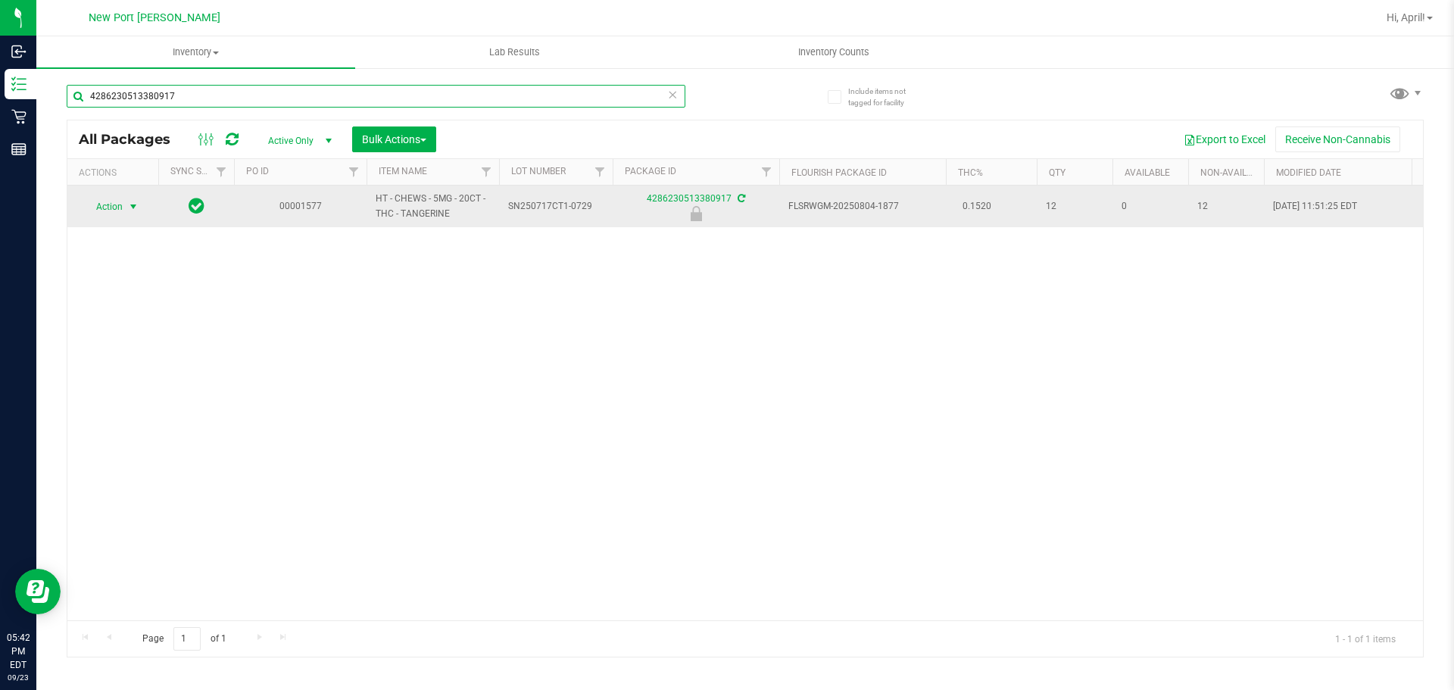
type input "4286230513380917"
click at [132, 214] on span "select" at bounding box center [133, 206] width 19 height 21
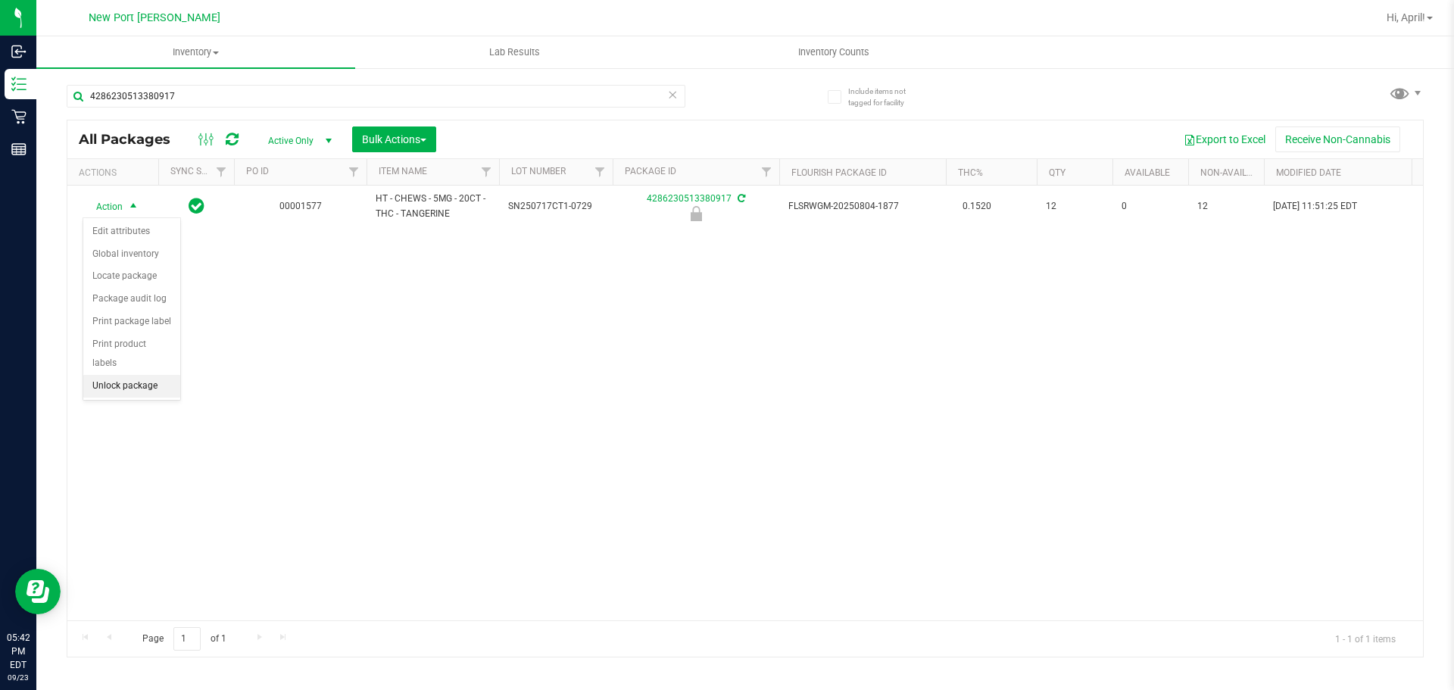
click at [137, 375] on li "Unlock package" at bounding box center [131, 386] width 97 height 23
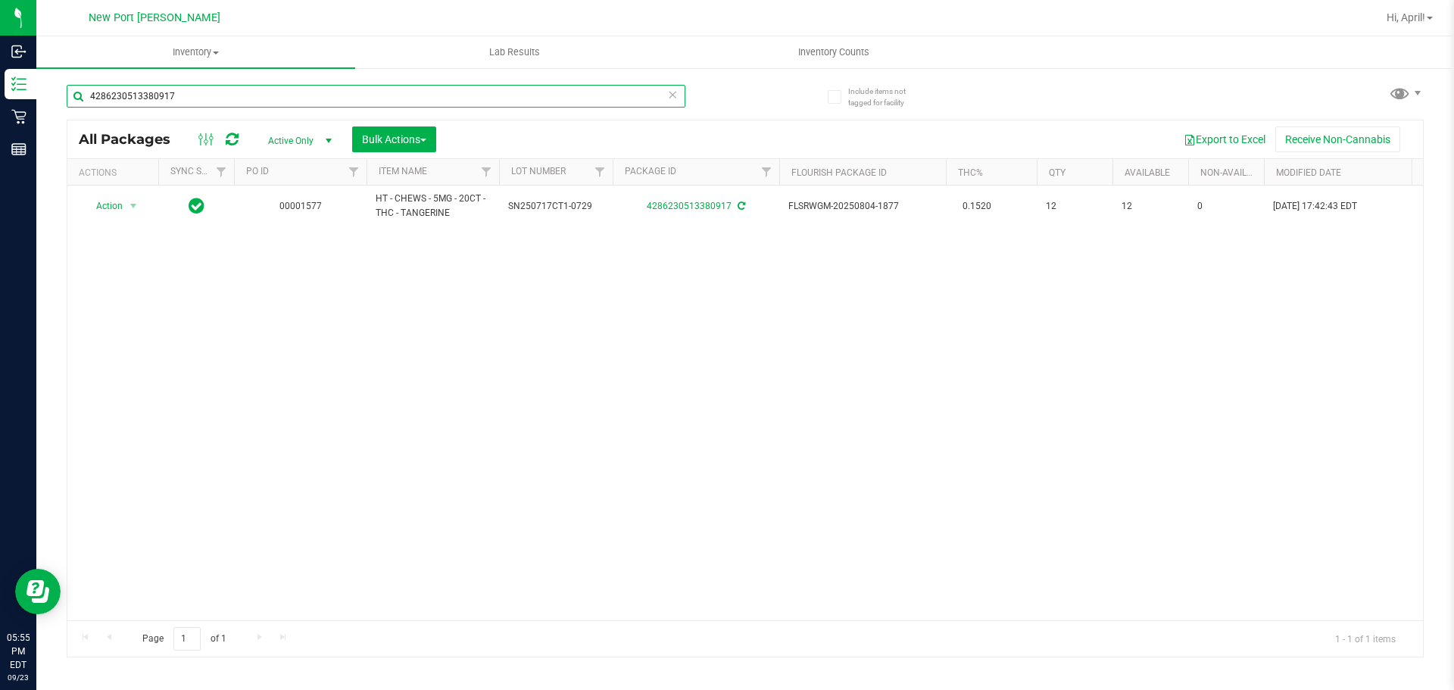
click at [185, 95] on input "4286230513380917" at bounding box center [376, 96] width 619 height 23
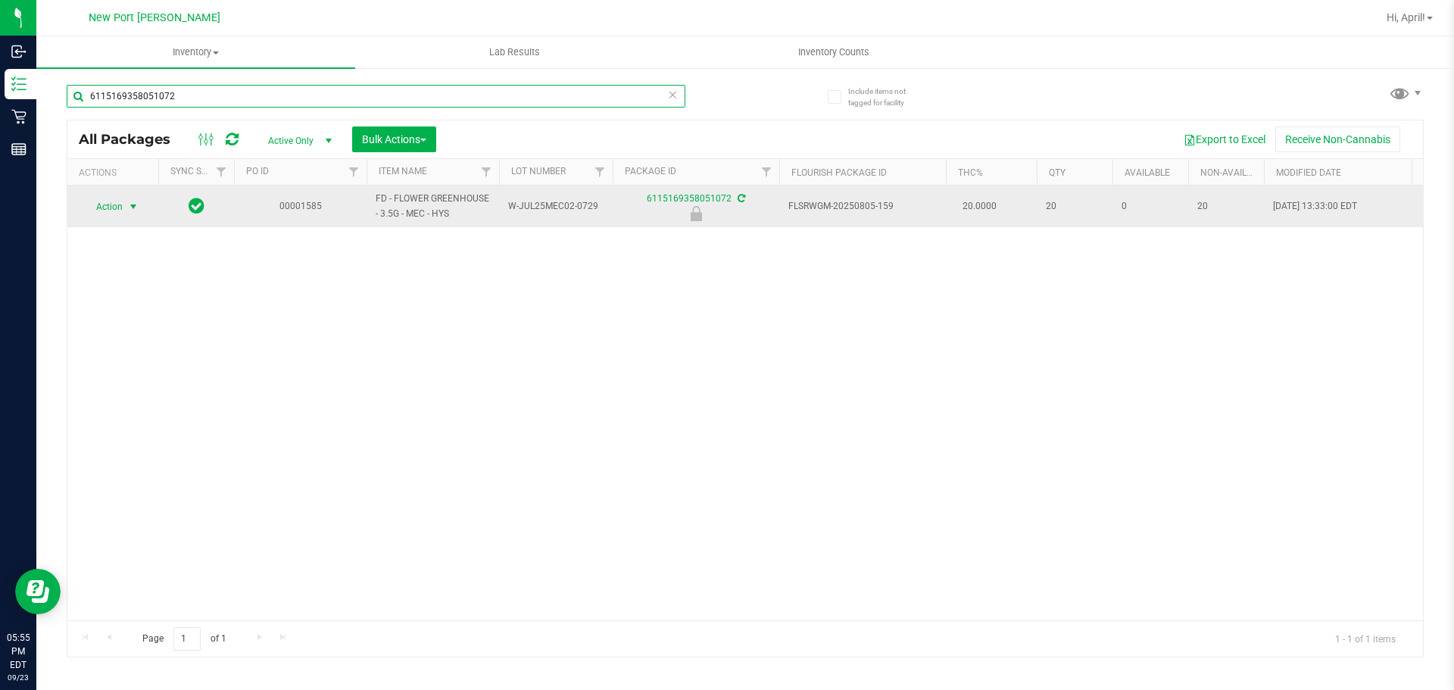
type input "6115169358051072"
click at [136, 207] on span "select" at bounding box center [133, 207] width 12 height 12
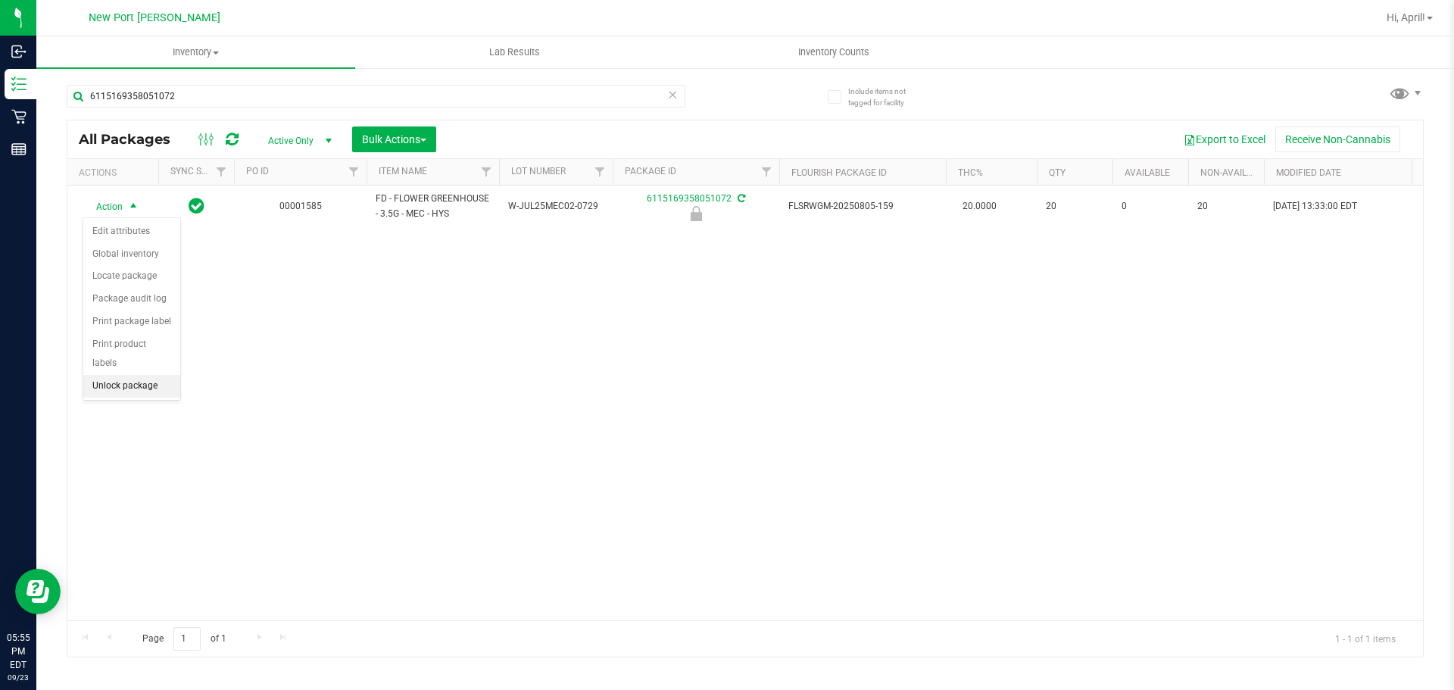
click at [118, 375] on li "Unlock package" at bounding box center [131, 386] width 97 height 23
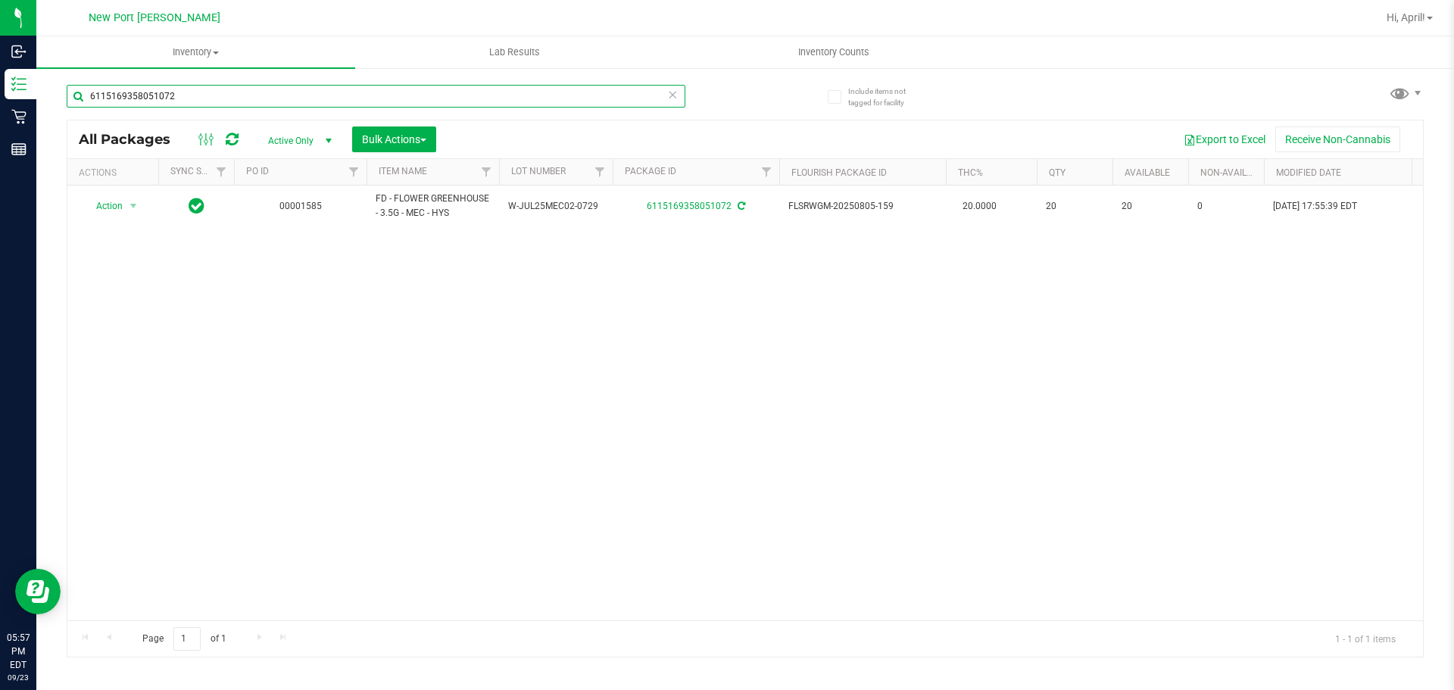
click at [199, 85] on input "6115169358051072" at bounding box center [376, 96] width 619 height 23
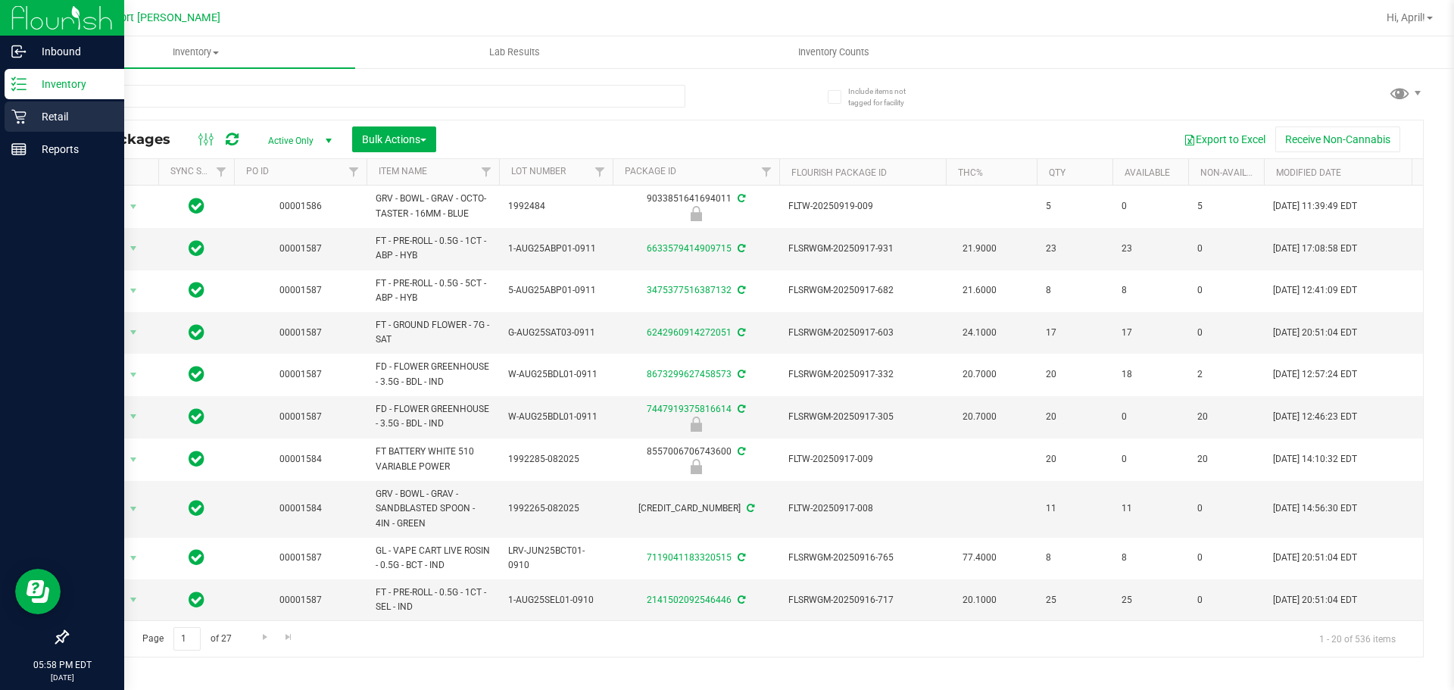
click at [26, 111] on icon at bounding box center [18, 116] width 15 height 15
